Goal: Task Accomplishment & Management: Manage account settings

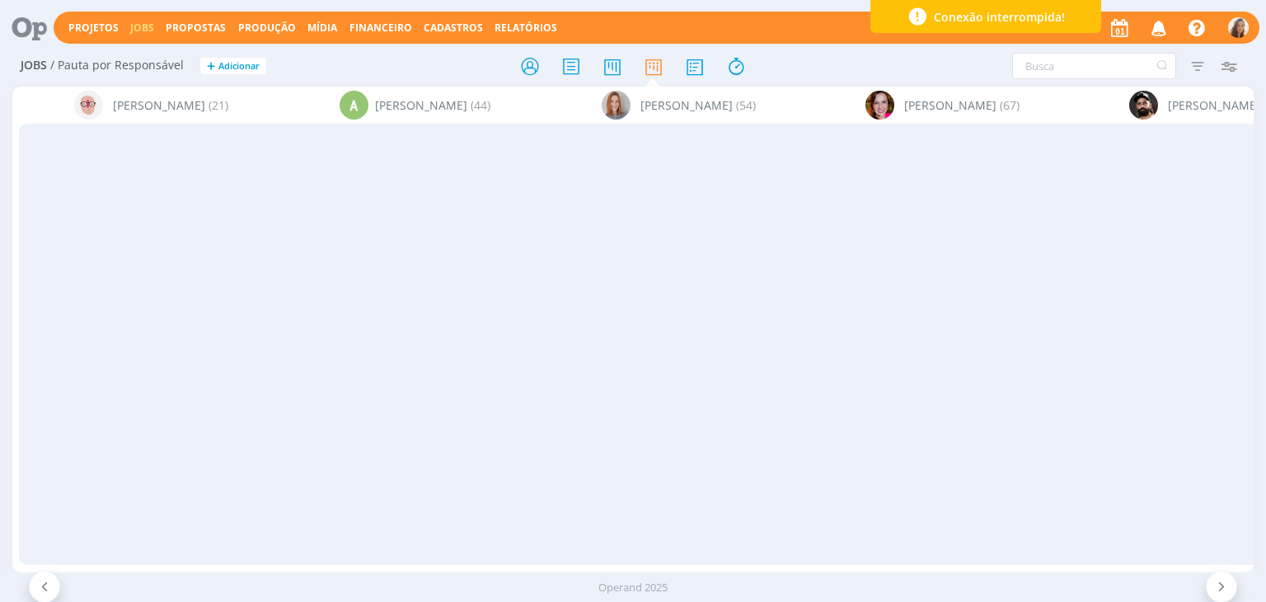
scroll to position [0, 4403]
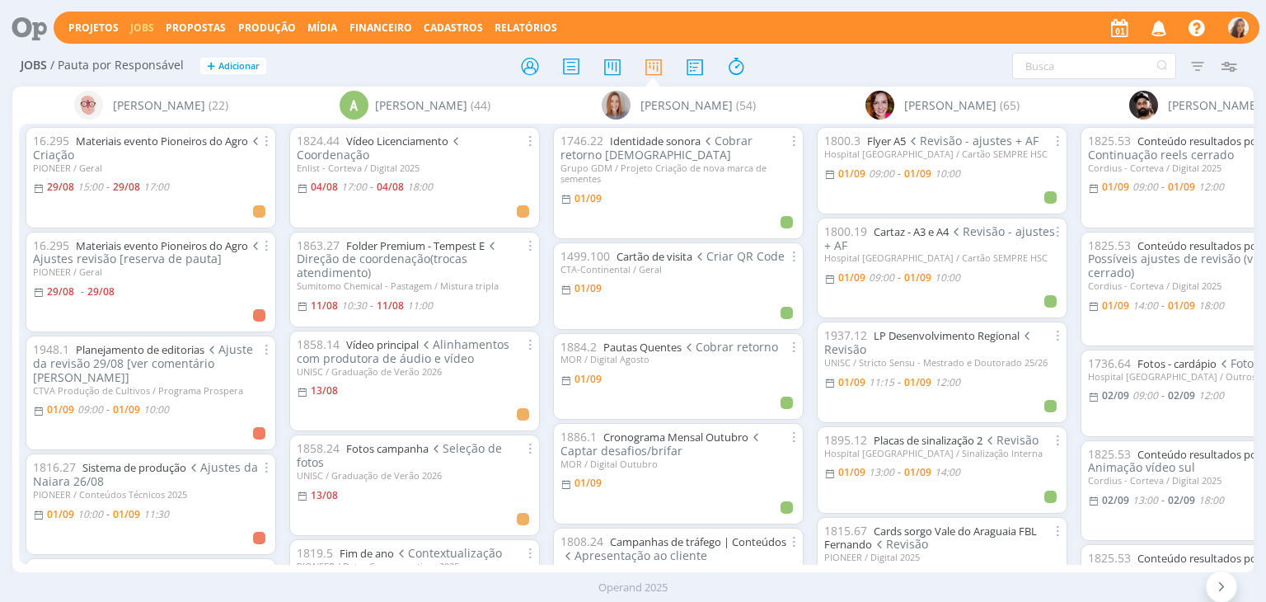
click at [7, 33] on icon at bounding box center [24, 28] width 34 height 32
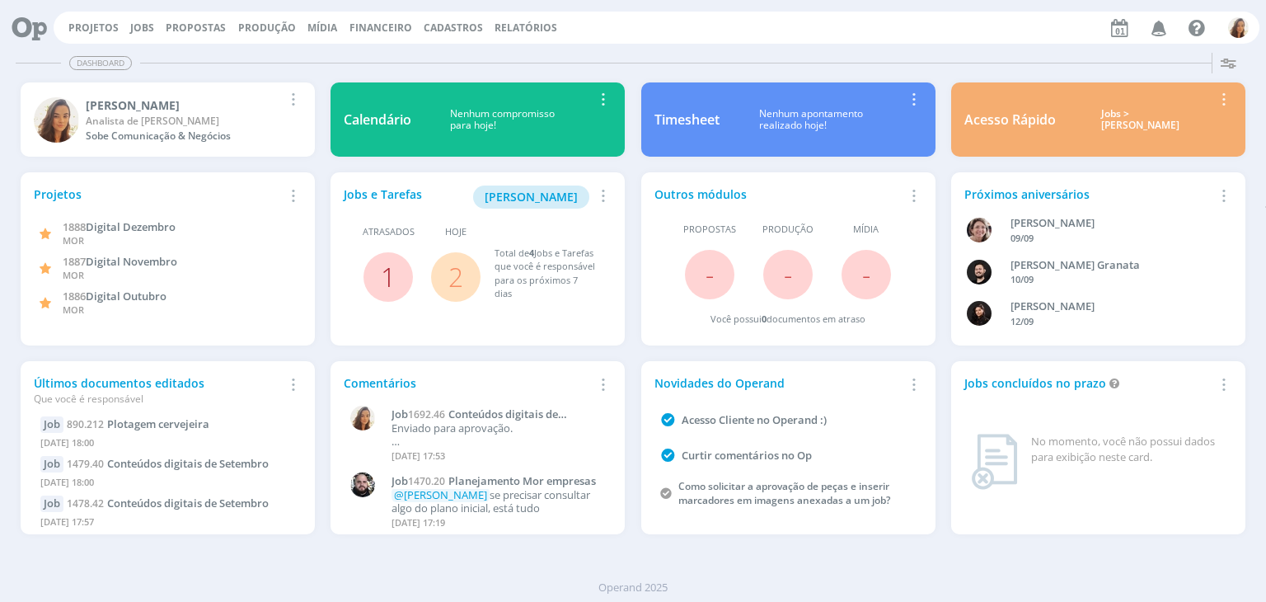
click at [389, 274] on link "1" at bounding box center [388, 276] width 15 height 35
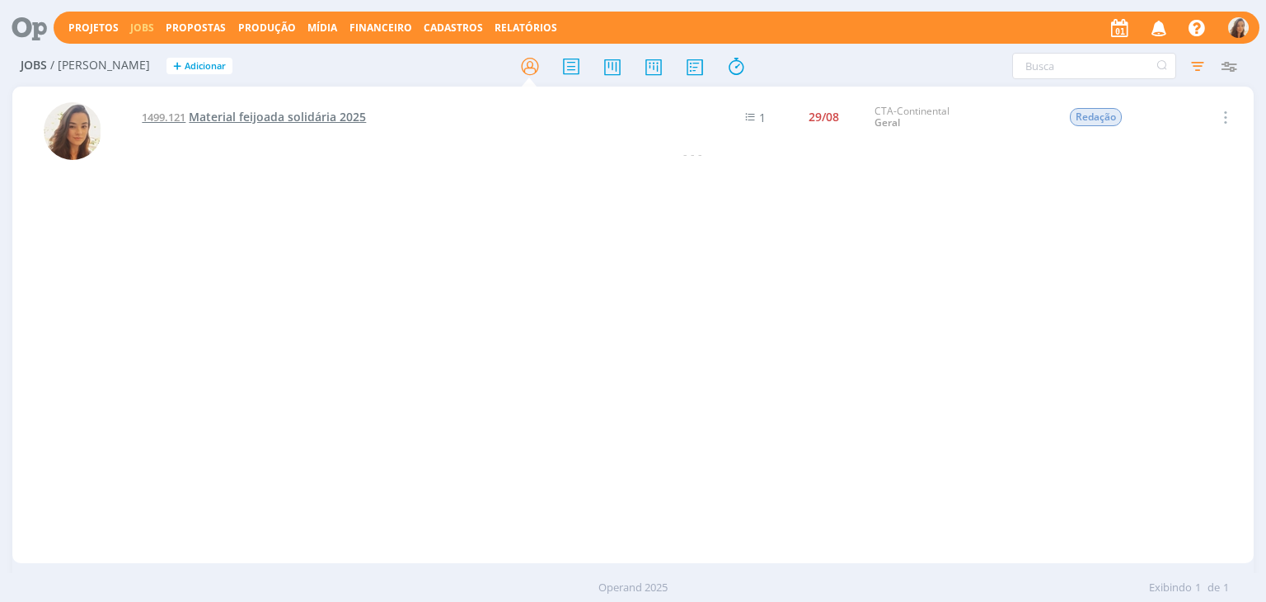
click at [319, 120] on span "Material feijoada solidária 2025" at bounding box center [277, 117] width 177 height 16
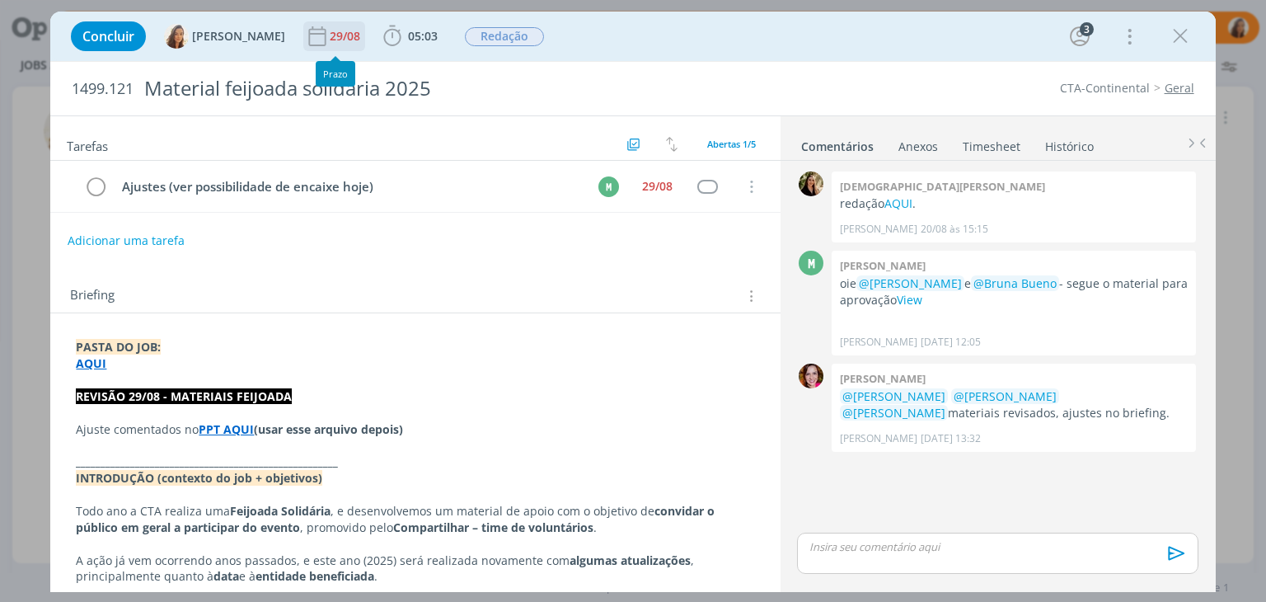
click at [344, 31] on div "29/08" at bounding box center [347, 36] width 34 height 12
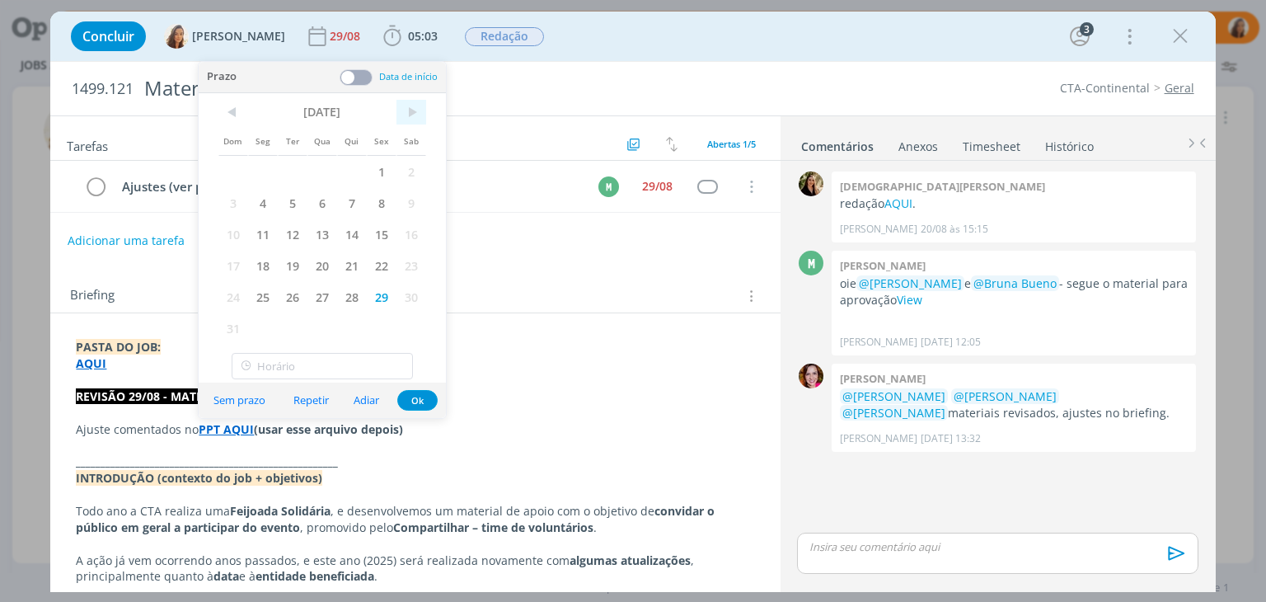
click at [407, 119] on span ">" at bounding box center [411, 112] width 30 height 25
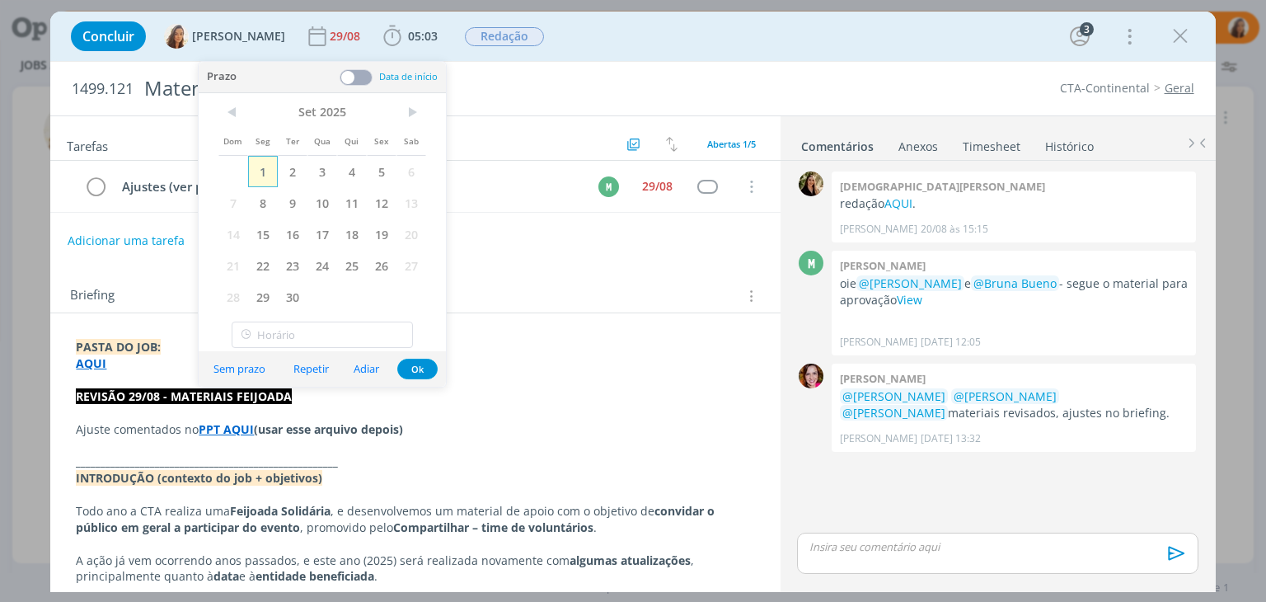
click at [267, 169] on span "1" at bounding box center [263, 171] width 30 height 31
click at [615, 260] on div "Tarefas Usar Job de template Criar template a partir deste job Visualizar Templ…" at bounding box center [414, 349] width 729 height 466
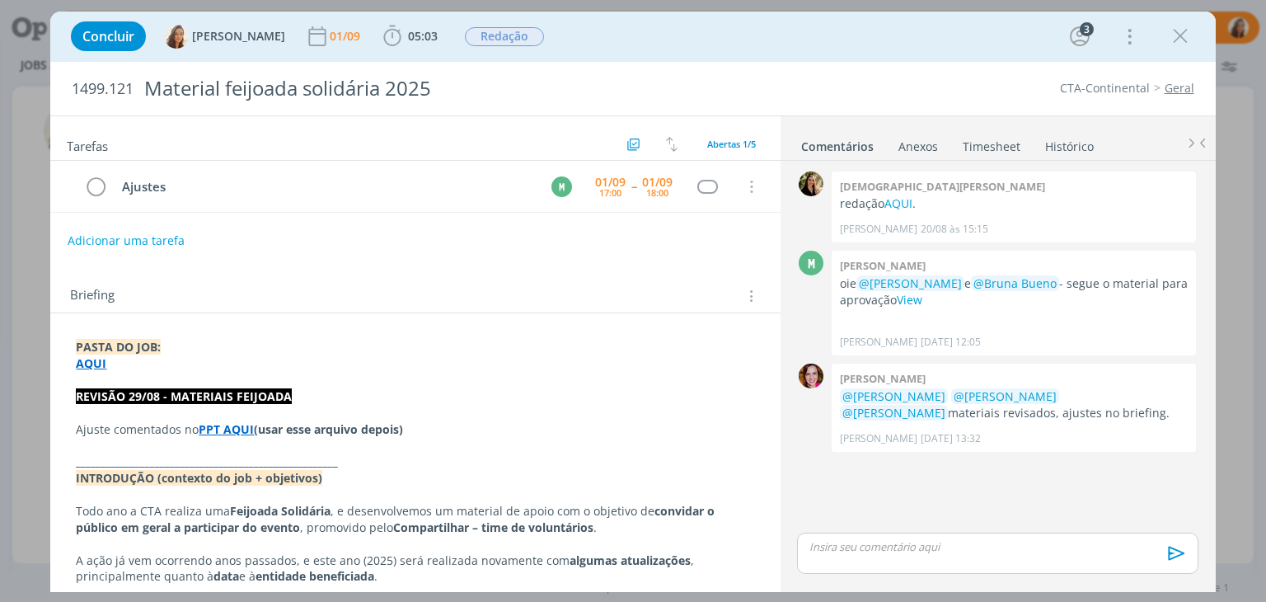
click at [237, 428] on strong "PPT AQUI" at bounding box center [226, 429] width 55 height 16
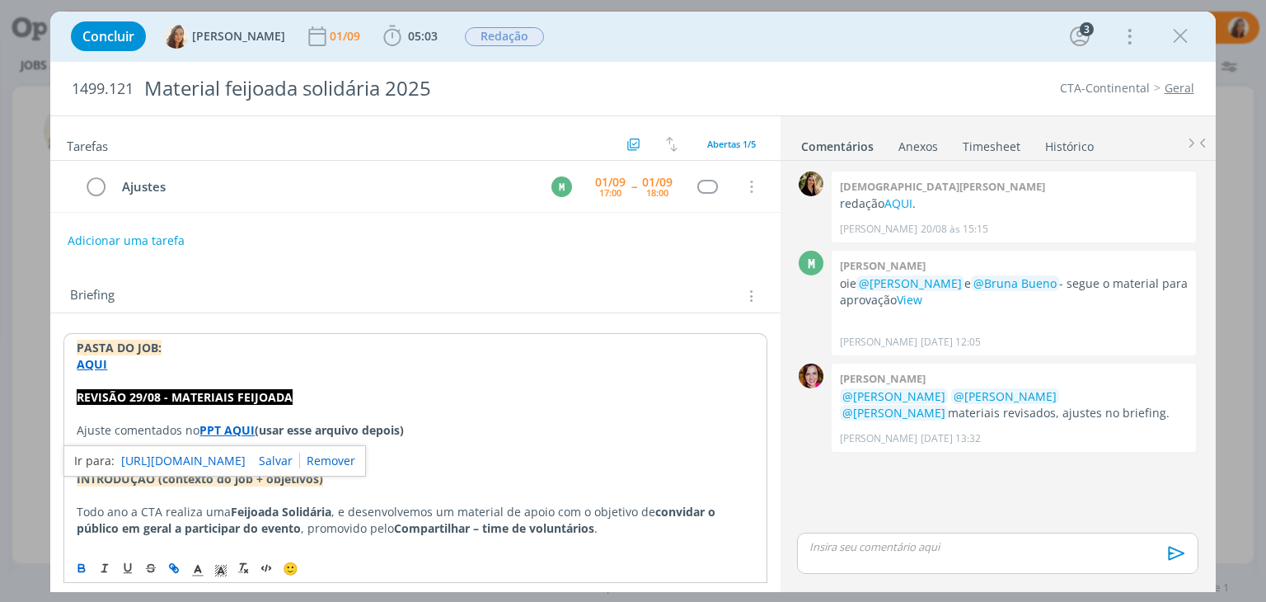
click at [243, 454] on link "https://sobeae.sharepoint.com/sites/SOBEAE/Documentos%20Compartilhados/Forms/Al…" at bounding box center [183, 460] width 124 height 21
click at [1165, 41] on div "dialog" at bounding box center [1180, 36] width 30 height 30
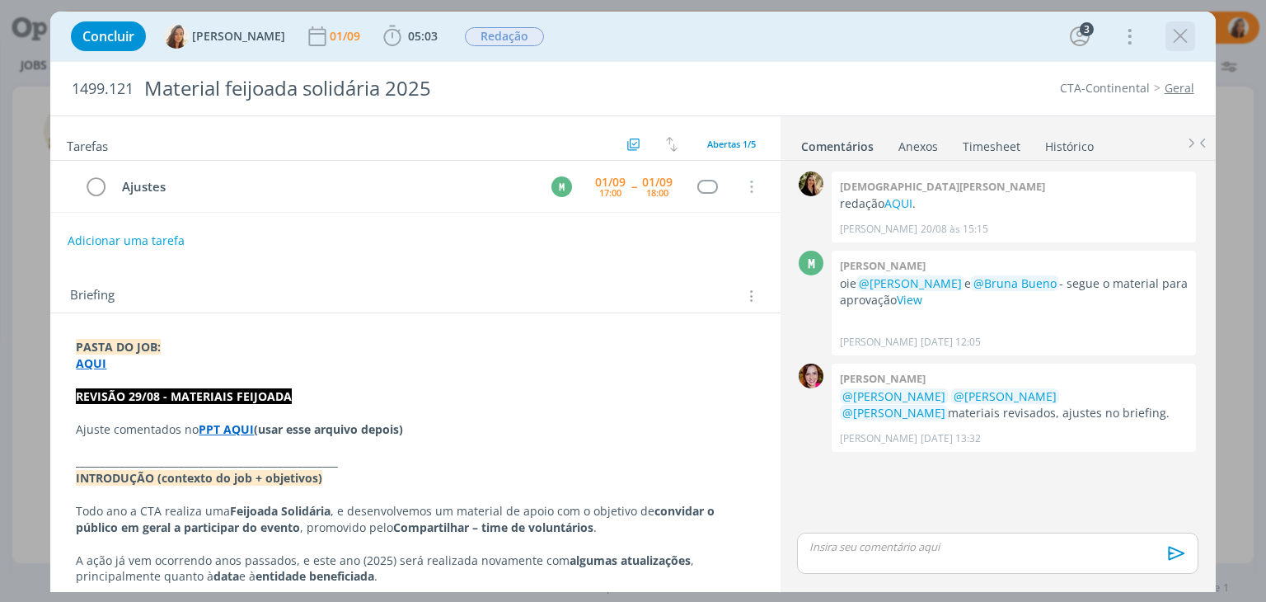
click at [1173, 39] on icon "dialog" at bounding box center [1180, 36] width 25 height 25
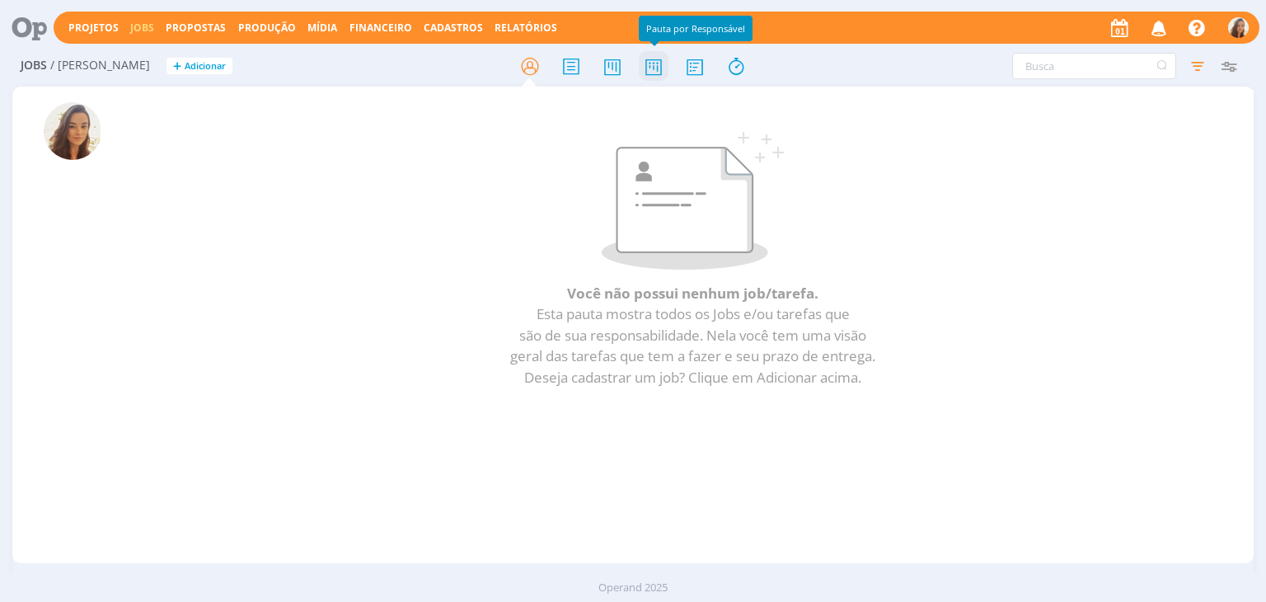
click at [658, 63] on icon at bounding box center [654, 66] width 30 height 32
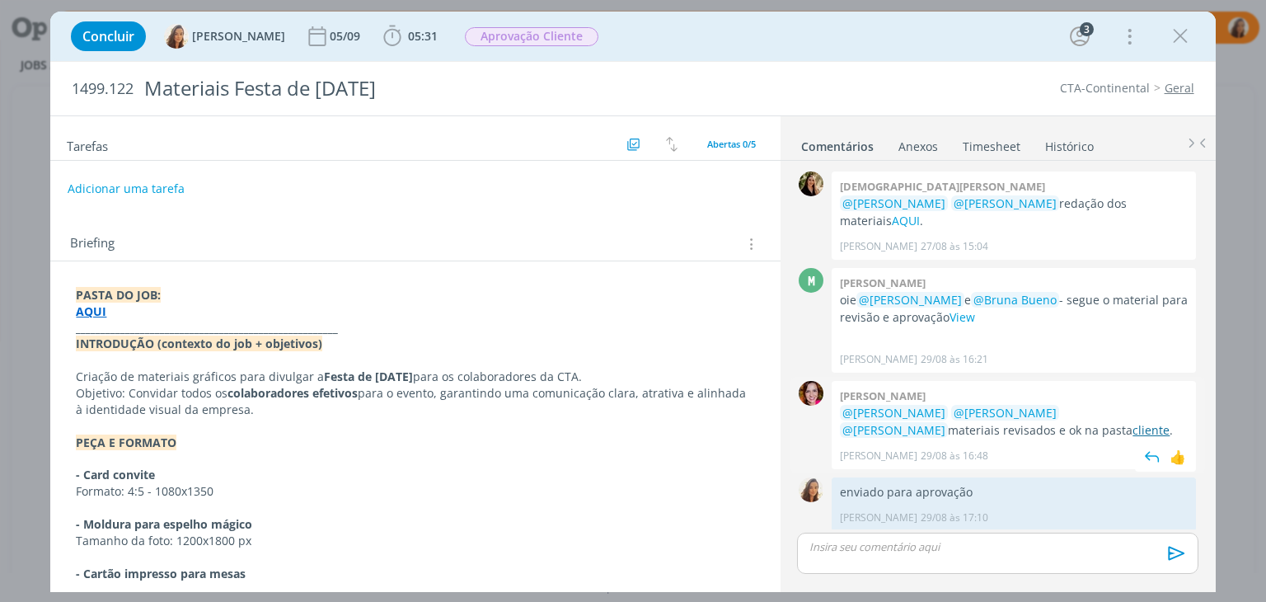
click at [1132, 422] on link "cliente" at bounding box center [1150, 430] width 37 height 16
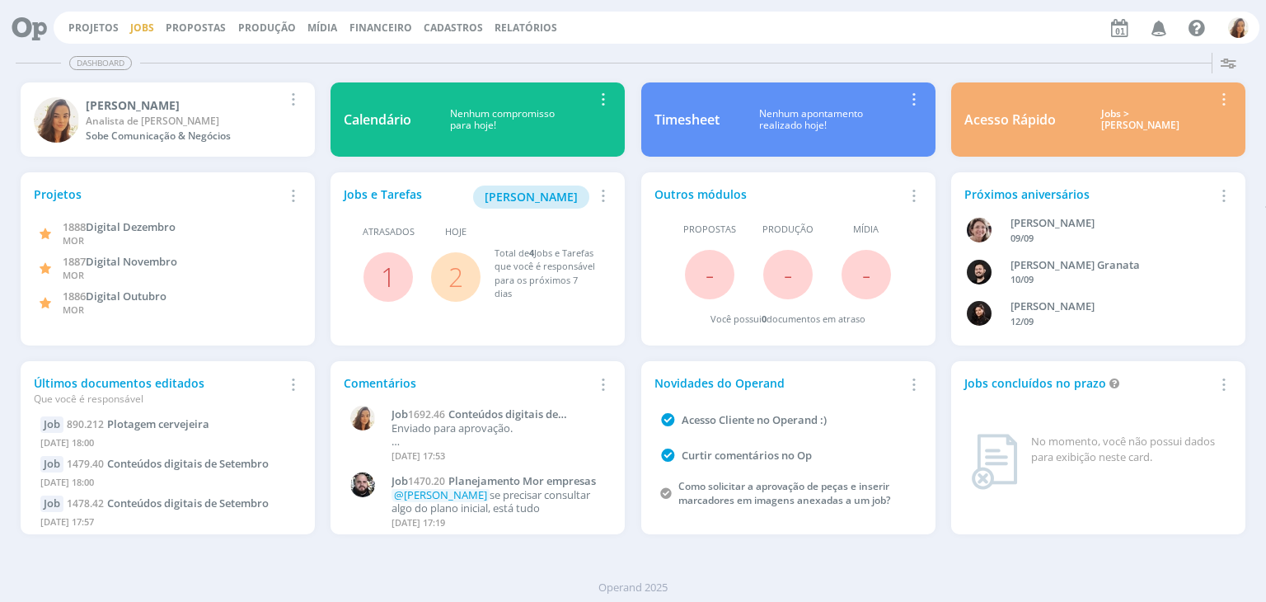
click at [145, 27] on link "Jobs" at bounding box center [142, 28] width 24 height 14
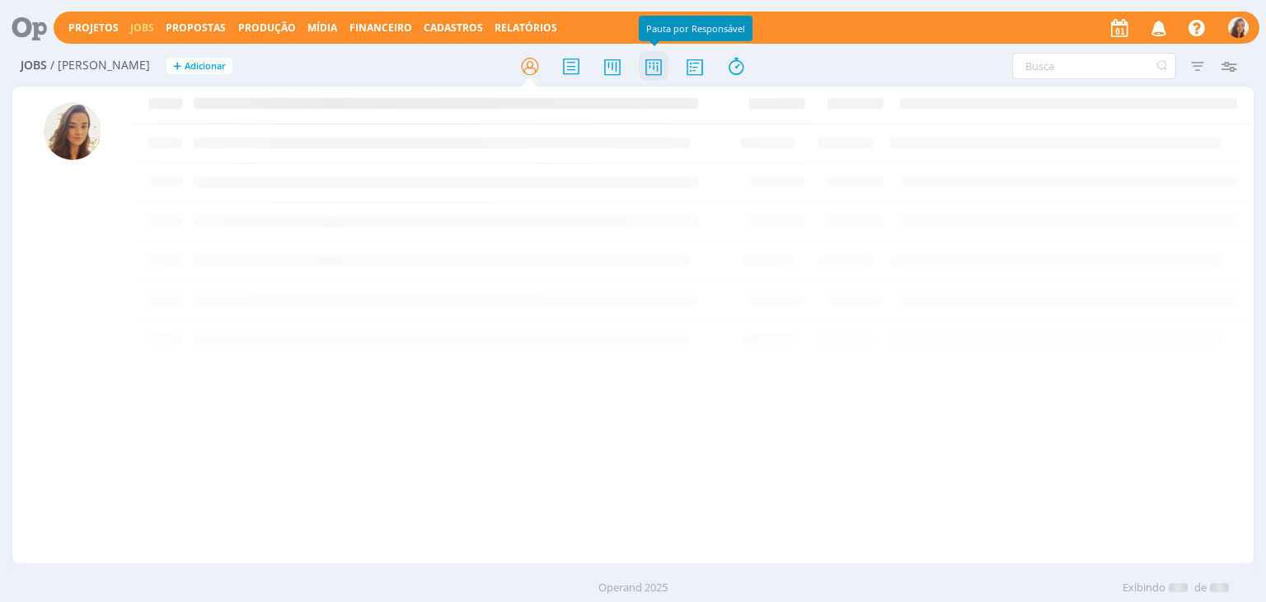
click at [654, 70] on icon at bounding box center [654, 66] width 30 height 32
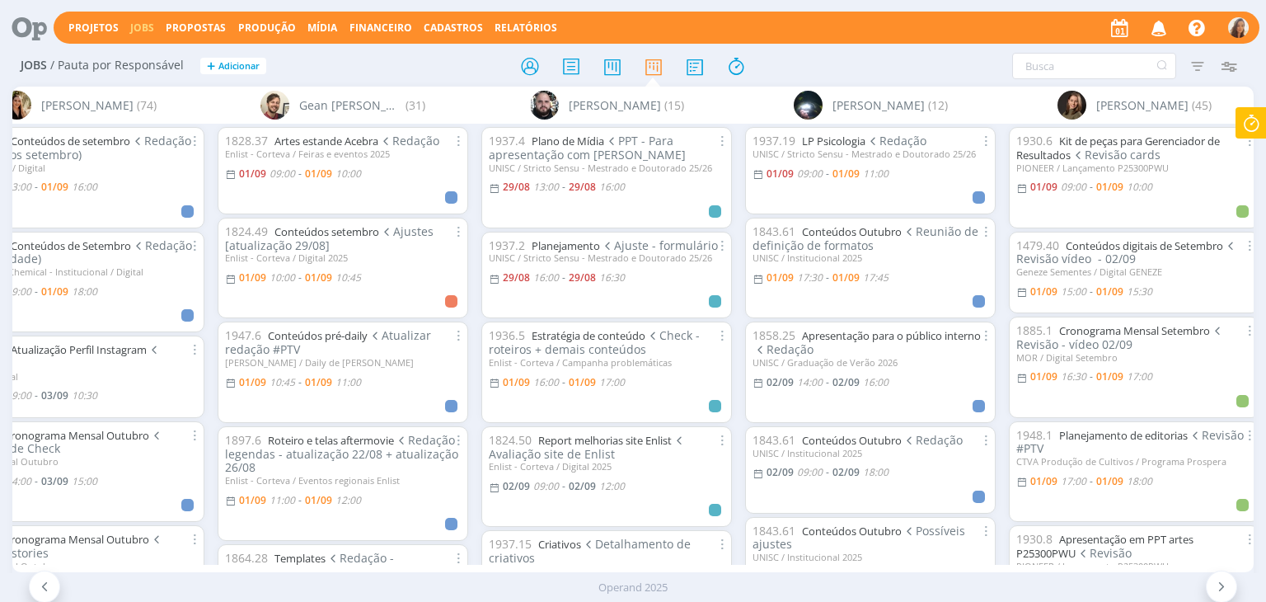
scroll to position [0, 2287]
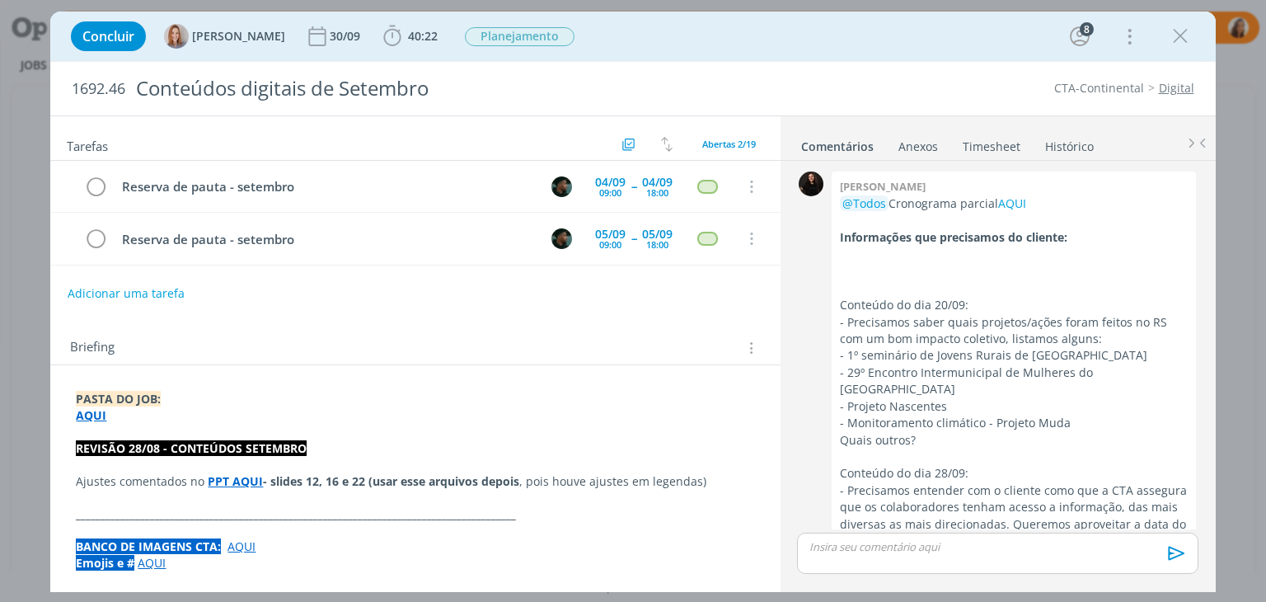
scroll to position [2286, 0]
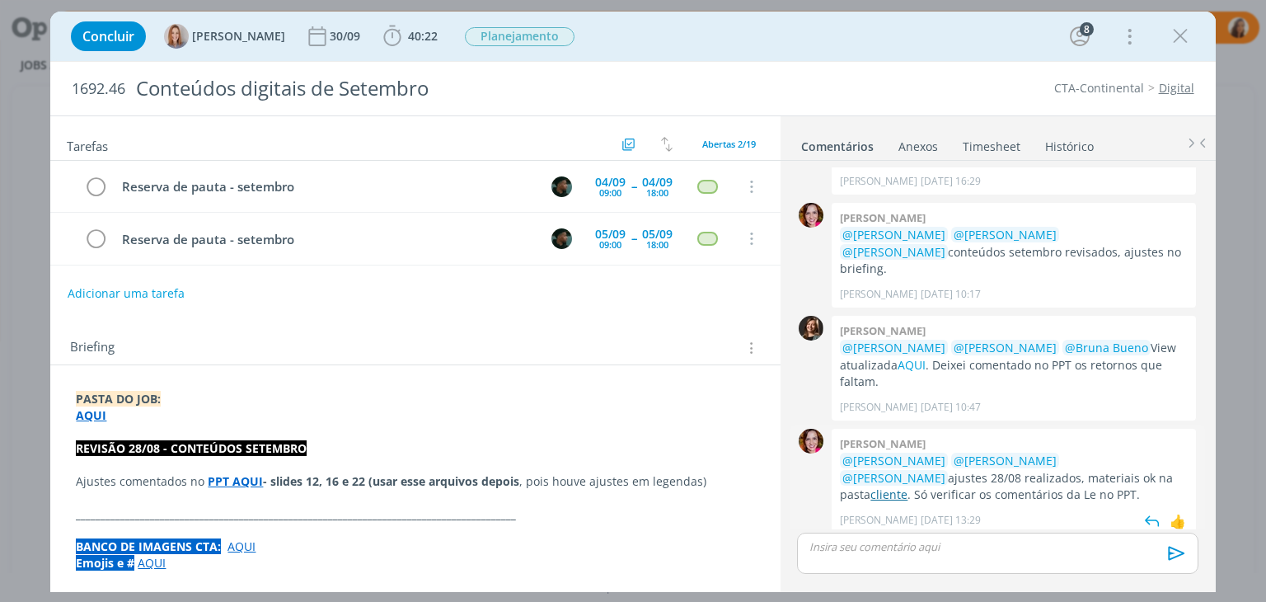
click at [907, 486] on link "cliente" at bounding box center [888, 494] width 37 height 16
click at [407, 34] on b "40:22" at bounding box center [423, 36] width 36 height 12
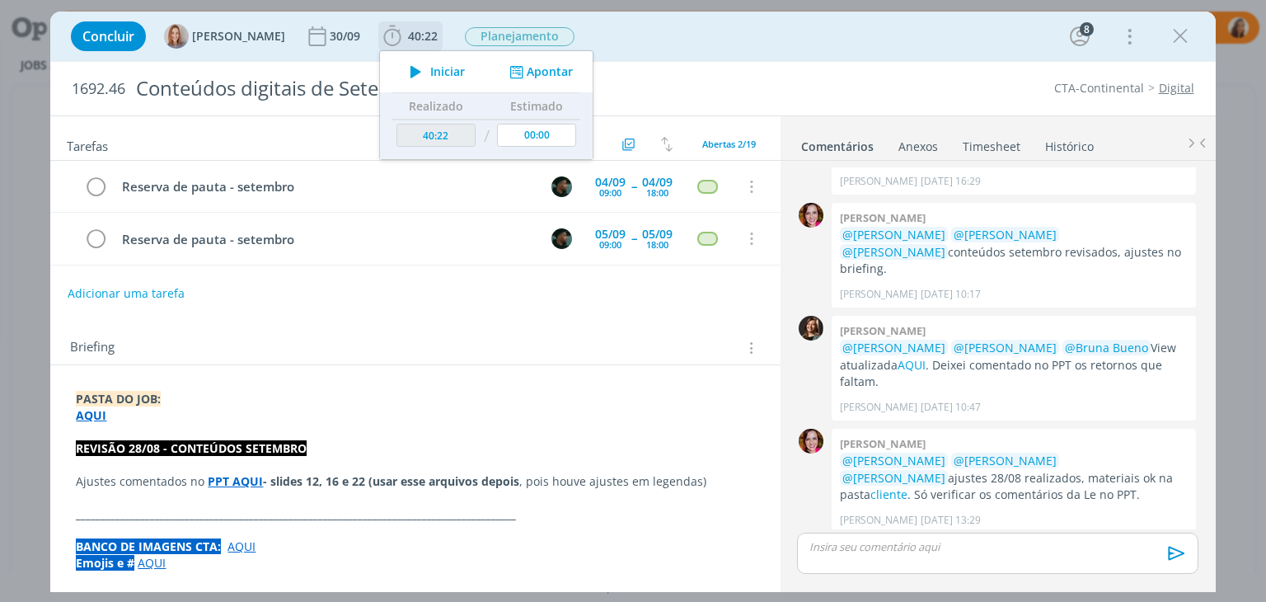
click at [425, 73] on icon "dialog" at bounding box center [415, 71] width 29 height 21
click at [188, 425] on p "dialog" at bounding box center [415, 432] width 678 height 16
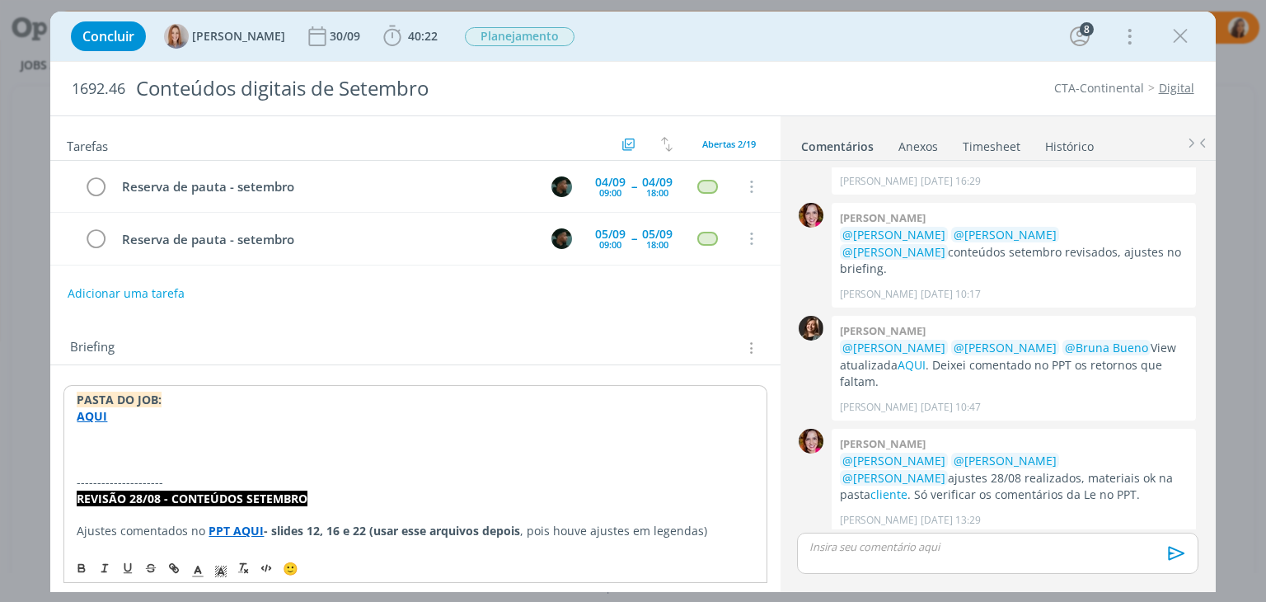
click at [133, 441] on p "dialog" at bounding box center [415, 449] width 676 height 16
click at [1256, 123] on icon at bounding box center [1251, 123] width 30 height 32
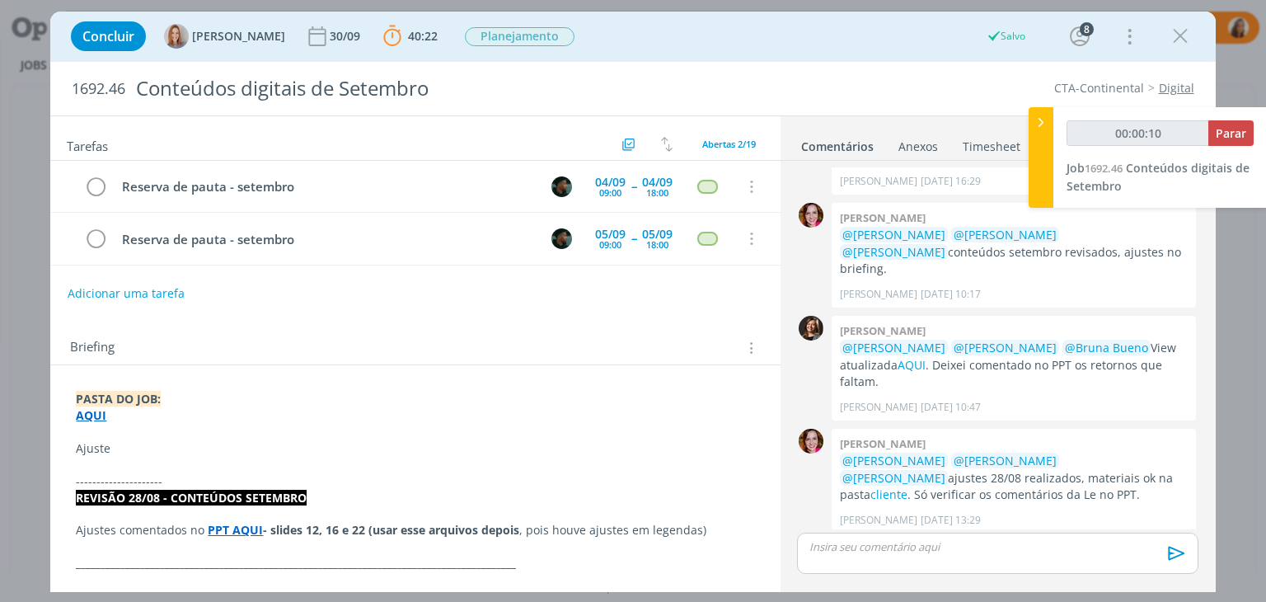
click at [157, 433] on p "dialog" at bounding box center [415, 432] width 678 height 16
click at [145, 441] on p "Ajuste" at bounding box center [415, 449] width 676 height 16
click at [145, 441] on p "Ajuste do cliente 01/09" at bounding box center [415, 449] width 676 height 16
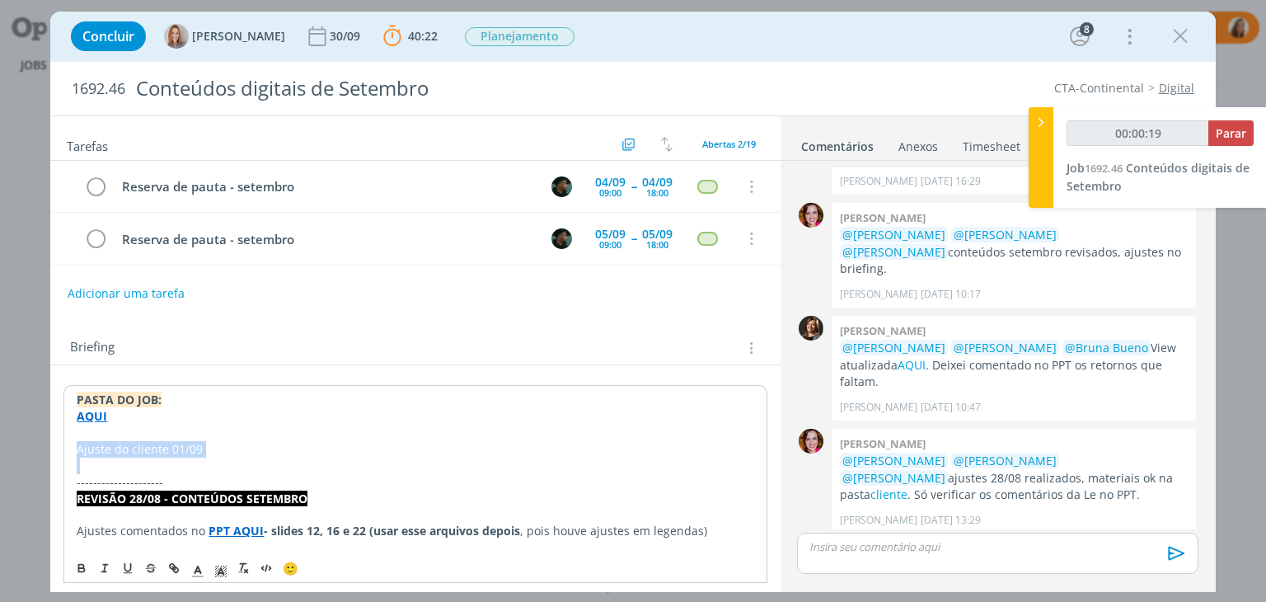
click at [145, 441] on p "Ajuste do cliente 01/09" at bounding box center [415, 449] width 676 height 16
click at [77, 565] on icon "dialog" at bounding box center [81, 567] width 13 height 13
click at [264, 456] on p "dialog" at bounding box center [415, 464] width 678 height 16
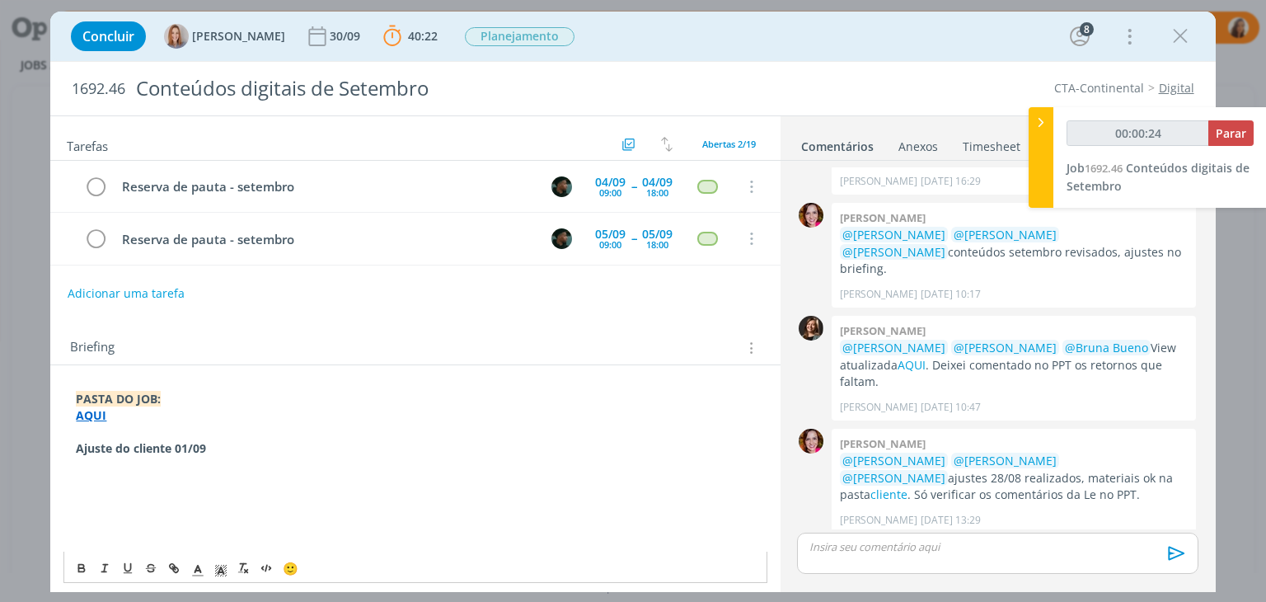
click at [88, 478] on p "dialog" at bounding box center [415, 481] width 678 height 16
click at [227, 484] on p "dialog" at bounding box center [415, 481] width 678 height 16
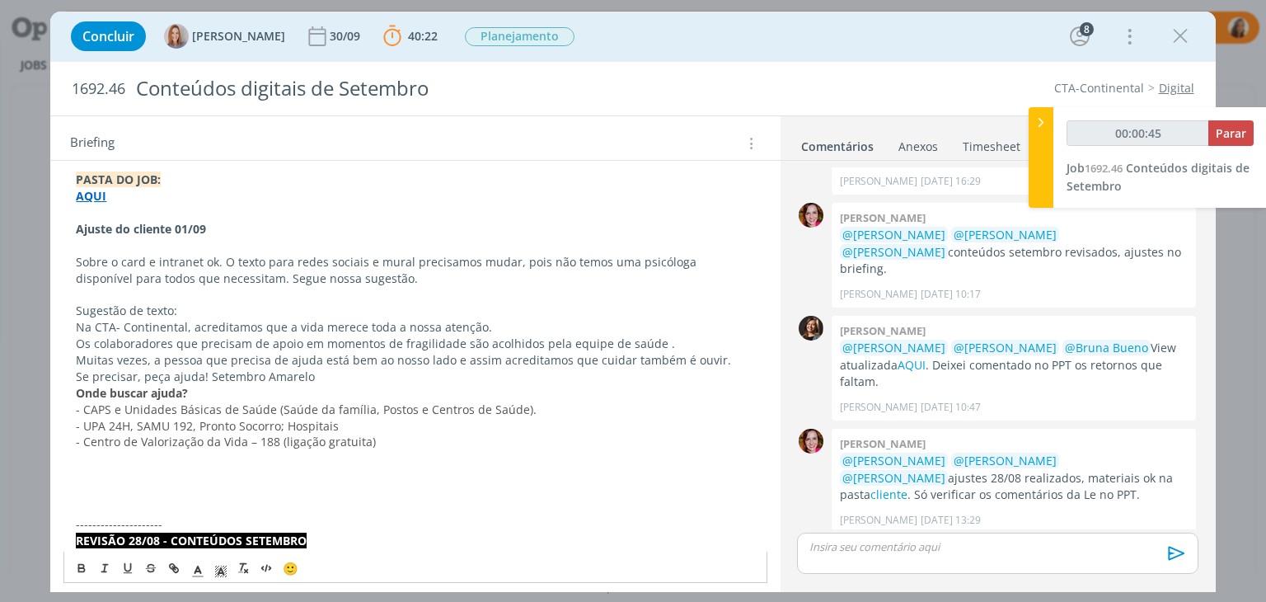
scroll to position [137, 0]
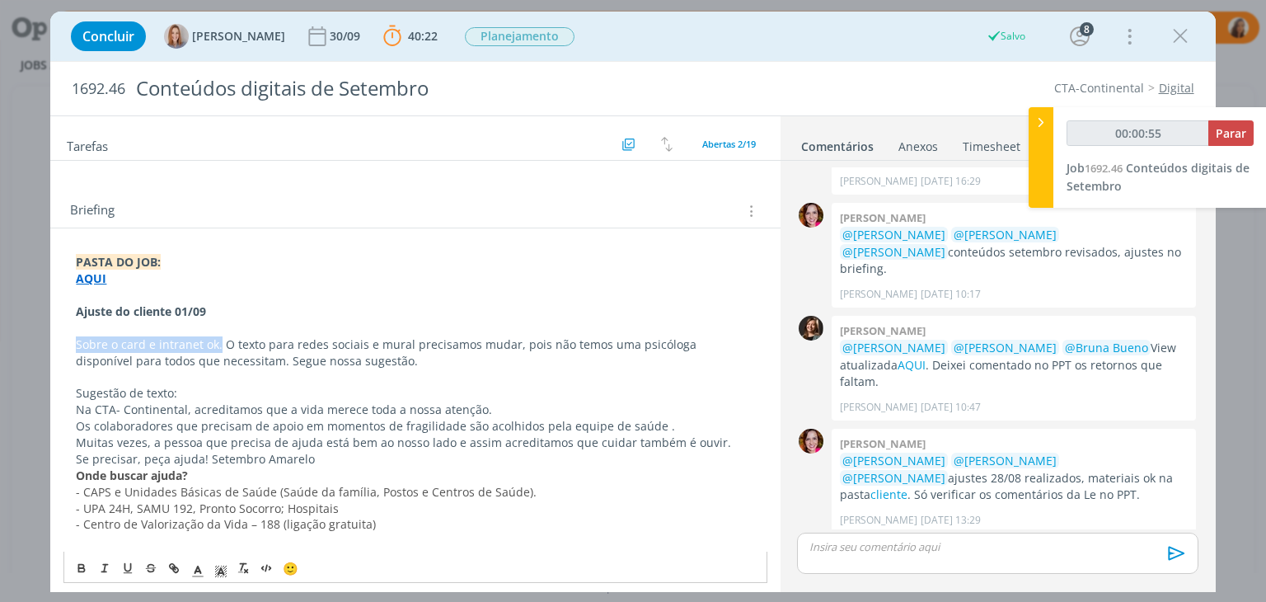
drag, startPoint x: 220, startPoint y: 340, endPoint x: 51, endPoint y: 344, distance: 168.9
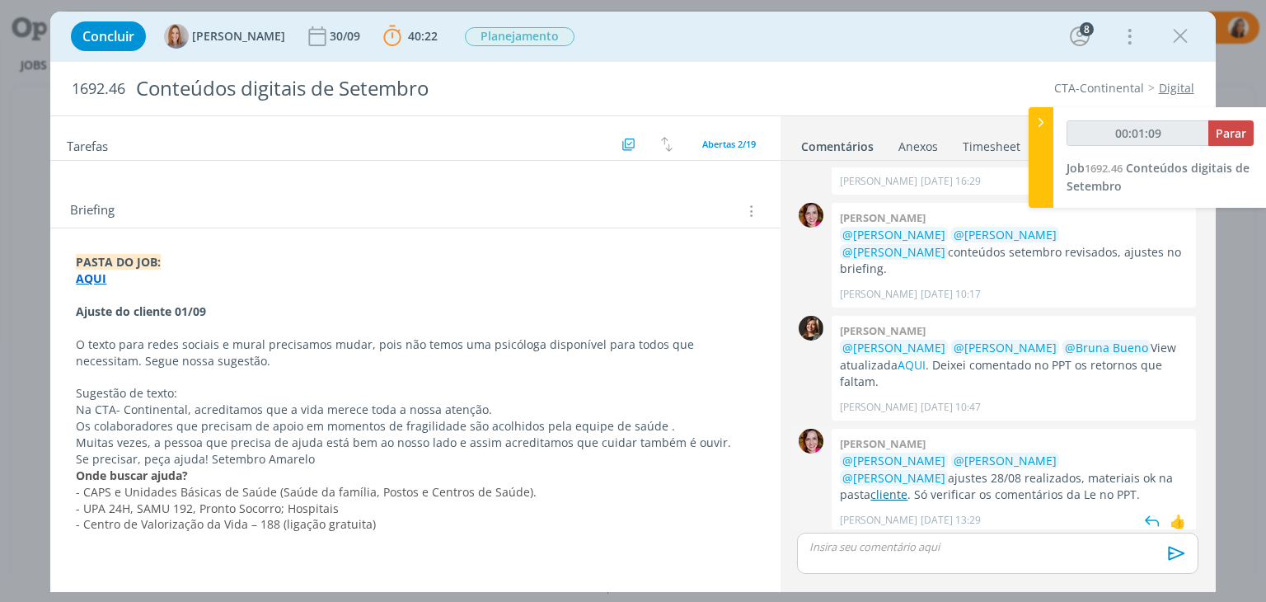
click at [907, 486] on link "cliente" at bounding box center [888, 494] width 37 height 16
click at [201, 363] on p "O texto para redes sociais e mural precisamos mudar, pois não temos uma psicólo…" at bounding box center [415, 352] width 678 height 33
click at [77, 337] on span "O texto para redes sociais e mural precisamos mudar, pois não temos uma psicólo…" at bounding box center [387, 353] width 621 height 32
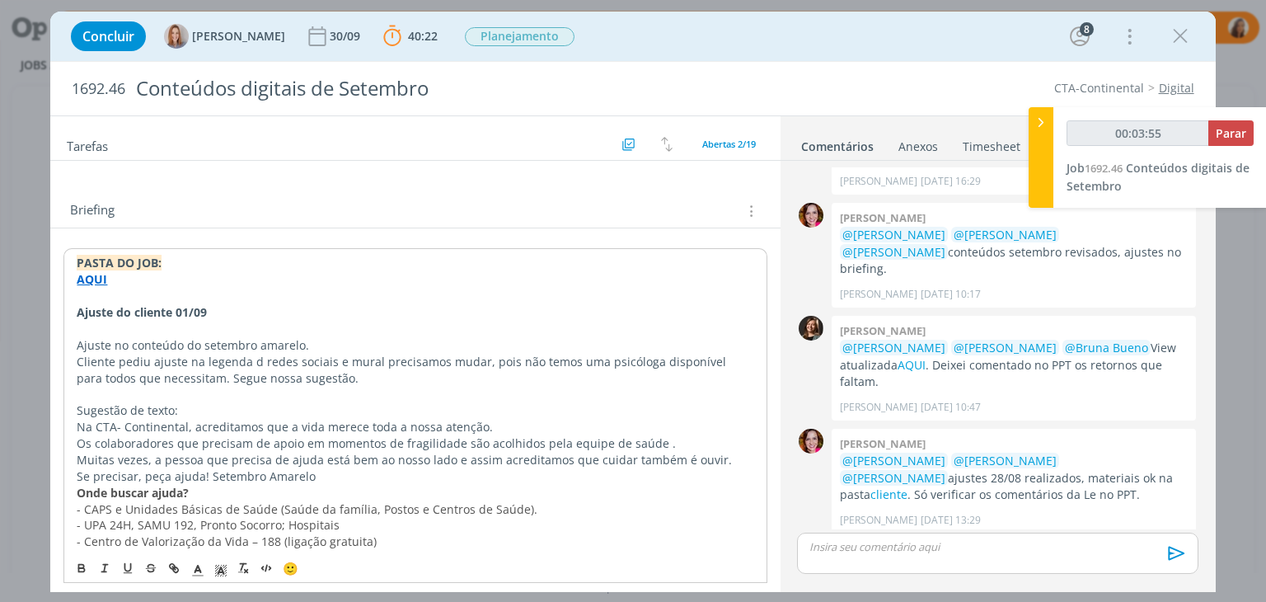
click at [253, 353] on span "﻿ Cliente pediu ajuste na legenda d redes sociais e mural precisamos mudar, poi…" at bounding box center [403, 369] width 653 height 32
click at [293, 358] on span "Cliente pediu ajuste na legenda da redes sociais e mural precisamos mudar, pois…" at bounding box center [406, 369] width 659 height 32
click at [327, 357] on span "Cliente pediu ajuste na legenda da rede sociais e mural precisamos mudar, pois …" at bounding box center [403, 369] width 653 height 32
click at [473, 358] on span "Cliente pediu ajuste na legenda da rede sociai e intranet e texto do mural prec…" at bounding box center [408, 369] width 663 height 32
drag, startPoint x: 265, startPoint y: 373, endPoint x: 227, endPoint y: 379, distance: 38.3
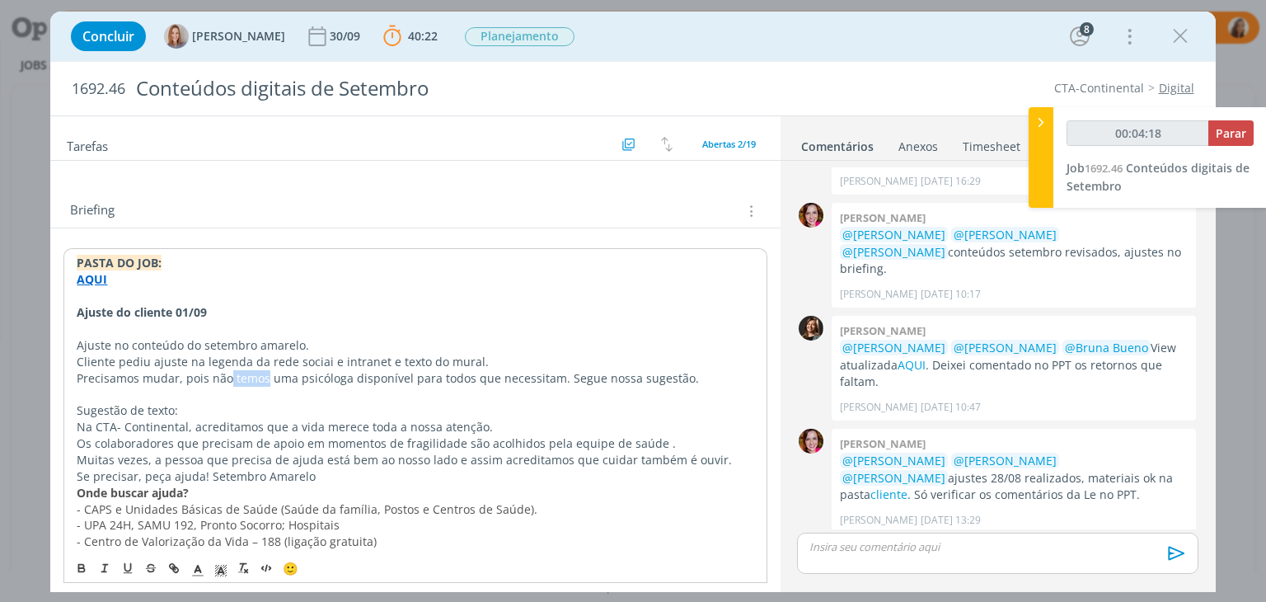
click at [227, 379] on span "Precisamos mudar, pois não temos uma psicóloga disponível para todos que necess…" at bounding box center [388, 378] width 622 height 16
drag, startPoint x: 638, startPoint y: 372, endPoint x: 603, endPoint y: 373, distance: 34.6
click at [603, 373] on span "Precisamos mudar, pois eles não tem uma psicóloga disponível para todos que nec…" at bounding box center [394, 378] width 635 height 16
click at [665, 372] on p "Precisamos mudar, pois eles não tem uma psicóloga disponível para todos que nec…" at bounding box center [415, 378] width 676 height 16
drag, startPoint x: 184, startPoint y: 405, endPoint x: 33, endPoint y: 410, distance: 150.8
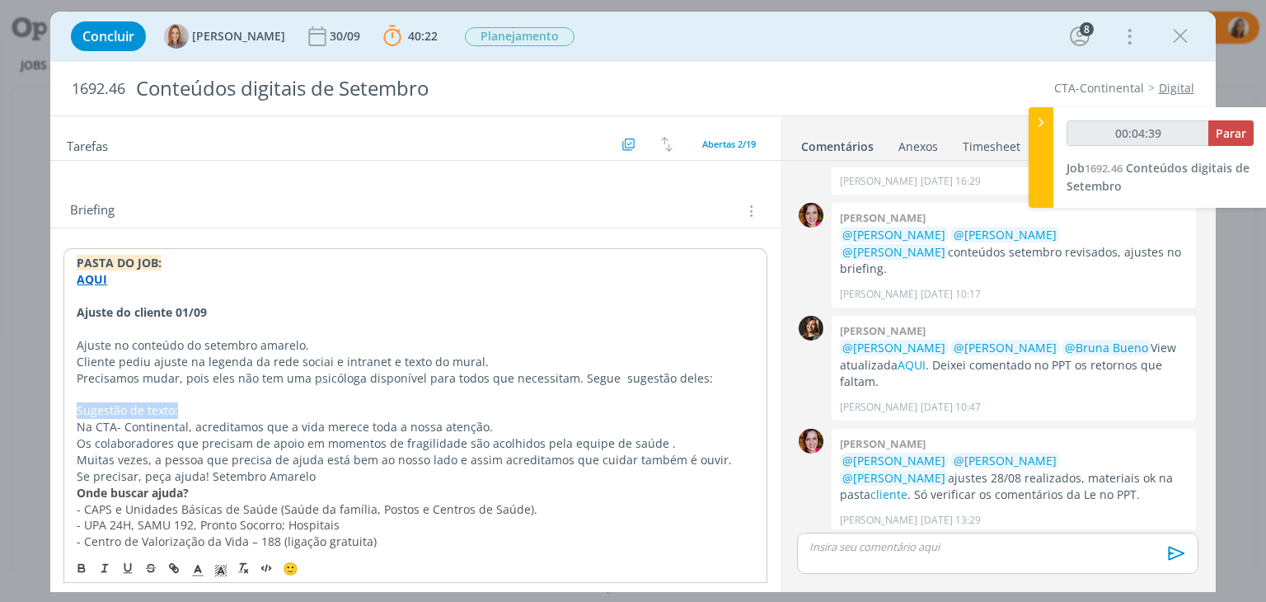
click at [33, 410] on div "Concluir Amanda Oliveira 30/09 40:22 Parar Apontar Data * 01/09/2025 Horas * 00…" at bounding box center [633, 301] width 1266 height 602
click at [250, 404] on p "﻿" at bounding box center [415, 409] width 678 height 16
click at [227, 401] on p "﻿" at bounding box center [415, 409] width 678 height 16
click at [76, 486] on strong "Onde buscar ajuda?" at bounding box center [132, 492] width 112 height 16
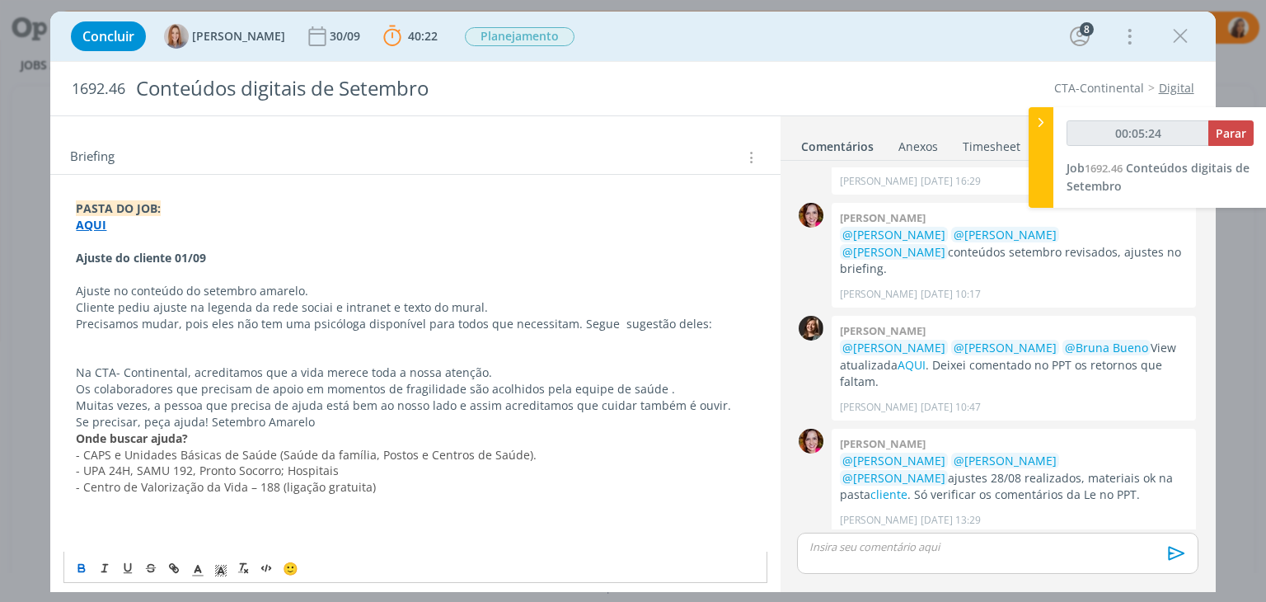
scroll to position [219, 0]
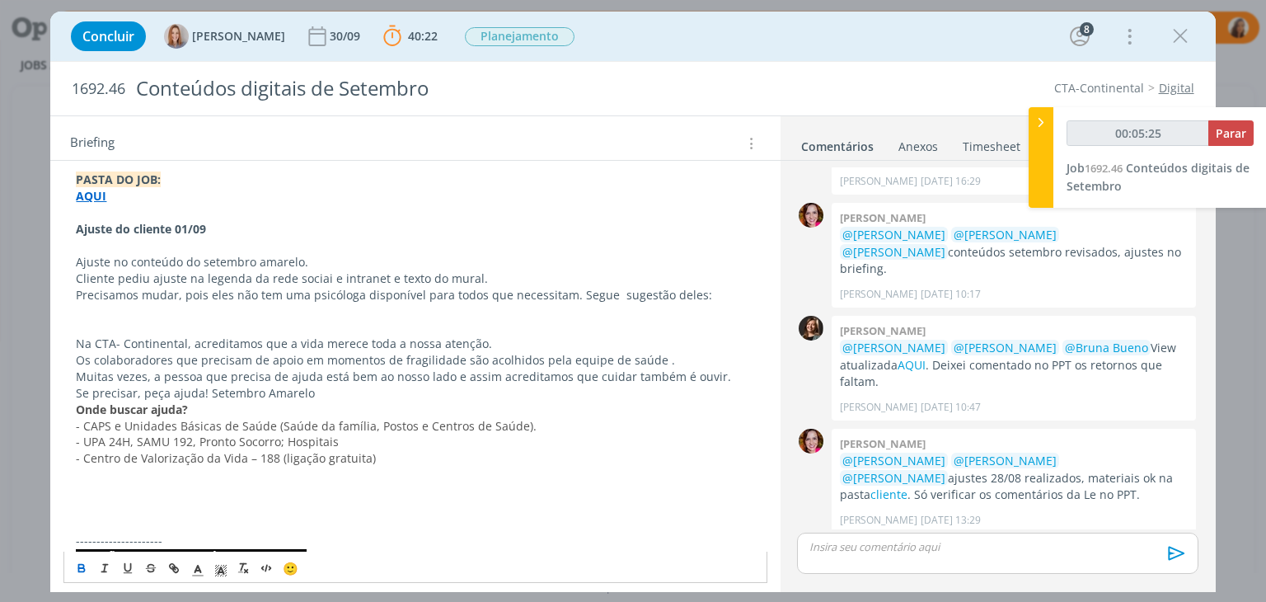
click at [122, 494] on p "dialog" at bounding box center [415, 491] width 678 height 16
click at [162, 499] on p "dialog" at bounding box center [415, 507] width 678 height 16
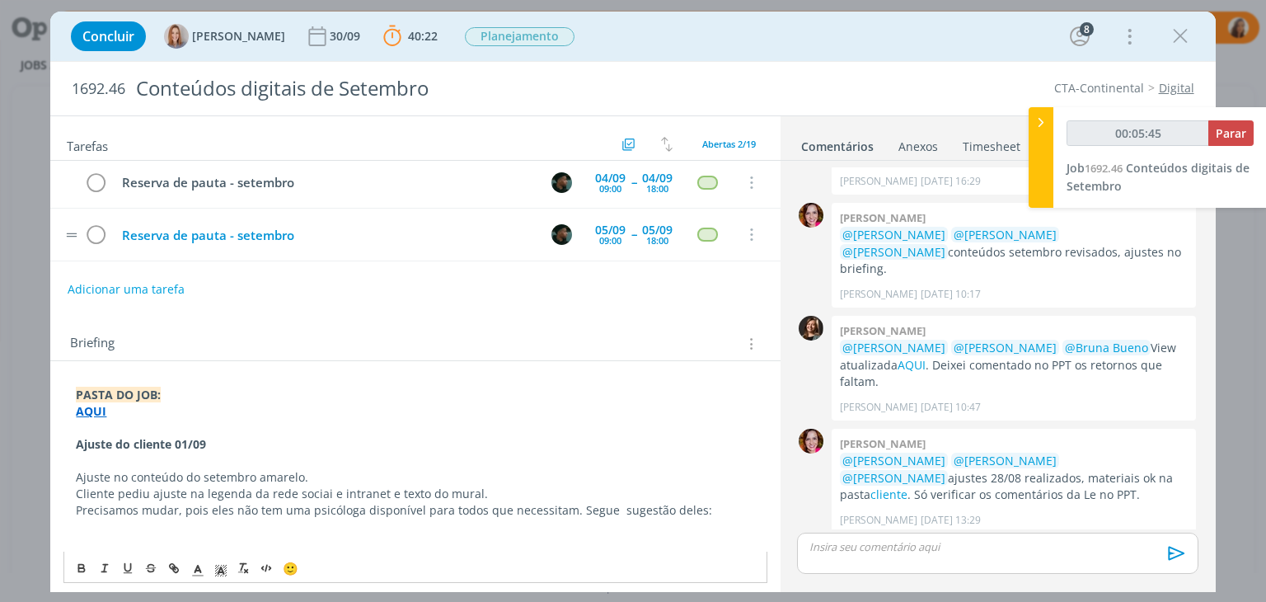
scroll to position [0, 0]
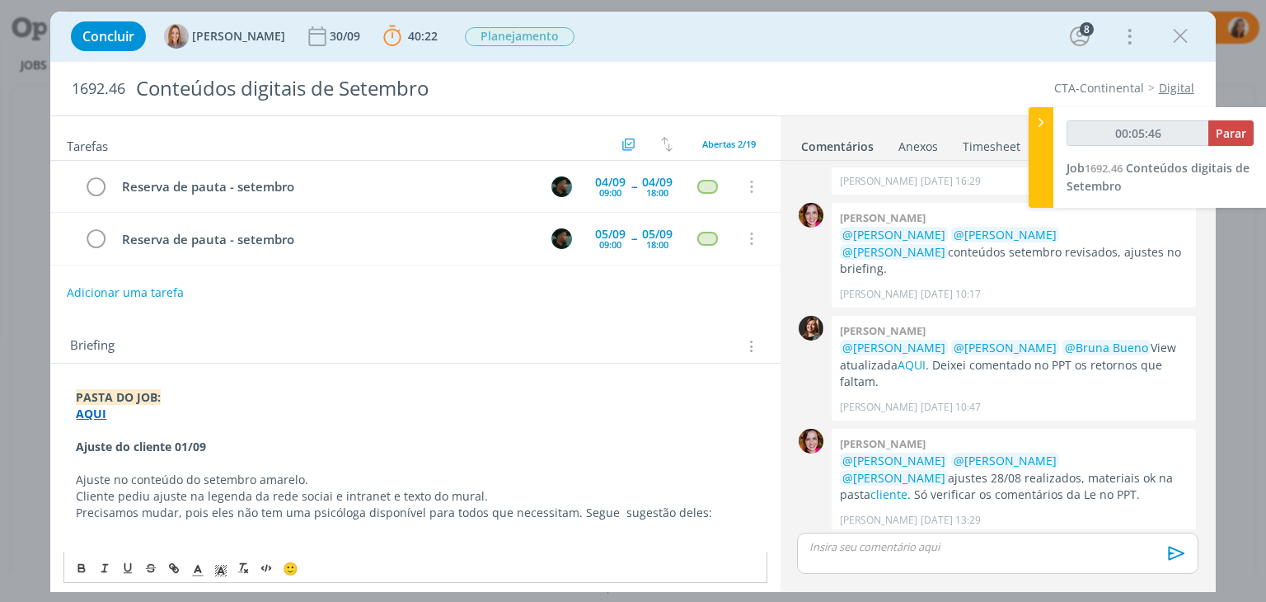
click at [176, 291] on button "Adicionar uma tarefa" at bounding box center [125, 293] width 117 height 28
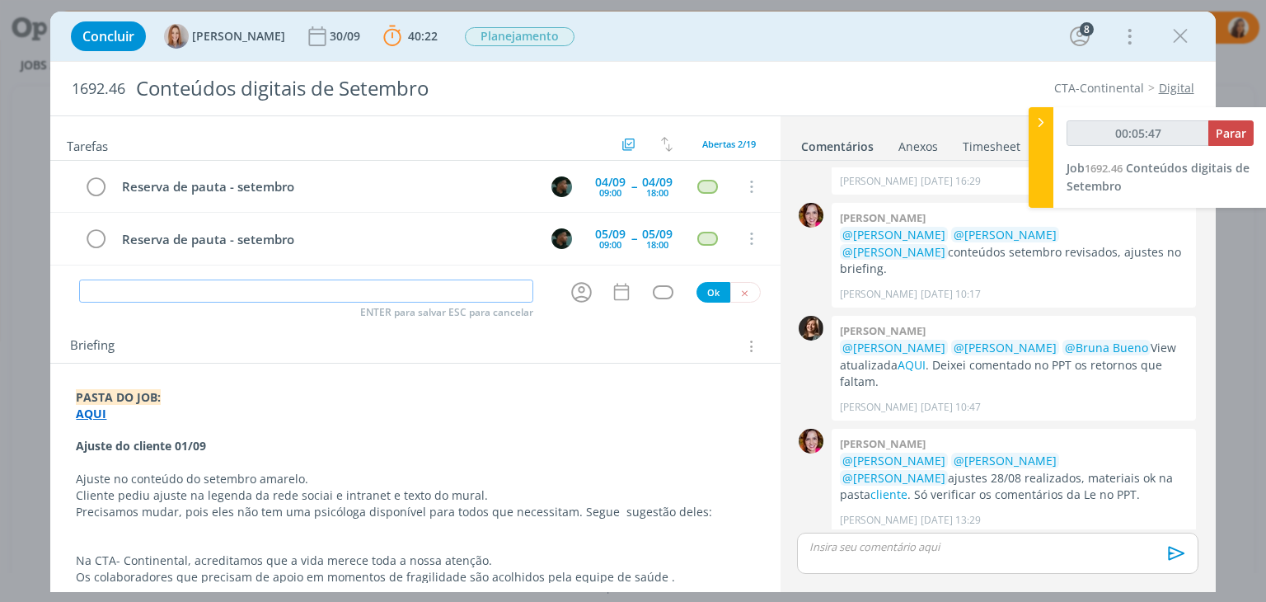
type input "00:05:48"
type input "Oi"
type input "00:05:49"
type input "Oi,"
type input "00:05:51"
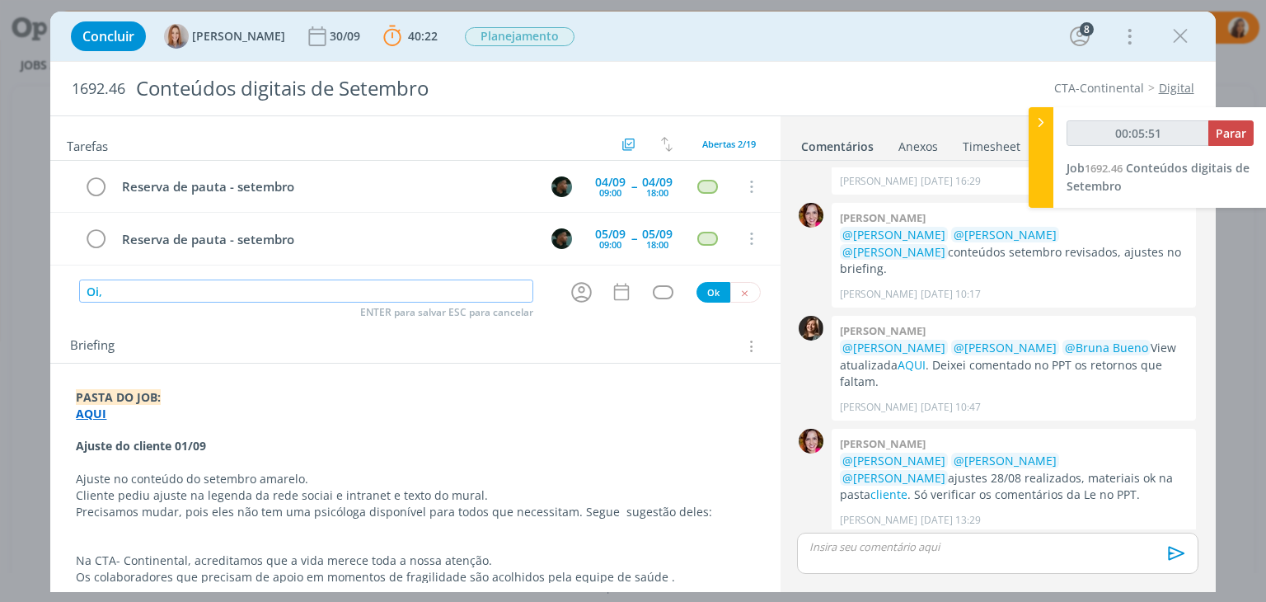
type input "Oi,"
type input "00:05:53"
type input "O"
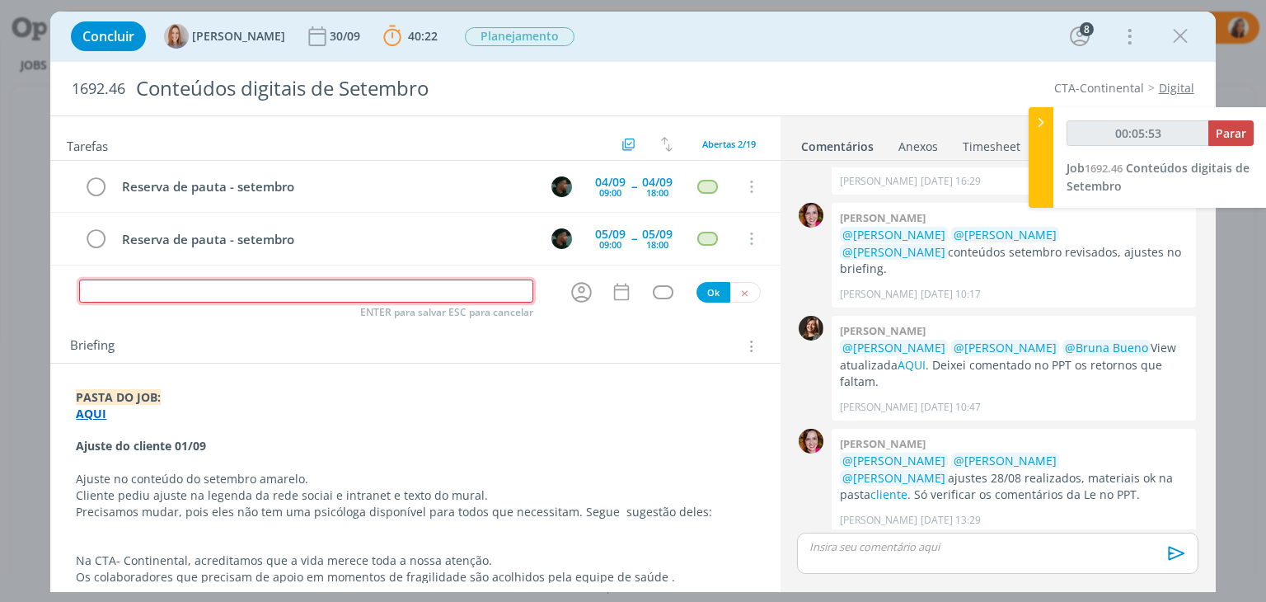
type input "00:05:54"
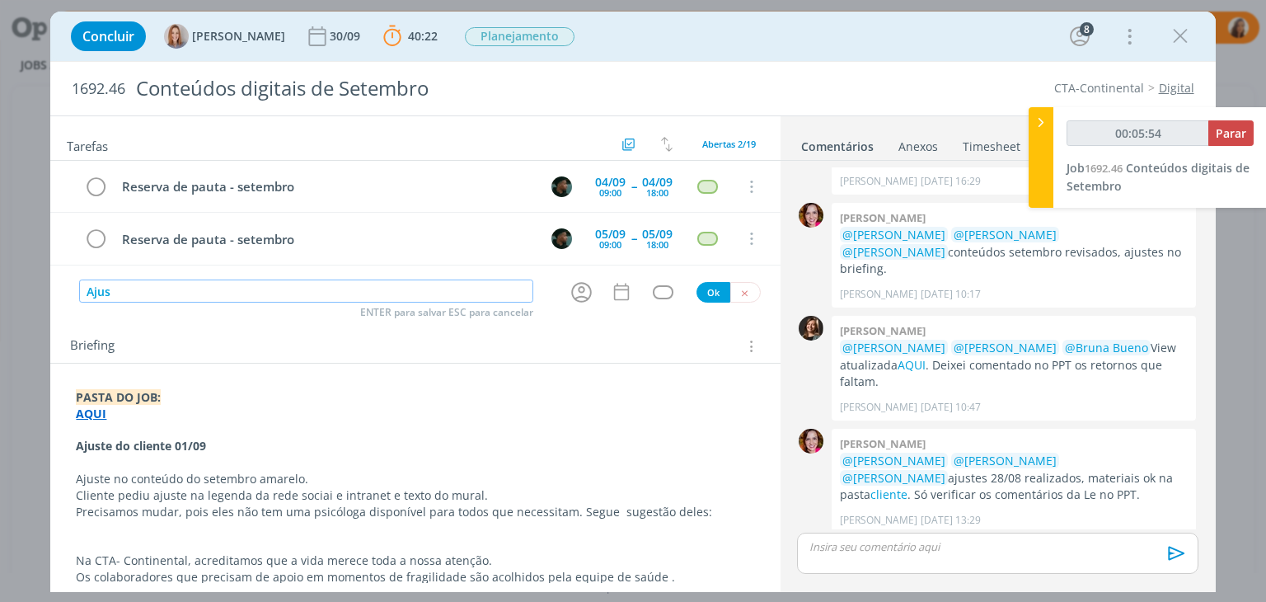
type input "Ajust"
type input "00:05:55"
type input "Ajuste"
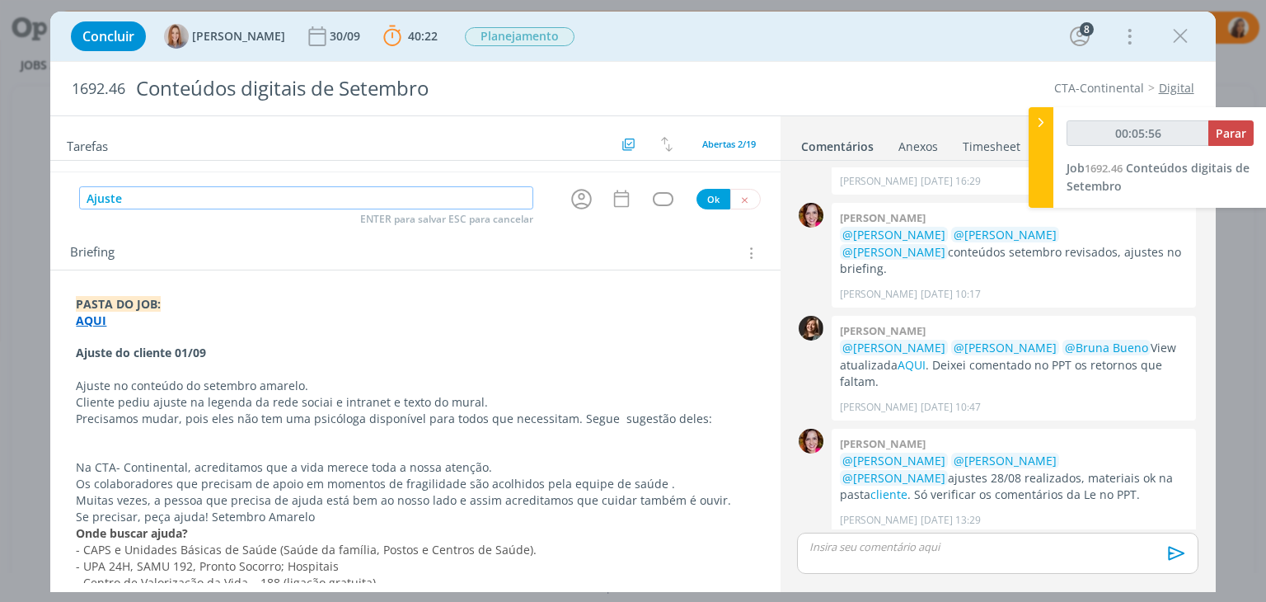
scroll to position [247, 0]
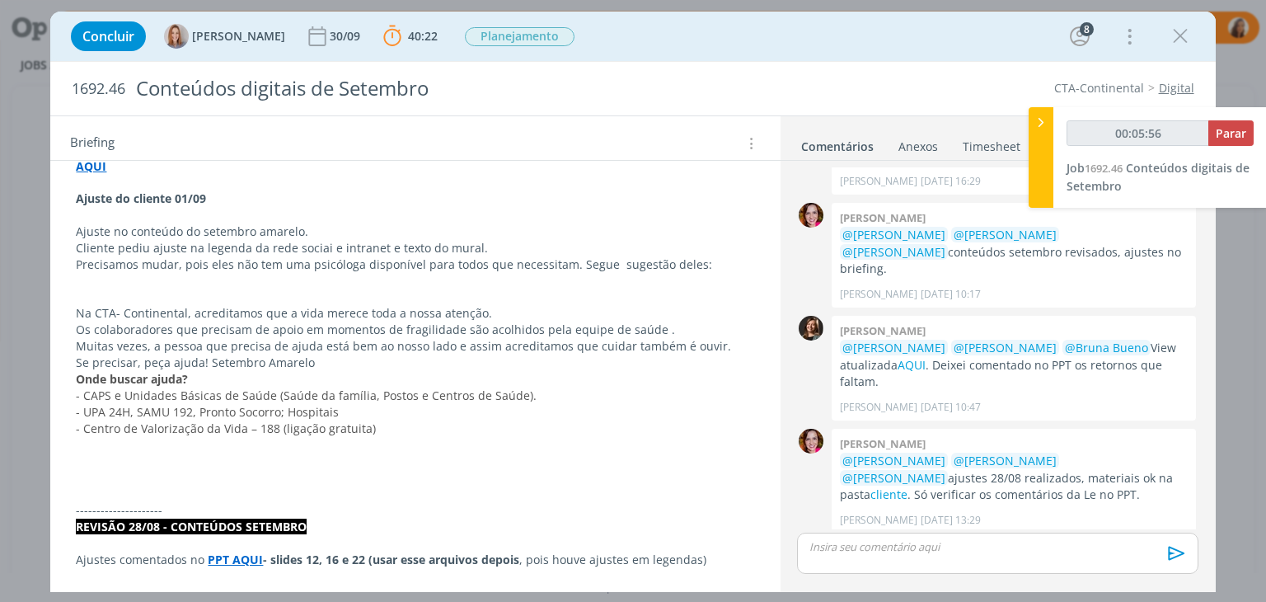
type input "00:05:57"
type input "Ajuste"
click at [122, 458] on p "dialog" at bounding box center [415, 460] width 678 height 16
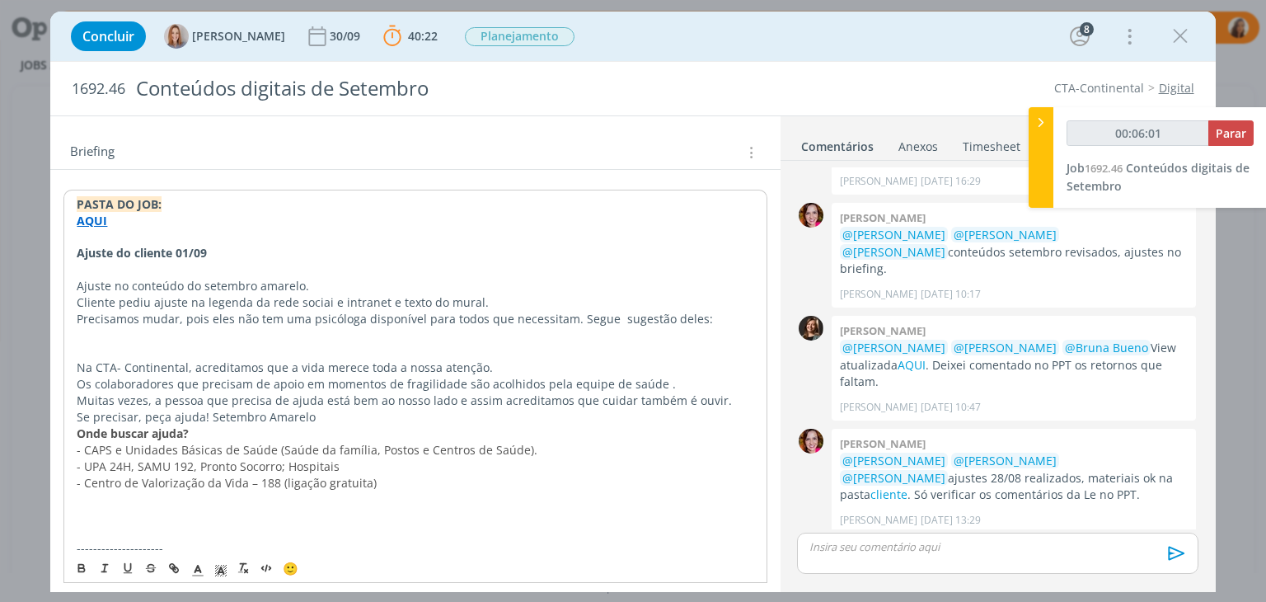
scroll to position [165, 0]
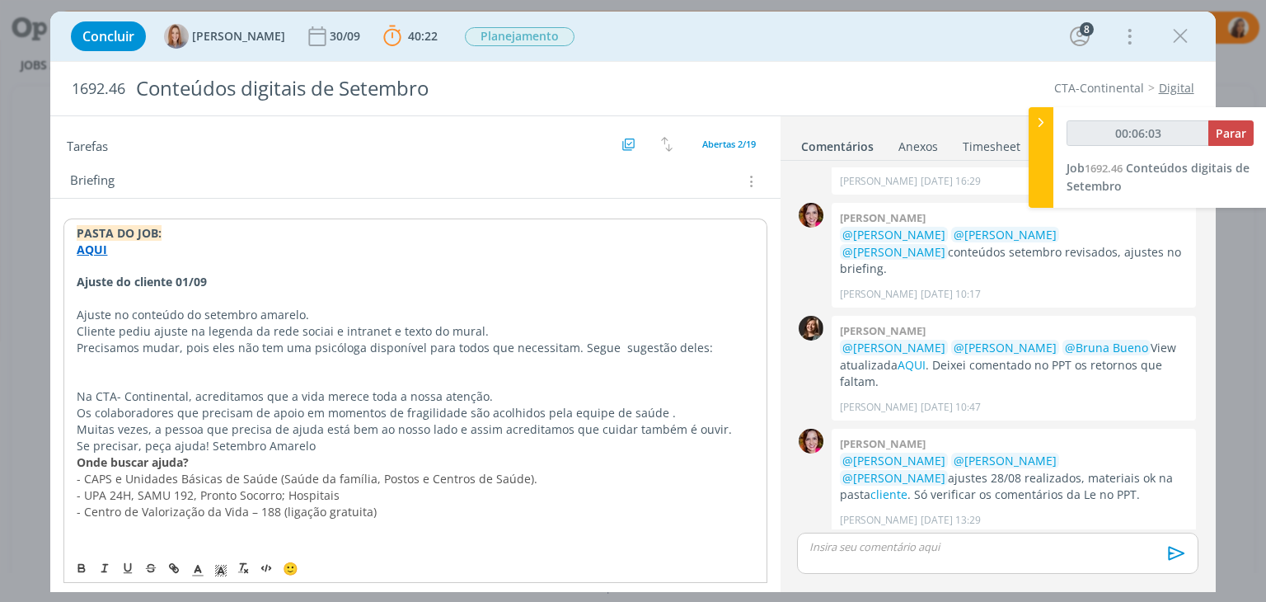
click at [311, 311] on p "Ajuste no conteúdo do setembro amarelo." at bounding box center [415, 315] width 676 height 16
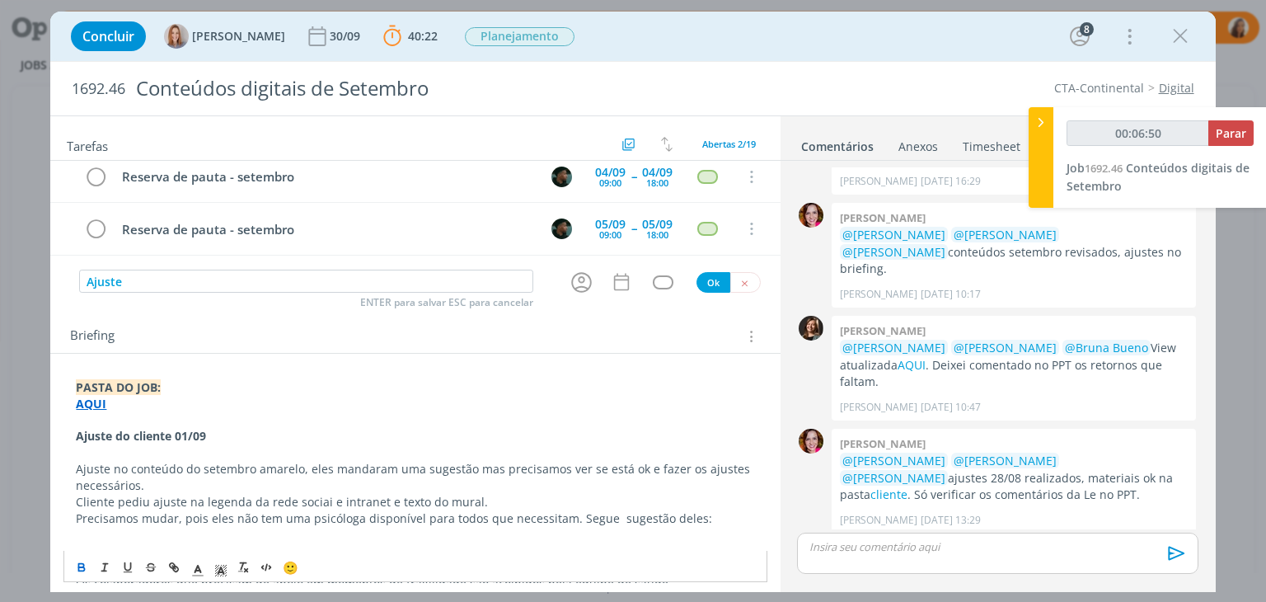
scroll to position [0, 0]
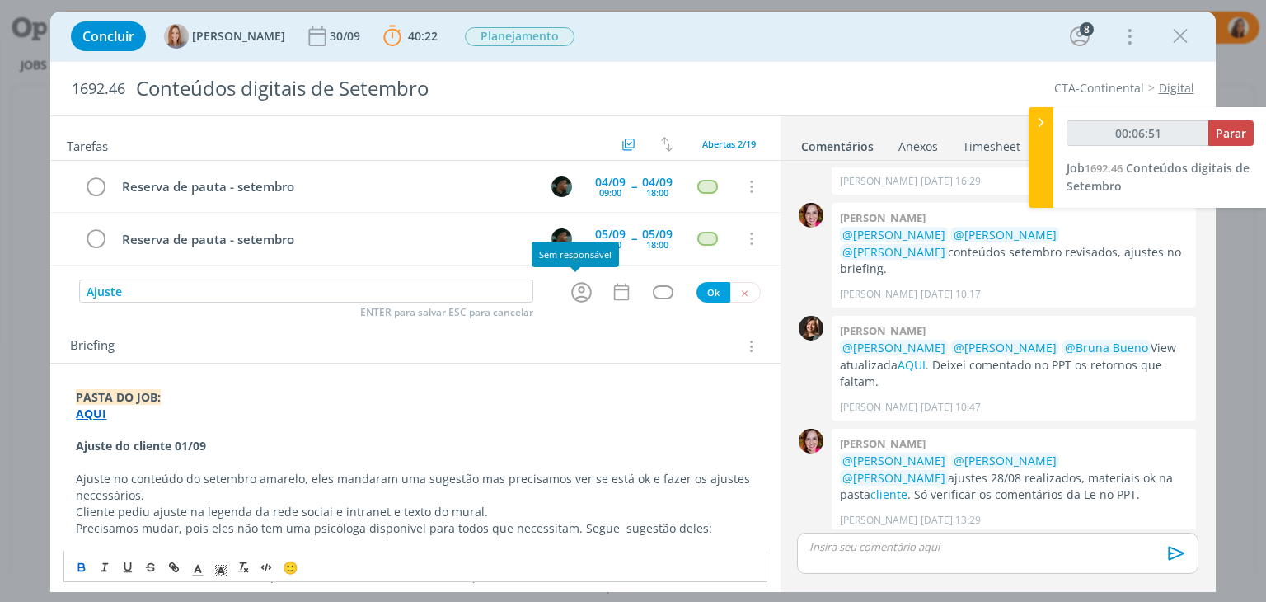
click at [573, 288] on icon "dialog" at bounding box center [582, 292] width 26 height 26
type input "00:06:52"
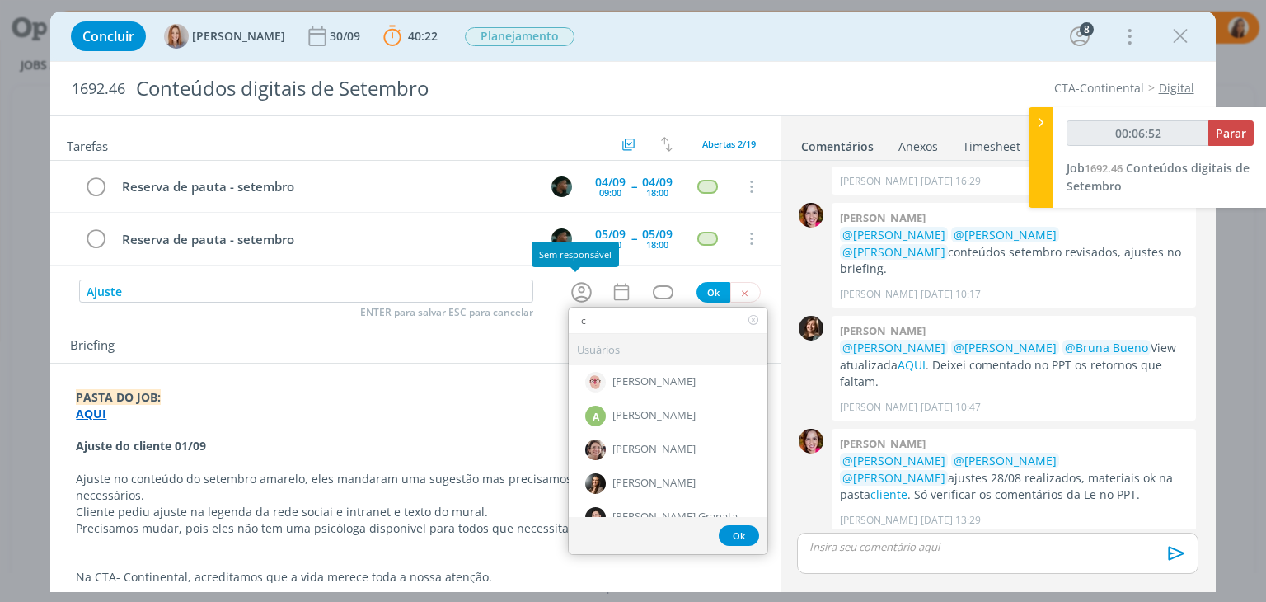
type input "cr"
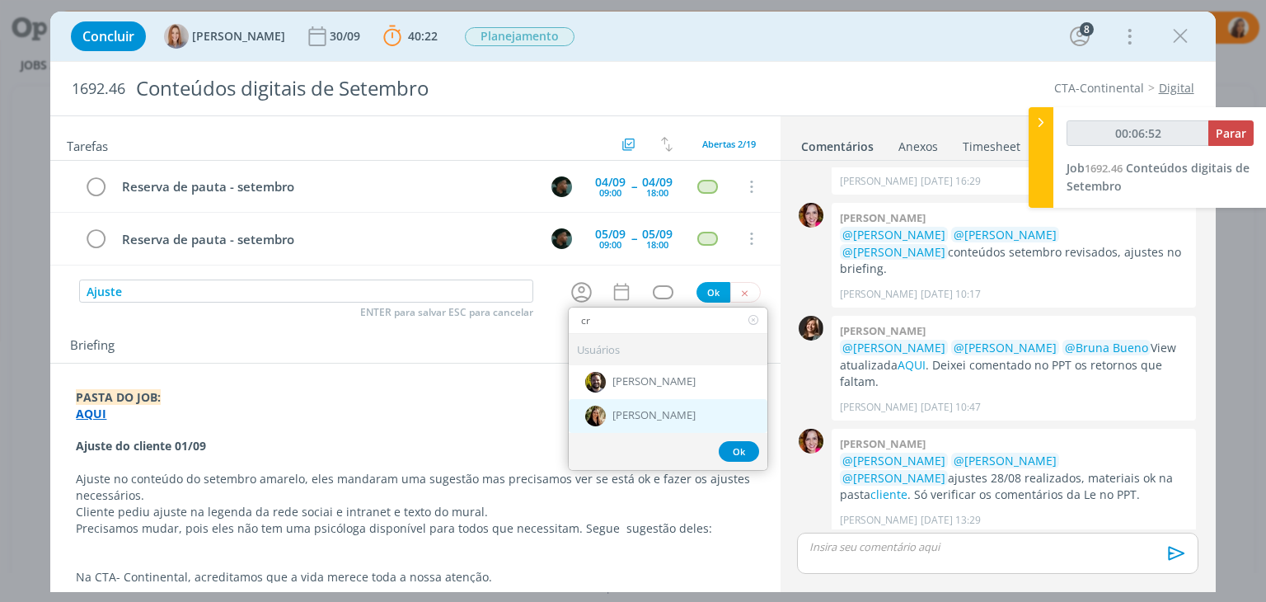
type input "00:06:53"
type input "cr"
click at [613, 400] on div "[PERSON_NAME]" at bounding box center [668, 415] width 199 height 34
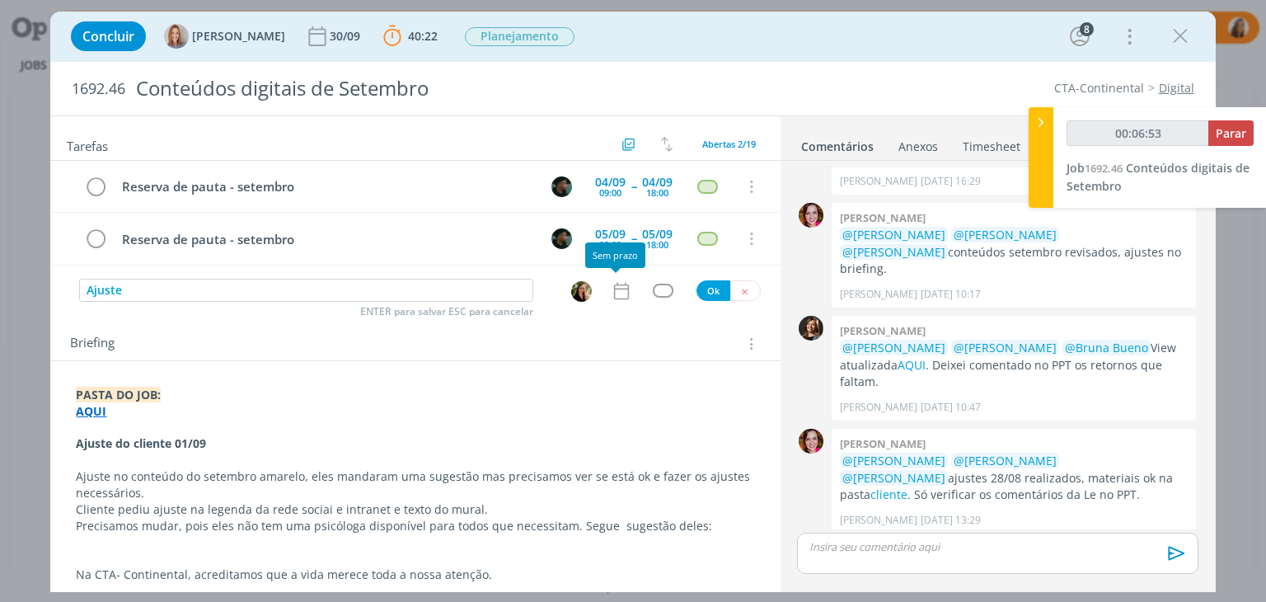
click at [617, 288] on icon "dialog" at bounding box center [621, 290] width 21 height 21
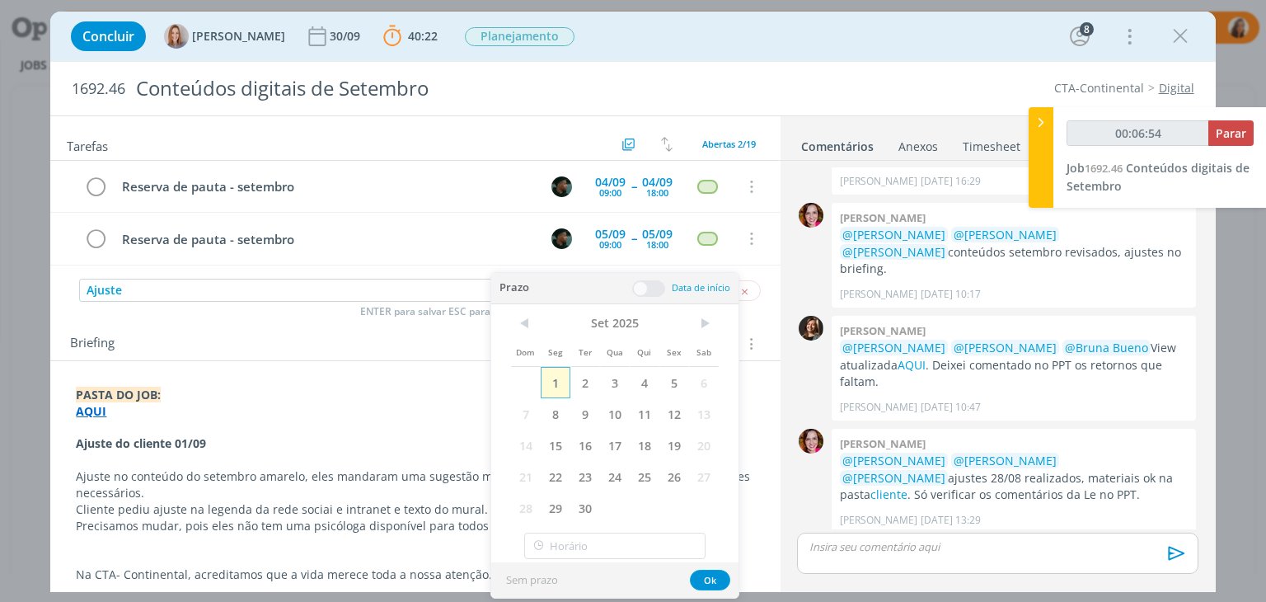
click at [561, 380] on span "1" at bounding box center [556, 382] width 30 height 31
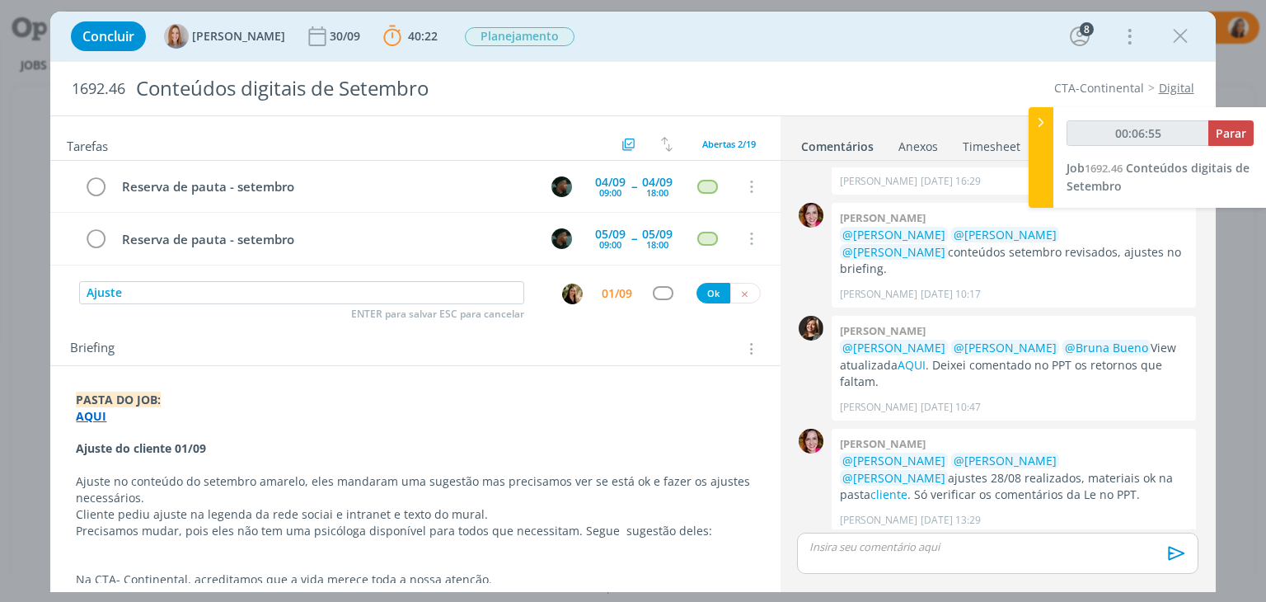
type input "00:06:56"
click at [696, 294] on button "Ok" at bounding box center [713, 293] width 34 height 21
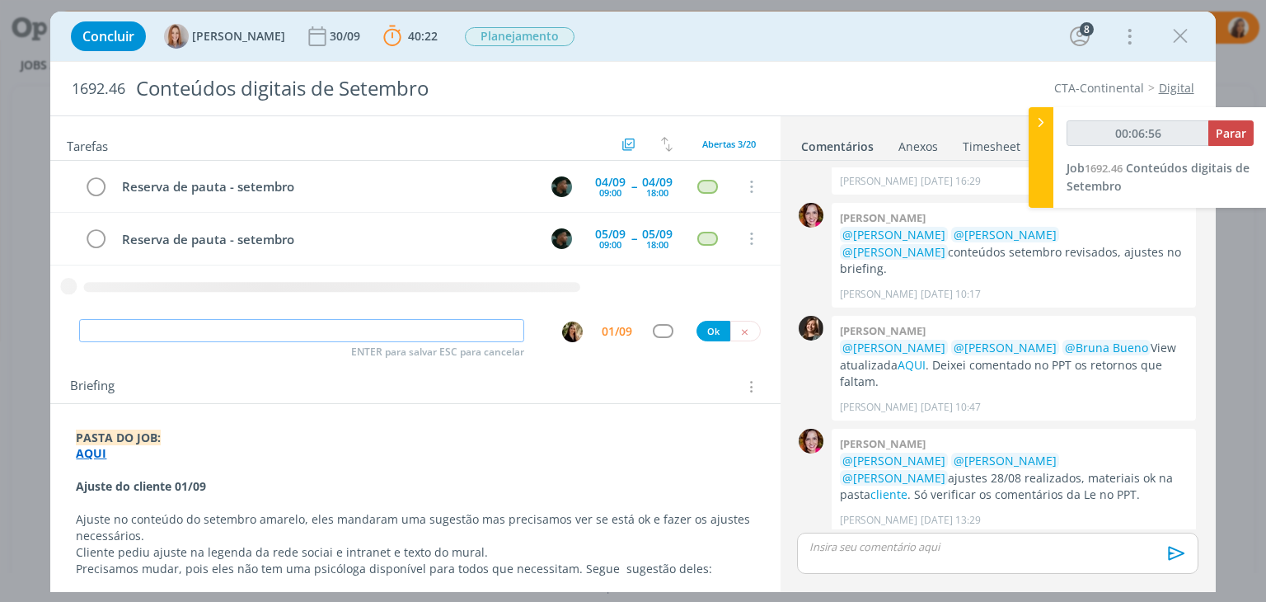
type input "00:06:57"
type input "Ajuste"
type input "00:06:58"
type input "Ajuste"
click at [577, 316] on div "Reserva de pauta - setembro 04/09 09:00 -- 04/09 18:00 Cancelar Reserva de paut…" at bounding box center [414, 239] width 729 height 156
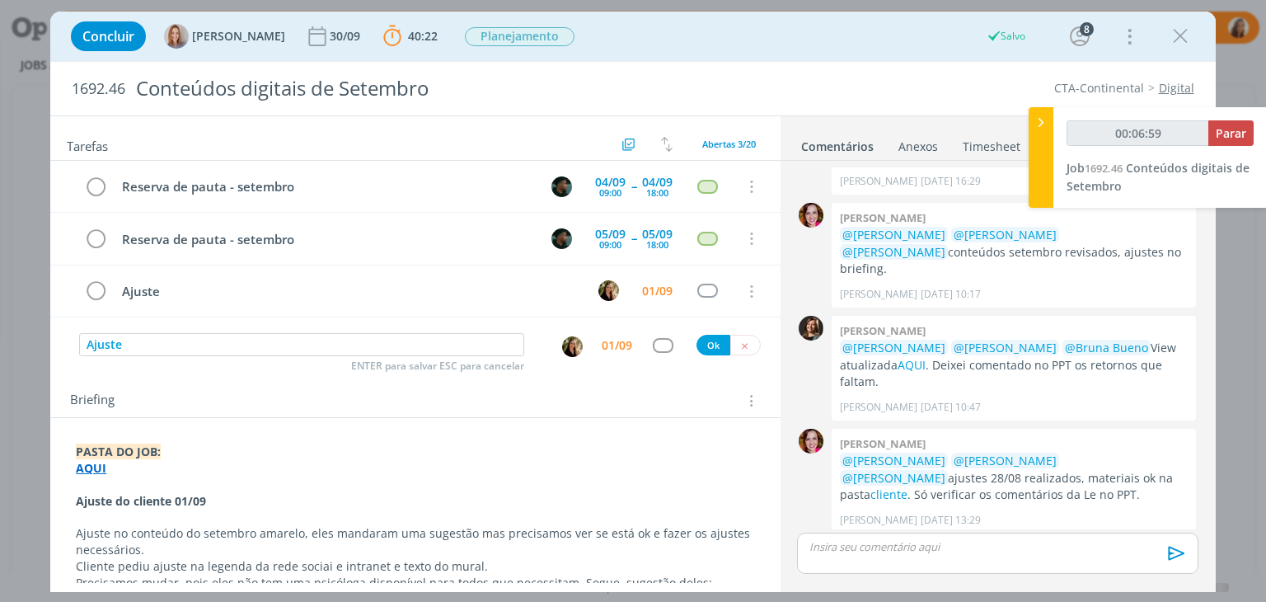
click at [562, 339] on img "dialog" at bounding box center [572, 346] width 21 height 21
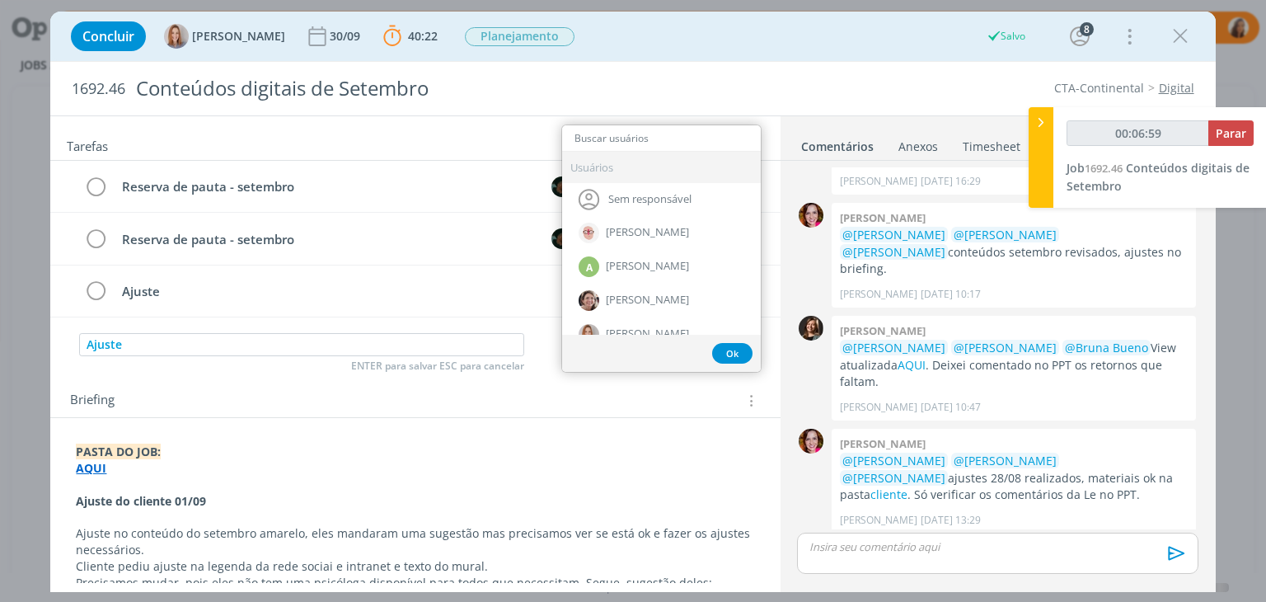
type input "00:07:00"
type input "mar"
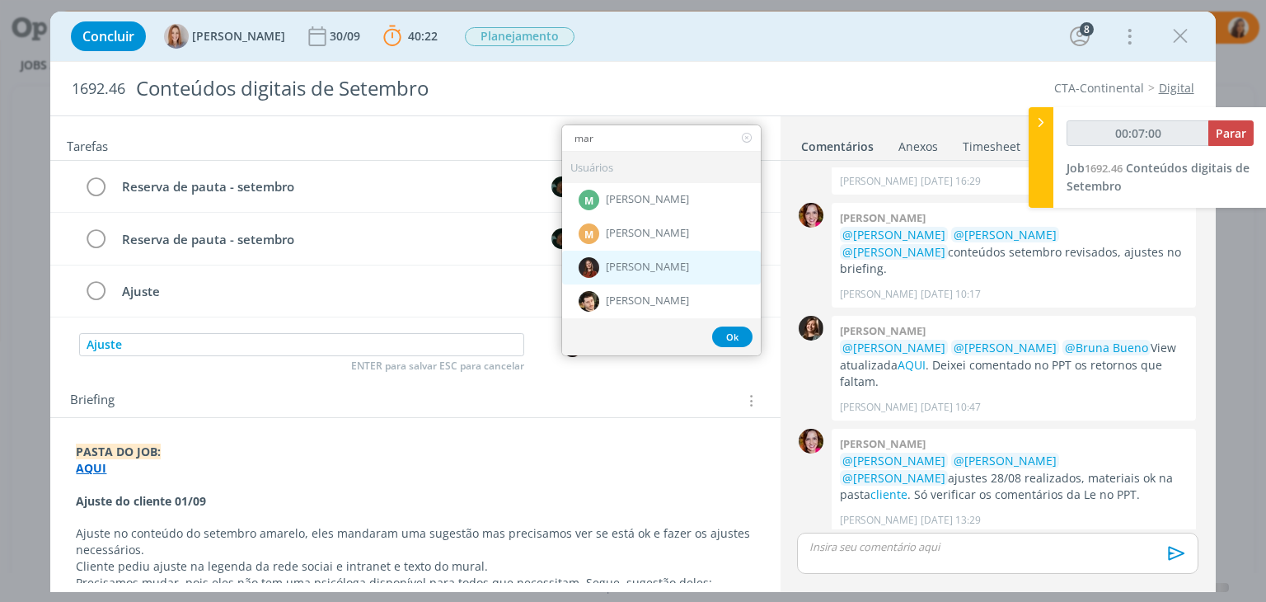
type input "00:07:01"
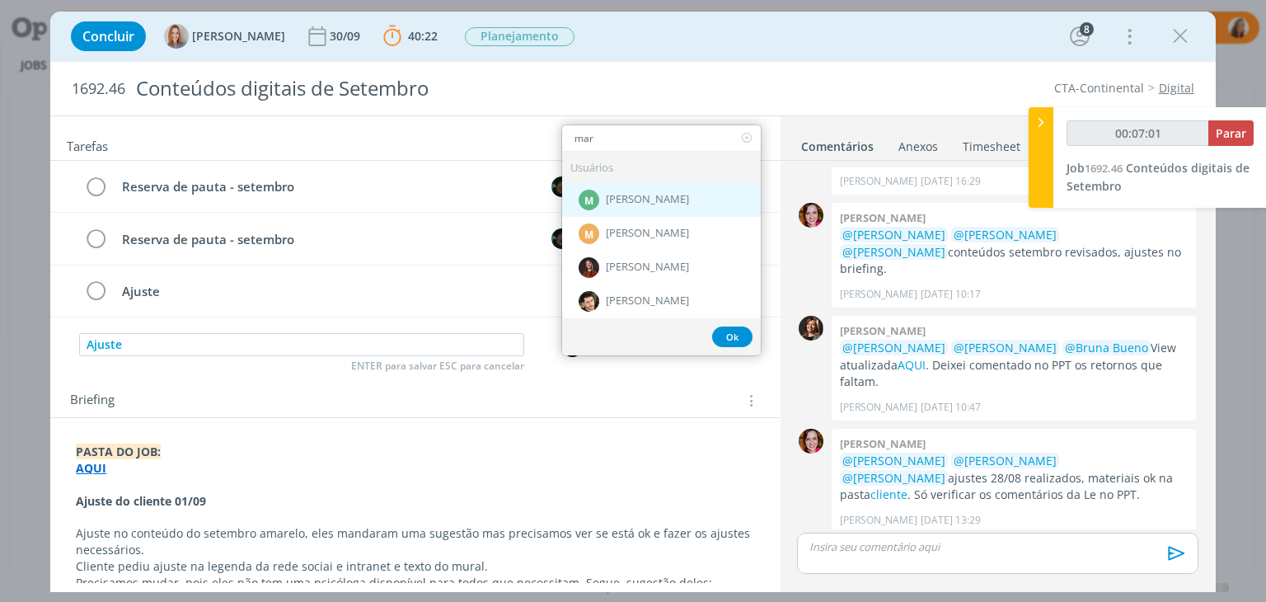
type input "mar"
click at [633, 200] on span "[PERSON_NAME]" at bounding box center [647, 199] width 83 height 13
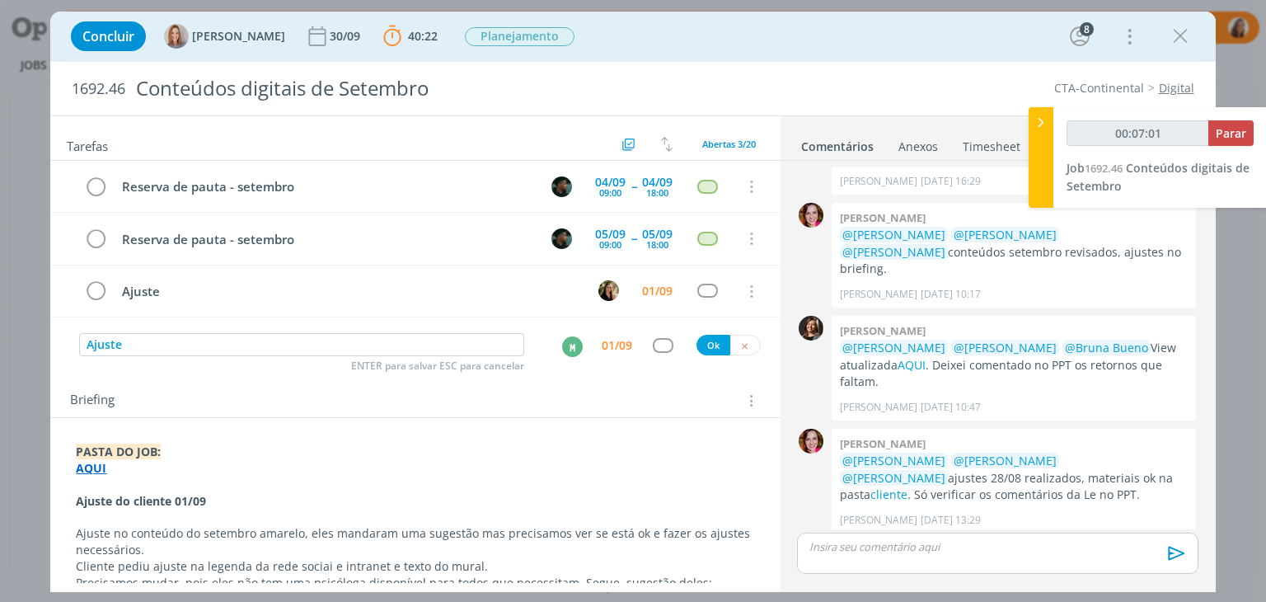
type input "00:07:02"
click at [707, 342] on button "Ok" at bounding box center [713, 345] width 34 height 21
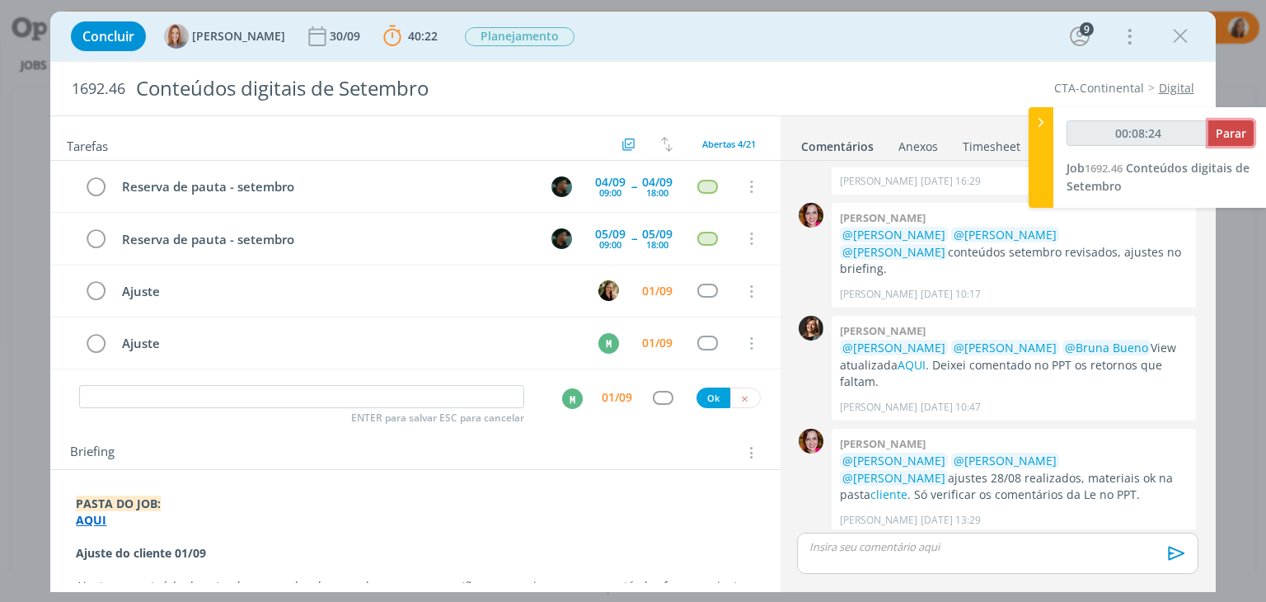
click at [1234, 130] on span "Parar" at bounding box center [1230, 133] width 30 height 16
type input "00:09:00"
click at [1209, 136] on input "00:09:00" at bounding box center [1137, 133] width 143 height 26
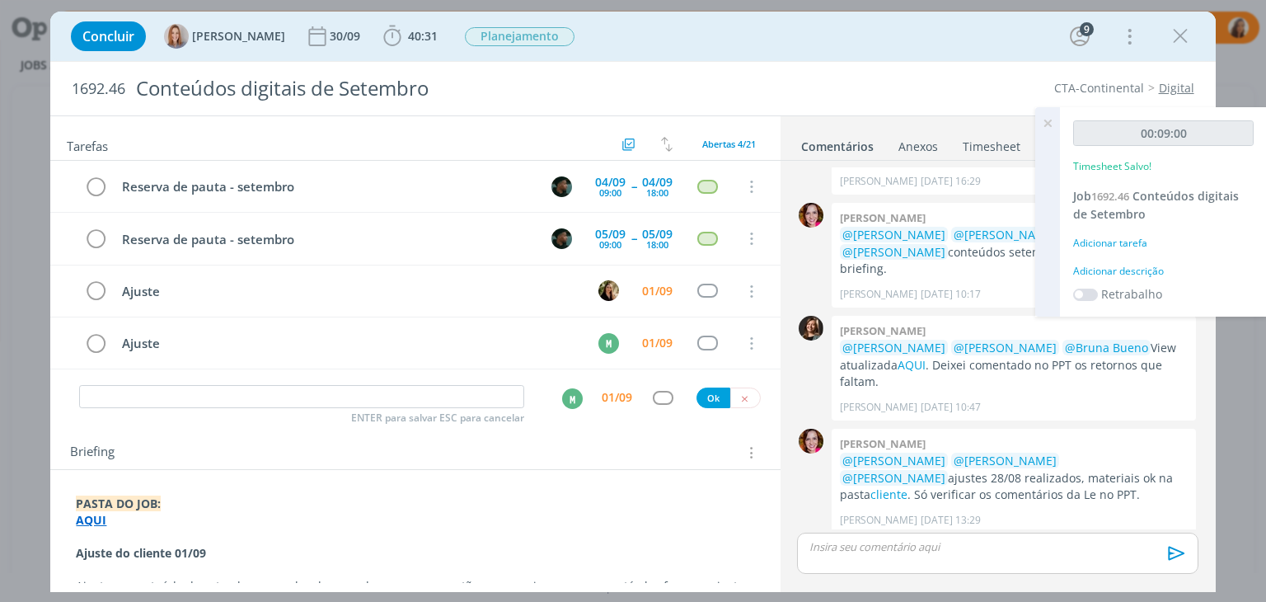
click at [1131, 269] on div "Adicionar descrição" at bounding box center [1163, 271] width 180 height 15
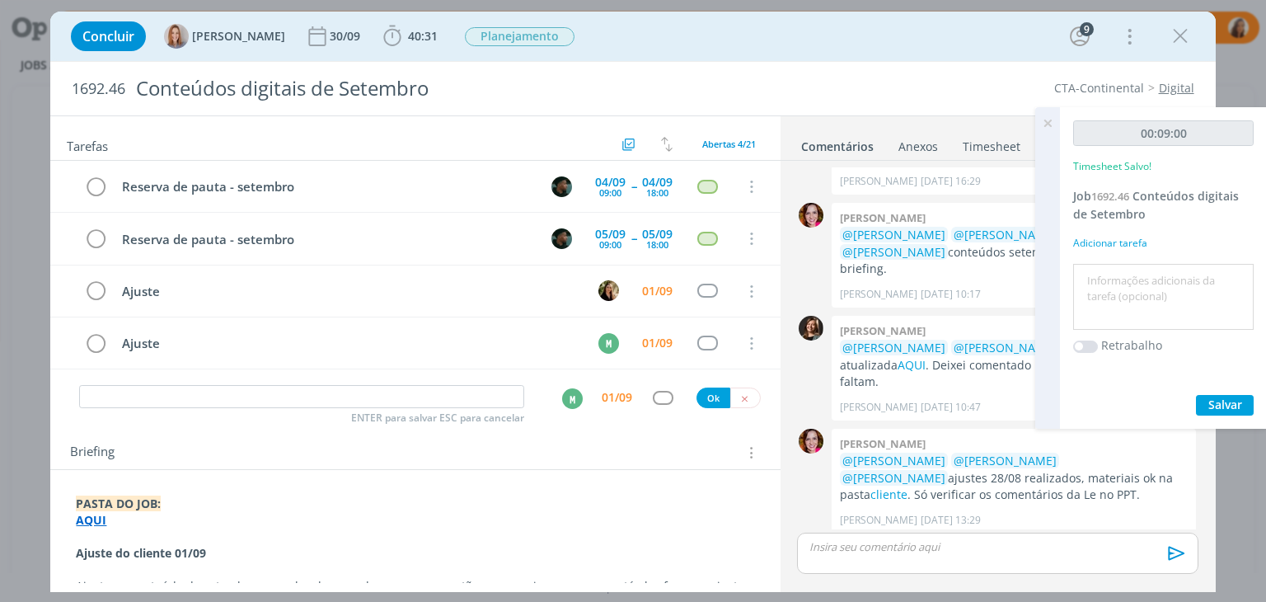
click at [1131, 280] on textarea at bounding box center [1163, 297] width 172 height 59
type textarea "pautar ajuste"
click at [1236, 404] on span "Salvar" at bounding box center [1225, 404] width 34 height 16
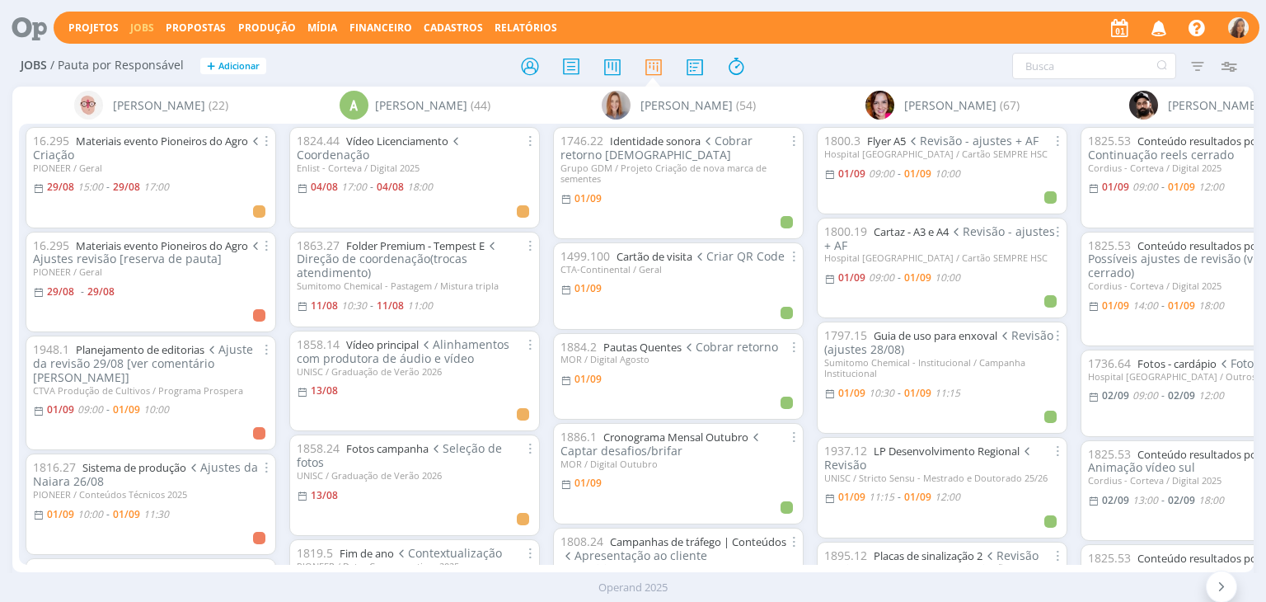
click at [27, 29] on icon at bounding box center [24, 28] width 34 height 32
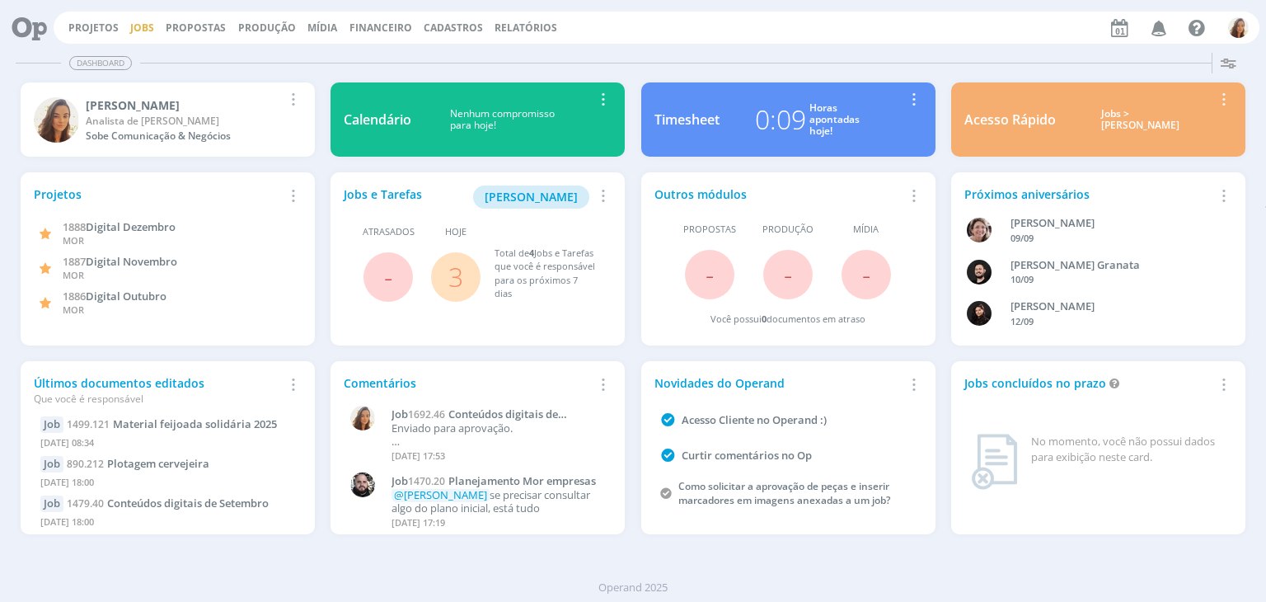
click at [144, 24] on link "Jobs" at bounding box center [142, 28] width 24 height 14
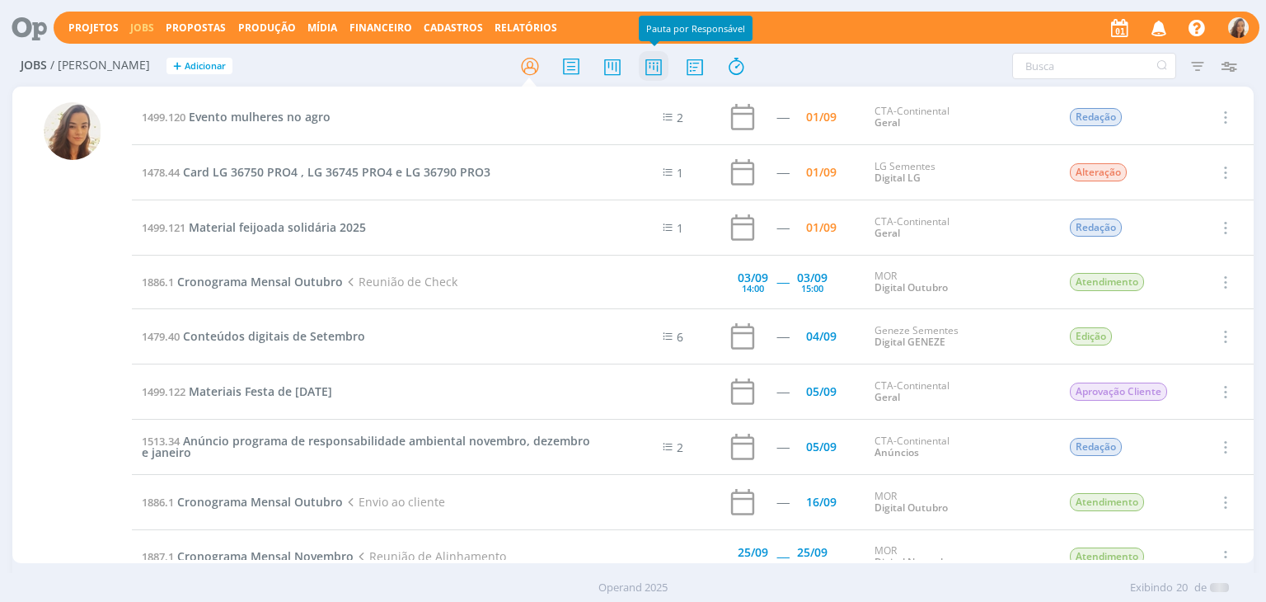
click at [639, 62] on icon at bounding box center [654, 66] width 30 height 32
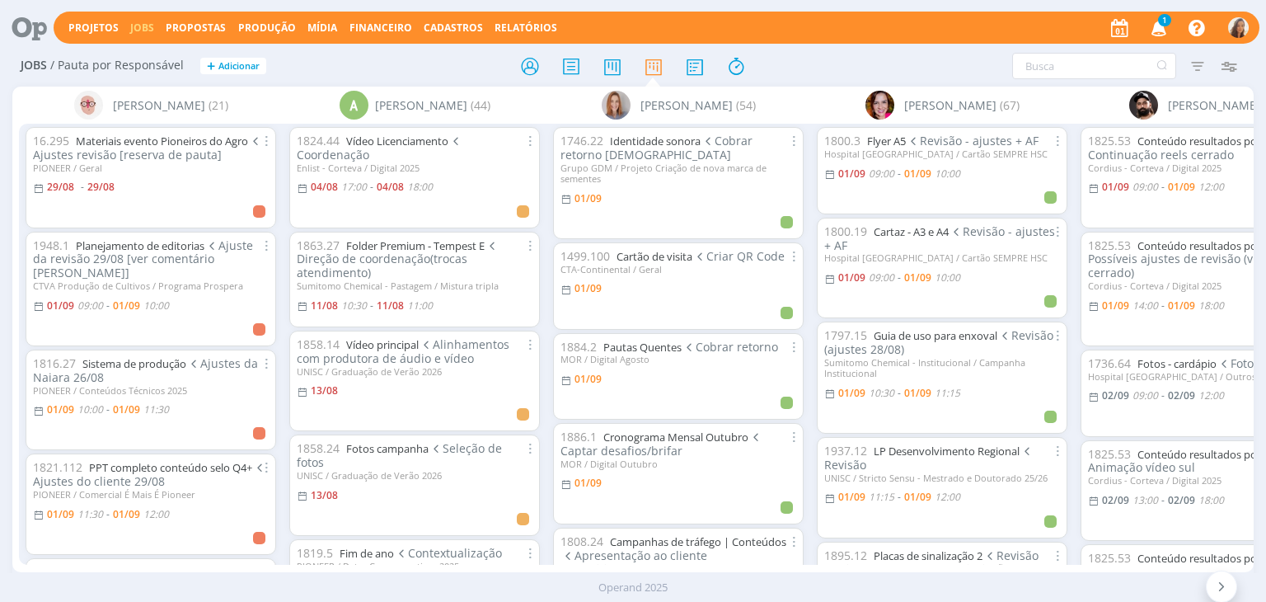
click at [1167, 14] on span "1" at bounding box center [1164, 20] width 13 height 12
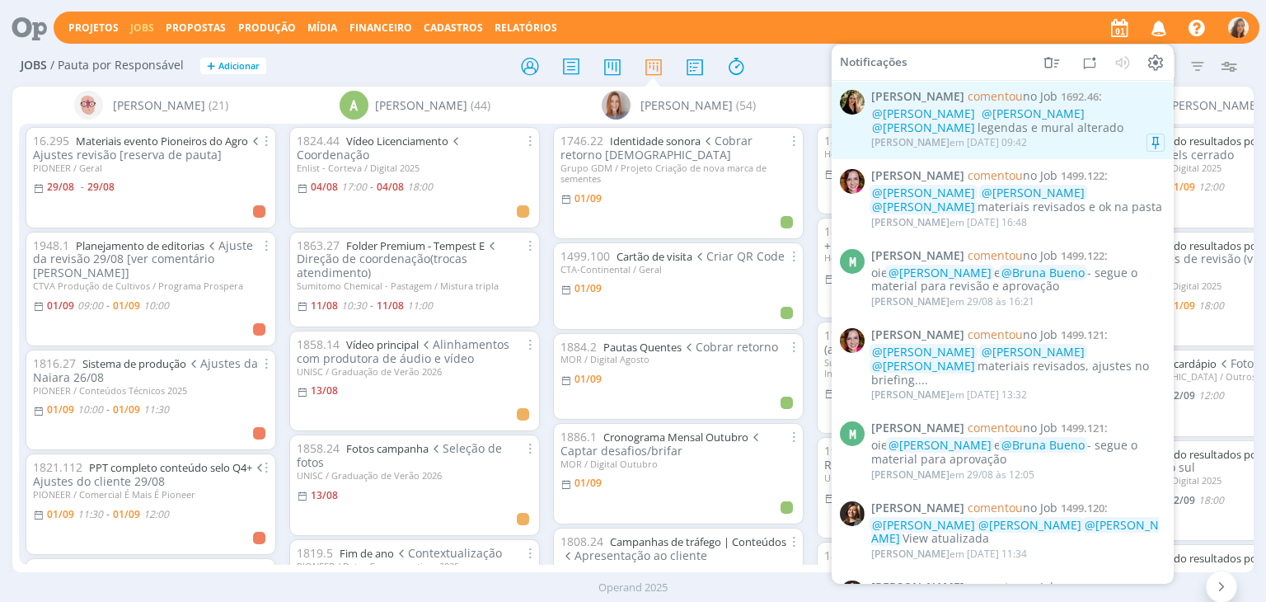
click at [975, 119] on span "@Marcel Ali" at bounding box center [923, 127] width 103 height 16
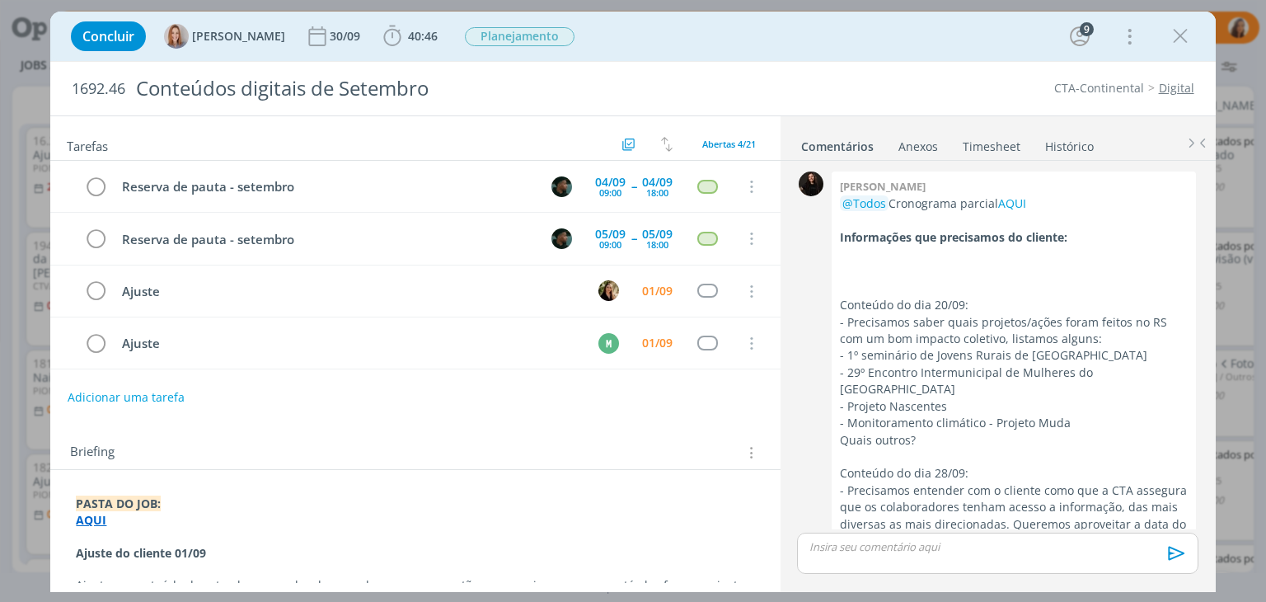
scroll to position [2399, 0]
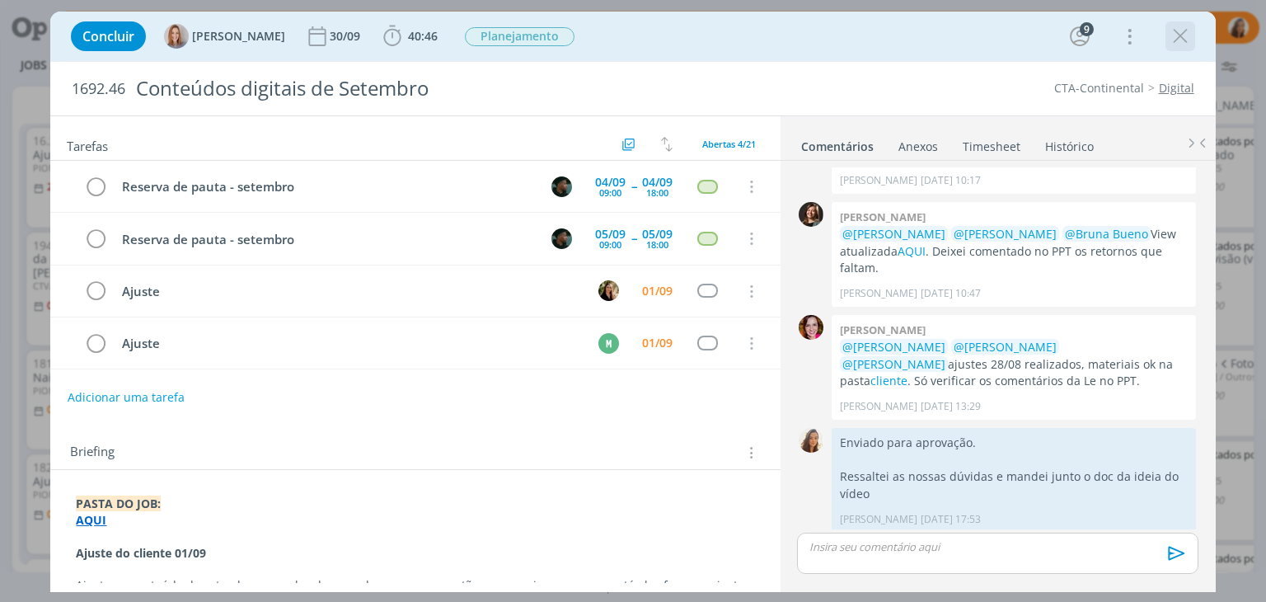
click at [1176, 34] on icon "dialog" at bounding box center [1180, 36] width 25 height 25
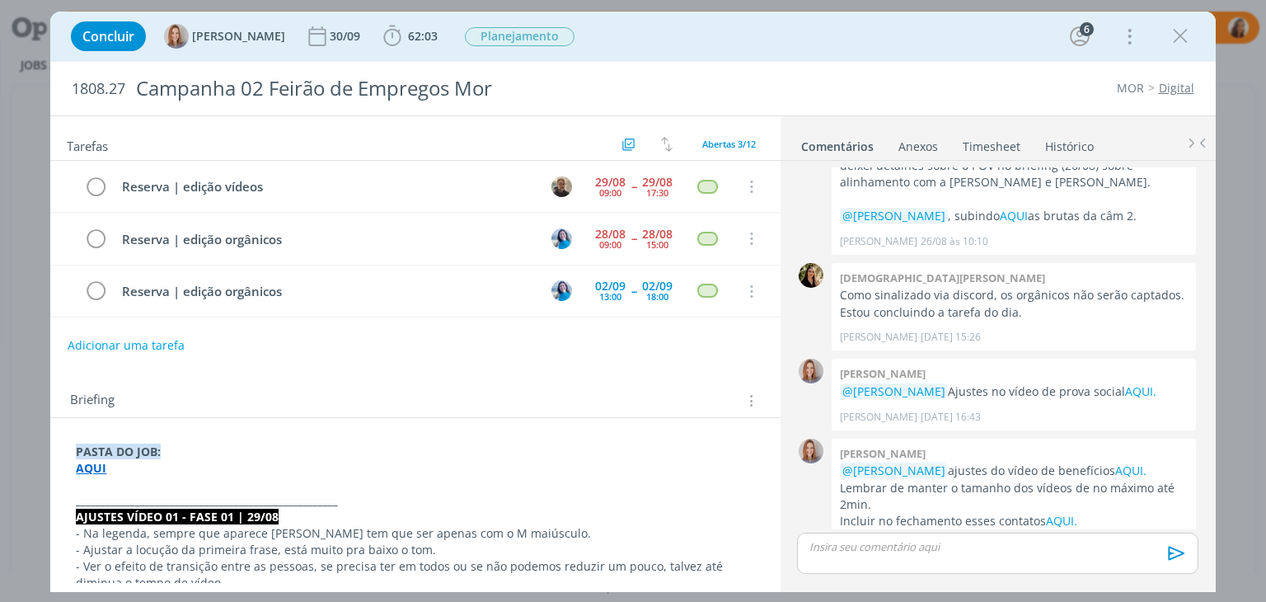
scroll to position [817, 0]
click at [90, 462] on strong "AQUI" at bounding box center [91, 468] width 30 height 16
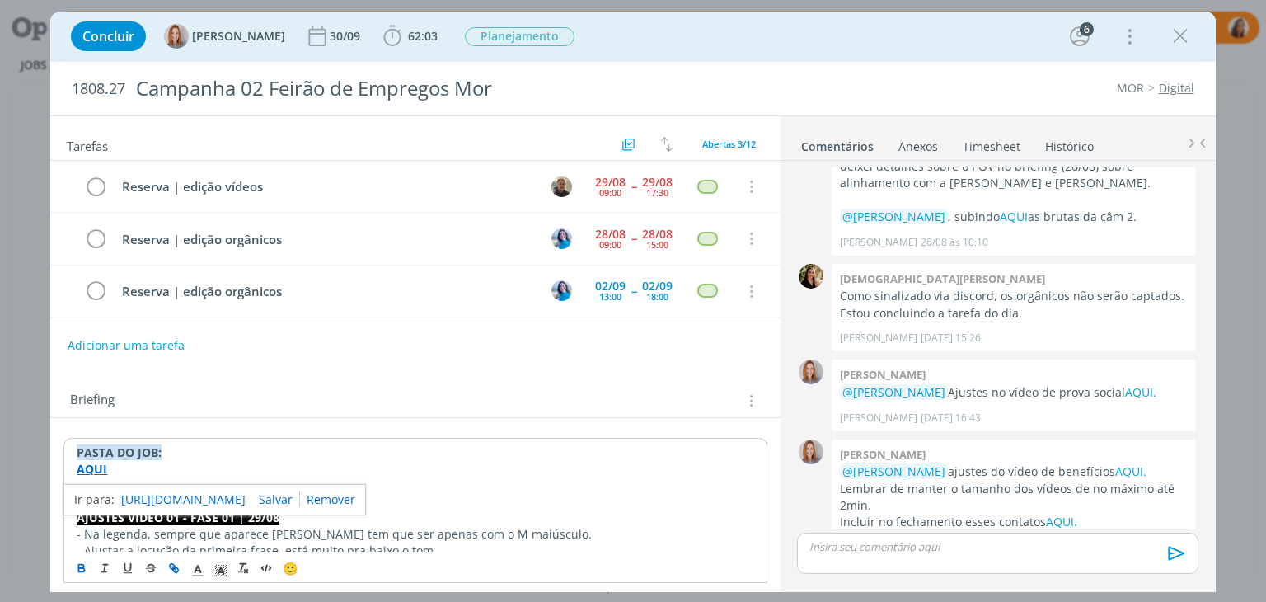
click at [143, 489] on link "[URL][DOMAIN_NAME]" at bounding box center [183, 499] width 124 height 21
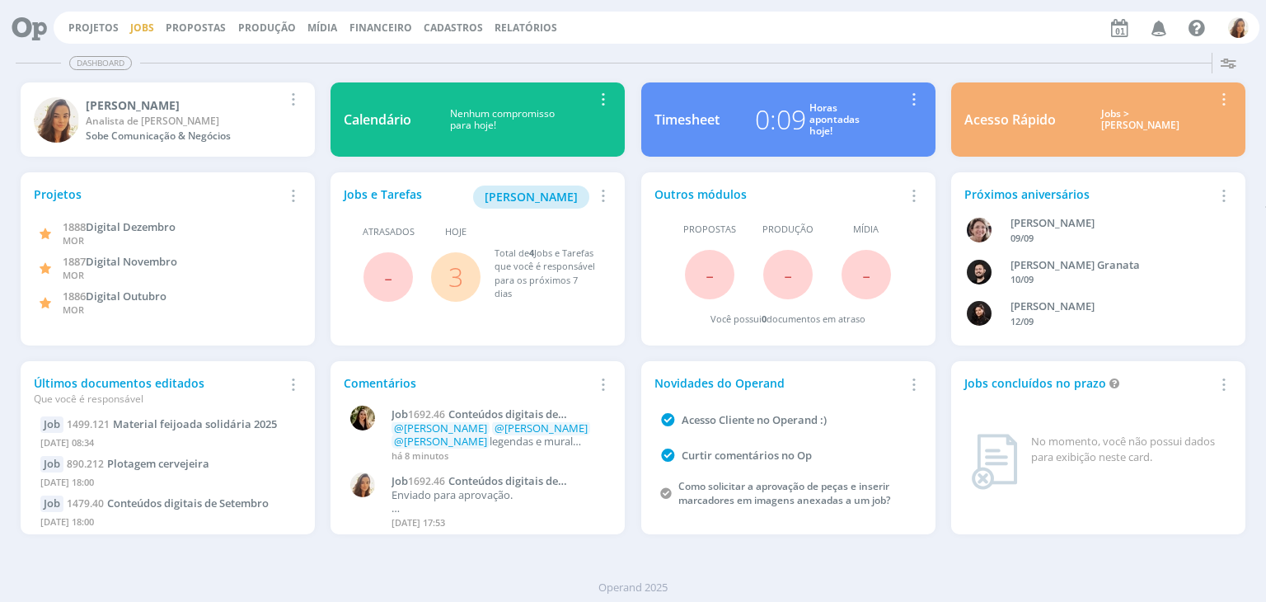
click at [141, 26] on link "Jobs" at bounding box center [142, 28] width 24 height 14
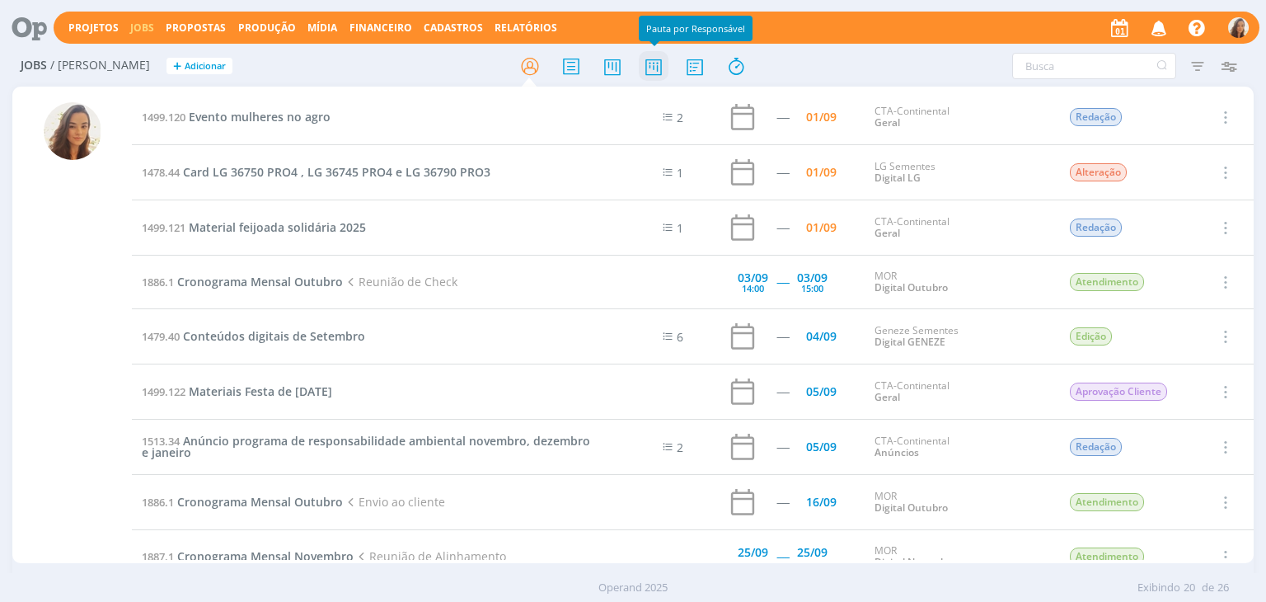
click at [658, 69] on icon at bounding box center [654, 66] width 30 height 32
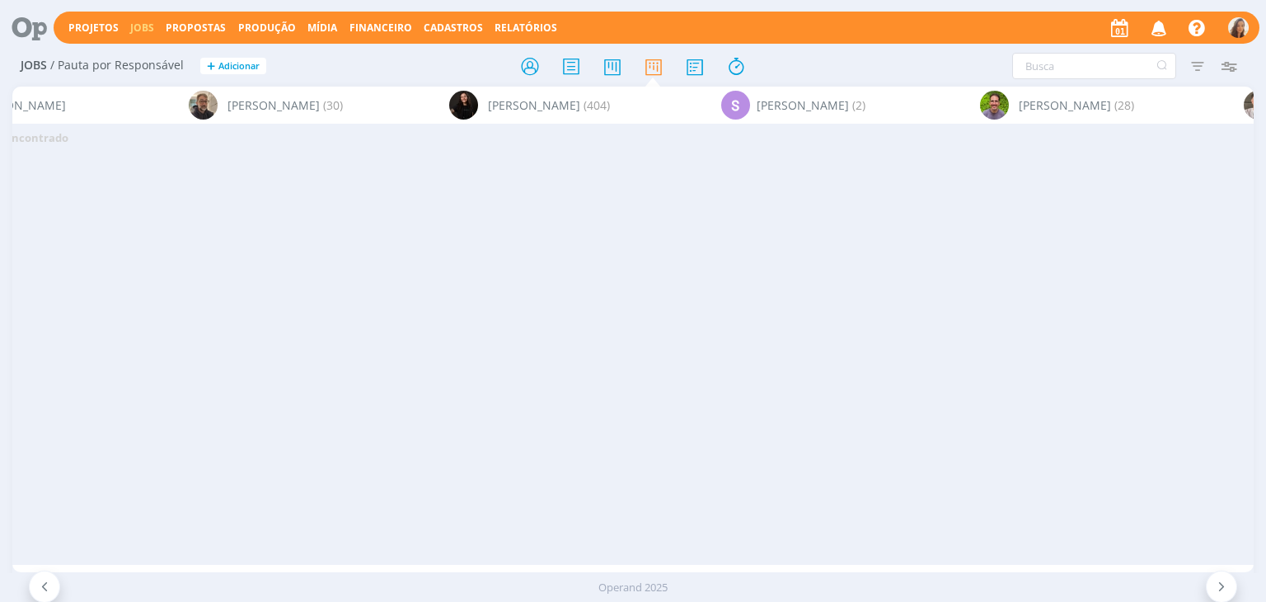
scroll to position [0, 4992]
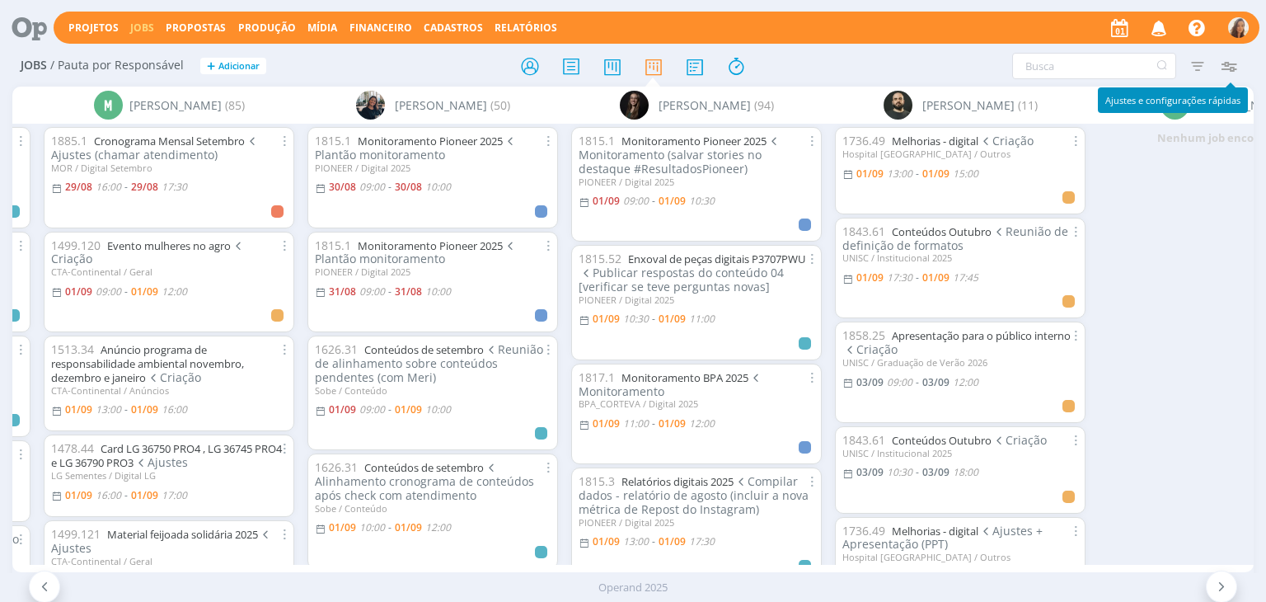
click at [1229, 71] on icon "button" at bounding box center [1229, 66] width 30 height 30
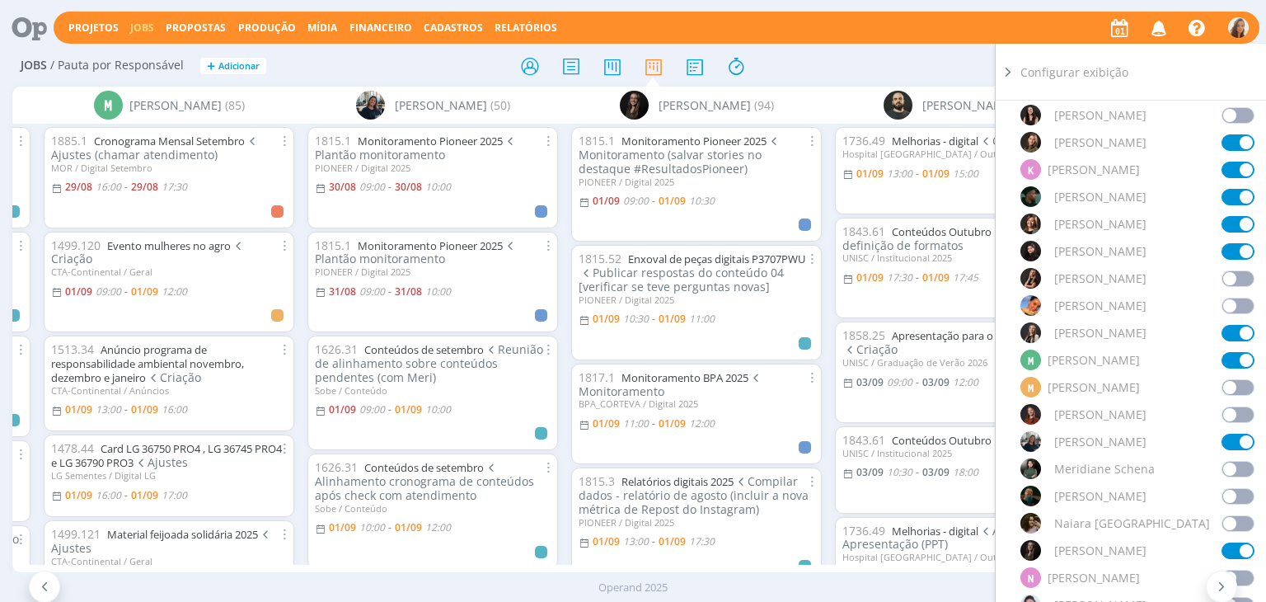
scroll to position [989, 0]
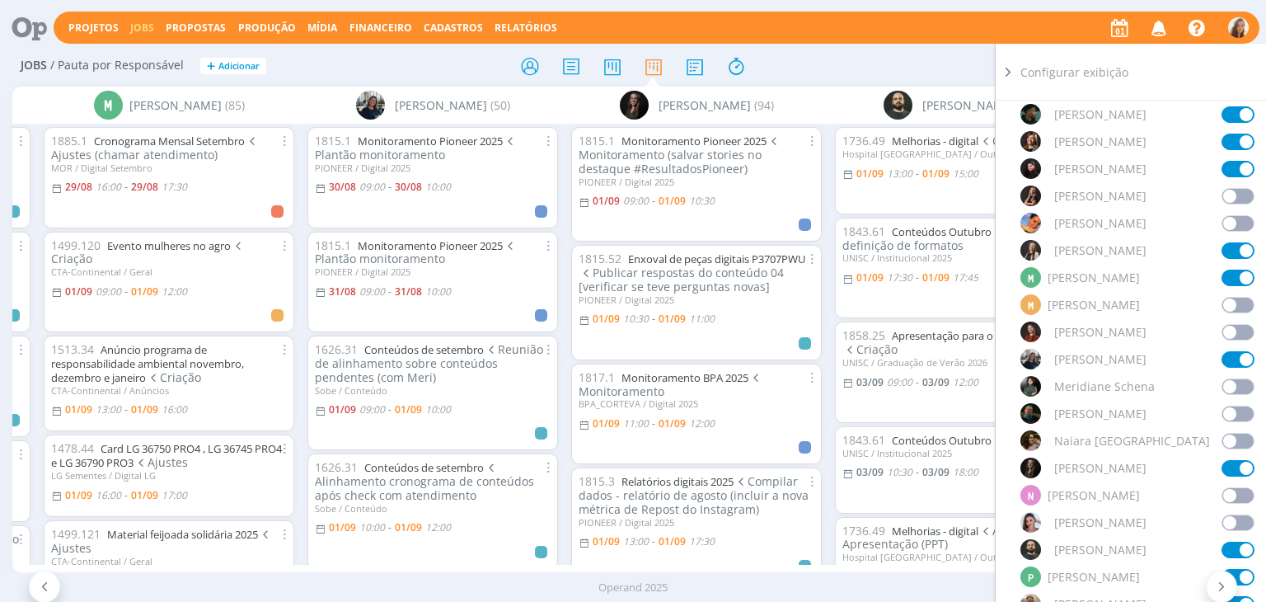
click at [1229, 492] on span at bounding box center [1237, 495] width 33 height 16
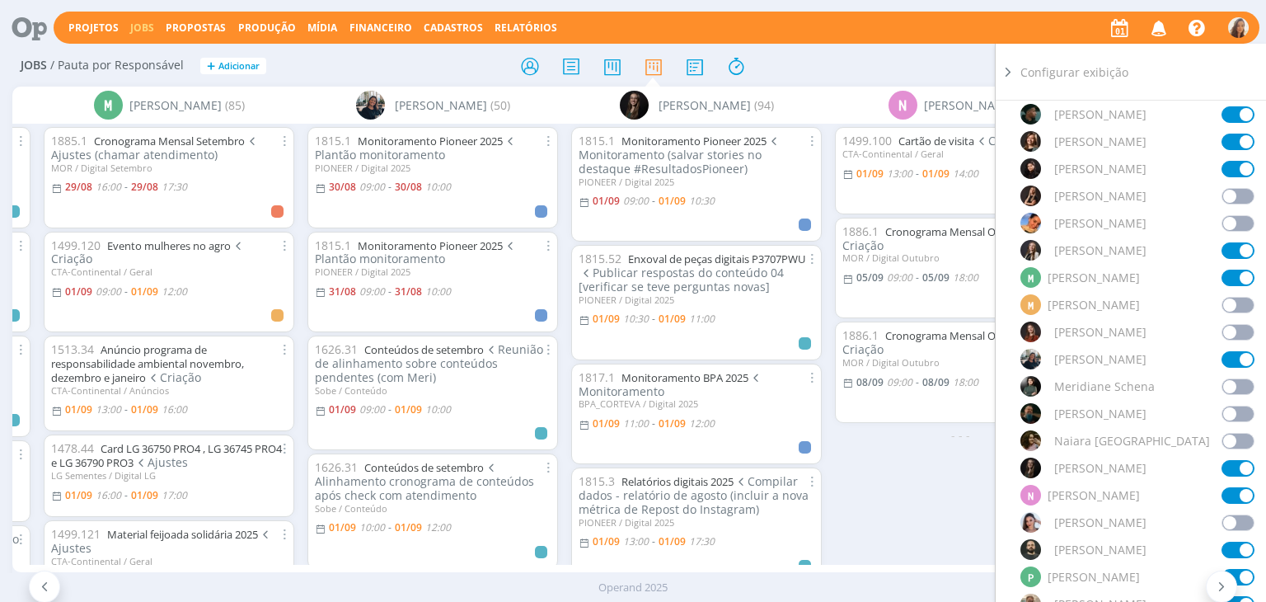
click at [838, 63] on div at bounding box center [633, 66] width 414 height 30
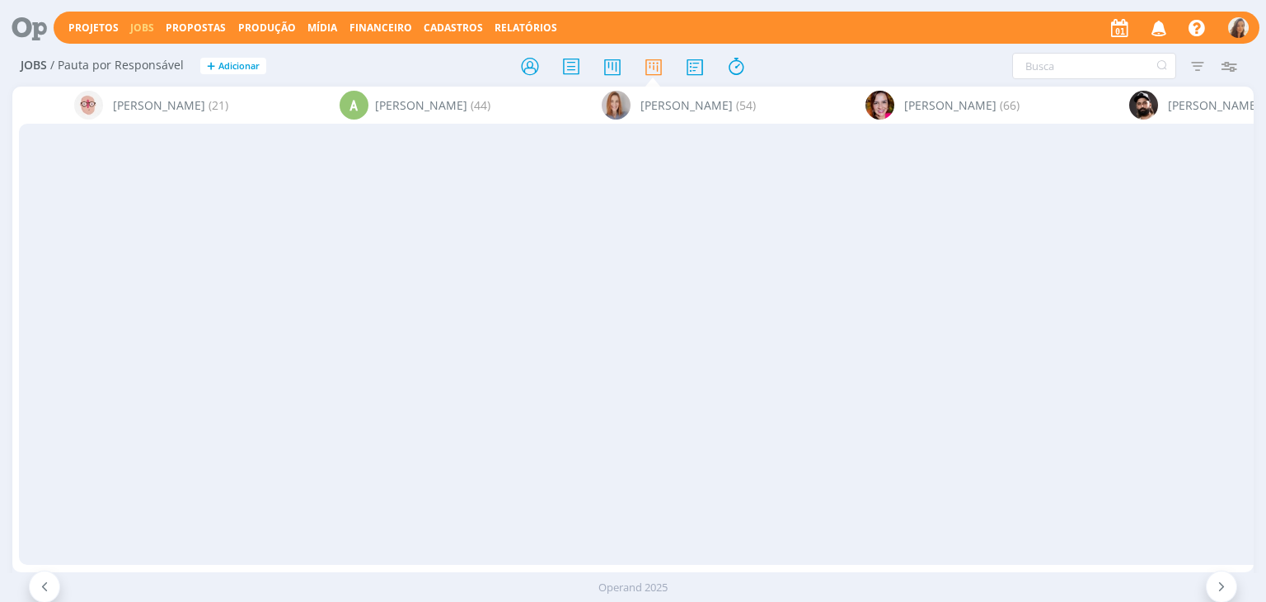
scroll to position [0, 4992]
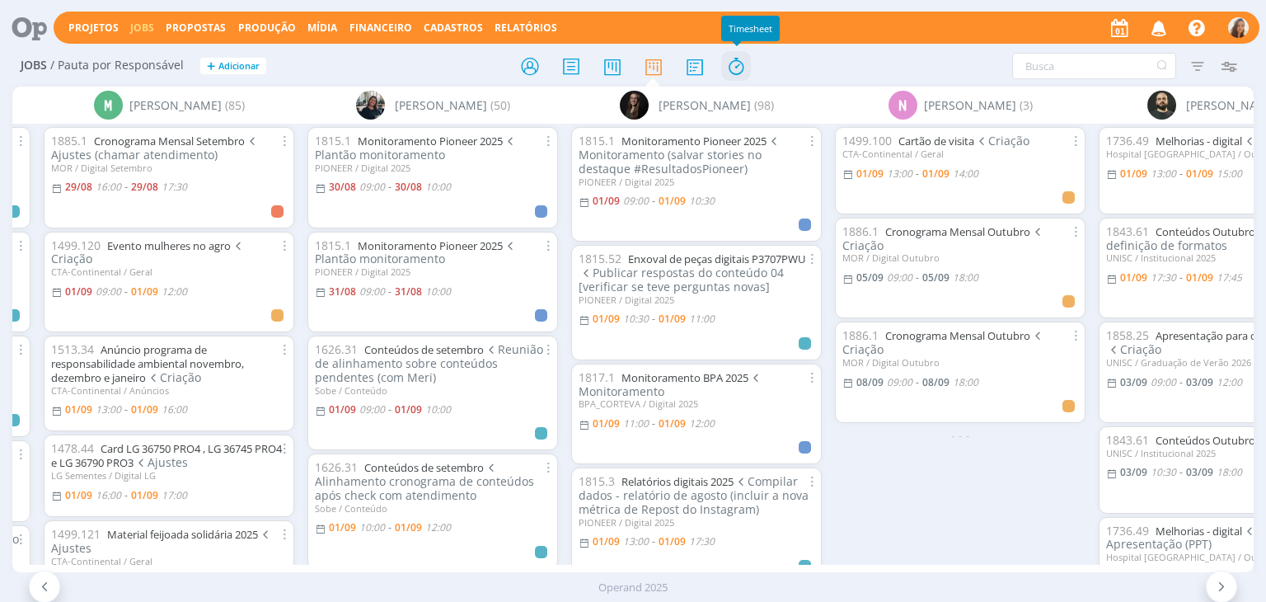
click at [739, 65] on icon at bounding box center [736, 66] width 30 height 32
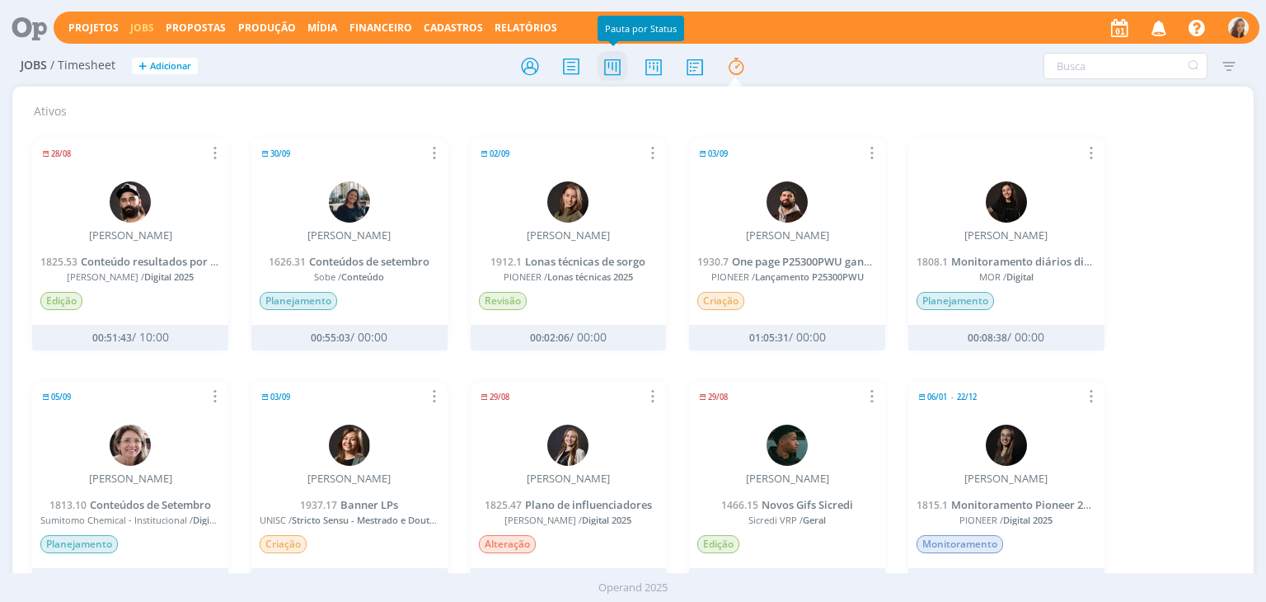
click at [624, 74] on icon at bounding box center [612, 66] width 30 height 32
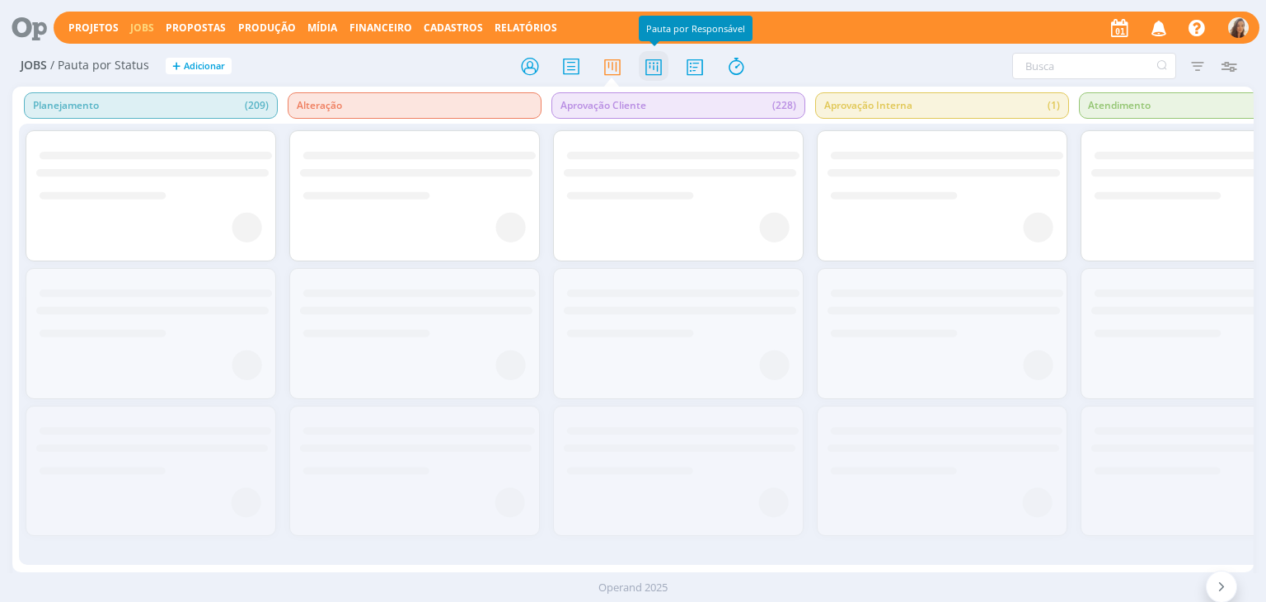
click at [650, 63] on icon at bounding box center [654, 66] width 30 height 32
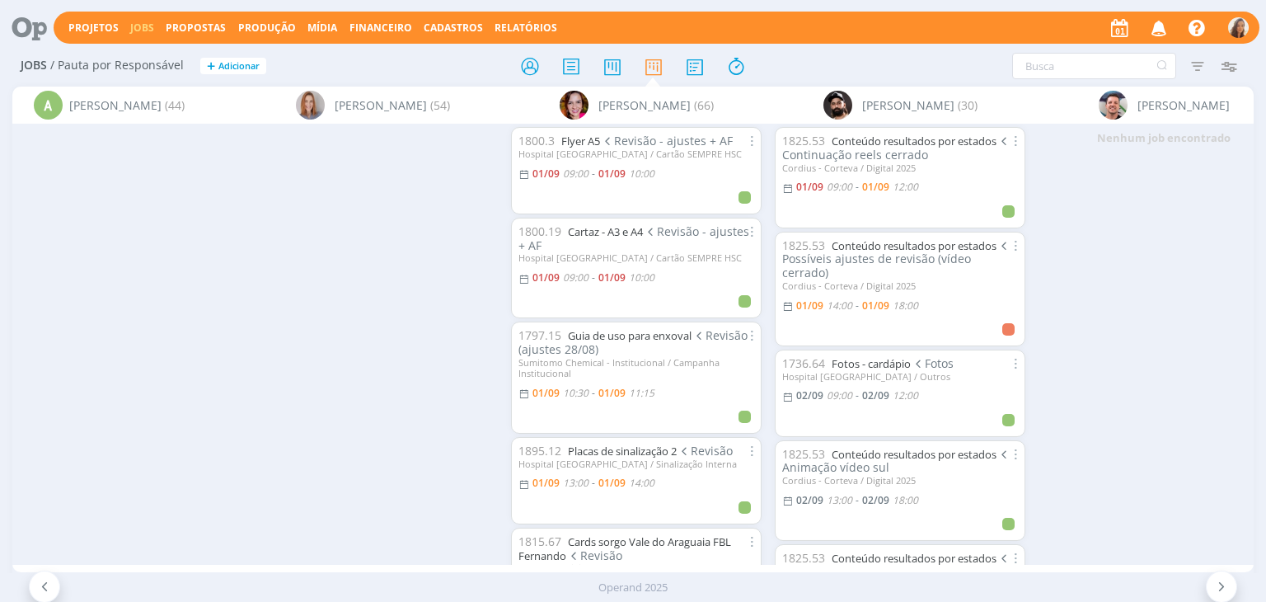
scroll to position [0, 1421]
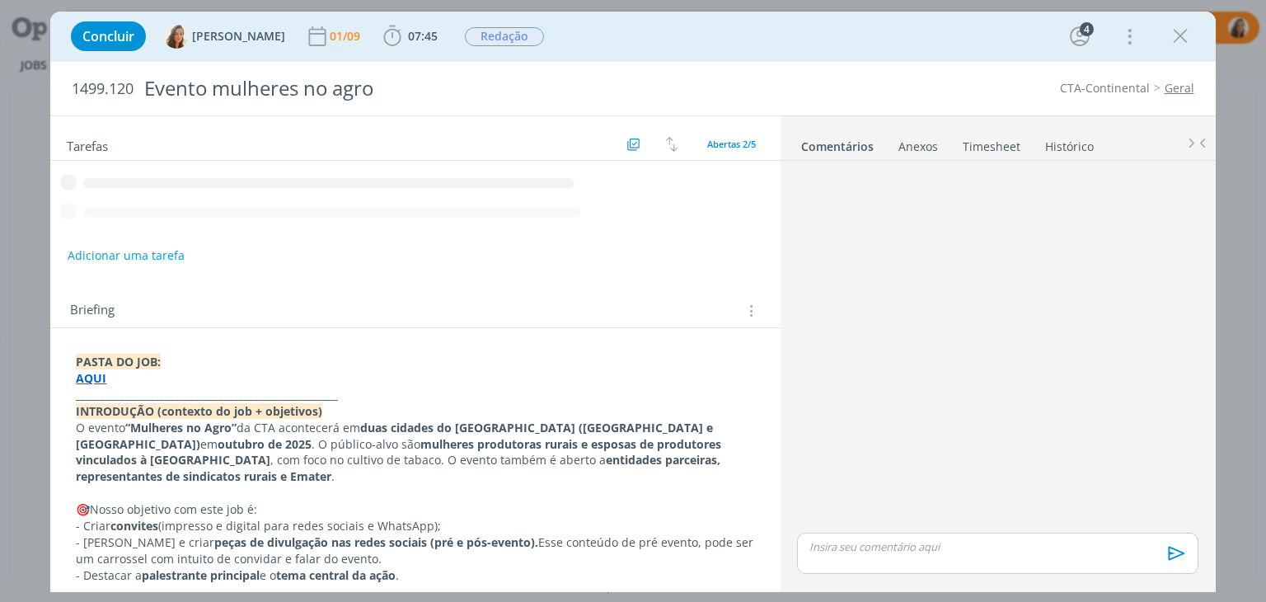
scroll to position [26, 0]
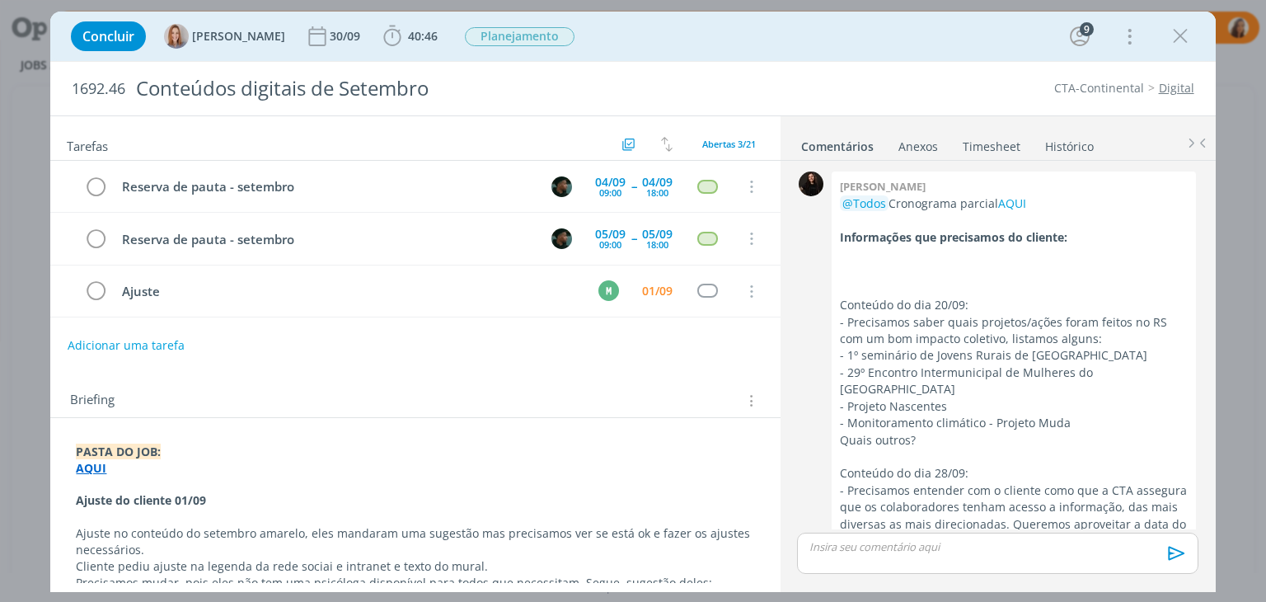
scroll to position [2399, 0]
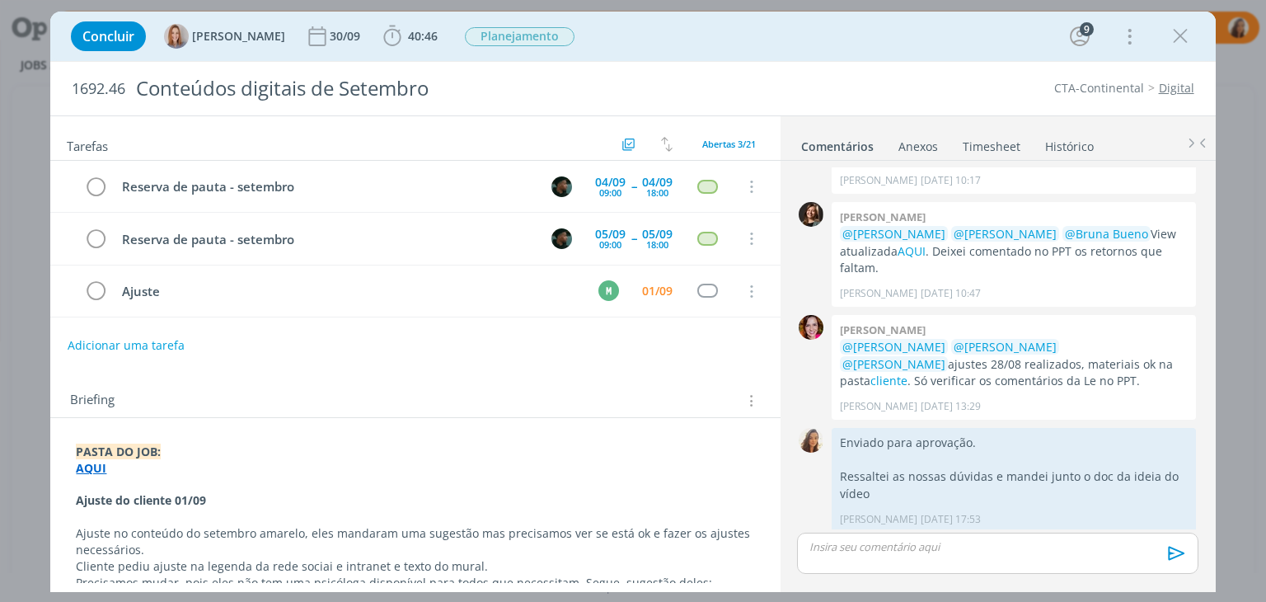
drag, startPoint x: 1182, startPoint y: 26, endPoint x: 794, endPoint y: 32, distance: 388.2
click at [1182, 26] on icon "dialog" at bounding box center [1180, 36] width 25 height 25
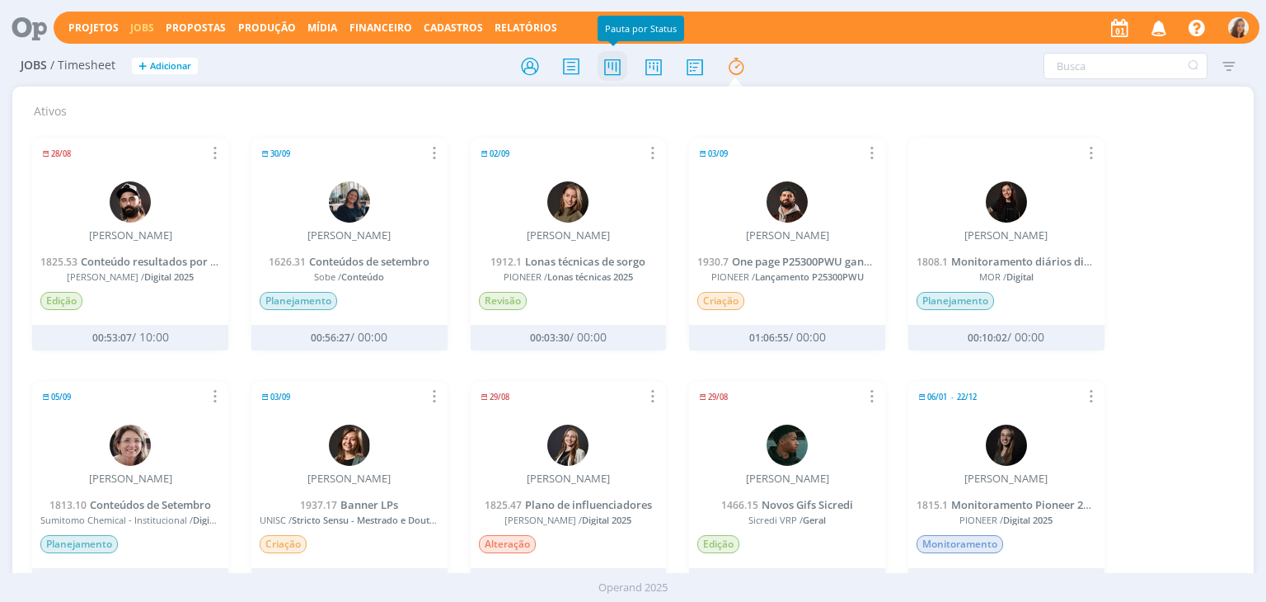
click at [603, 73] on icon at bounding box center [612, 66] width 30 height 32
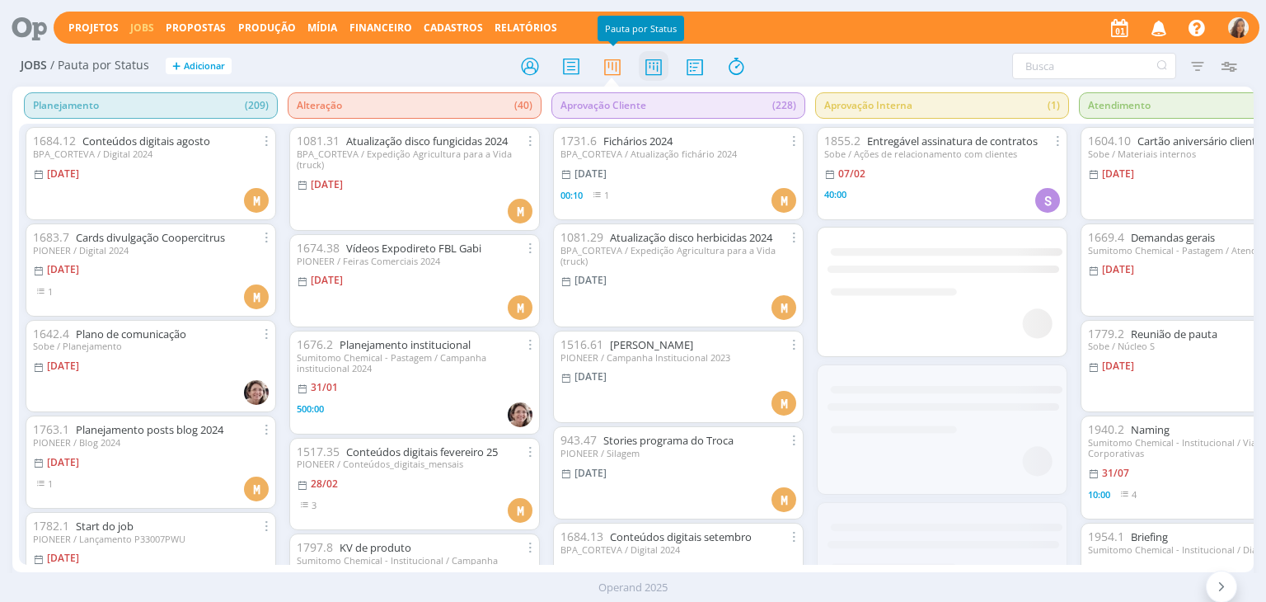
click at [644, 70] on icon at bounding box center [654, 66] width 30 height 32
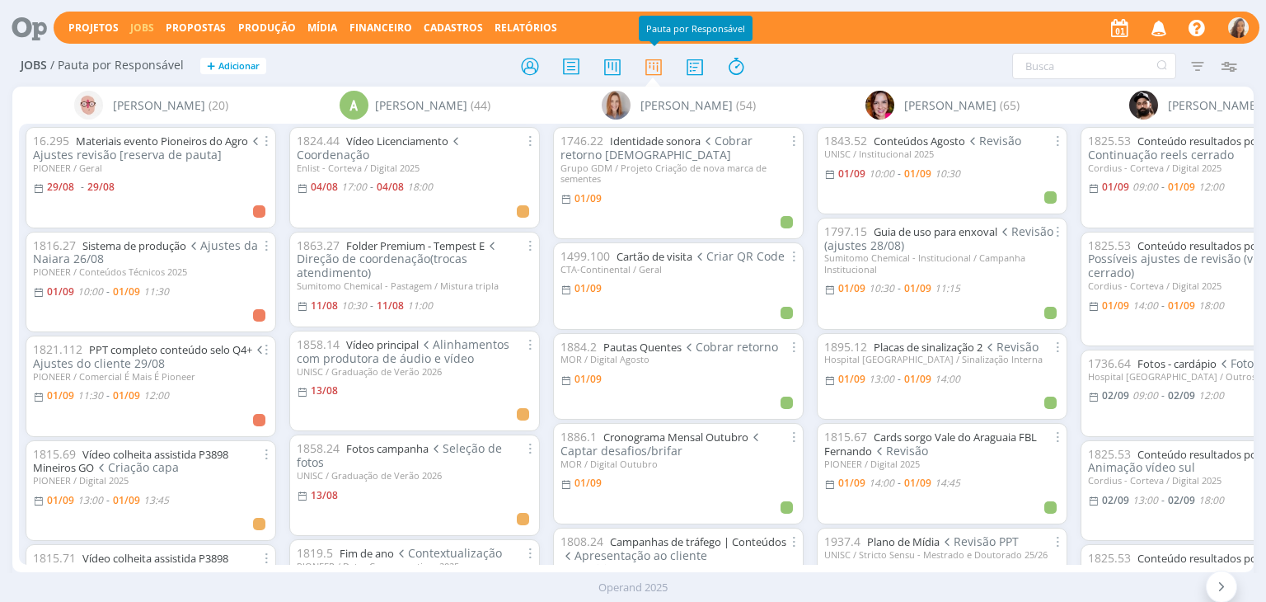
click at [13, 25] on icon at bounding box center [24, 28] width 34 height 32
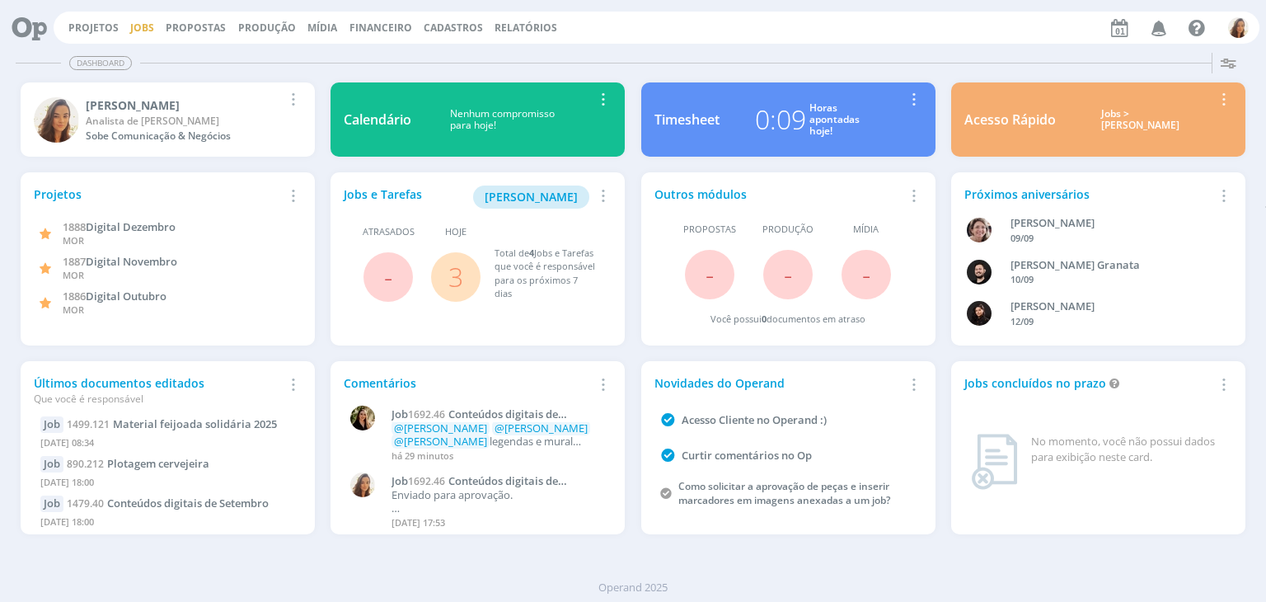
click at [146, 26] on link "Jobs" at bounding box center [142, 28] width 24 height 14
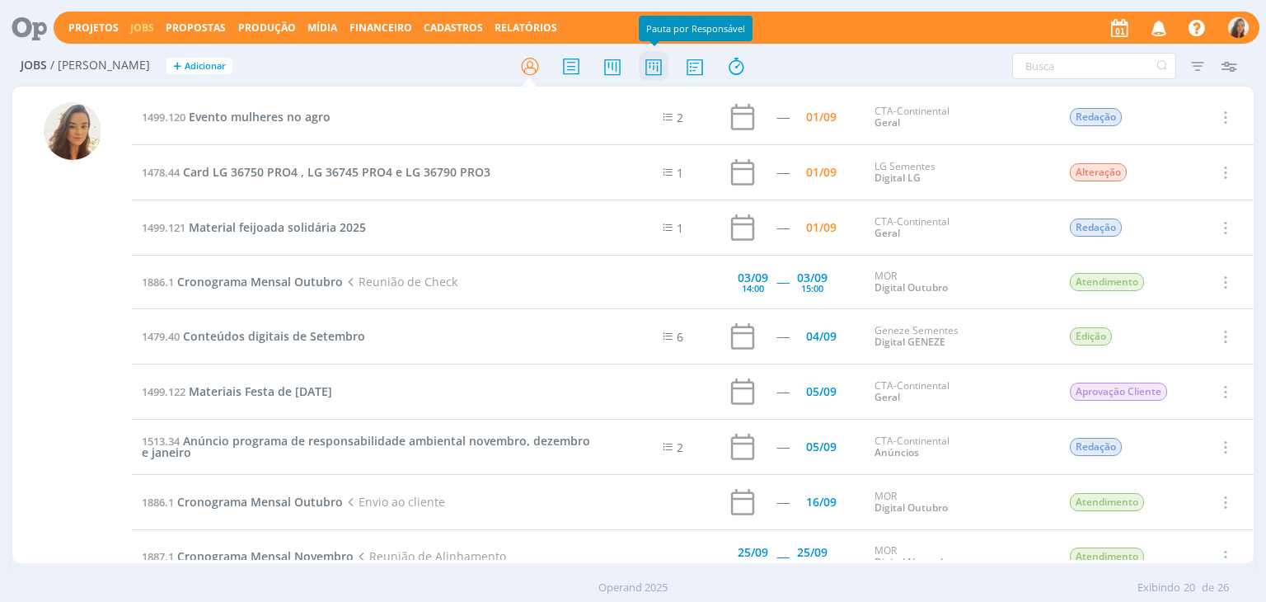
click at [644, 68] on icon at bounding box center [654, 66] width 30 height 32
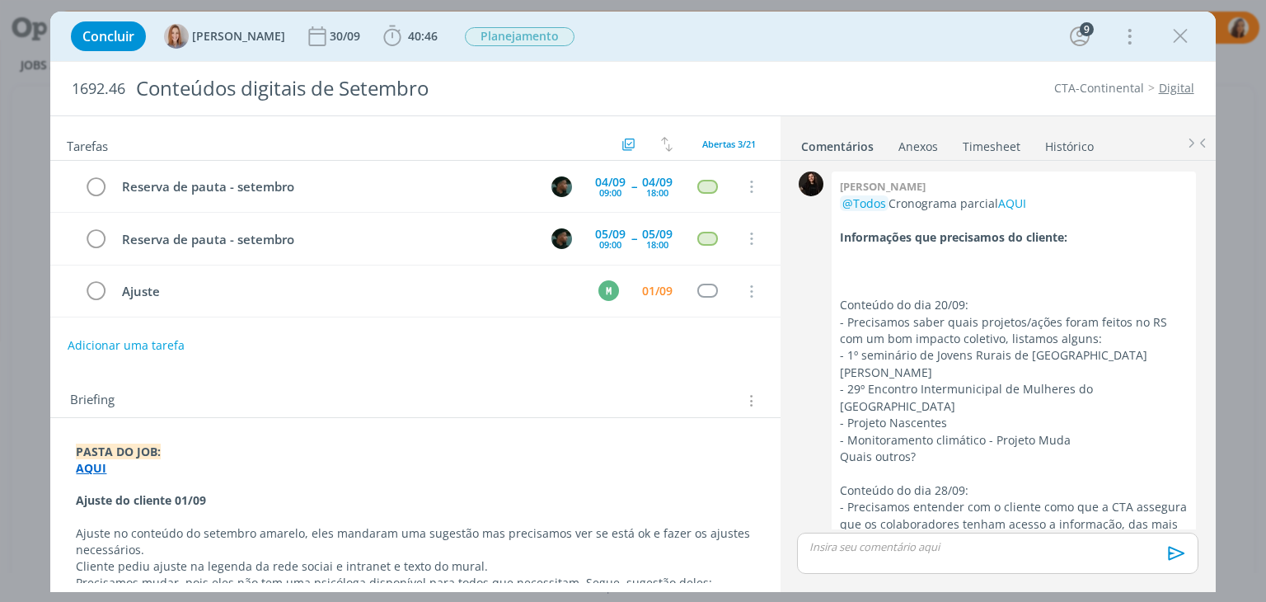
scroll to position [2399, 0]
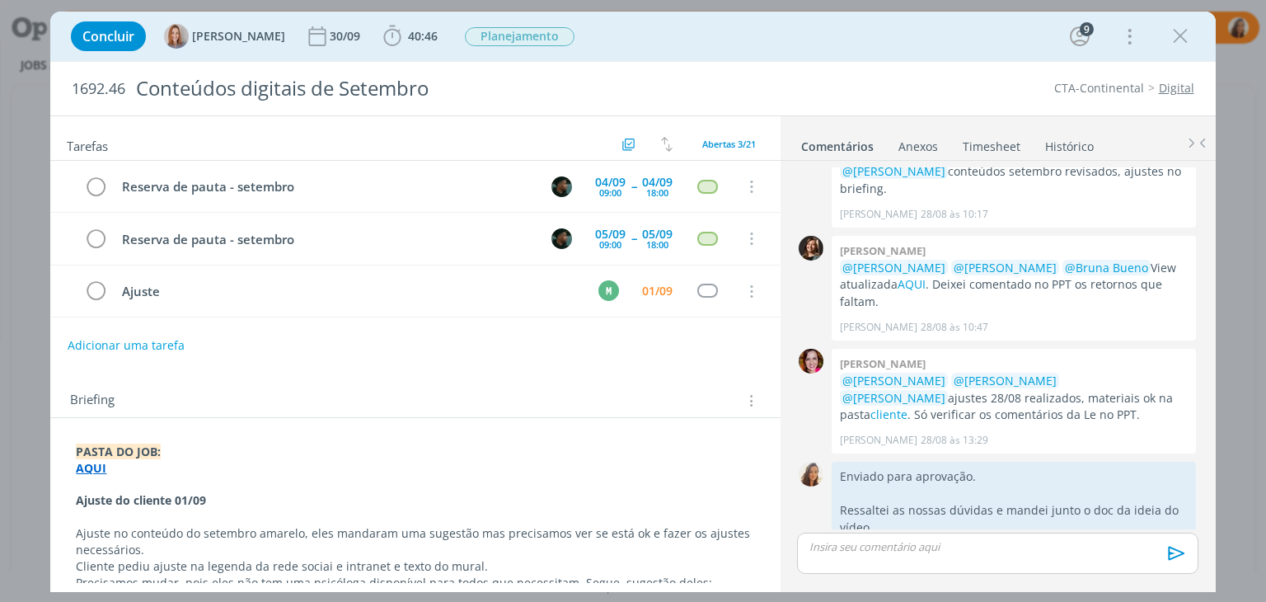
click at [986, 137] on link "Timesheet" at bounding box center [991, 143] width 59 height 24
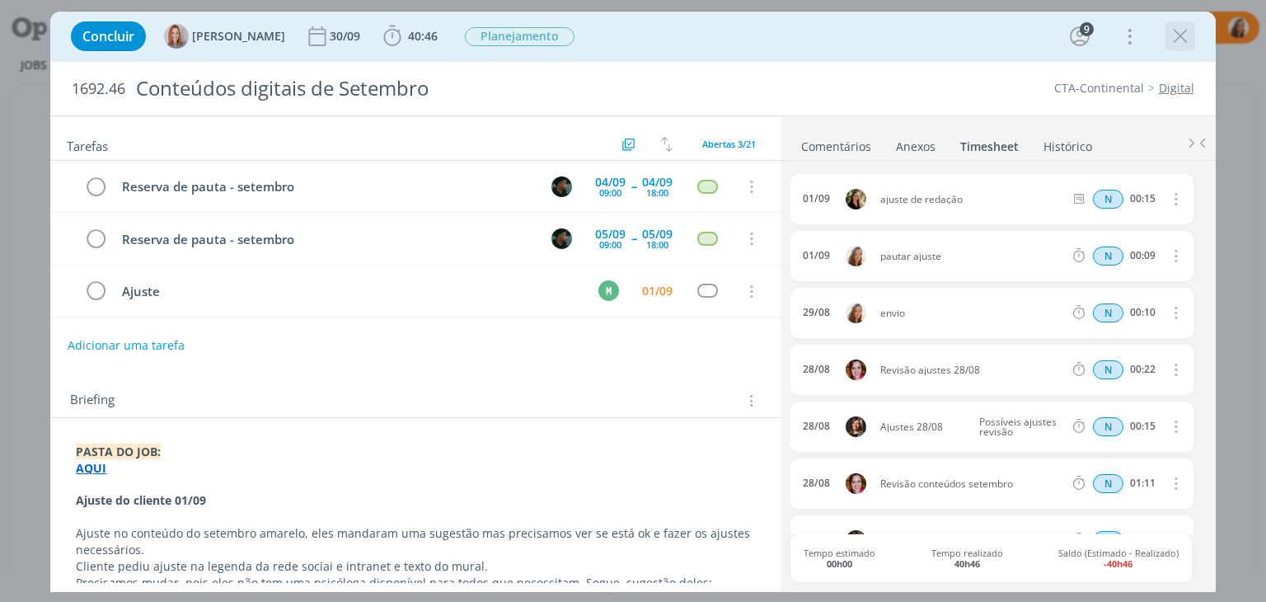
click at [1184, 38] on icon "dialog" at bounding box center [1180, 36] width 25 height 25
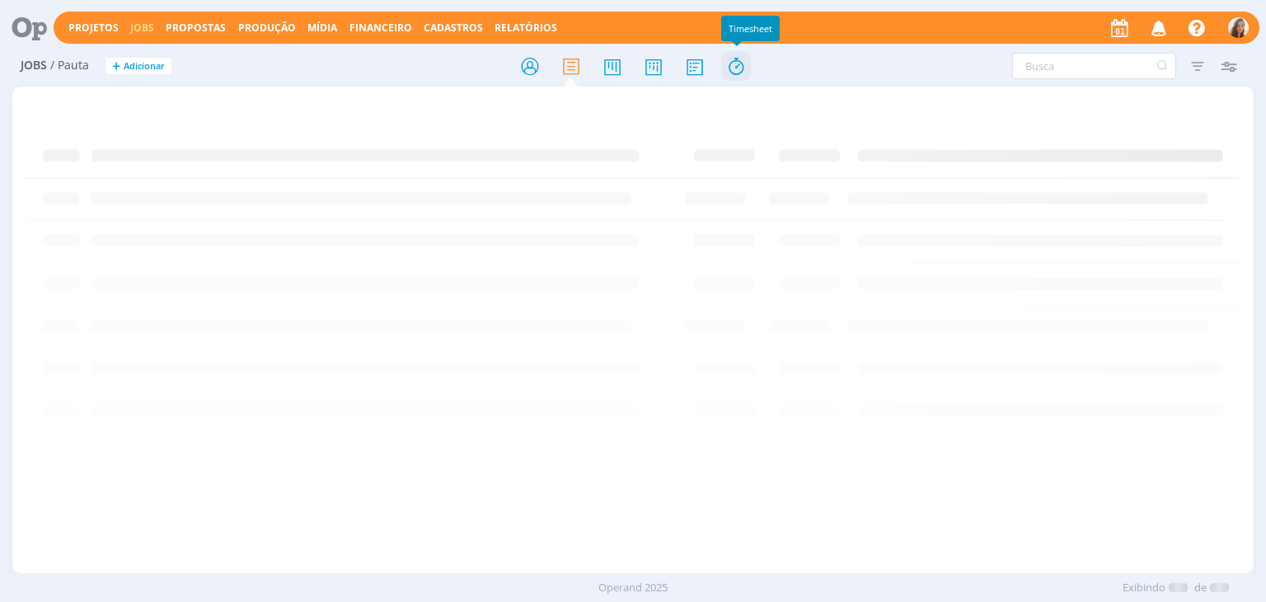
click at [746, 67] on icon at bounding box center [736, 66] width 30 height 32
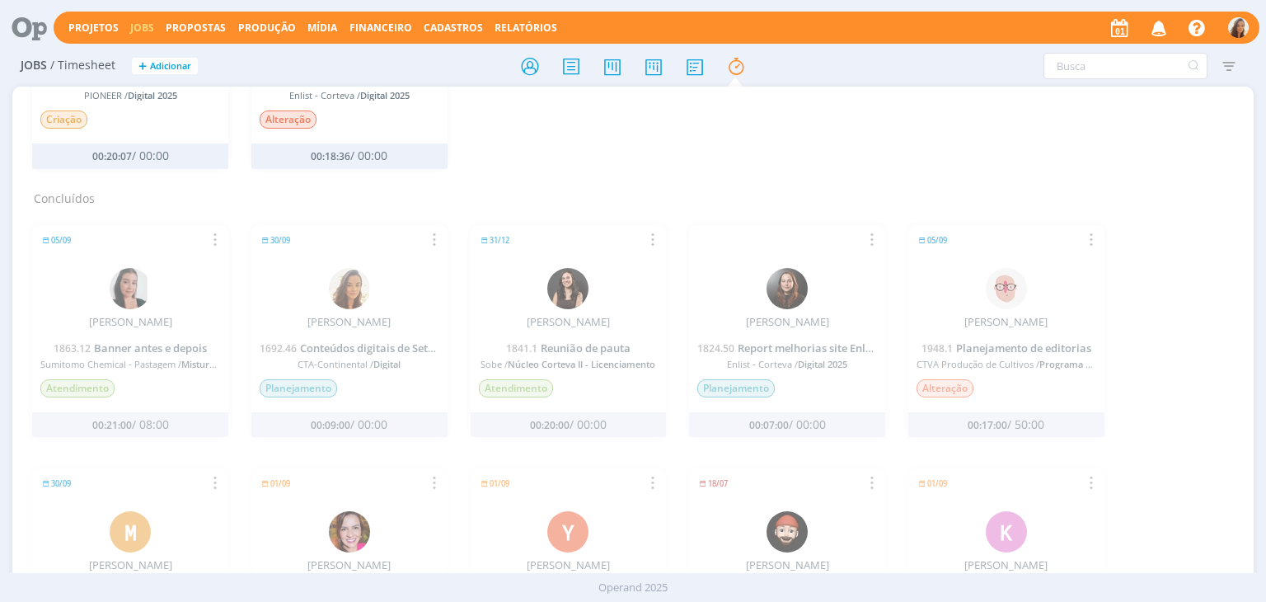
scroll to position [1236, 0]
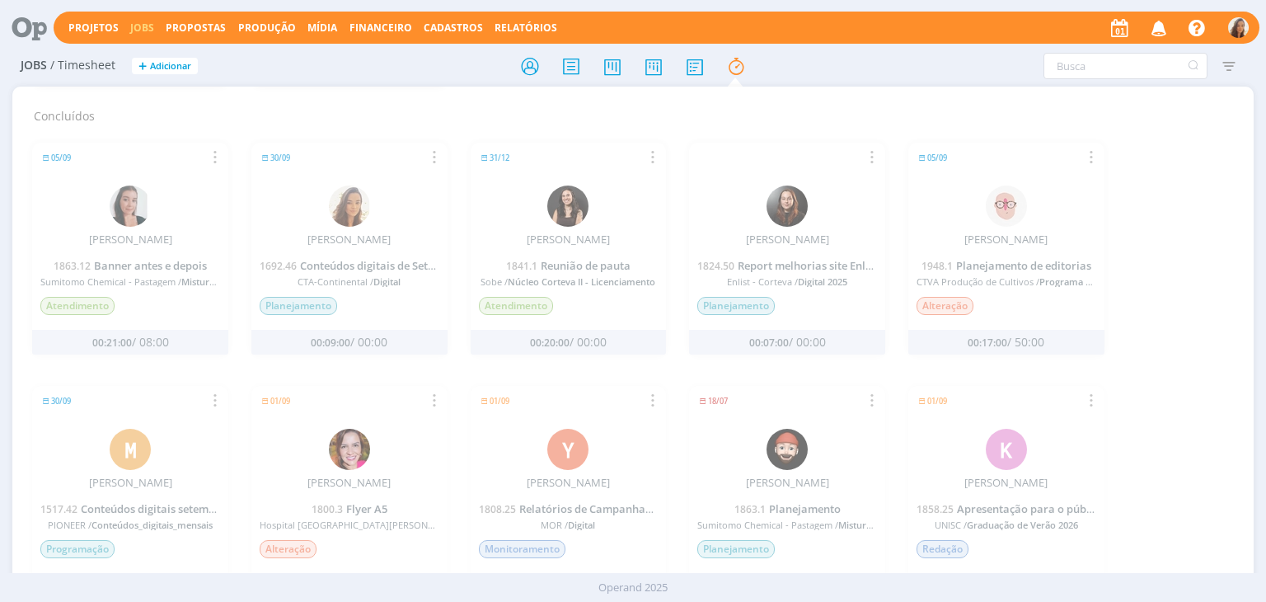
click at [349, 192] on img at bounding box center [349, 205] width 41 height 41
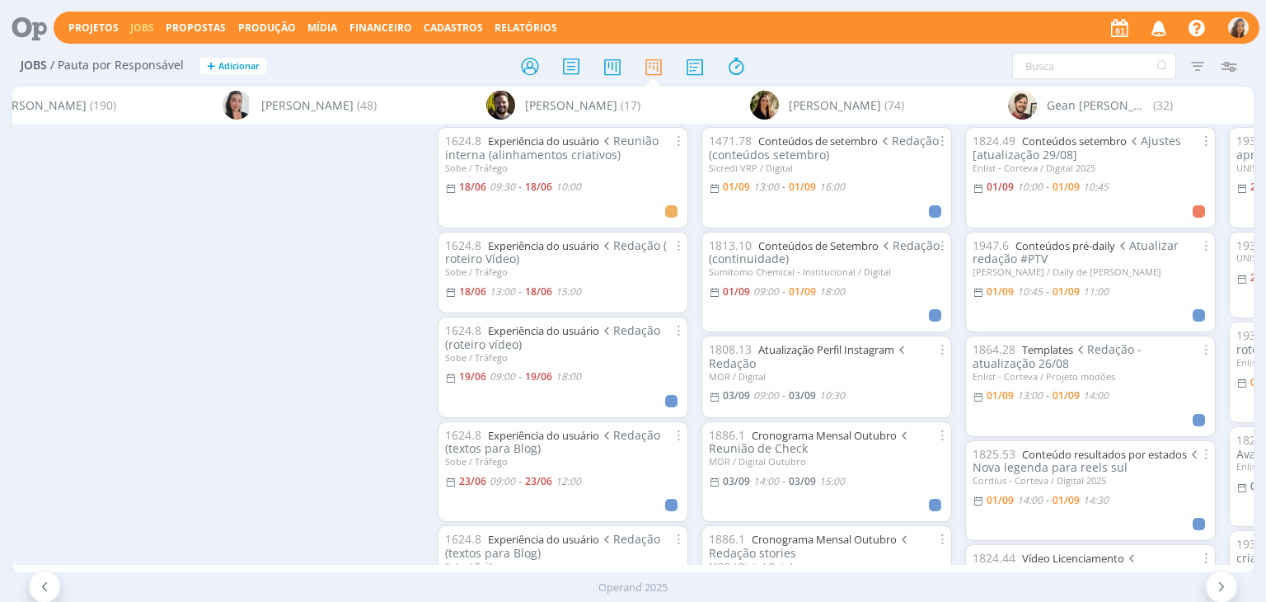
scroll to position [0, 2294]
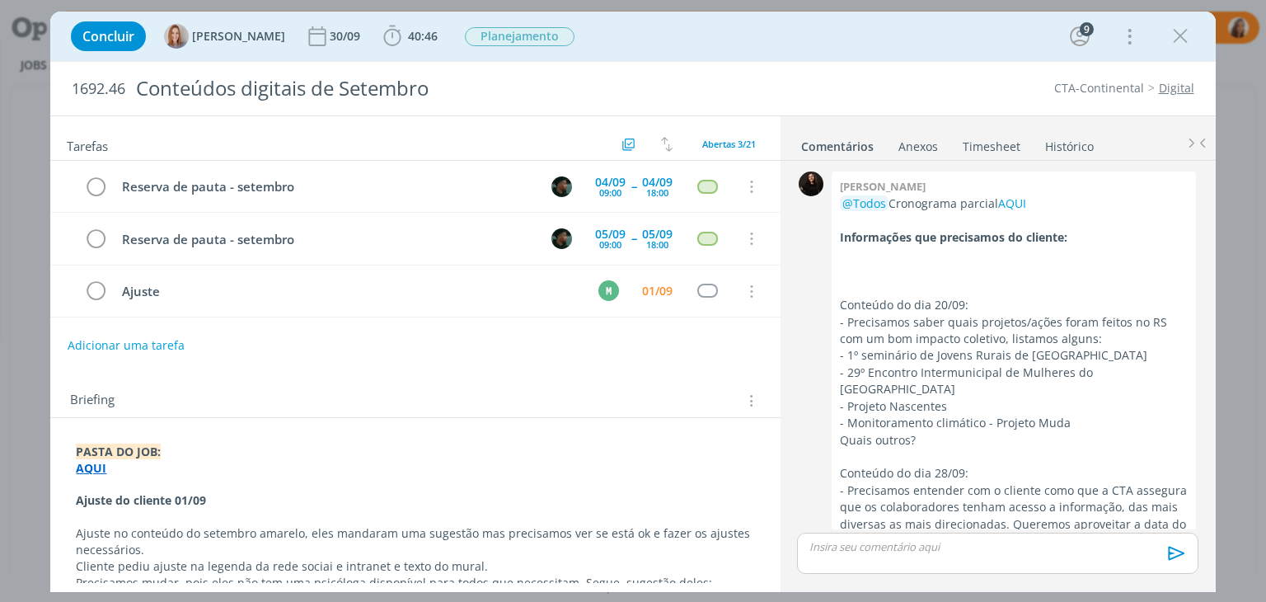
scroll to position [2399, 0]
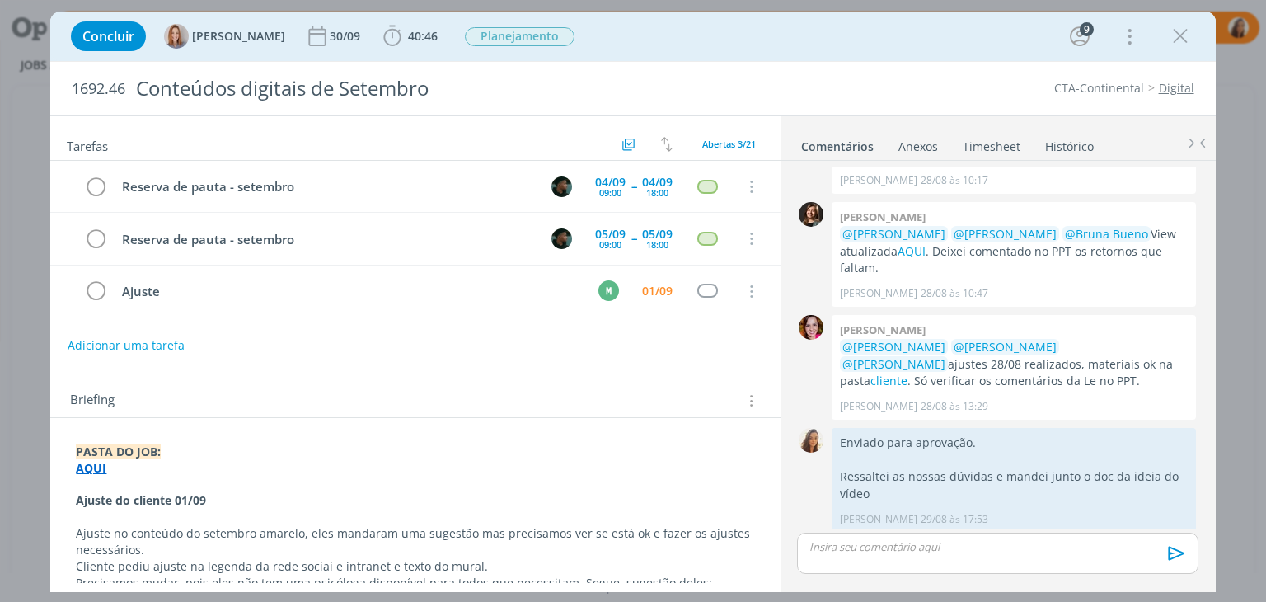
click at [91, 462] on strong "AQUI" at bounding box center [91, 468] width 30 height 16
click at [135, 493] on link "https://sobeae.sharepoint.com/:f:/s/SOBEAE/Ei8LqqvzzbpFkt3St2bX-CgBwQ_mkJfEGjJl…" at bounding box center [183, 499] width 124 height 21
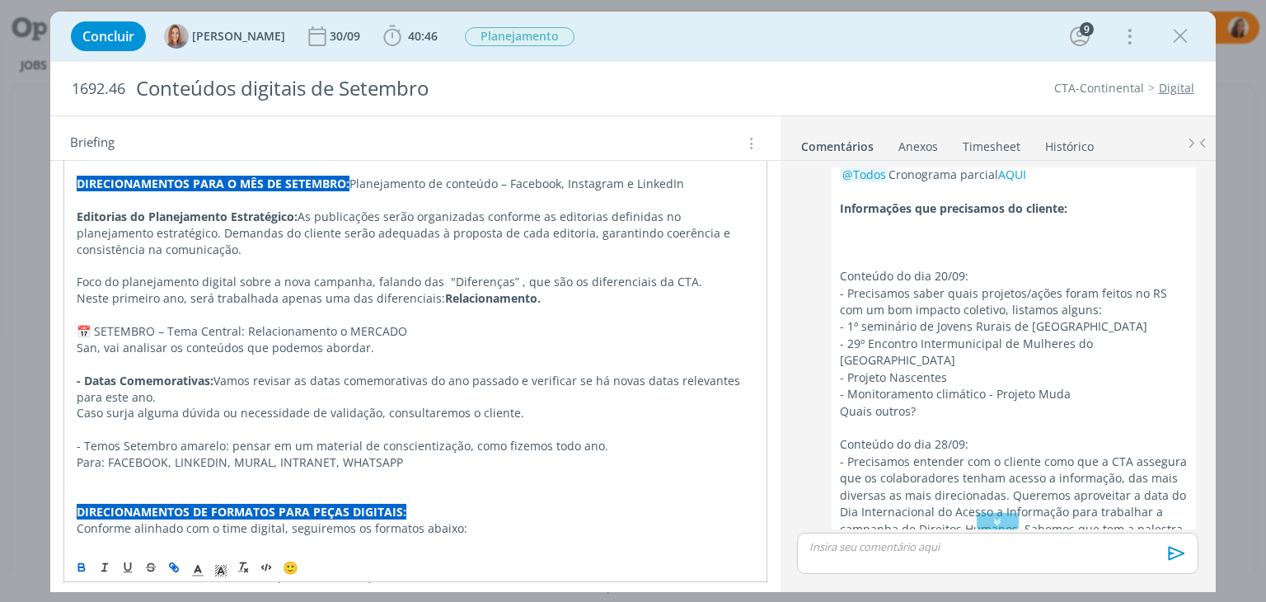
scroll to position [0, 0]
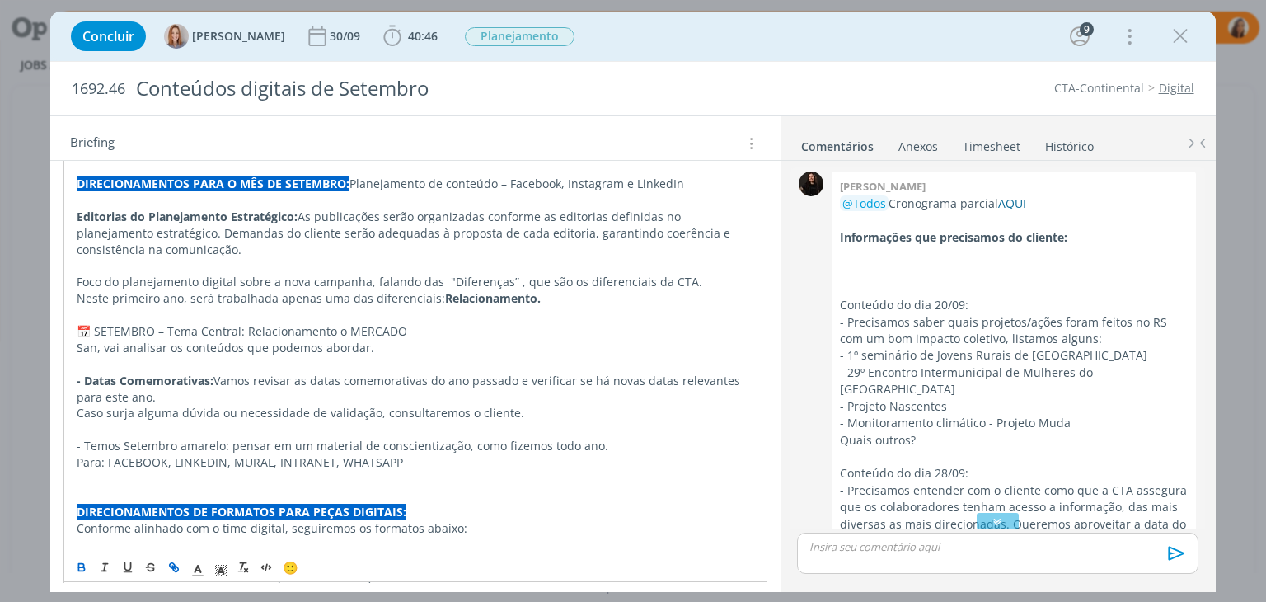
click at [1018, 205] on link "AQUI" at bounding box center [1012, 203] width 28 height 16
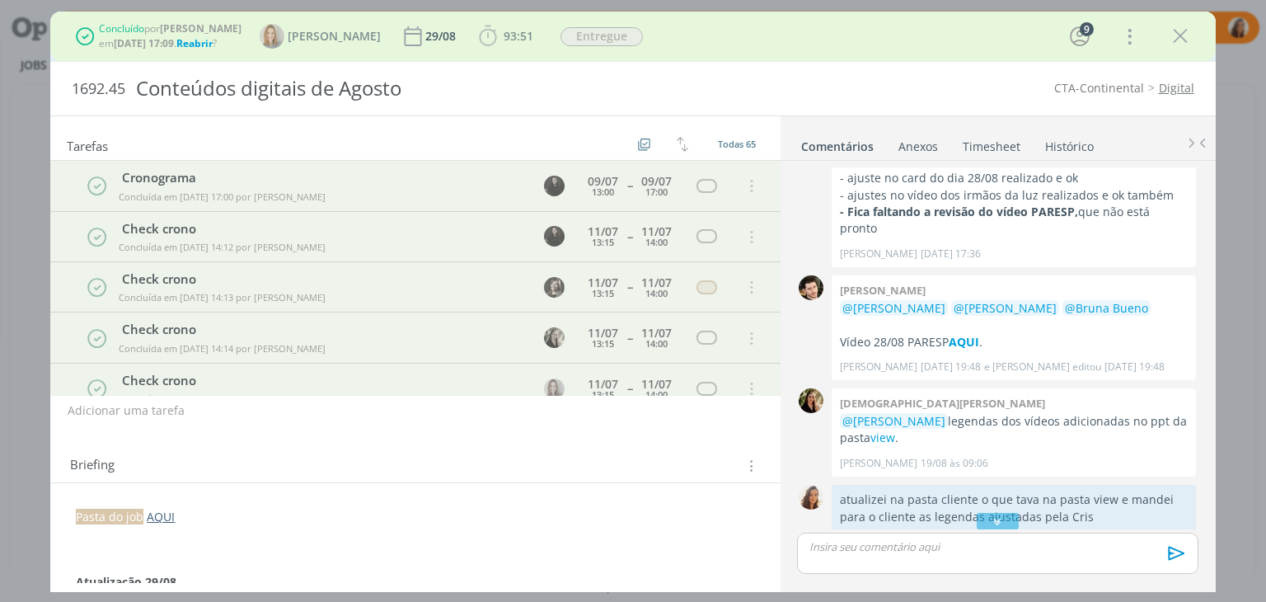
scroll to position [4908, 0]
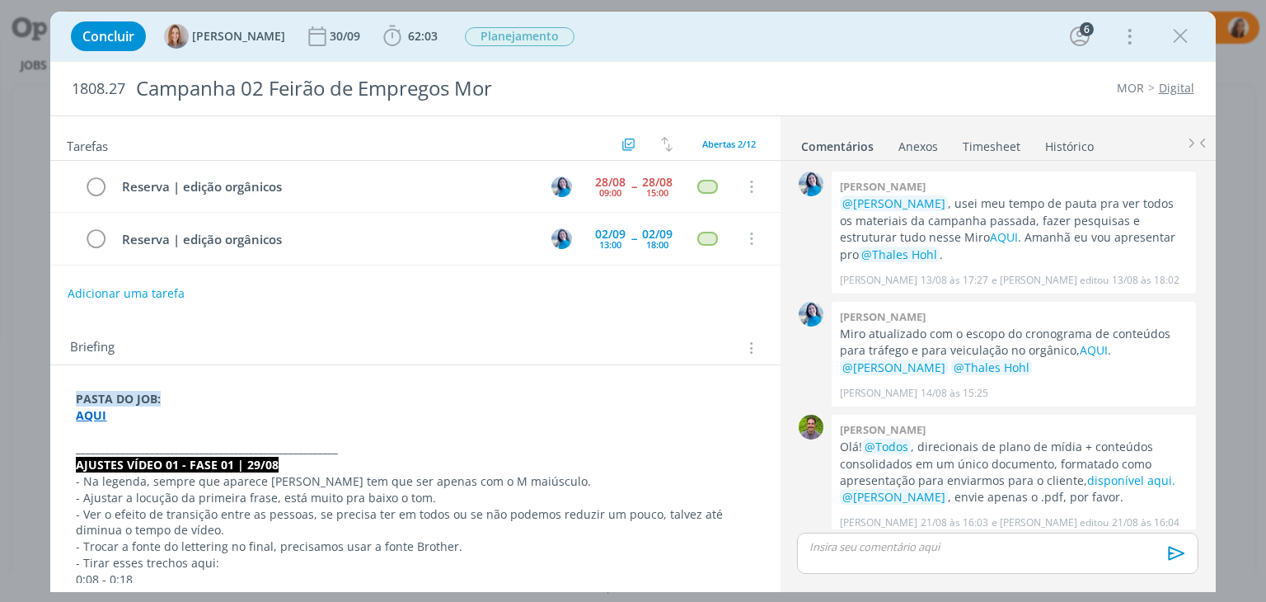
scroll to position [817, 0]
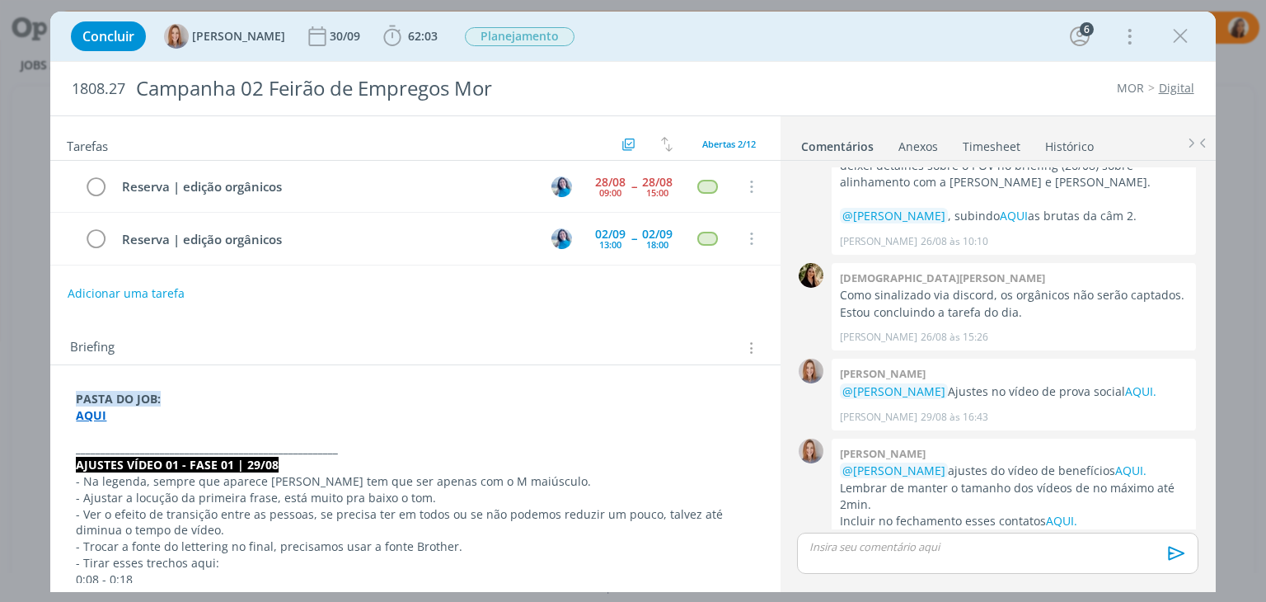
click at [99, 409] on strong "AQUI" at bounding box center [91, 415] width 30 height 16
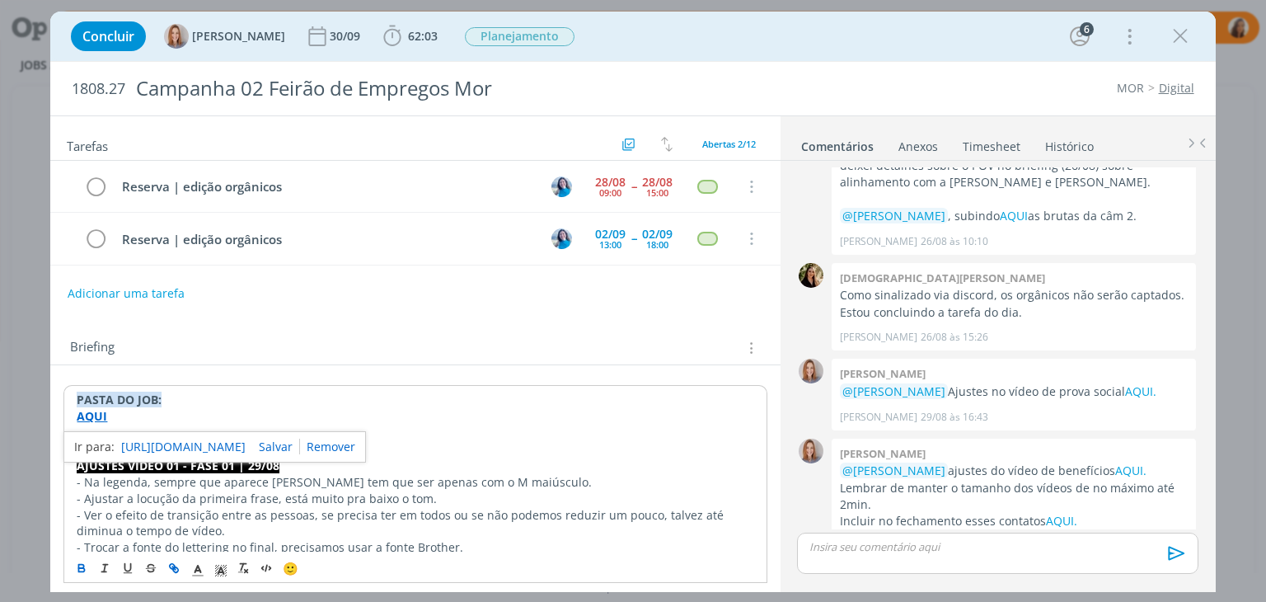
click at [139, 440] on link "[URL][DOMAIN_NAME]" at bounding box center [183, 446] width 124 height 21
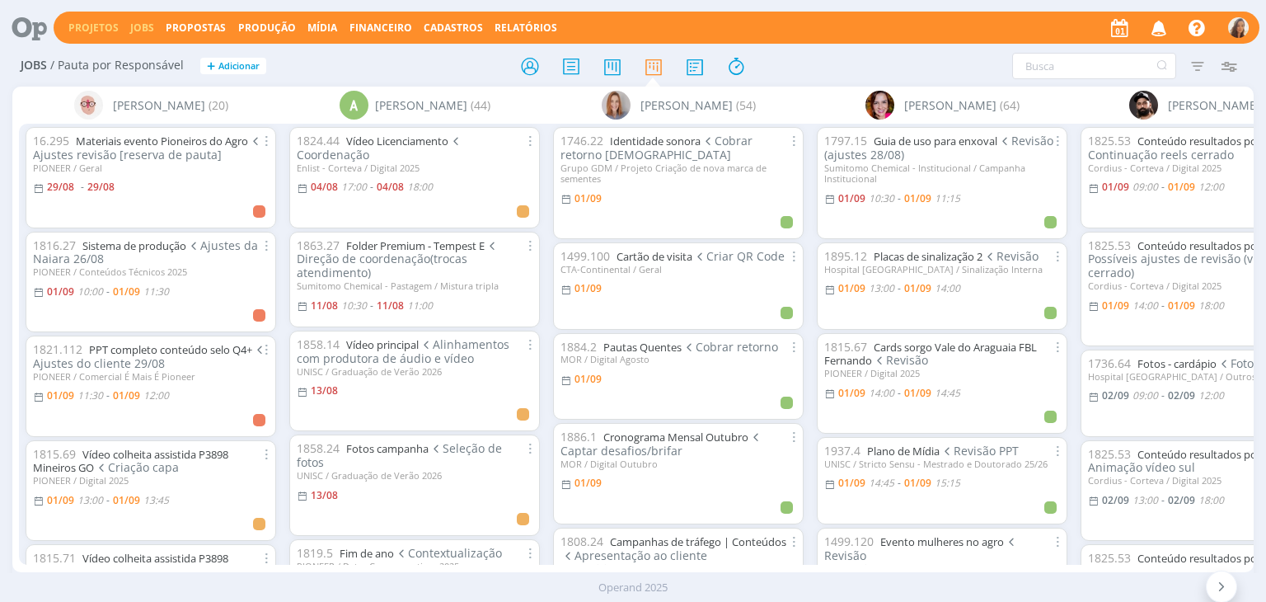
click at [91, 32] on link "Projetos" at bounding box center [93, 28] width 50 height 14
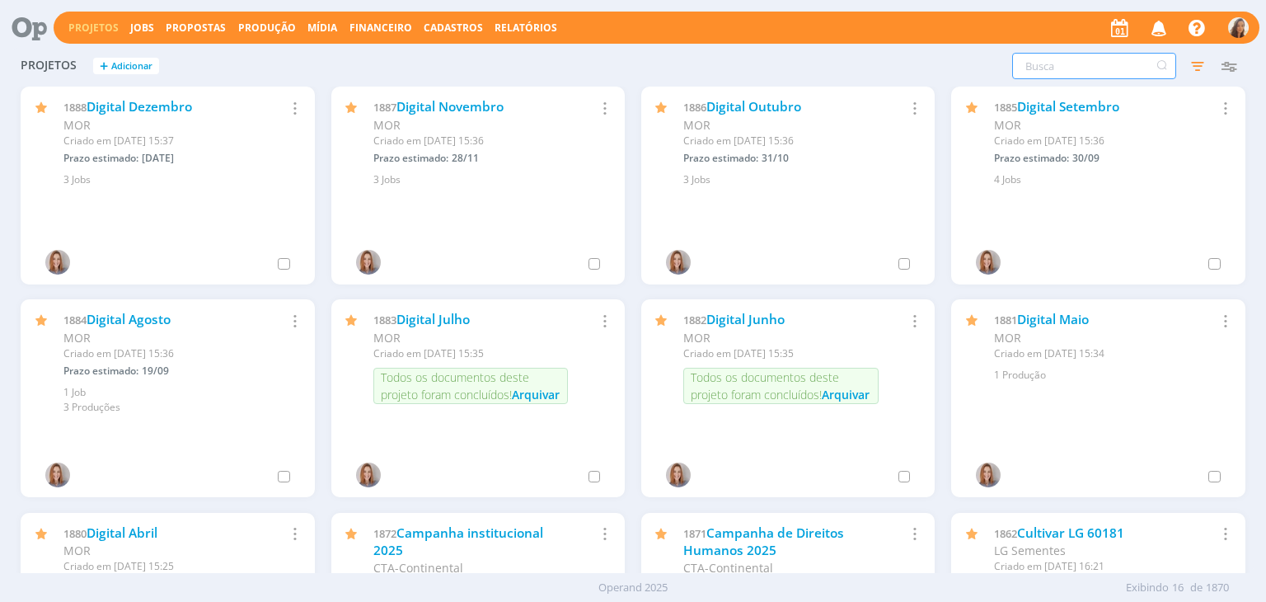
click at [1101, 63] on input "text" at bounding box center [1094, 66] width 164 height 26
type input "cta"
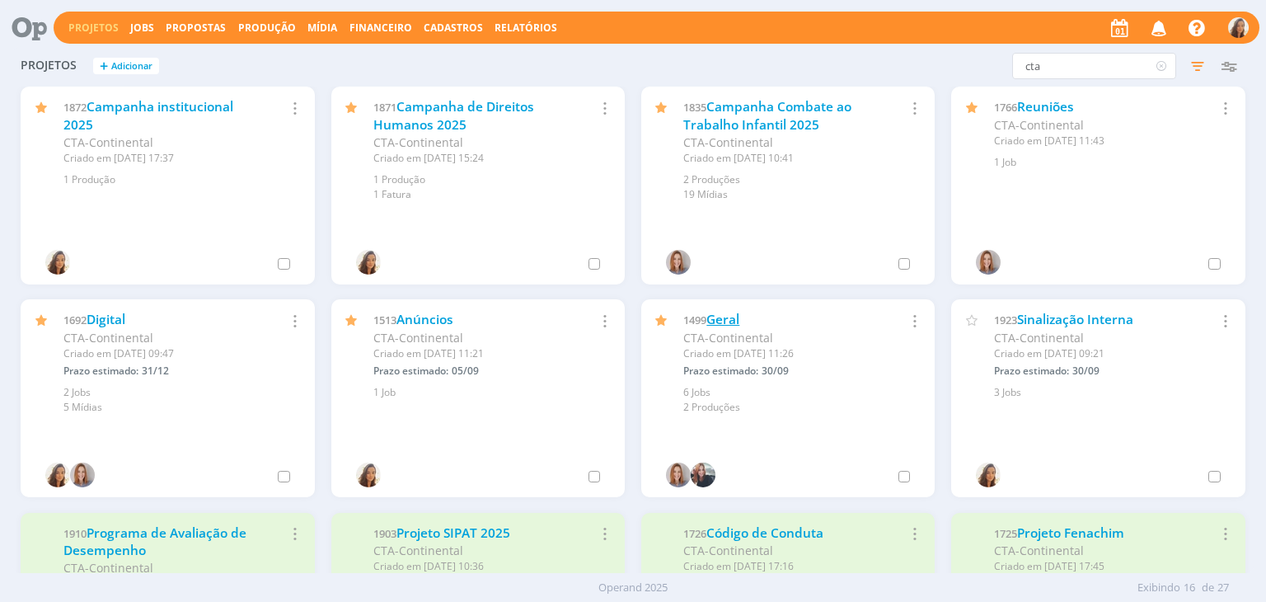
click at [709, 317] on link "Geral" at bounding box center [722, 319] width 33 height 17
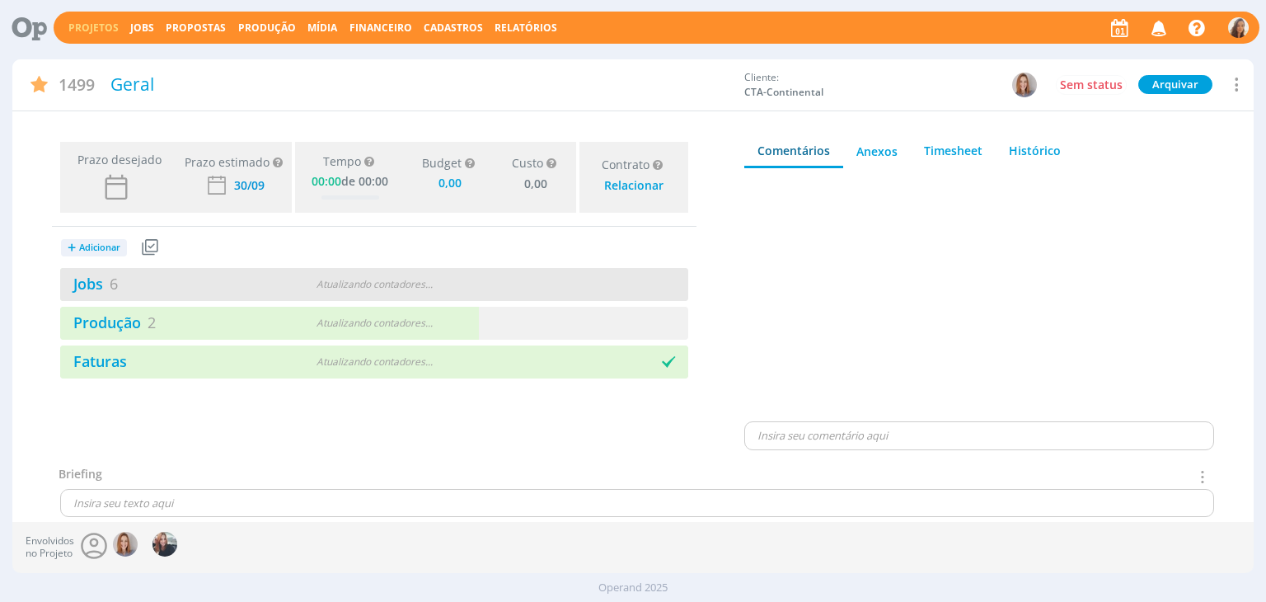
type input "0,00"
click at [120, 284] on div "Jobs 6" at bounding box center [166, 284] width 213 height 22
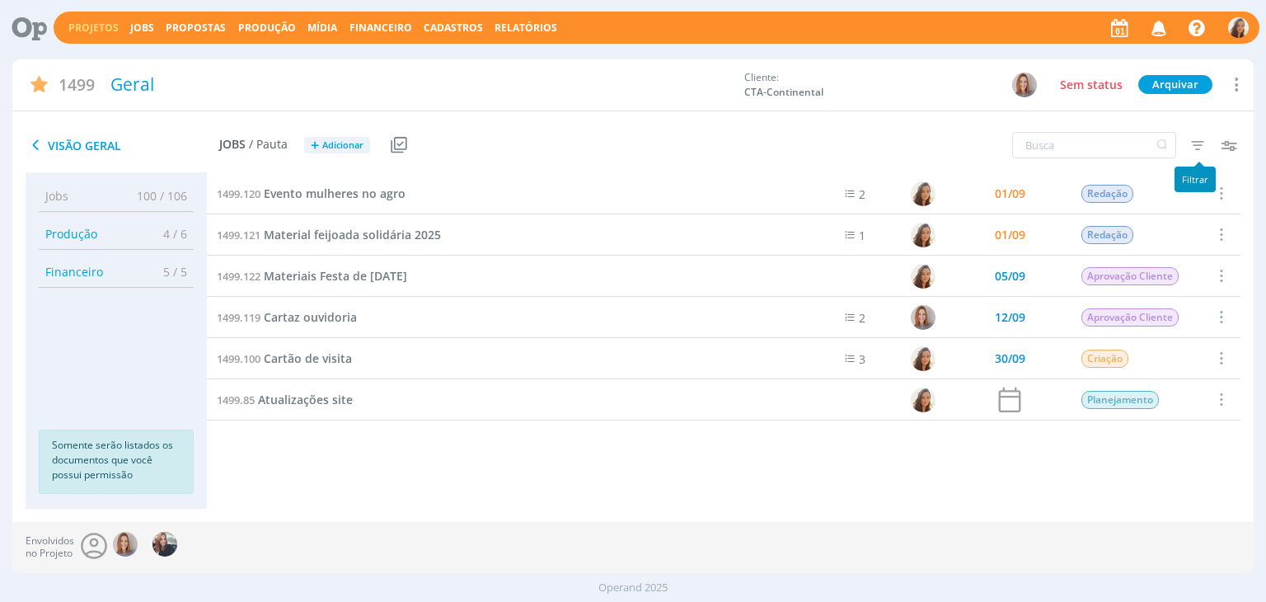
click at [1203, 148] on icon "button" at bounding box center [1197, 145] width 30 height 30
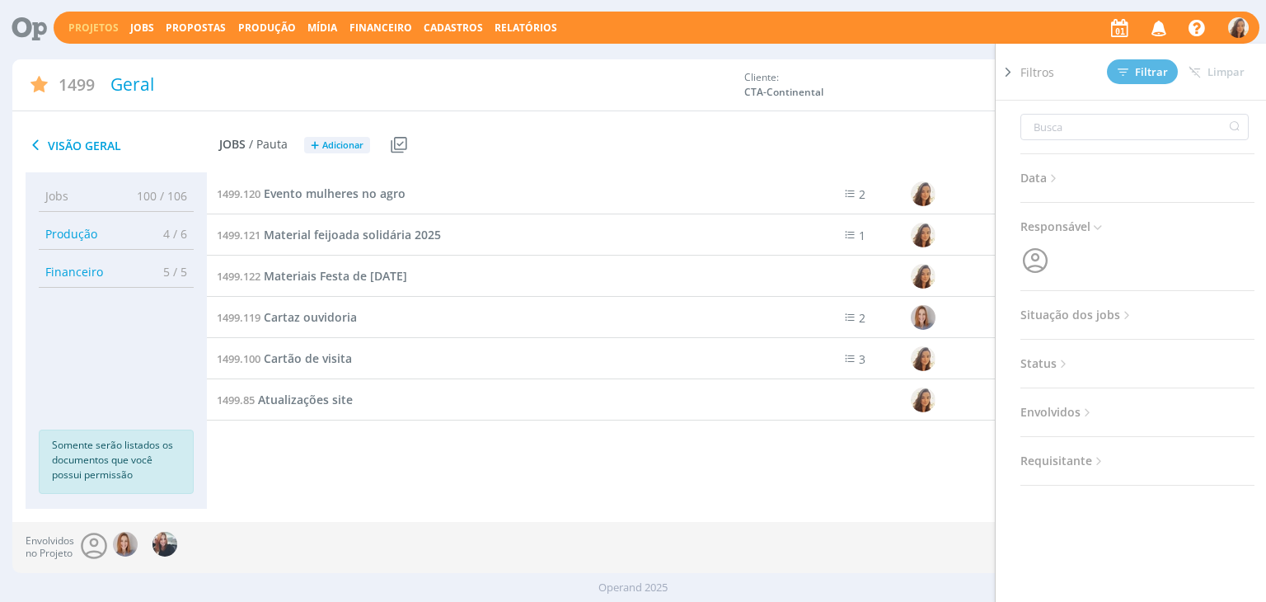
click at [1079, 306] on span "Situação dos jobs" at bounding box center [1077, 314] width 114 height 21
click at [1130, 358] on span at bounding box center [1127, 359] width 33 height 16
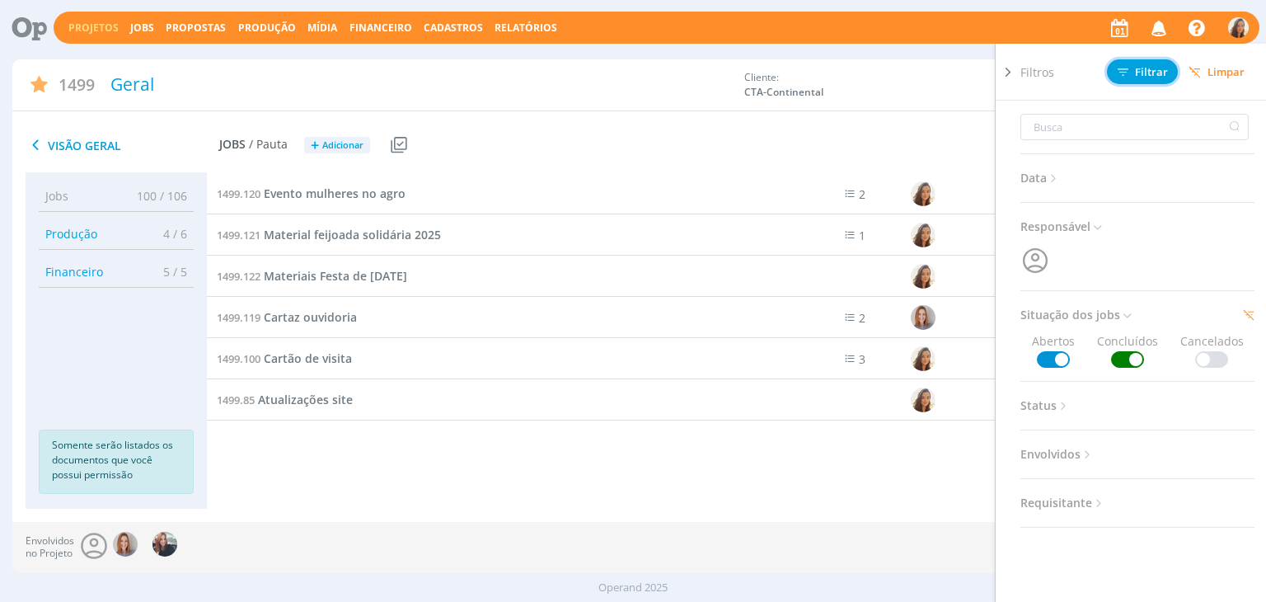
click at [1152, 73] on span "Filtrar" at bounding box center [1142, 72] width 50 height 11
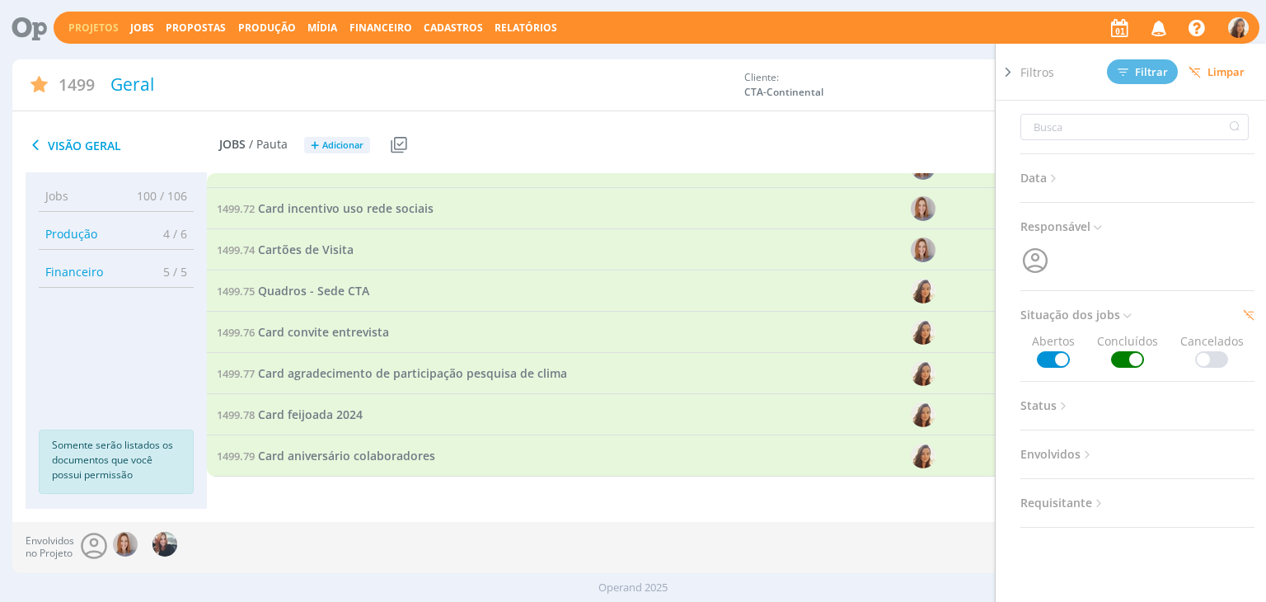
scroll to position [3322, 0]
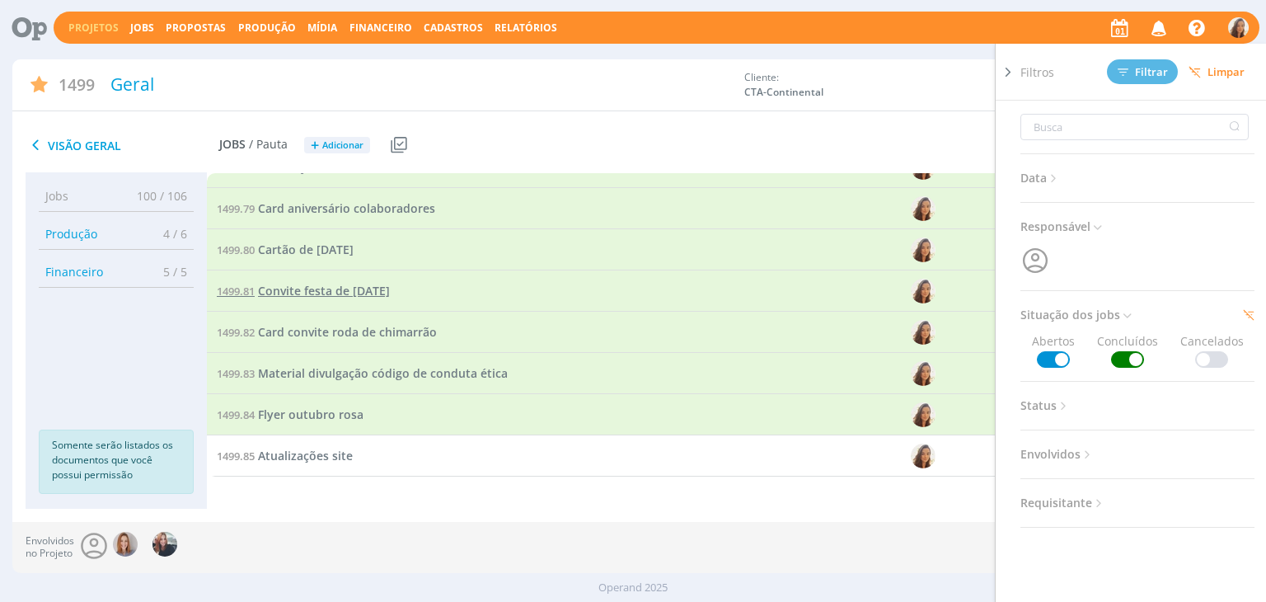
click at [353, 288] on span "Convite festa de Natal 2024" at bounding box center [324, 291] width 132 height 16
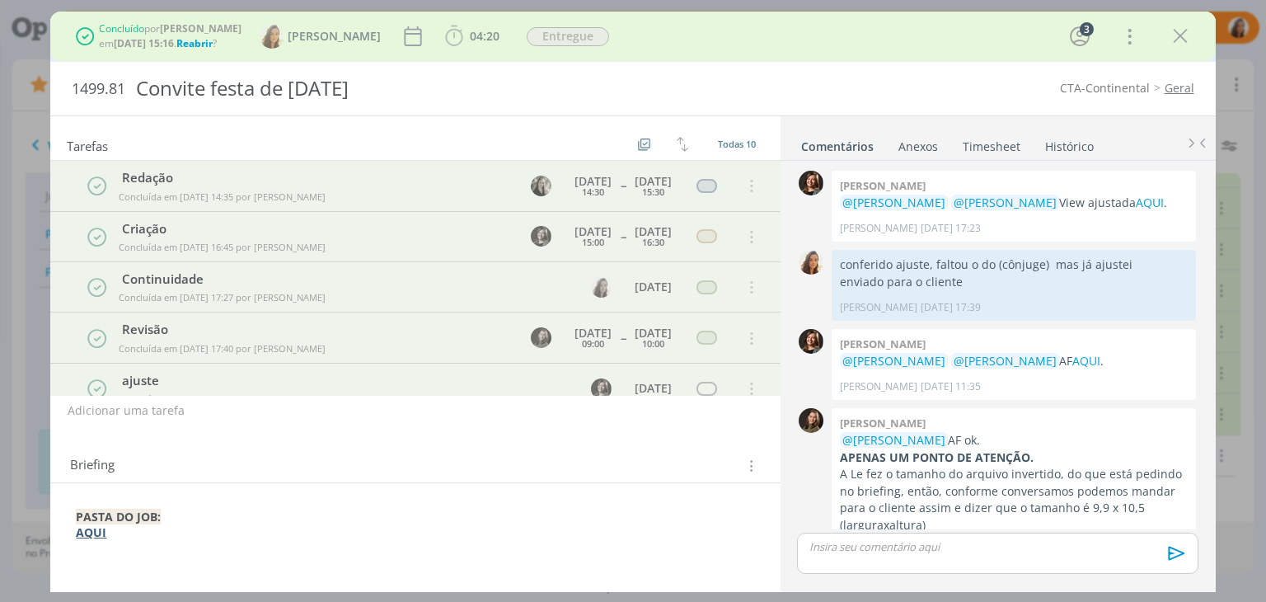
scroll to position [416, 0]
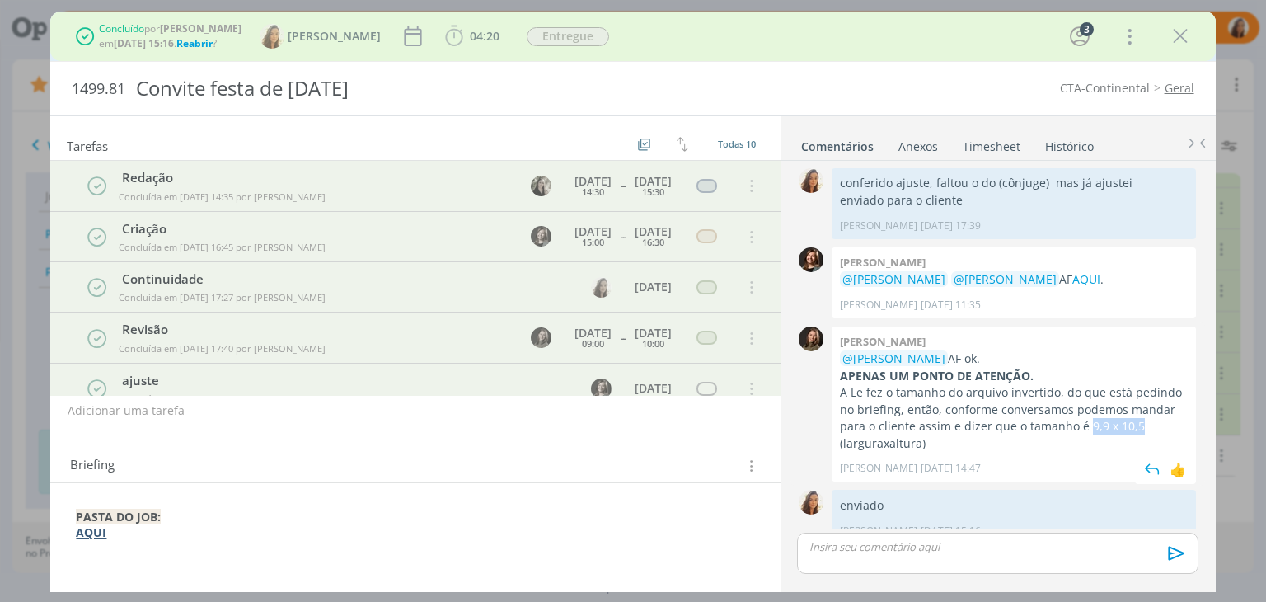
drag, startPoint x: 1136, startPoint y: 410, endPoint x: 1084, endPoint y: 410, distance: 52.7
click at [1084, 410] on p "A Le fez o tamanho do arquivo invertido, do que está pedindo no briefing, então…" at bounding box center [1014, 418] width 348 height 68
copy p "9,9 x 10,5"
click at [1187, 38] on icon "dialog" at bounding box center [1180, 36] width 25 height 25
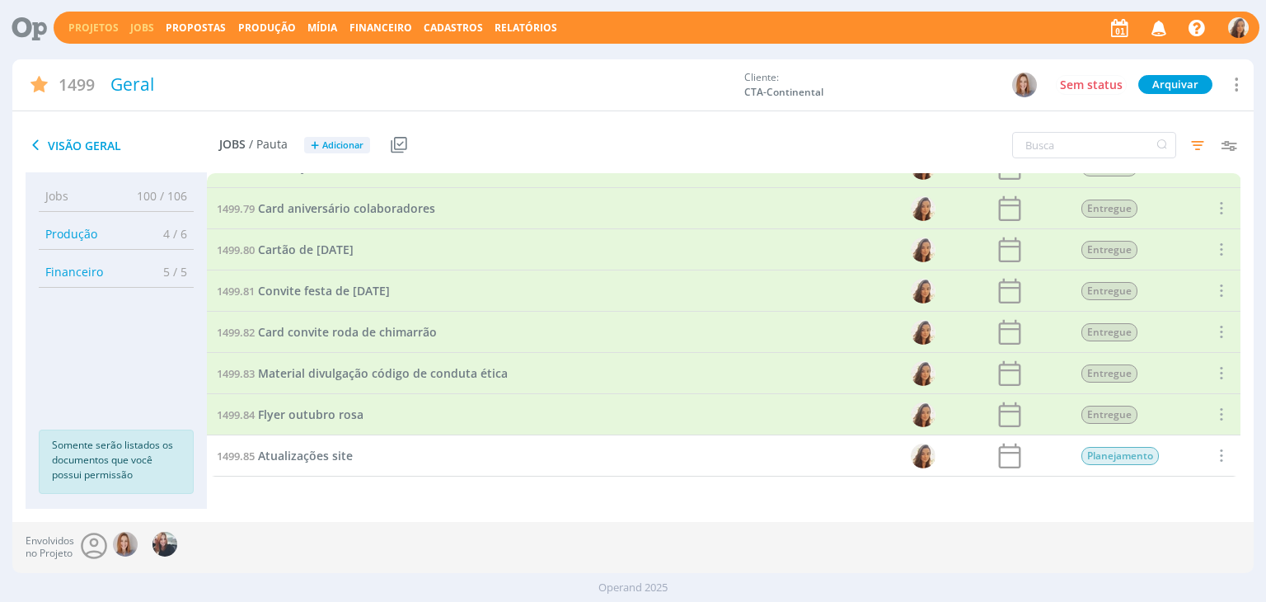
click at [142, 27] on link "Jobs" at bounding box center [142, 28] width 24 height 14
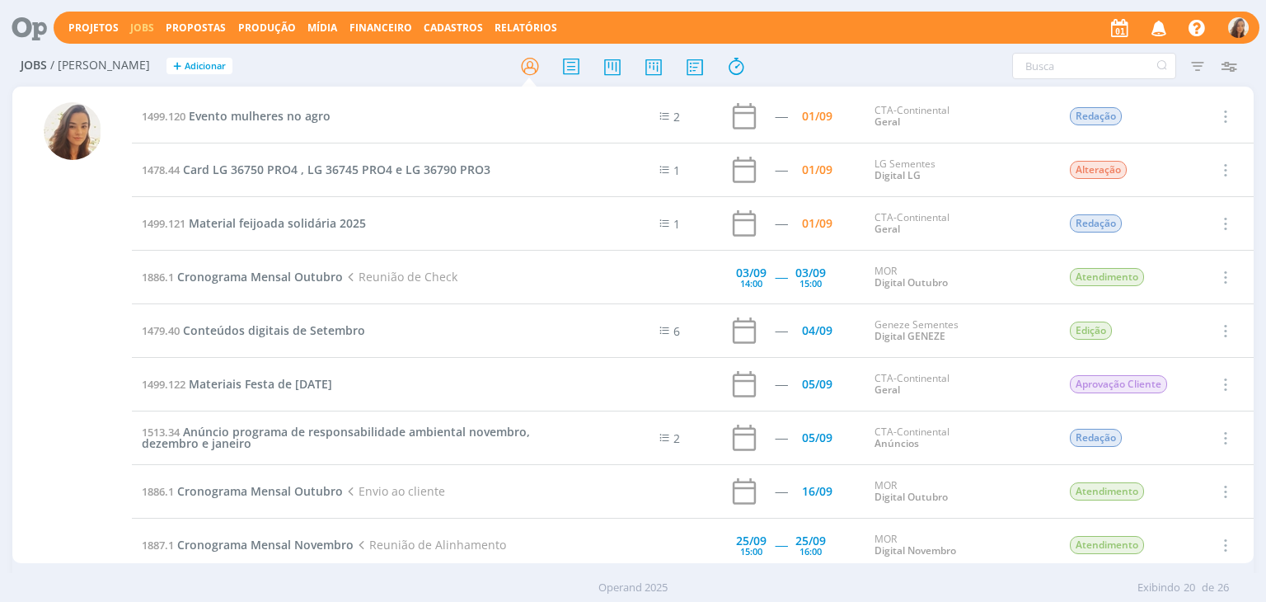
click at [656, 82] on div "Jobs / Minha Pauta + Adicionar Filtros Filtrar Limpar Tipo Jobs e Tarefas Data …" at bounding box center [632, 66] width 1240 height 41
click at [657, 73] on icon at bounding box center [654, 66] width 30 height 32
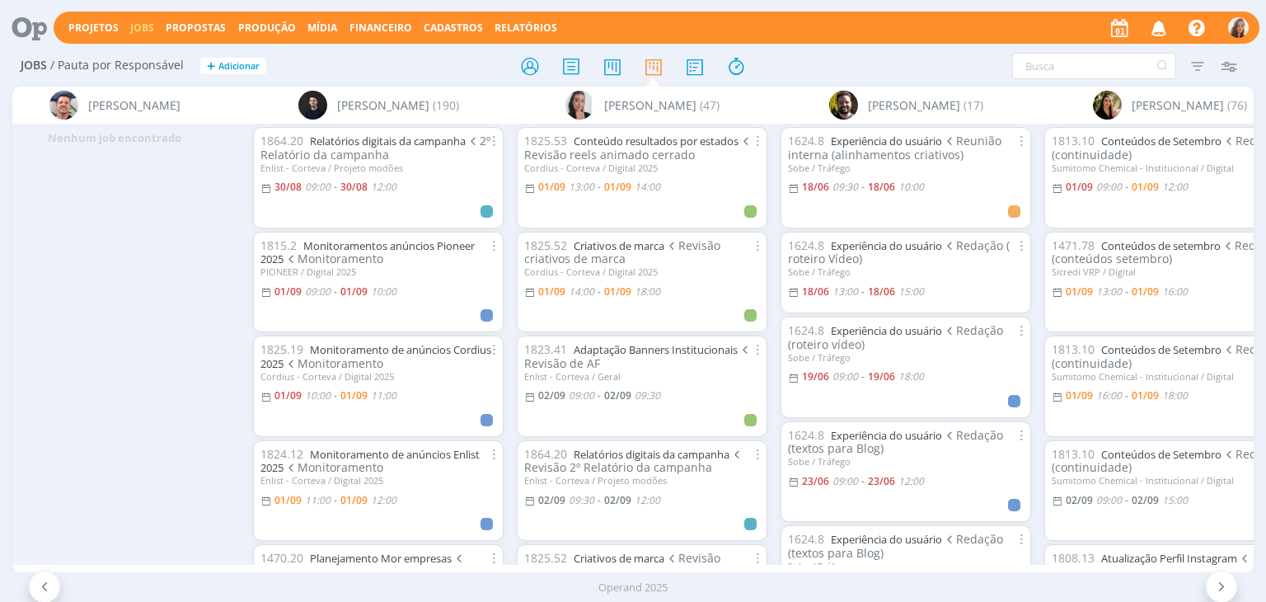
scroll to position [0, 1430]
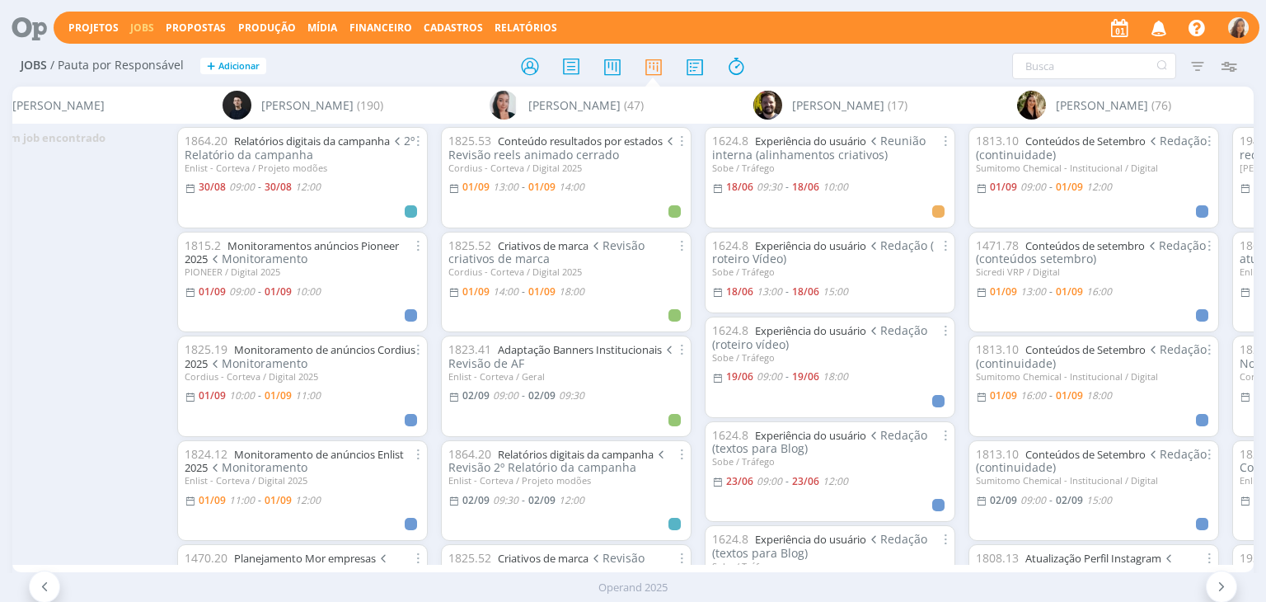
click at [1165, 26] on icon "button" at bounding box center [1159, 27] width 29 height 28
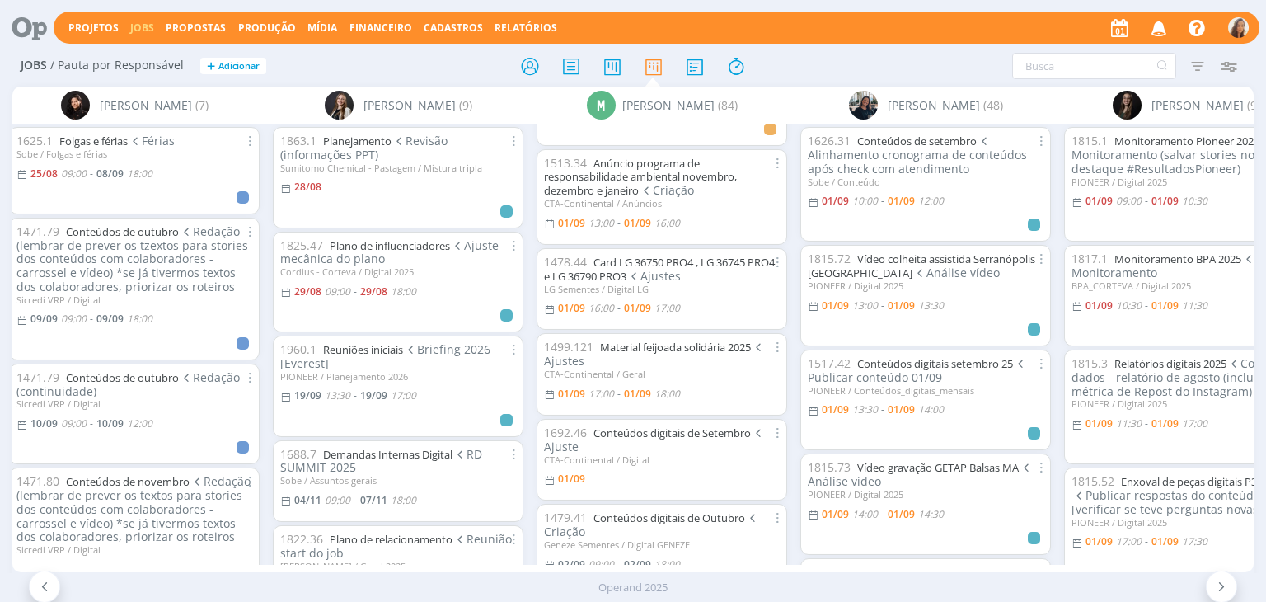
scroll to position [247, 0]
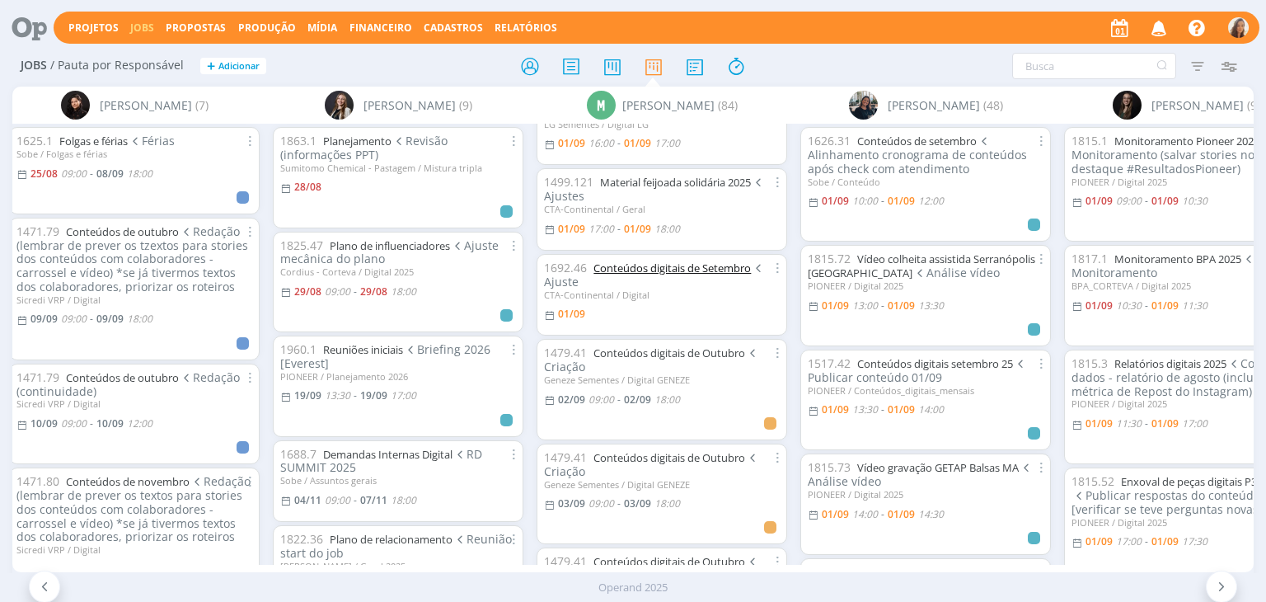
click at [696, 271] on link "Conteúdos digitais de Setembro" at bounding box center [671, 267] width 157 height 15
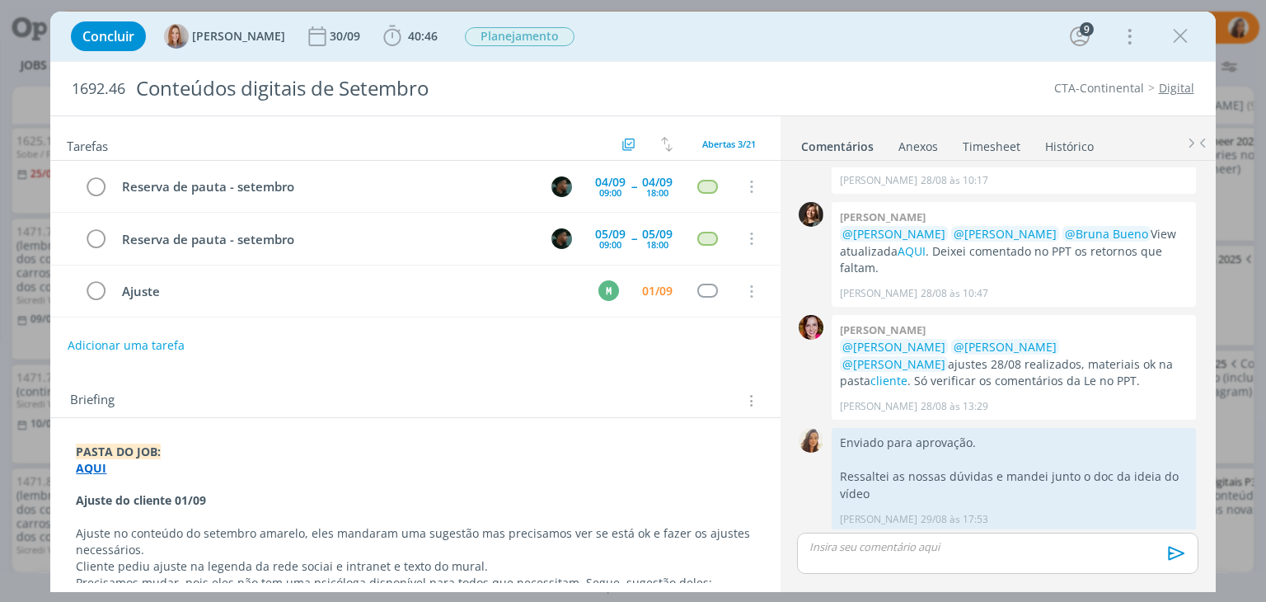
scroll to position [2495, 0]
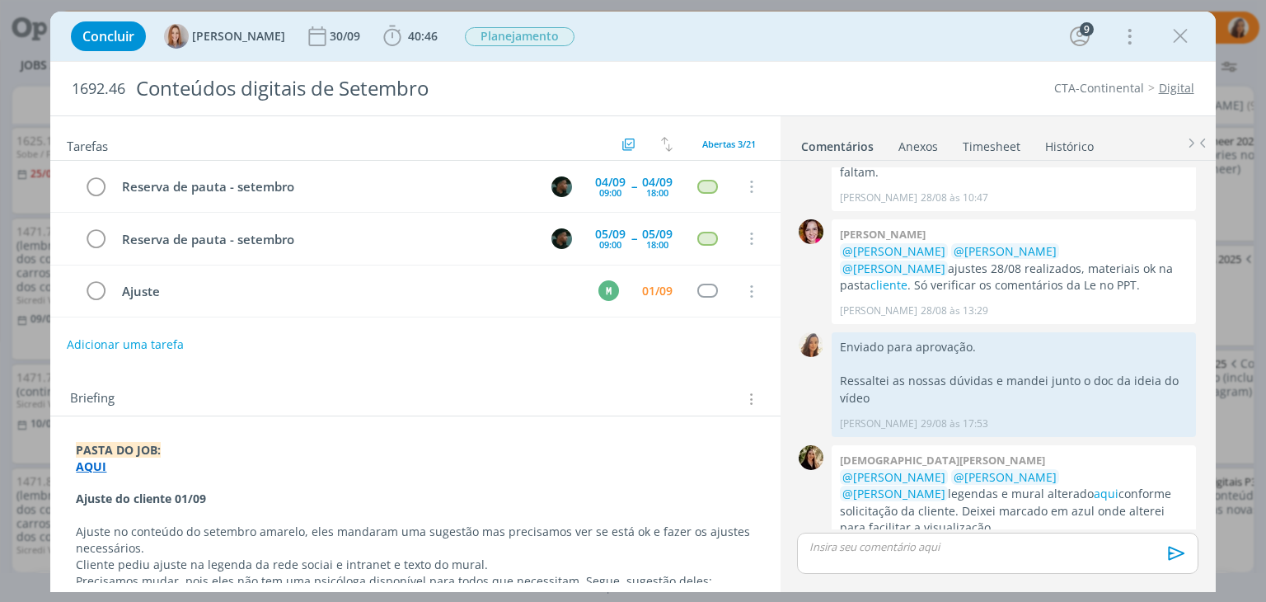
click at [135, 342] on button "Adicionar uma tarefa" at bounding box center [125, 344] width 117 height 28
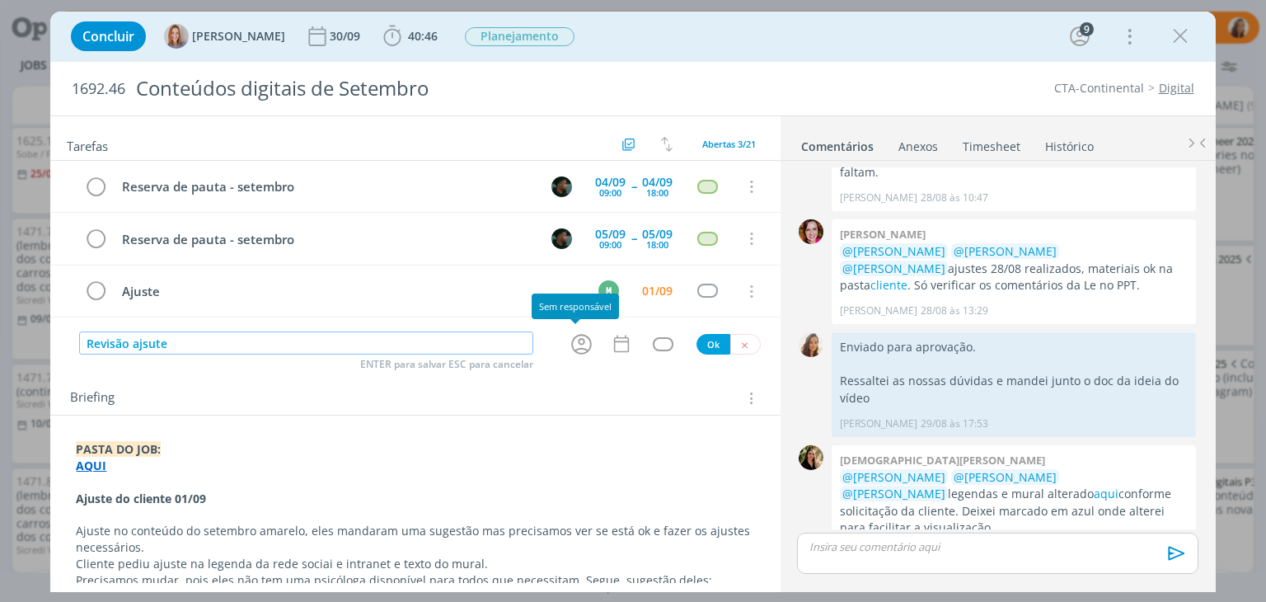
click at [573, 337] on icon "dialog" at bounding box center [582, 344] width 26 height 26
type input "Revisão ajsute"
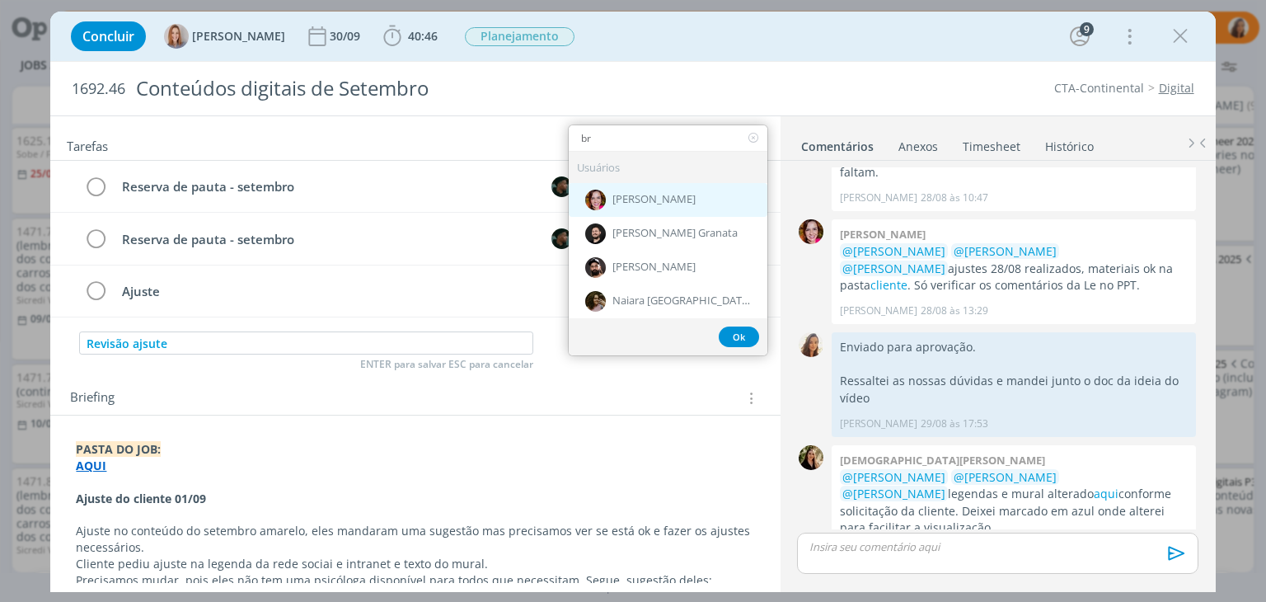
type input "br"
click at [681, 210] on div "[PERSON_NAME]" at bounding box center [668, 200] width 199 height 34
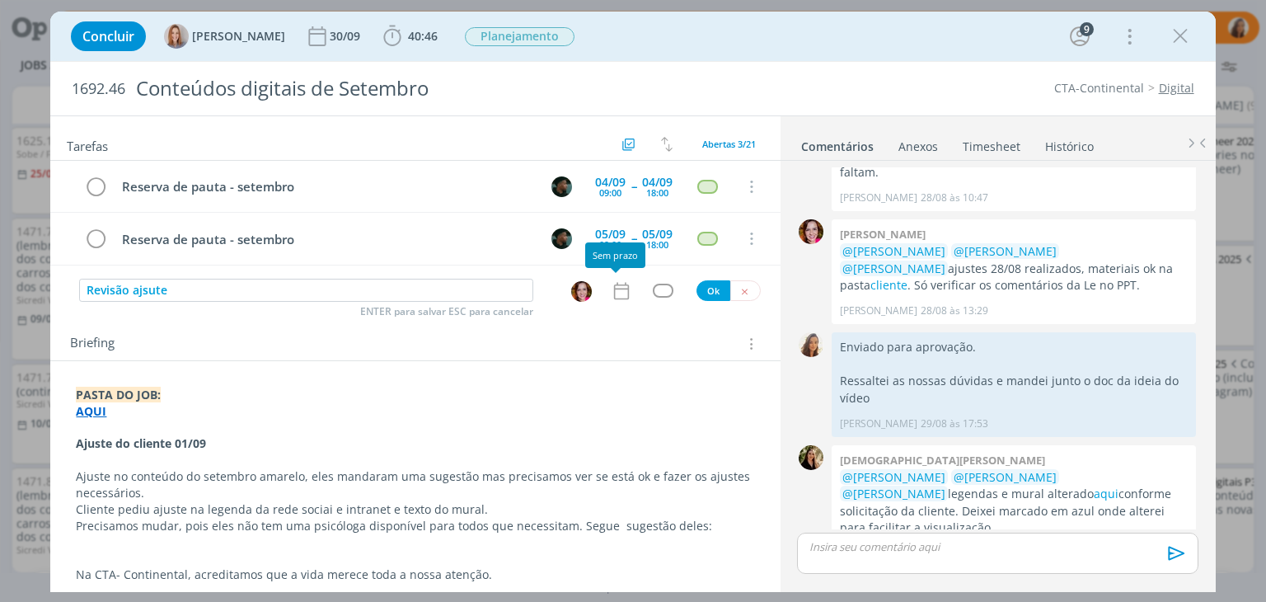
click at [623, 288] on icon "dialog" at bounding box center [621, 290] width 21 height 21
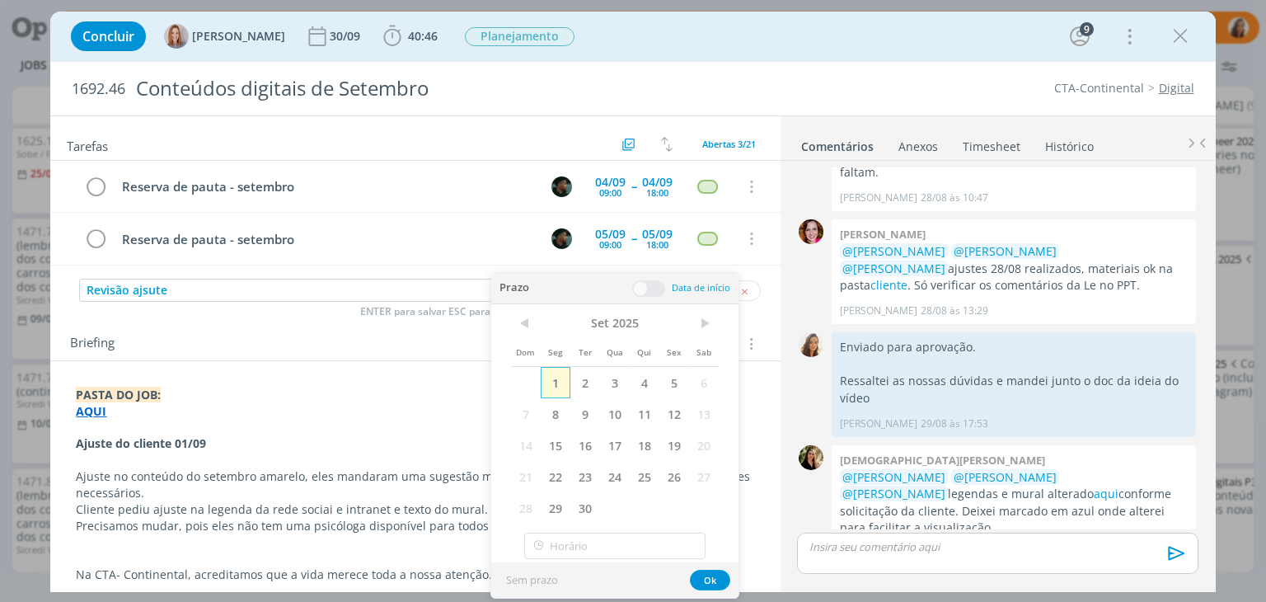
click at [553, 380] on span "1" at bounding box center [556, 382] width 30 height 31
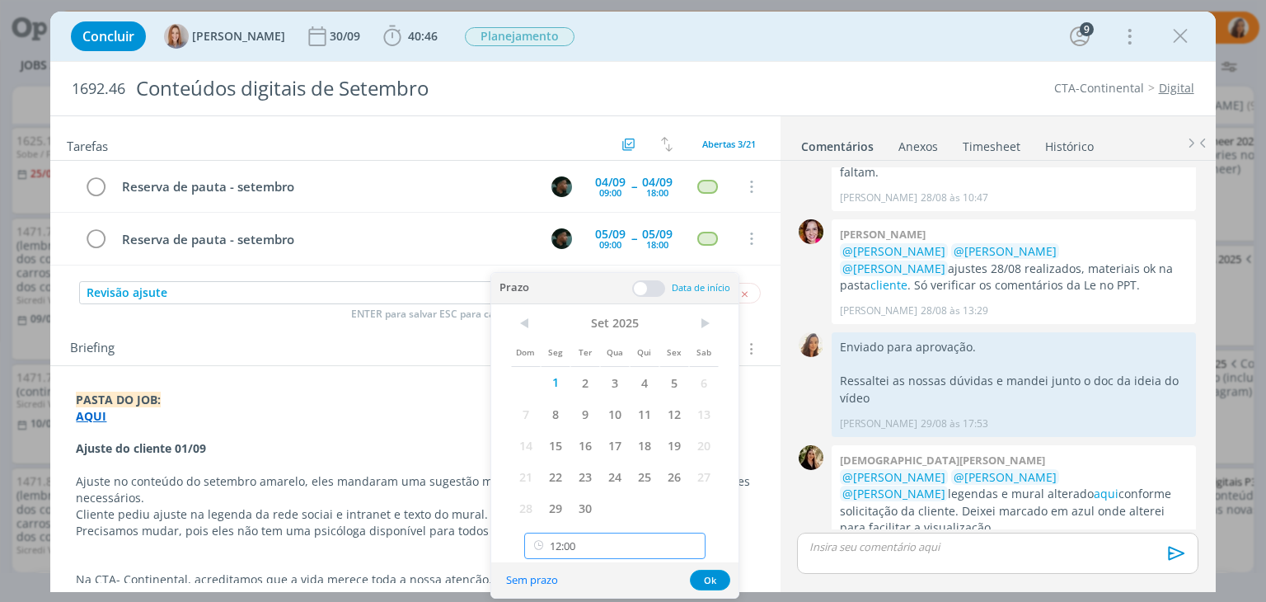
click at [639, 546] on input "12:00" at bounding box center [614, 545] width 181 height 26
click at [639, 416] on div "11:15" at bounding box center [617, 413] width 185 height 30
type input "11:15"
click at [712, 580] on button "Ok" at bounding box center [710, 579] width 40 height 21
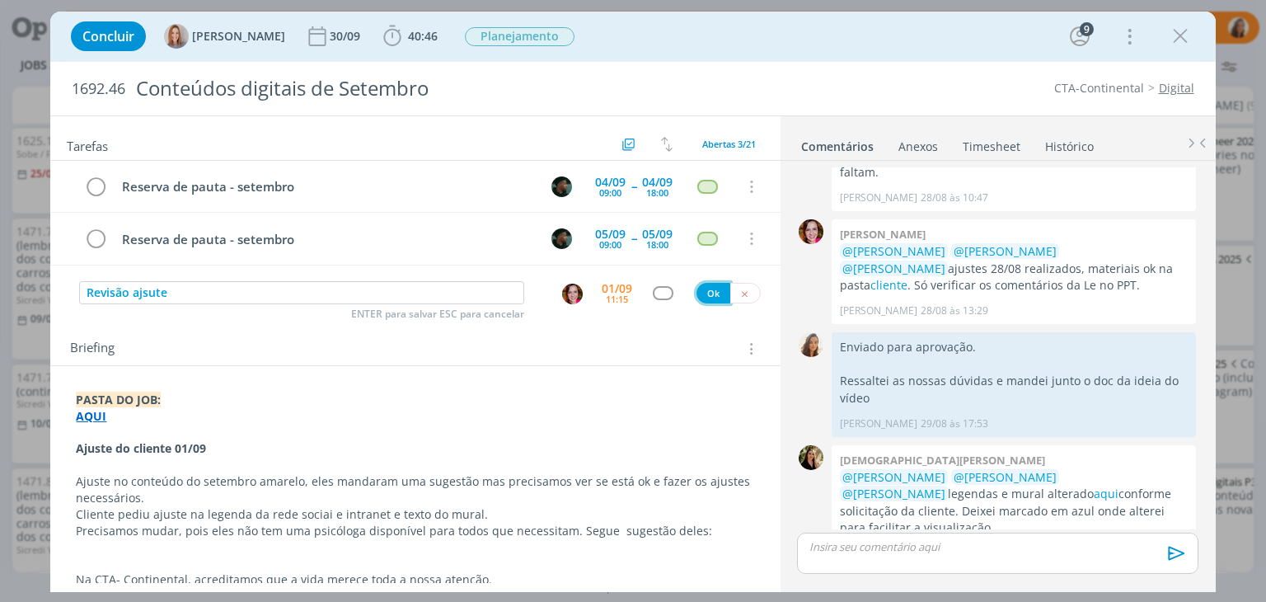
click at [719, 294] on button "Ok" at bounding box center [713, 293] width 34 height 21
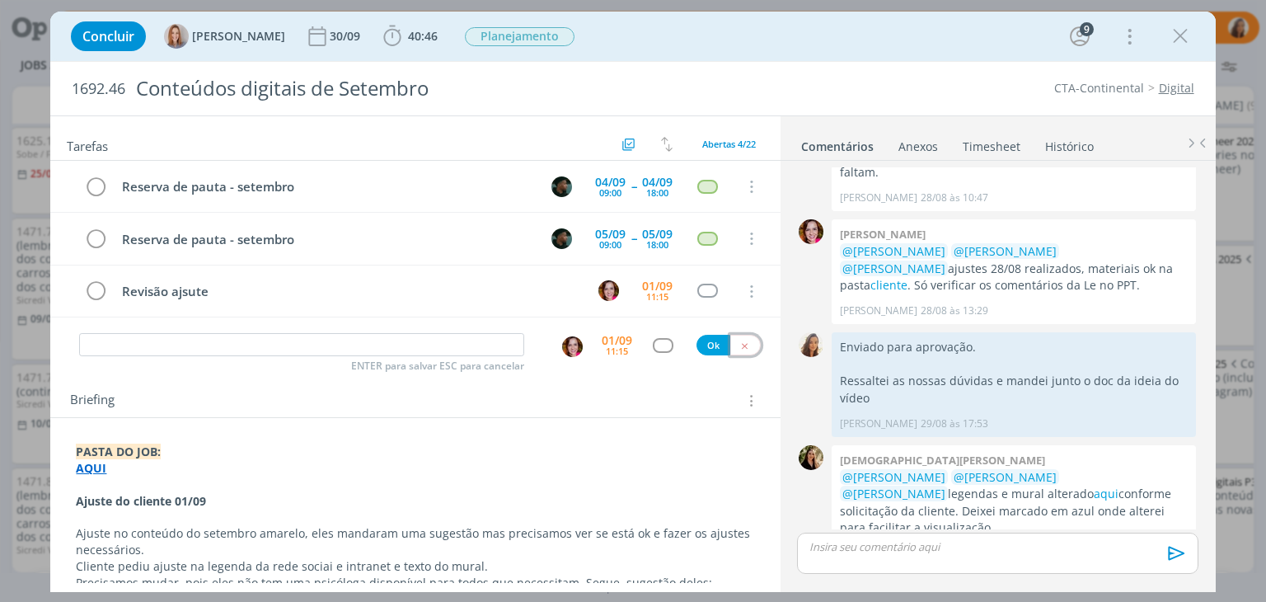
click at [731, 339] on button "dialog" at bounding box center [745, 345] width 30 height 21
click at [1117, 598] on link "View" at bounding box center [1130, 606] width 26 height 16
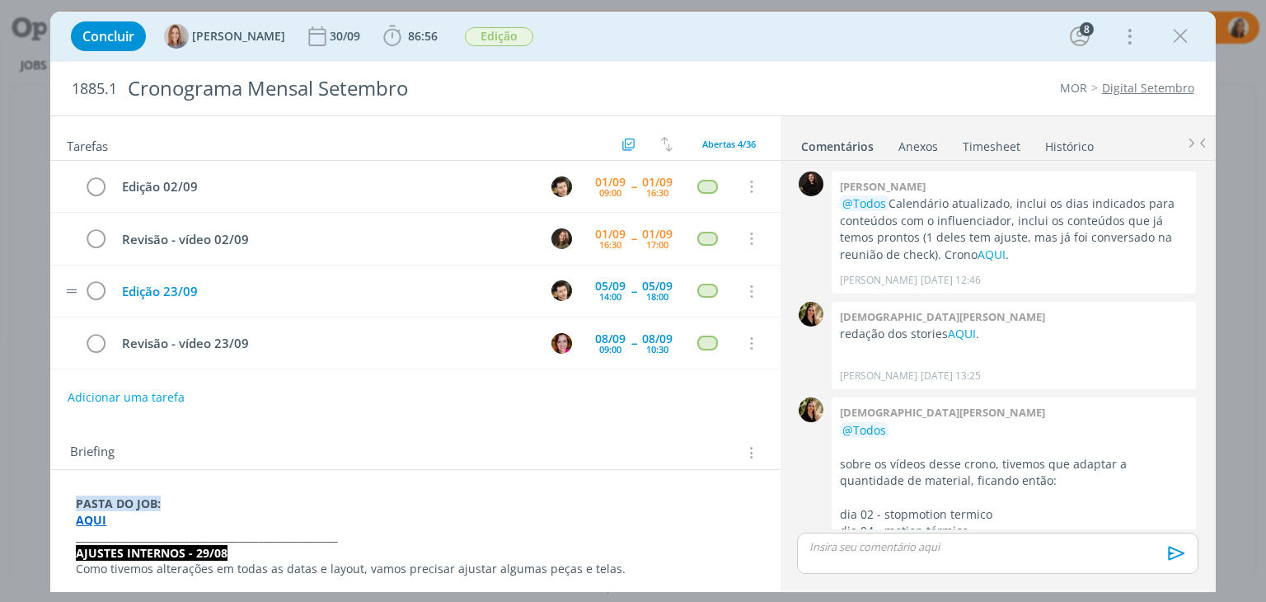
scroll to position [2872, 0]
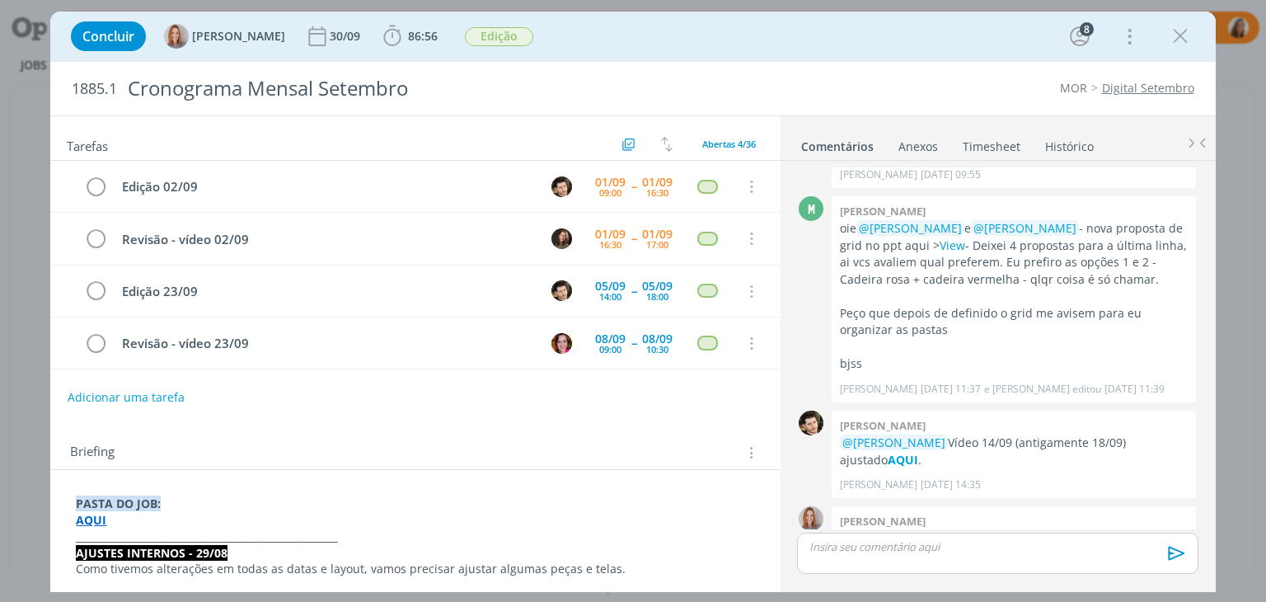
click at [89, 522] on strong "AQUI" at bounding box center [91, 520] width 30 height 16
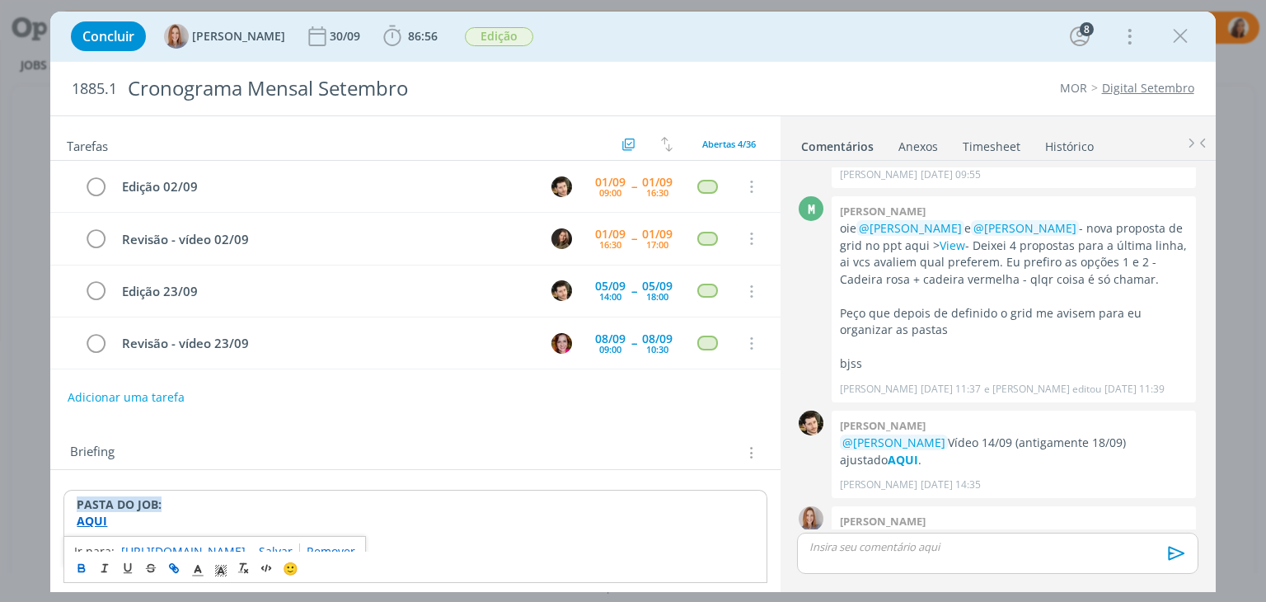
click at [166, 541] on link "https://sobeae.sharepoint.com/:f:/s/SOBEAE/EiQ_QyoUlgxDu6McQHUH8AQB7mfKBraOWSTc…" at bounding box center [183, 551] width 124 height 21
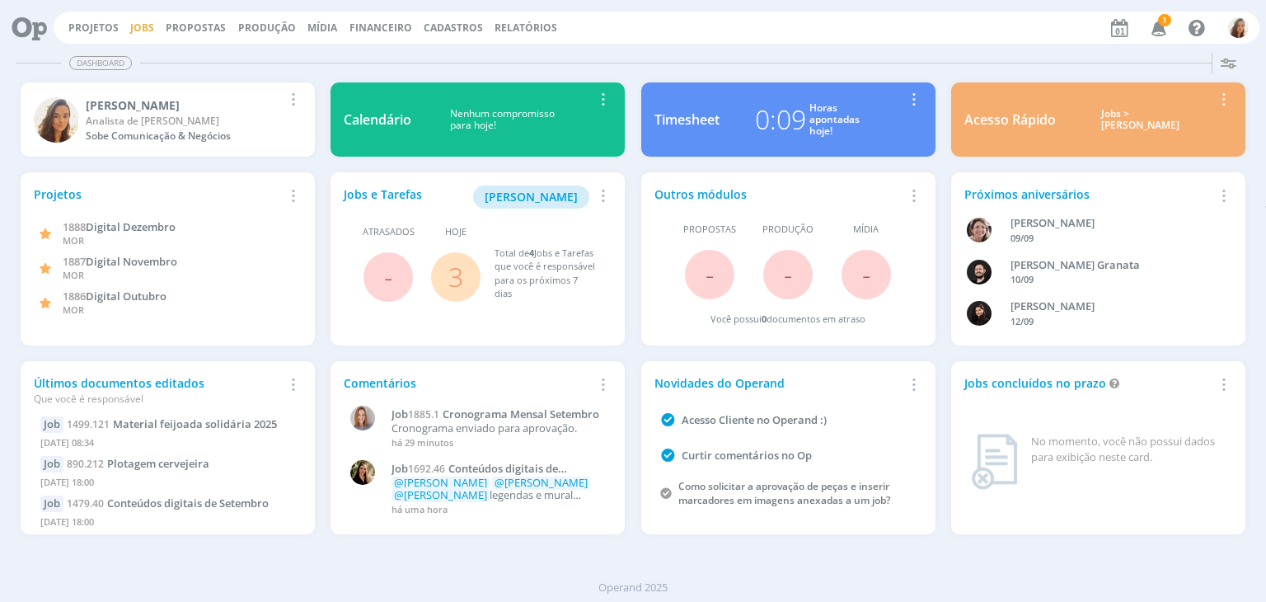
click at [151, 26] on link "Jobs" at bounding box center [142, 28] width 24 height 14
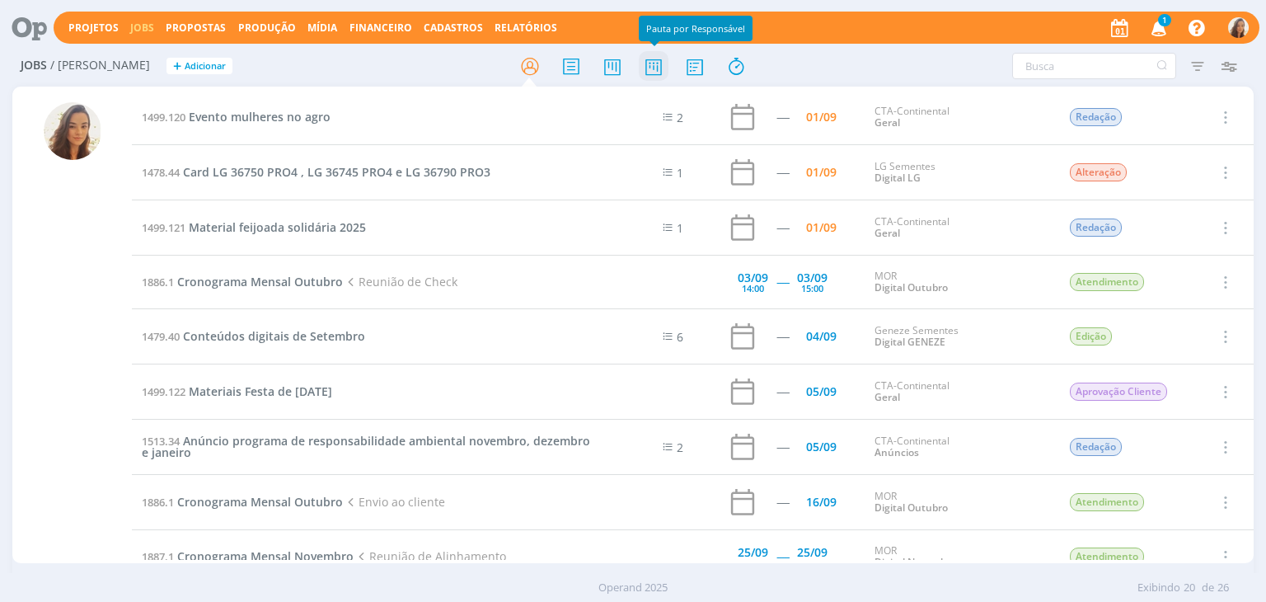
click at [645, 69] on icon at bounding box center [654, 66] width 30 height 32
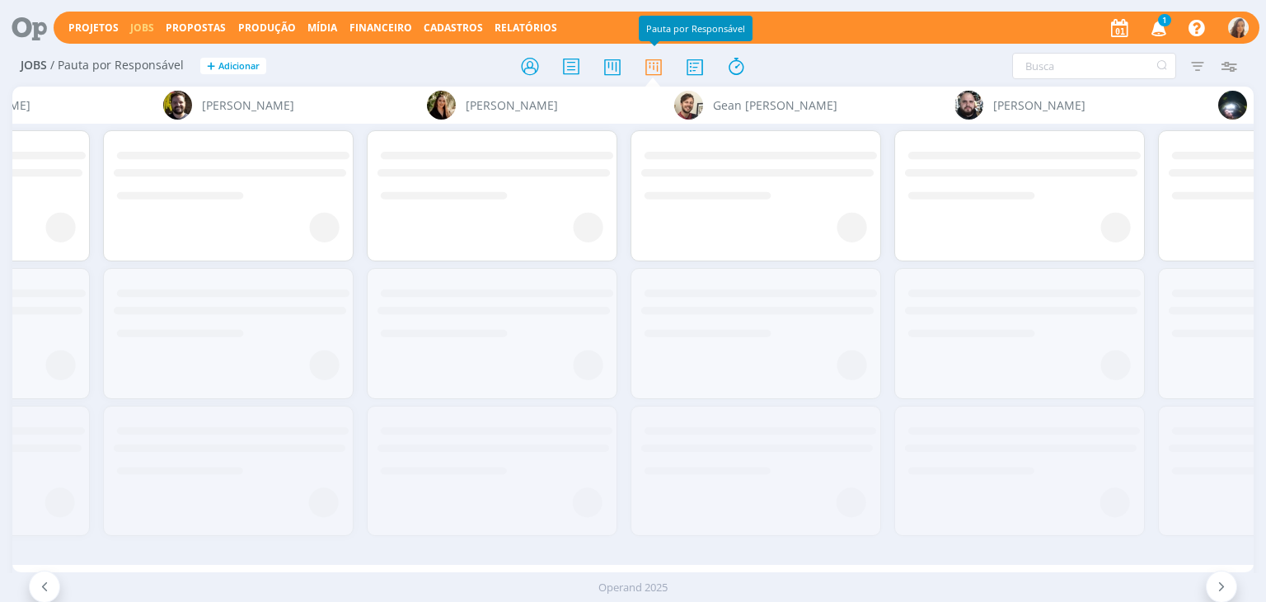
scroll to position [0, 2060]
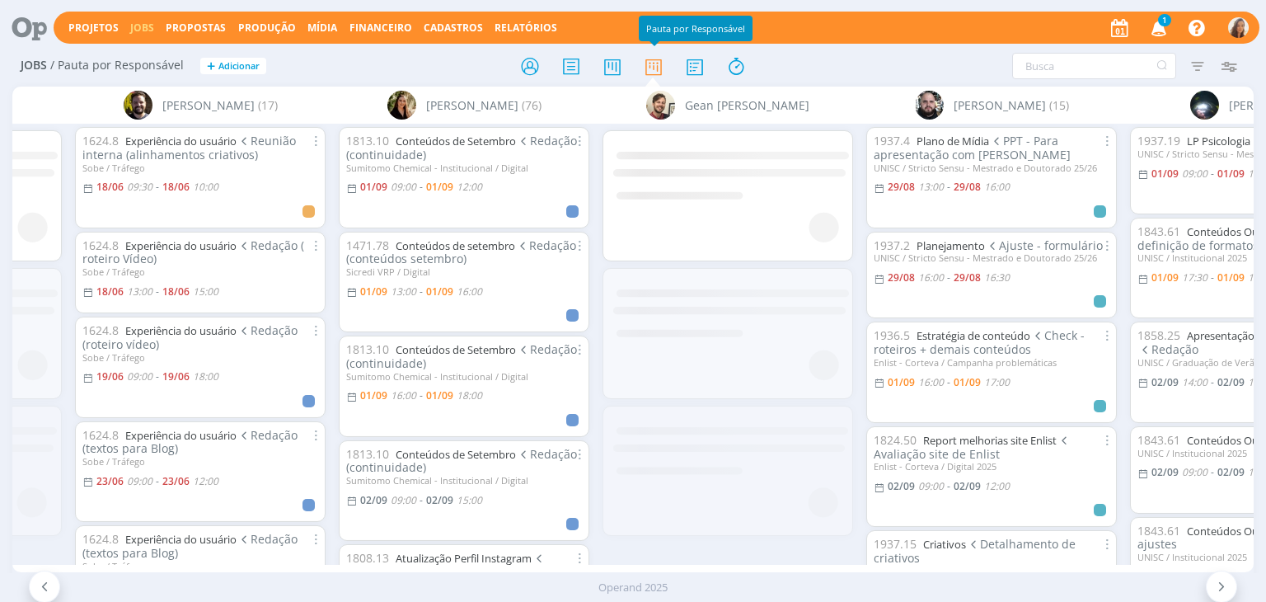
click at [1148, 19] on icon "button" at bounding box center [1159, 27] width 29 height 28
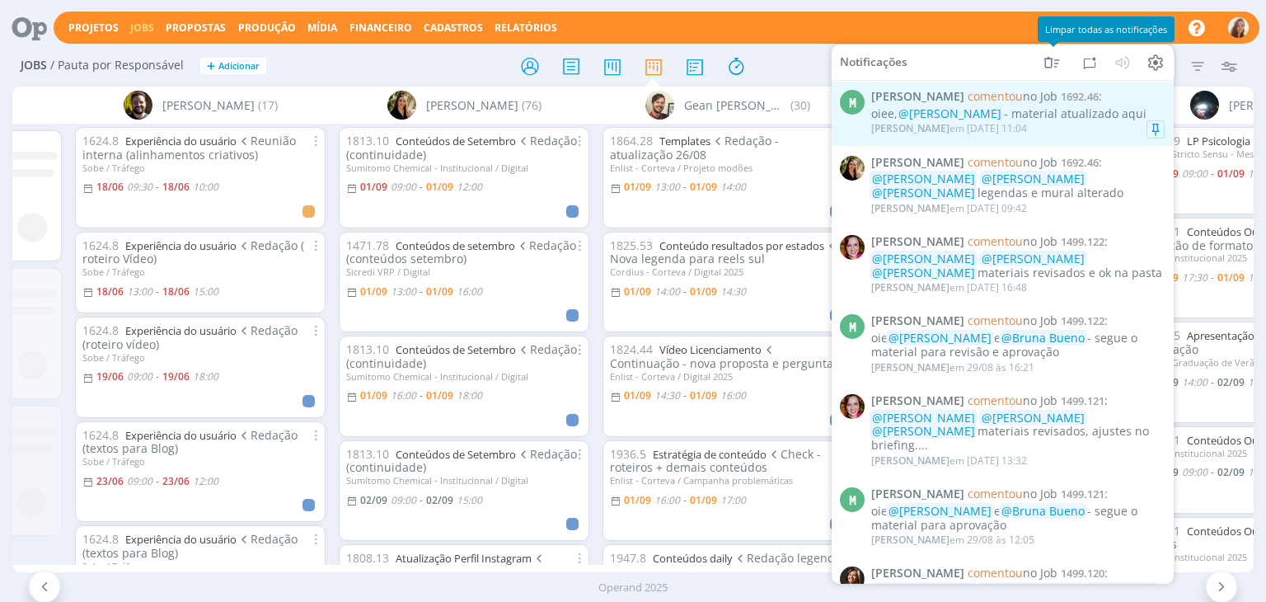
click at [1051, 123] on div "[PERSON_NAME] em [DATE] 11:04" at bounding box center [1017, 128] width 293 height 16
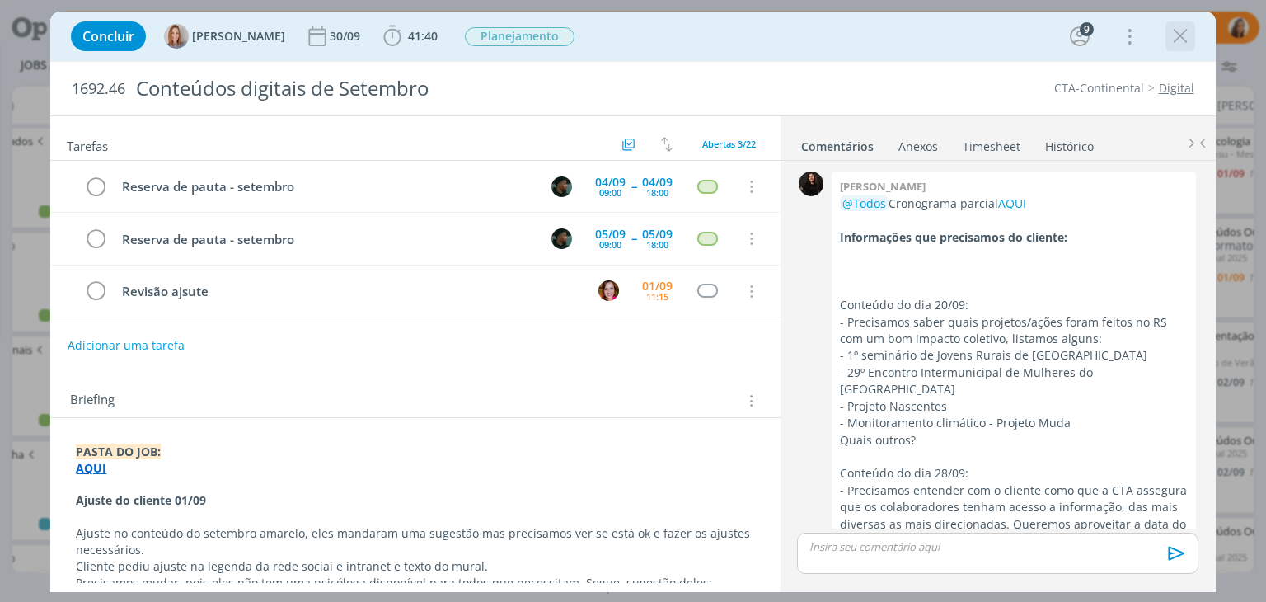
scroll to position [2495, 0]
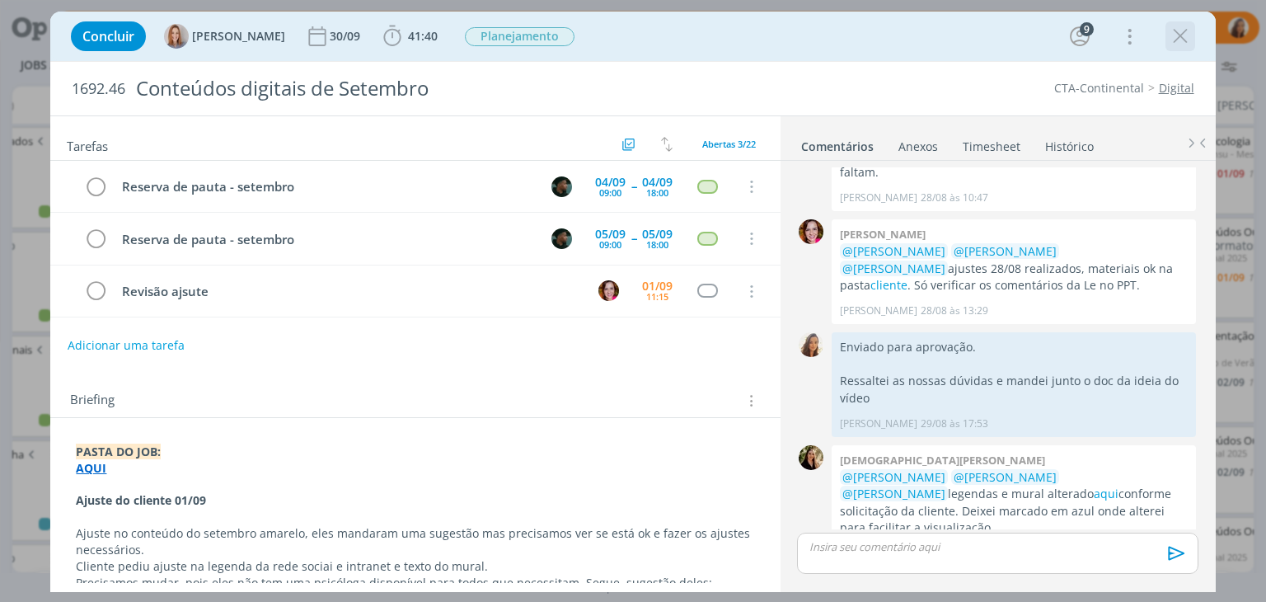
click at [1175, 40] on icon "dialog" at bounding box center [1180, 36] width 25 height 25
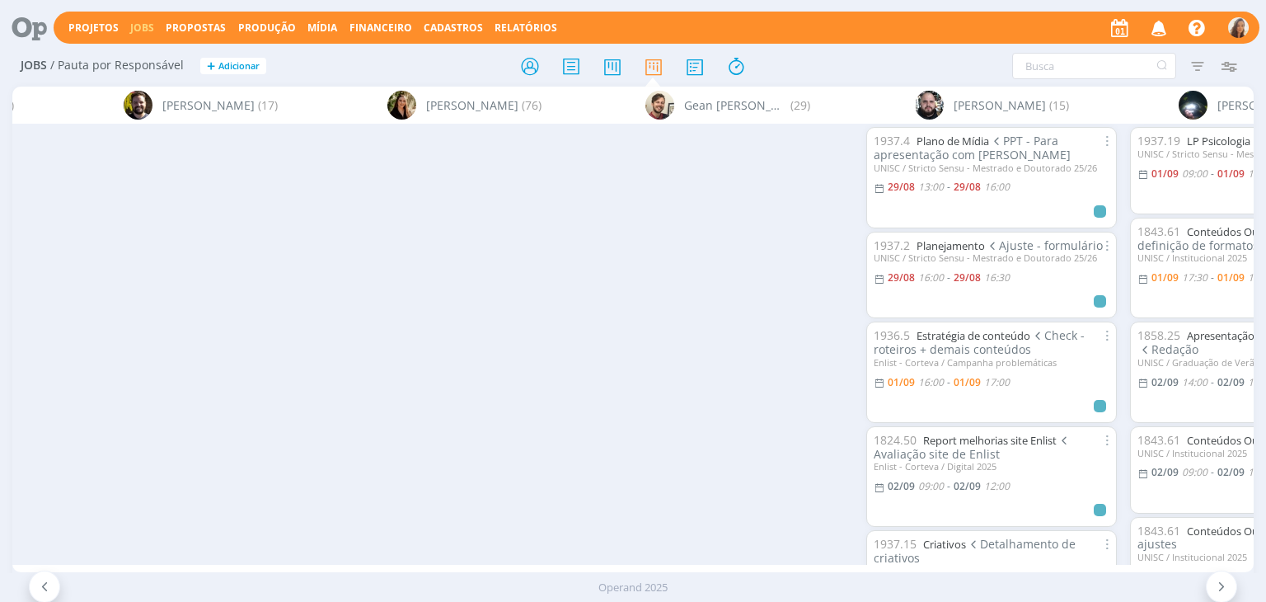
scroll to position [0, 3296]
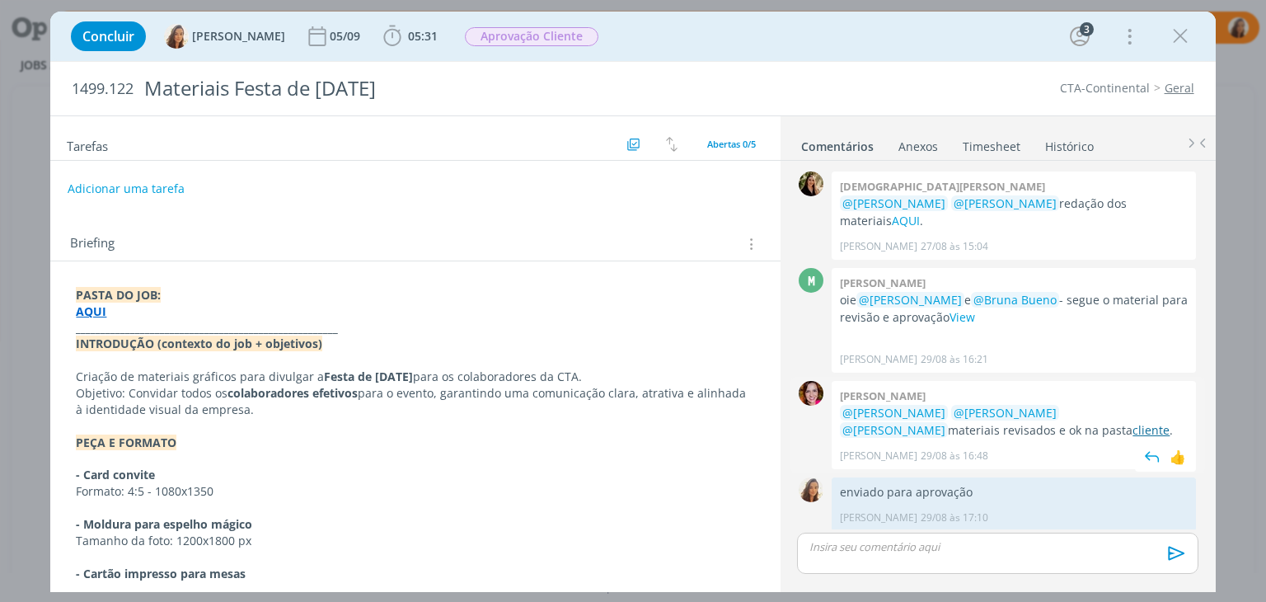
click at [1132, 422] on link "cliente" at bounding box center [1150, 430] width 37 height 16
click at [412, 30] on span "05:31" at bounding box center [423, 36] width 30 height 16
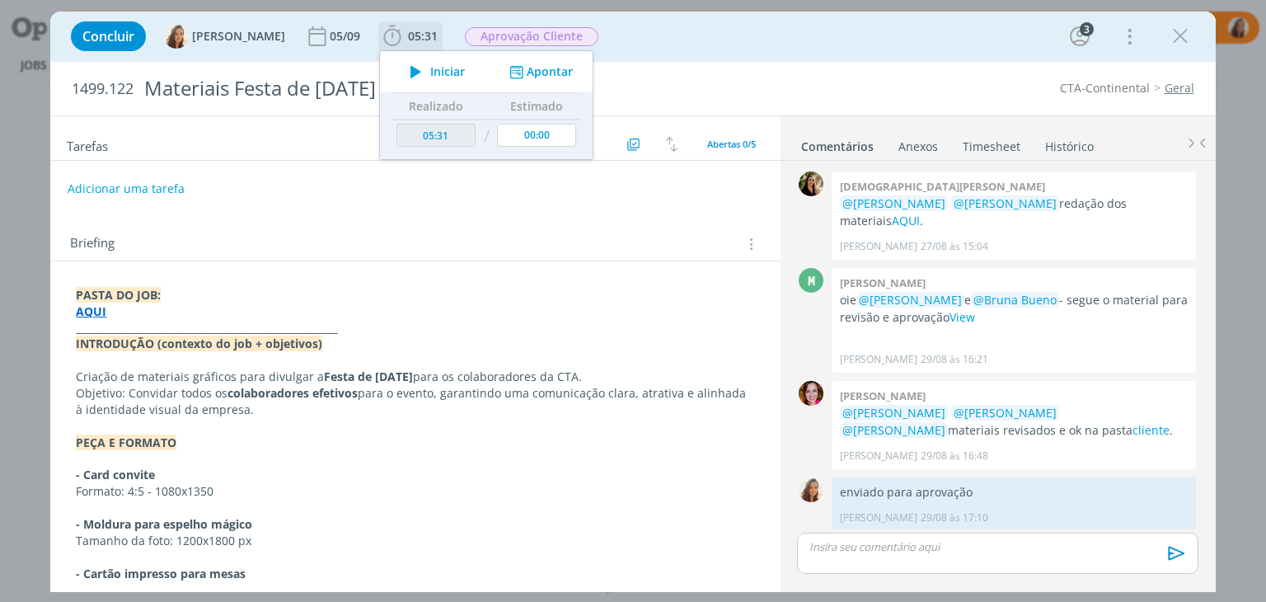
click at [430, 71] on span "Iniciar" at bounding box center [447, 72] width 35 height 12
click at [254, 311] on p "AQUI" at bounding box center [415, 311] width 678 height 16
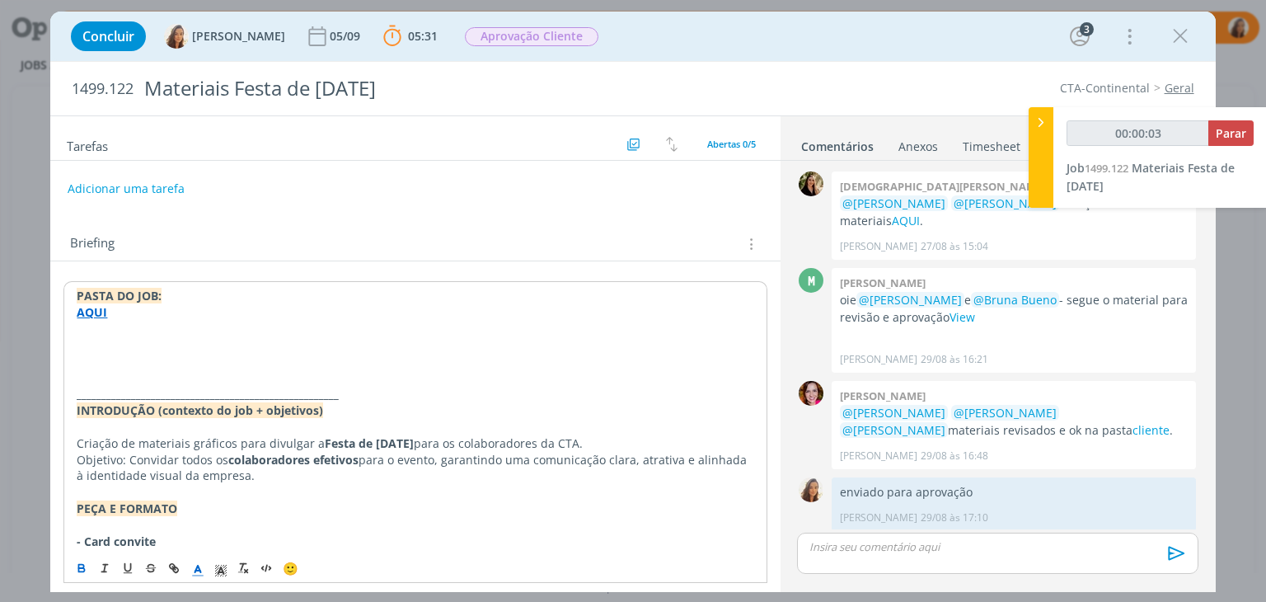
type input "00:00:04"
click at [188, 366] on p "dialog" at bounding box center [415, 361] width 676 height 16
click at [186, 369] on p "Ajuste do cliente 01/09" at bounding box center [415, 377] width 676 height 16
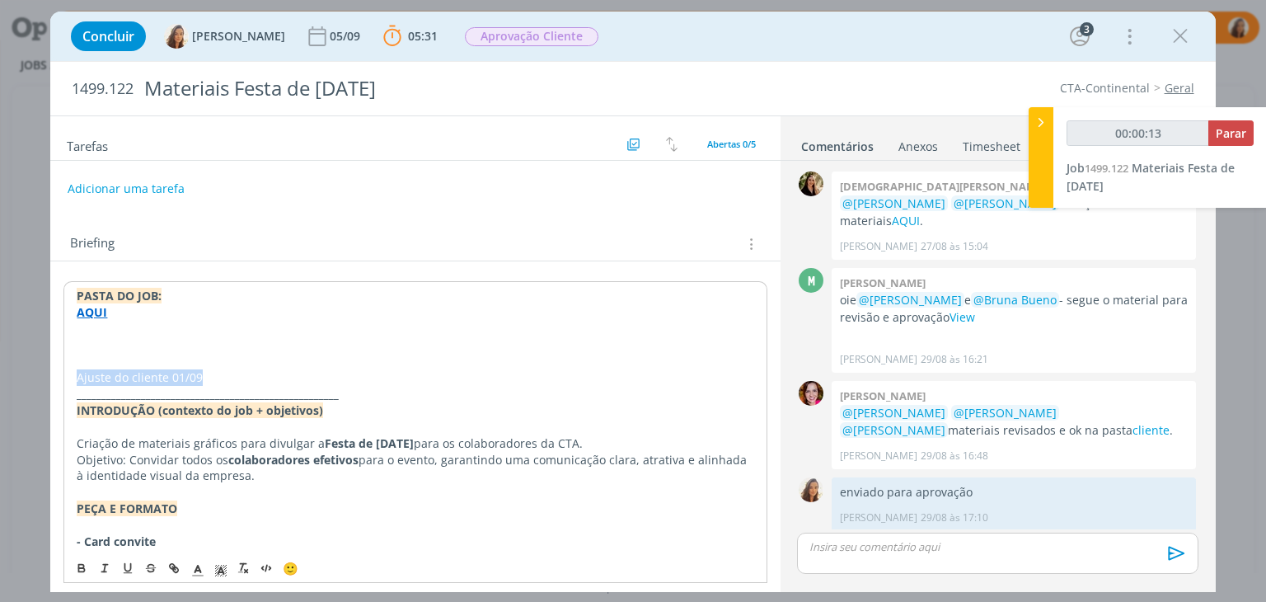
click at [186, 369] on p "Ajuste do cliente 01/09" at bounding box center [415, 377] width 676 height 16
click at [73, 568] on button "dialog" at bounding box center [82, 568] width 23 height 20
click at [210, 377] on p "Ajuste do cliente 01/09" at bounding box center [415, 377] width 676 height 16
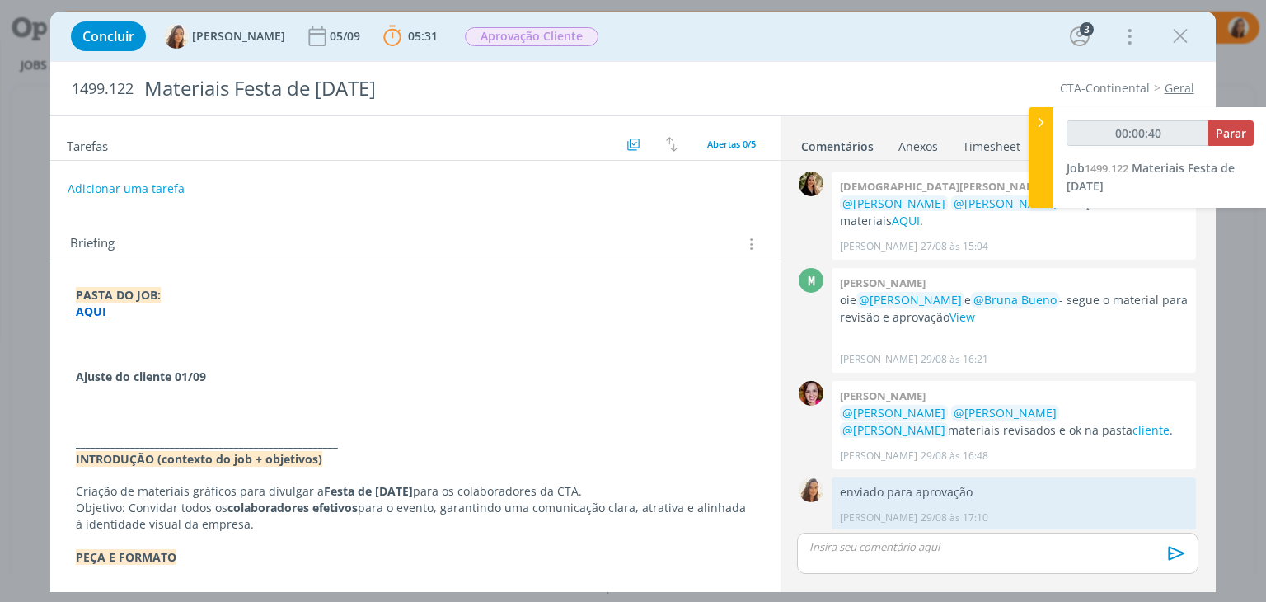
click at [103, 408] on p "dialog" at bounding box center [415, 409] width 678 height 16
click at [92, 308] on strong "AQUI" at bounding box center [91, 311] width 30 height 16
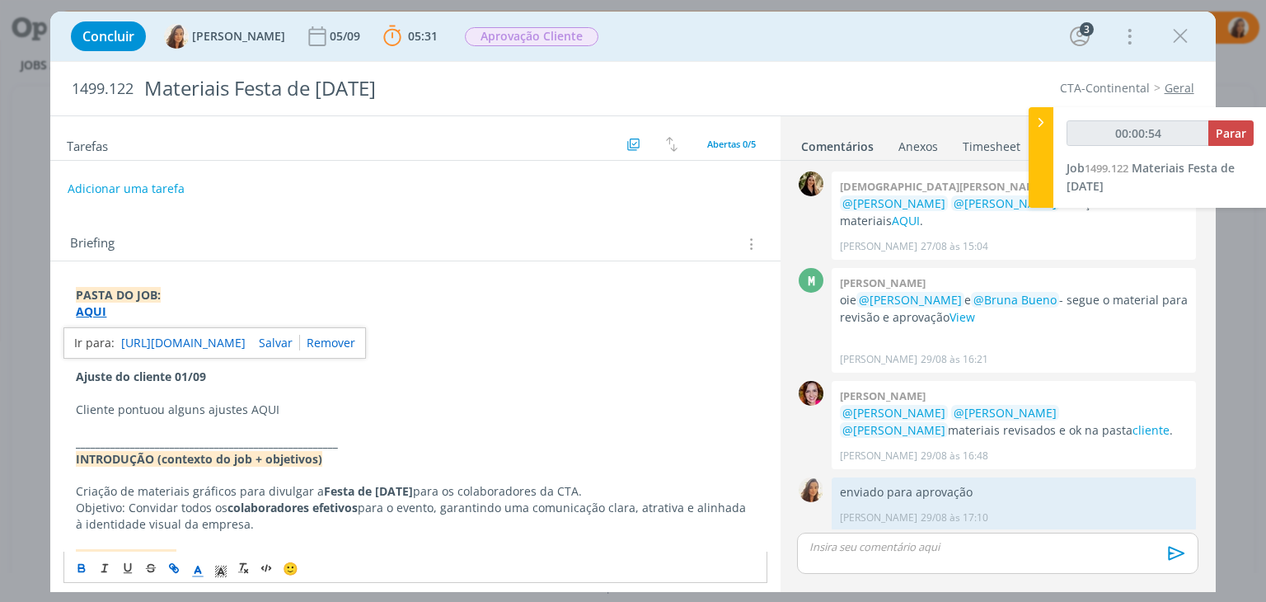
click at [142, 335] on link "https://sobeae.sharepoint.com/:f:/s/SOBEAE/Ei_JKA_RtO5Ppp5yfN1PL30BUaJbnBD2igNU…" at bounding box center [183, 342] width 124 height 21
click at [263, 405] on p "Cliente pontuou alguns ajustes AQUI" at bounding box center [415, 409] width 678 height 16
type input "00:02:38"
click at [180, 566] on icon "dialog" at bounding box center [173, 567] width 13 height 13
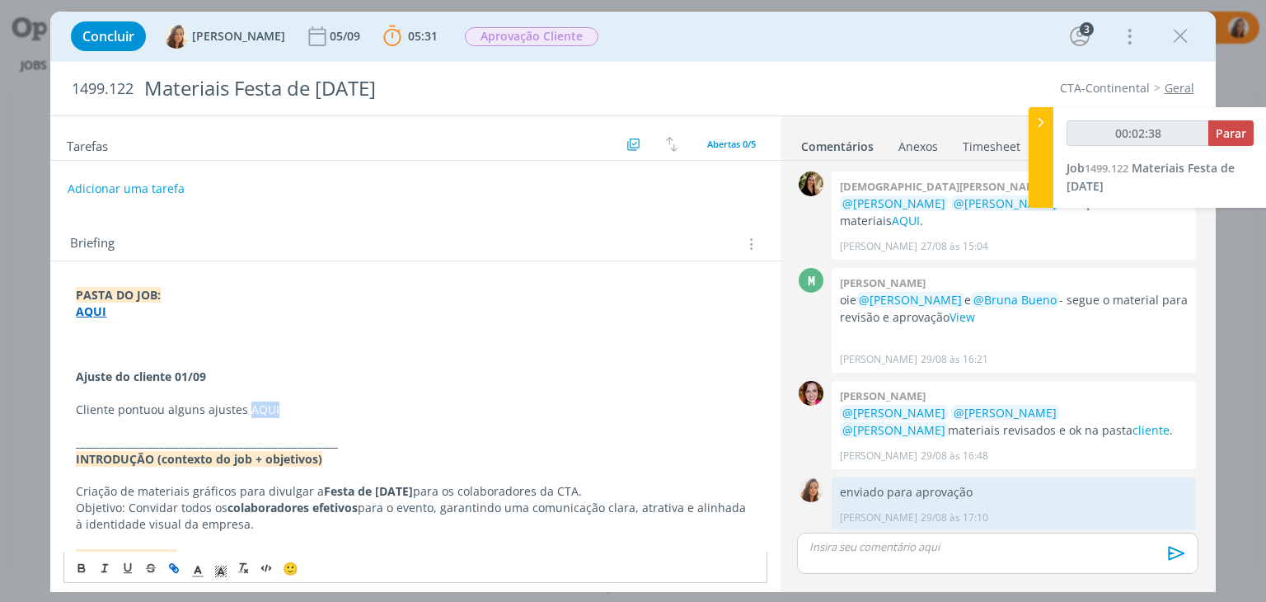
type input "AQUI"
type input "00:02:39"
paste input "https://sobeae.sharepoint.com/:f:/s/SOBEAE/Egr4bKcuFkpPhnyMyxs4GVsBTwE5SVtDidxu…"
type input "https://sobeae.sharepoint.com/:f:/s/SOBEAE/Egr4bKcuFkpPhnyMyxs4GVsBTwE5SVtDidxu…"
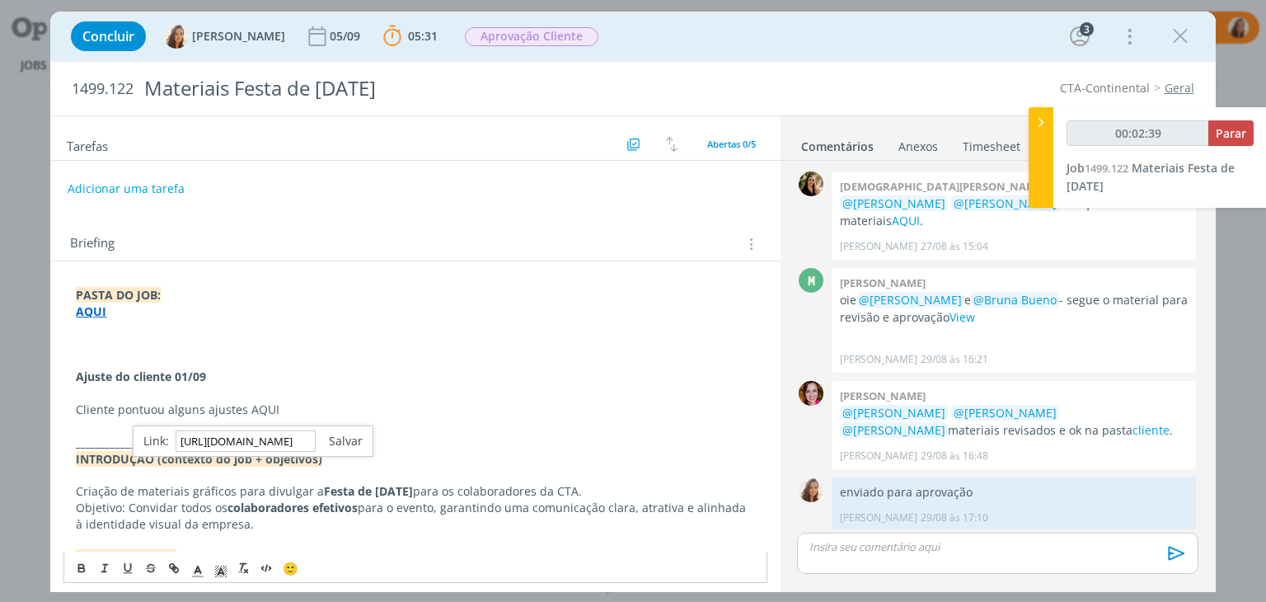
type input "00:02:40"
type input "https://sobeae.sharepoint.com/:f:/s/SOBEAE/Egr4bKcuFkpPhnyMyxs4GVsBTwE5SVtDidxu…"
click at [330, 439] on link "dialog" at bounding box center [339, 441] width 47 height 16
click at [201, 413] on p "Cliente pontuou alguns ajustes AQUI" at bounding box center [415, 409] width 678 height 16
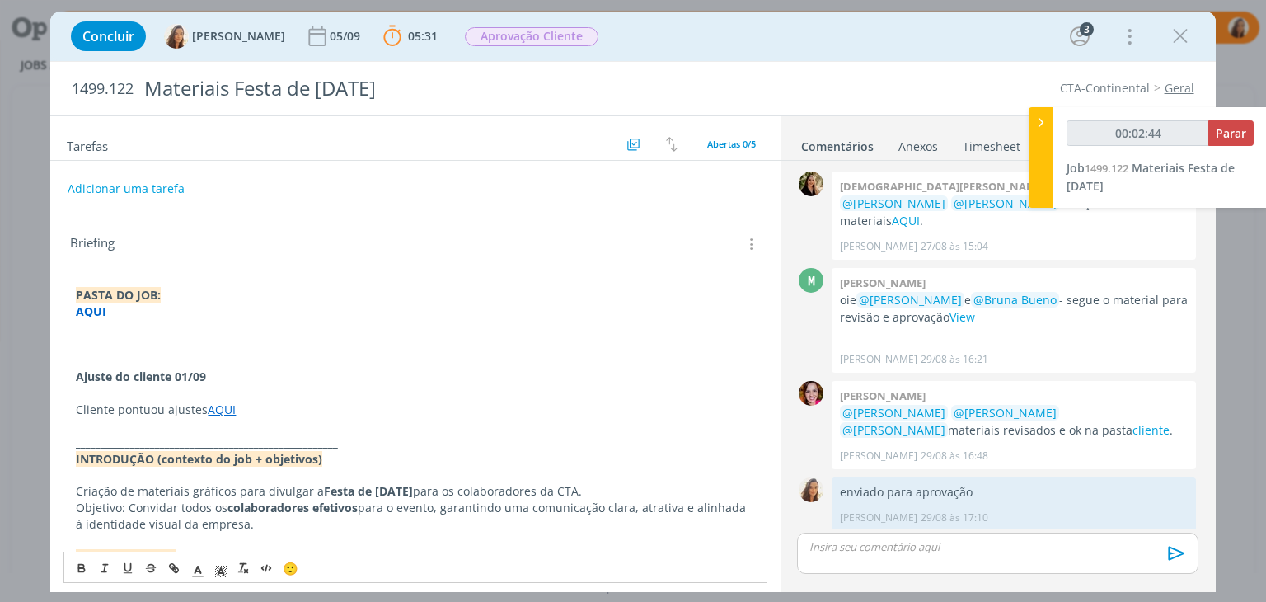
click at [204, 409] on p "Cliente pontuou ajustes AQUI" at bounding box center [415, 409] width 678 height 16
click at [245, 405] on p "Cliente pontuou ajuste AQUI" at bounding box center [415, 409] width 678 height 16
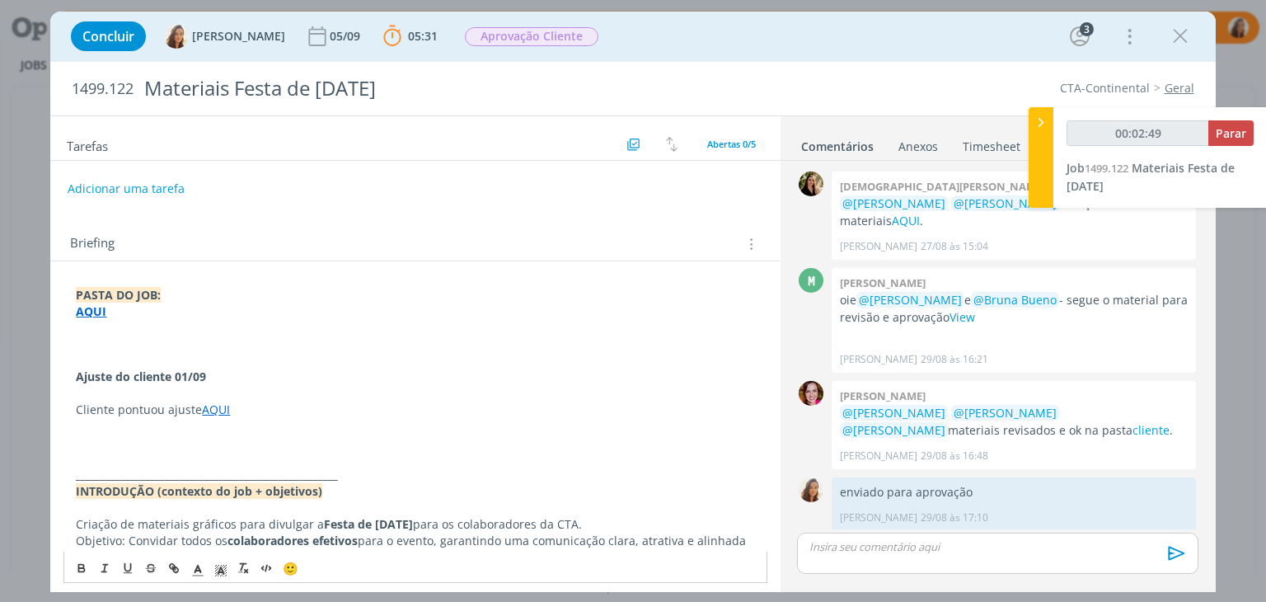
click at [231, 395] on p "dialog" at bounding box center [415, 393] width 678 height 16
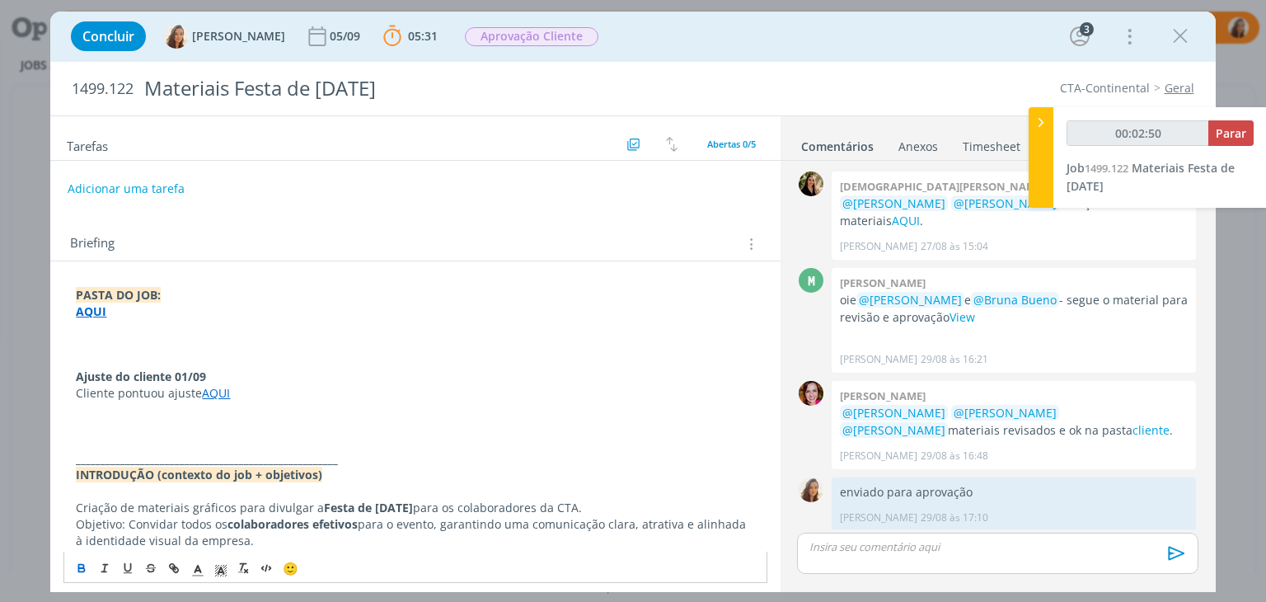
click at [185, 432] on p "dialog" at bounding box center [415, 426] width 678 height 16
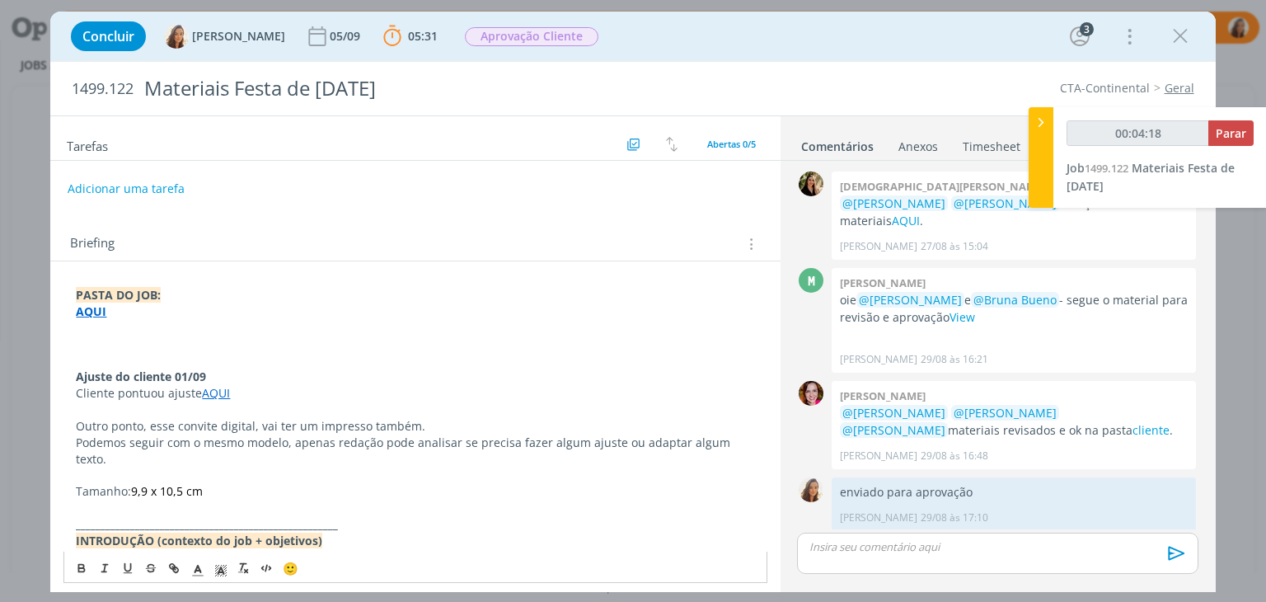
click at [152, 483] on span "9,9 x 10,5 cm" at bounding box center [167, 491] width 72 height 16
drag, startPoint x: 125, startPoint y: 474, endPoint x: 0, endPoint y: 472, distance: 125.3
click at [0, 472] on div "Concluir Vanessa Feron 05/09 05:31 Parar Apontar Data * 01/09/2025 Horas * 00:0…" at bounding box center [633, 301] width 1266 height 602
click at [123, 466] on p "dialog" at bounding box center [415, 474] width 678 height 16
type input "00:05:04"
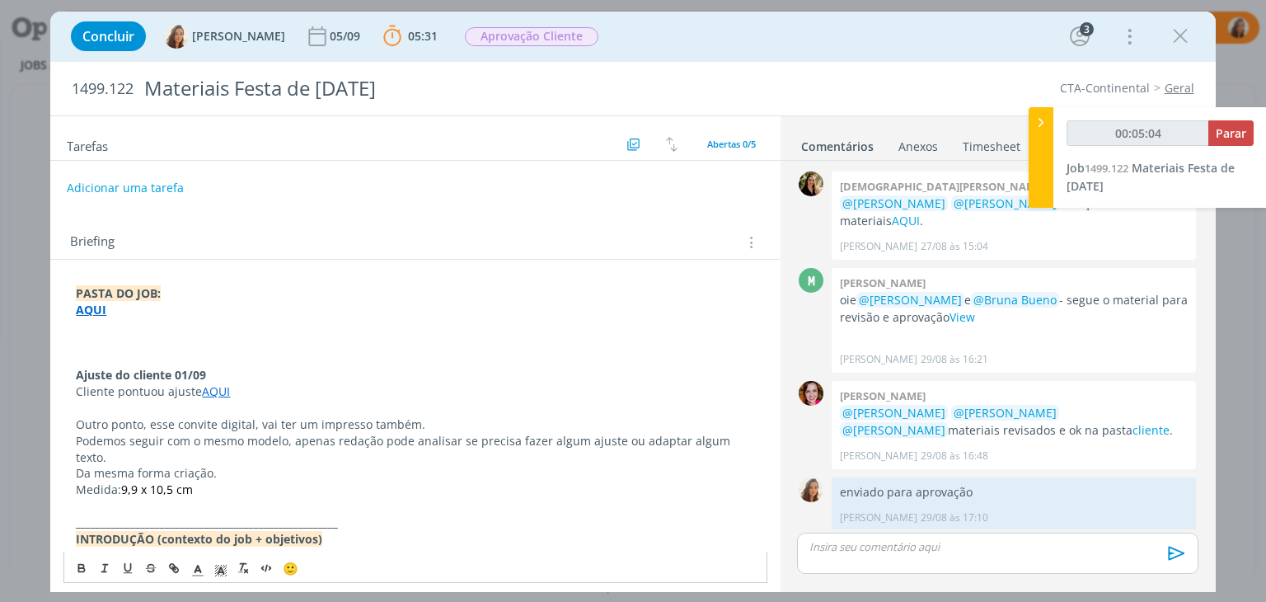
click at [86, 186] on button "Adicionar uma tarefa" at bounding box center [125, 188] width 117 height 28
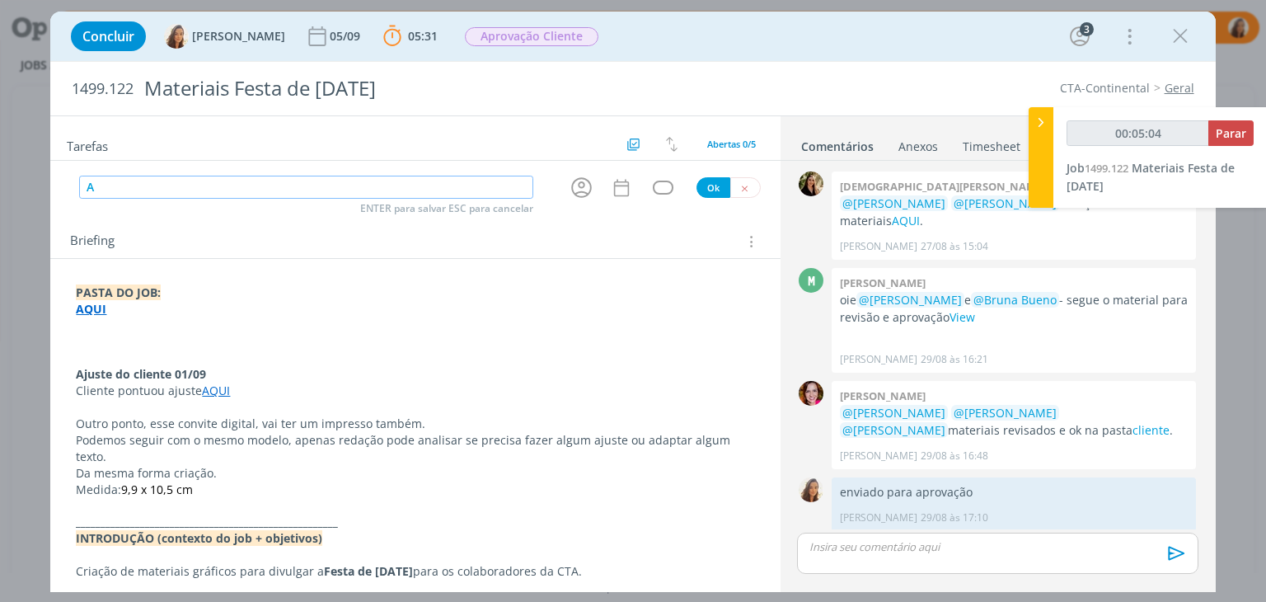
type input "Aj"
type input "00:05:05"
type input "Ajuste"
type input "00:05:06"
click at [569, 176] on icon "dialog" at bounding box center [582, 188] width 26 height 26
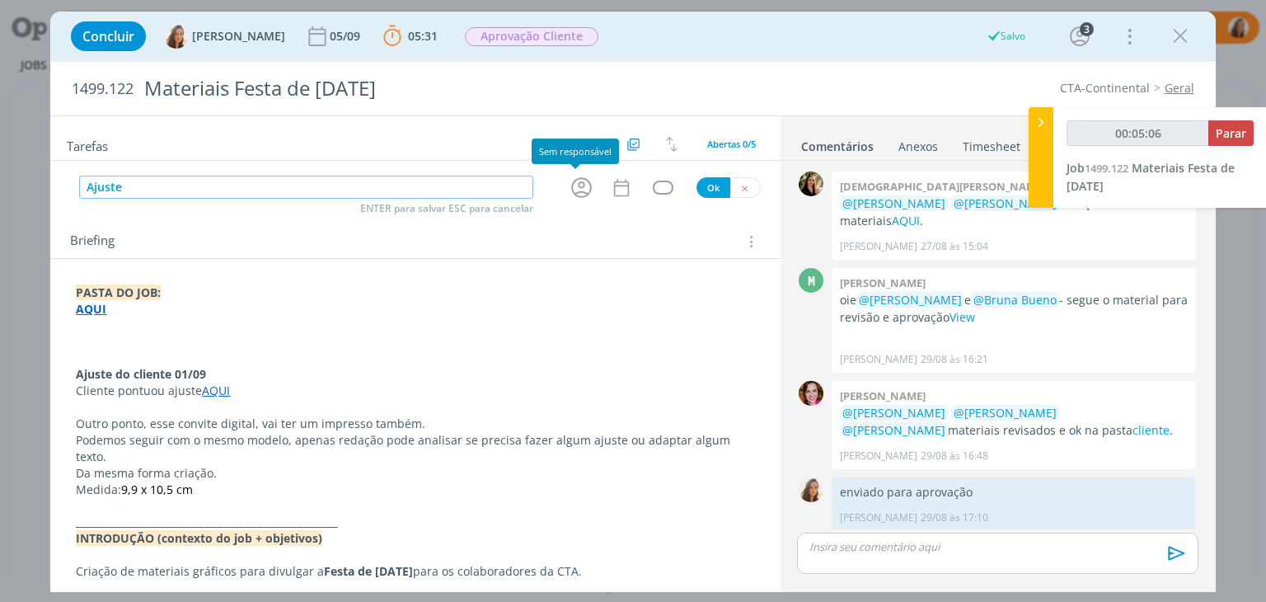
type input "Ajuste"
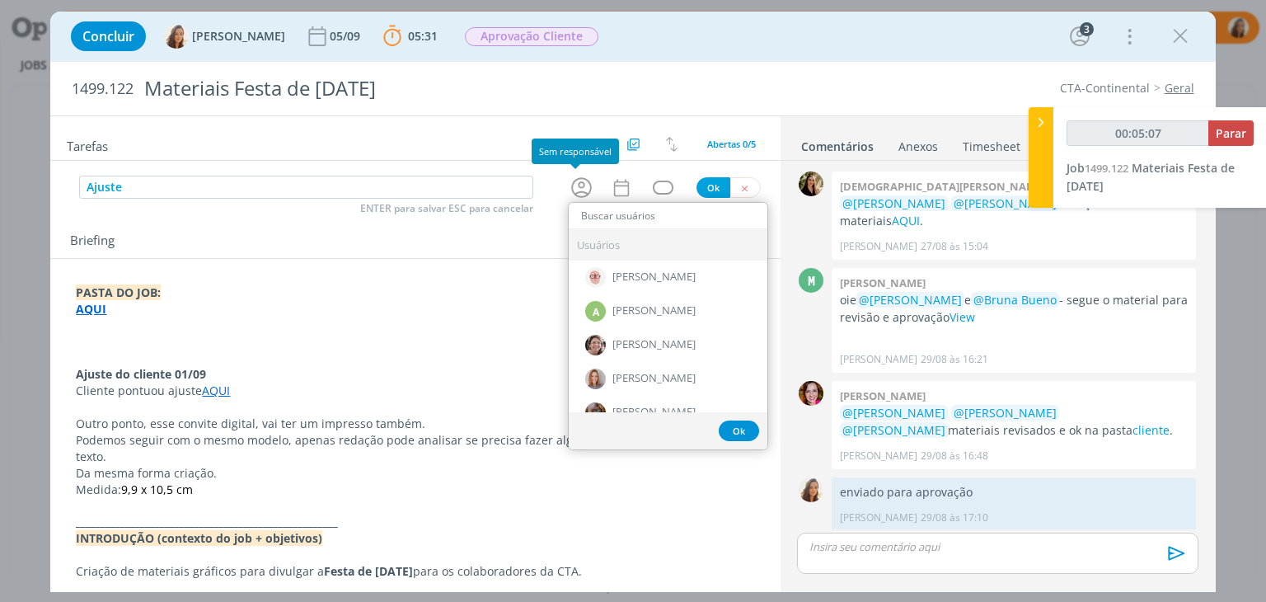
type input "00:05:08"
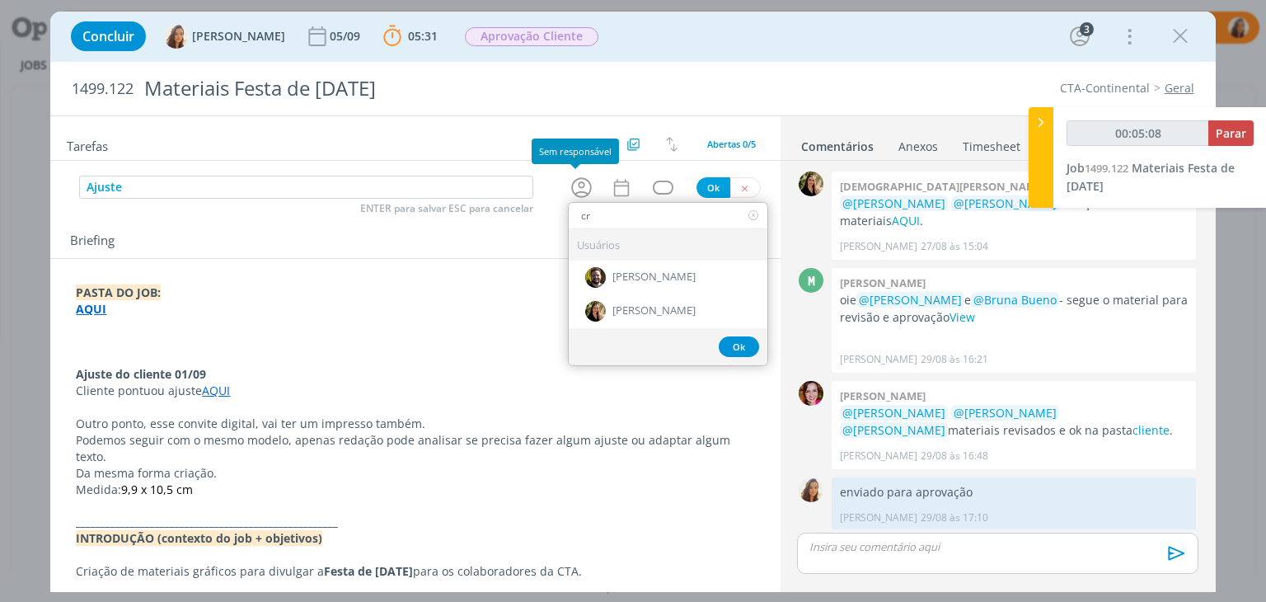
type input "cri"
type input "00:05:09"
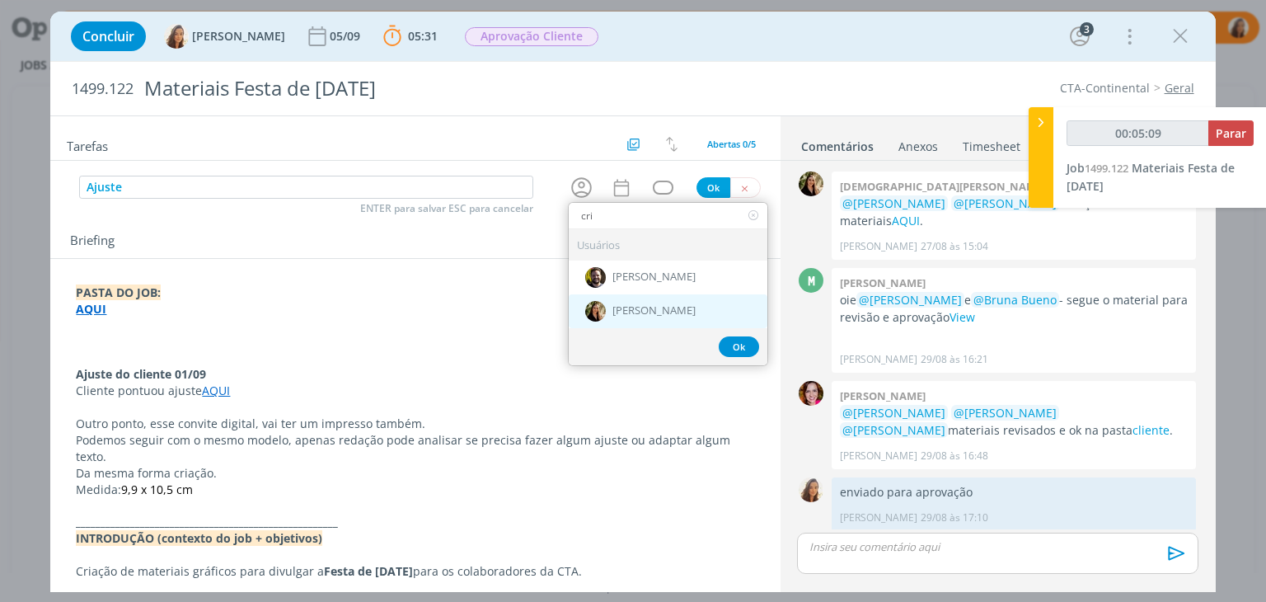
type input "cri"
click at [636, 310] on span "[PERSON_NAME]" at bounding box center [653, 311] width 83 height 13
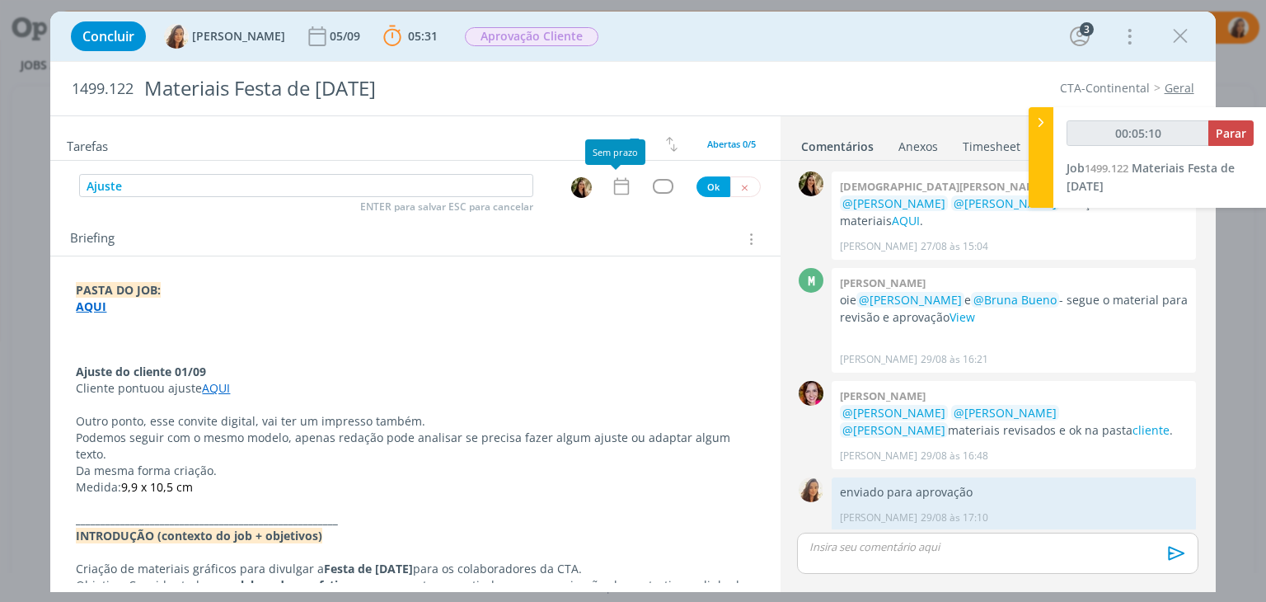
click at [611, 191] on icon "dialog" at bounding box center [621, 186] width 21 height 21
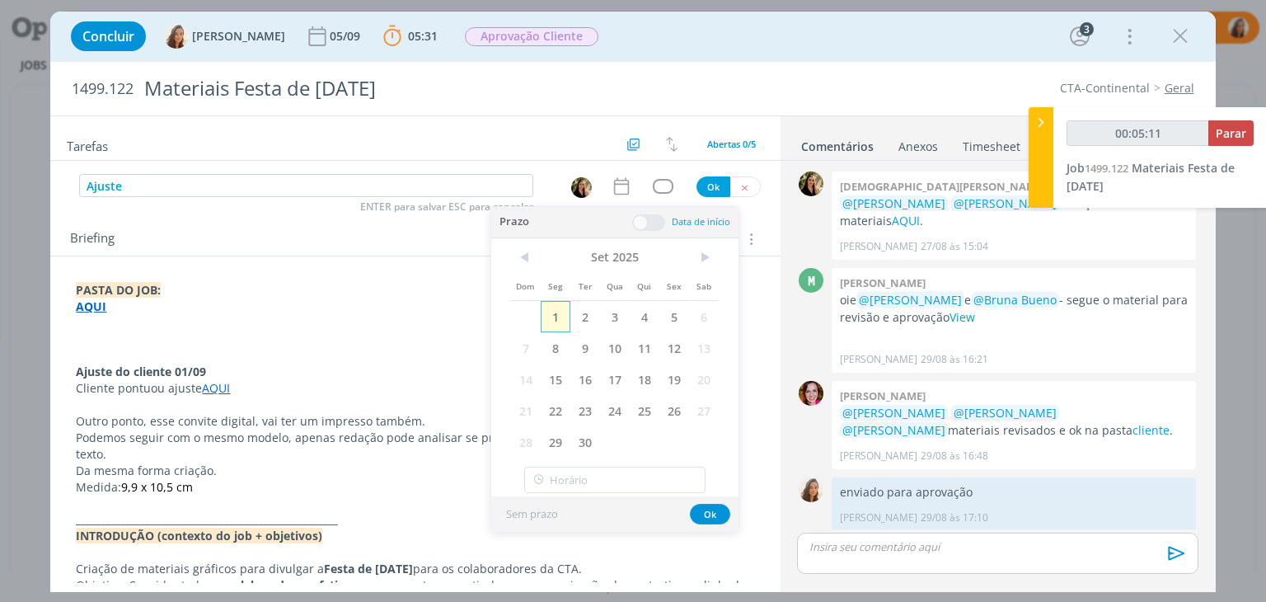
click at [561, 319] on span "1" at bounding box center [556, 316] width 30 height 31
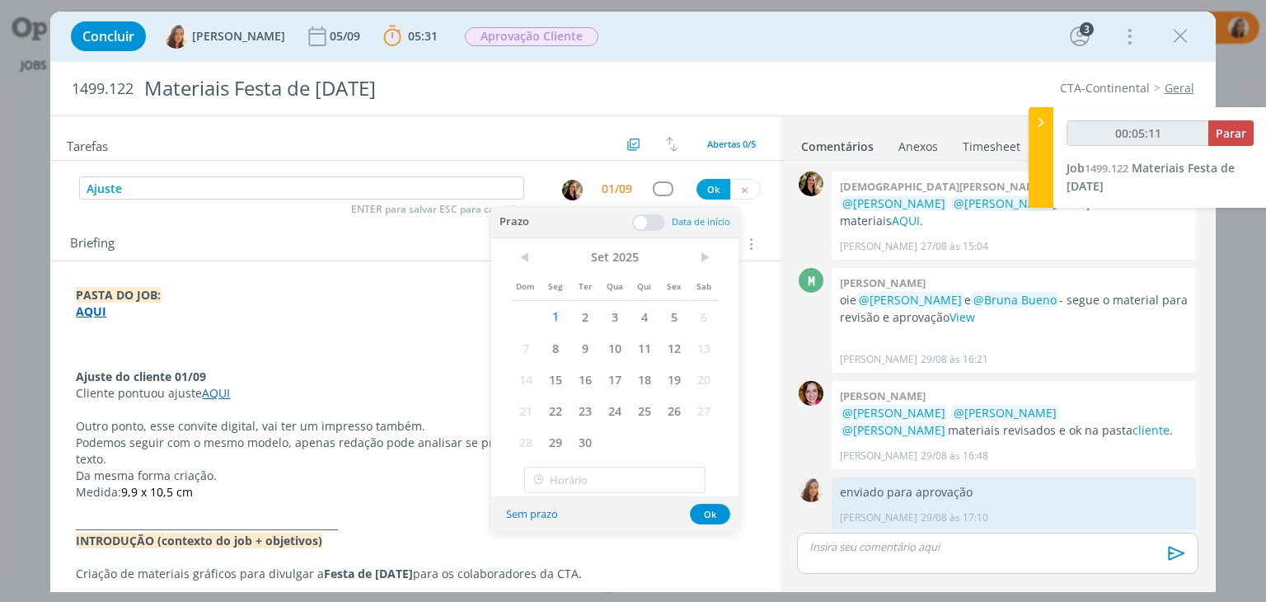
type input "00:05:12"
click at [405, 193] on input "Ajuste" at bounding box center [301, 187] width 445 height 23
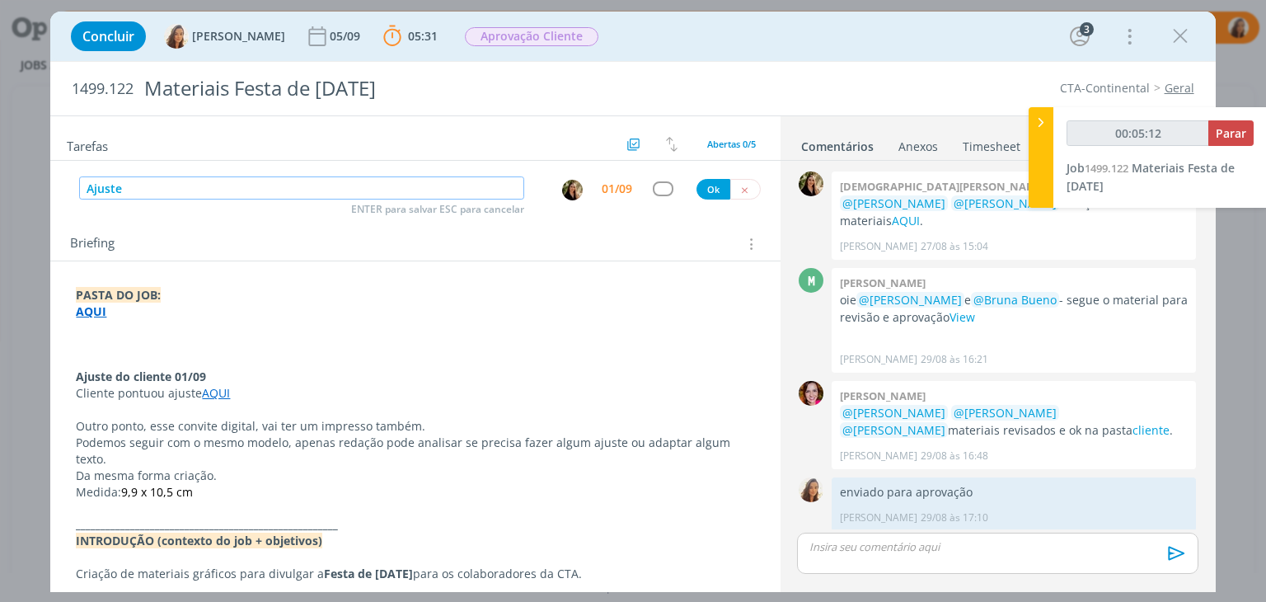
type input "Ajuste"
type input "00:05:13"
type input "Ajuste ("
type input "00:05:14"
type input "Ajuste (ve"
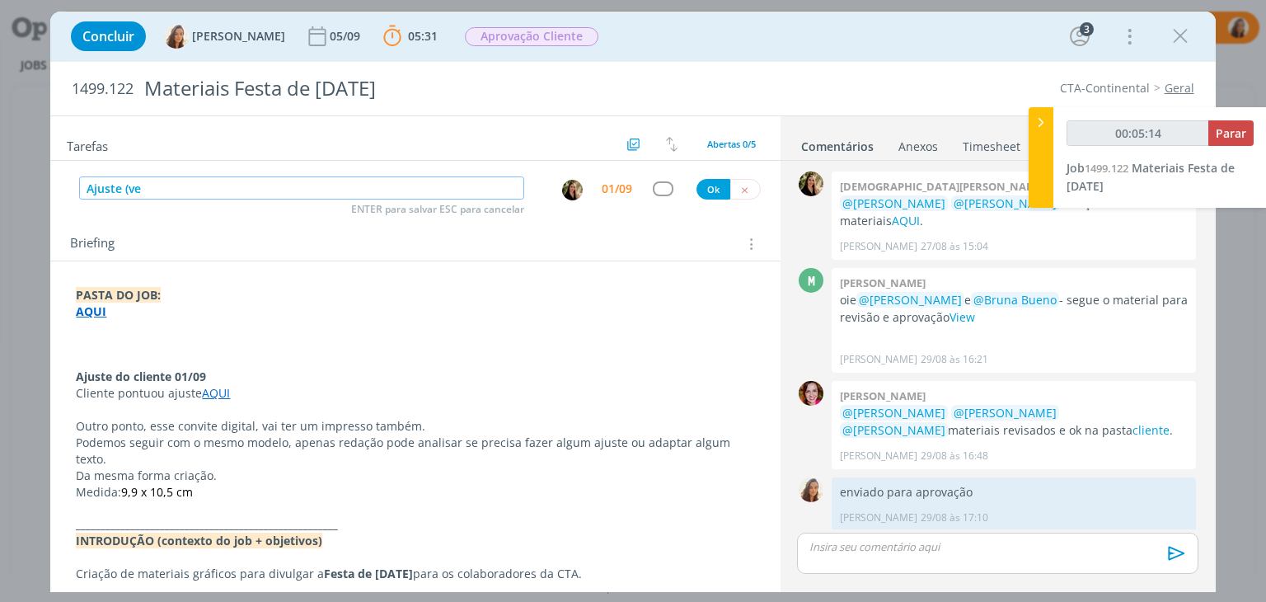
type input "00:05:15"
type input "Ajuste (ver possi"
type input "00:05:16"
type input "Ajuste (ver possi"
type input "00:05:17"
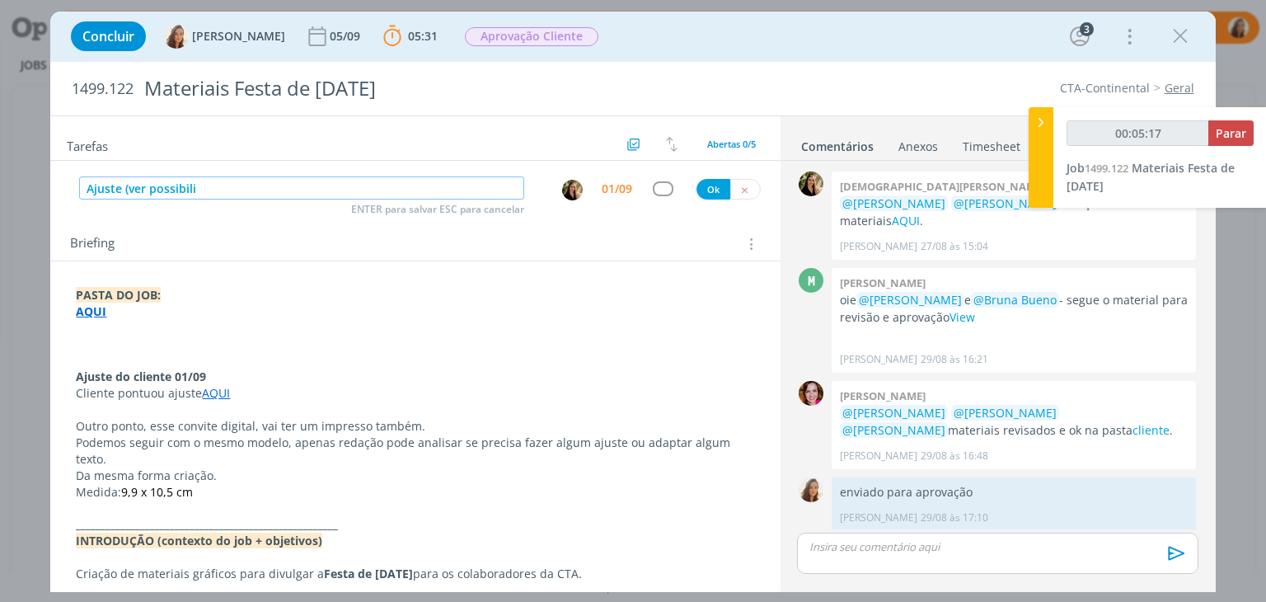
type input "Ajuste (ver possibilid"
type input "00:05:18"
type input "Ajuste (ver possibilidade de"
type input "00:05:19"
type input "Ajuste (ver possibilidade de encaix"
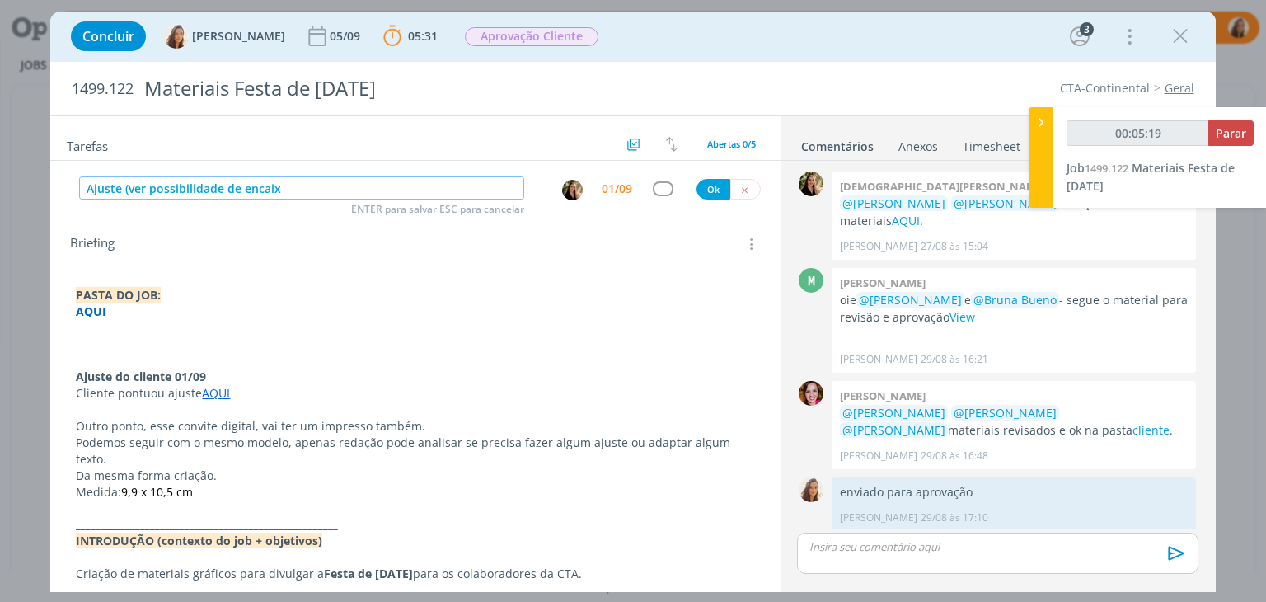
type input "00:05:20"
type input "Ajuste (ver possibilidade de encaixe na pau"
type input "00:05:21"
type input "Ajuste (ver possibilidade de encaixe na pauta)"
type input "00:05:22"
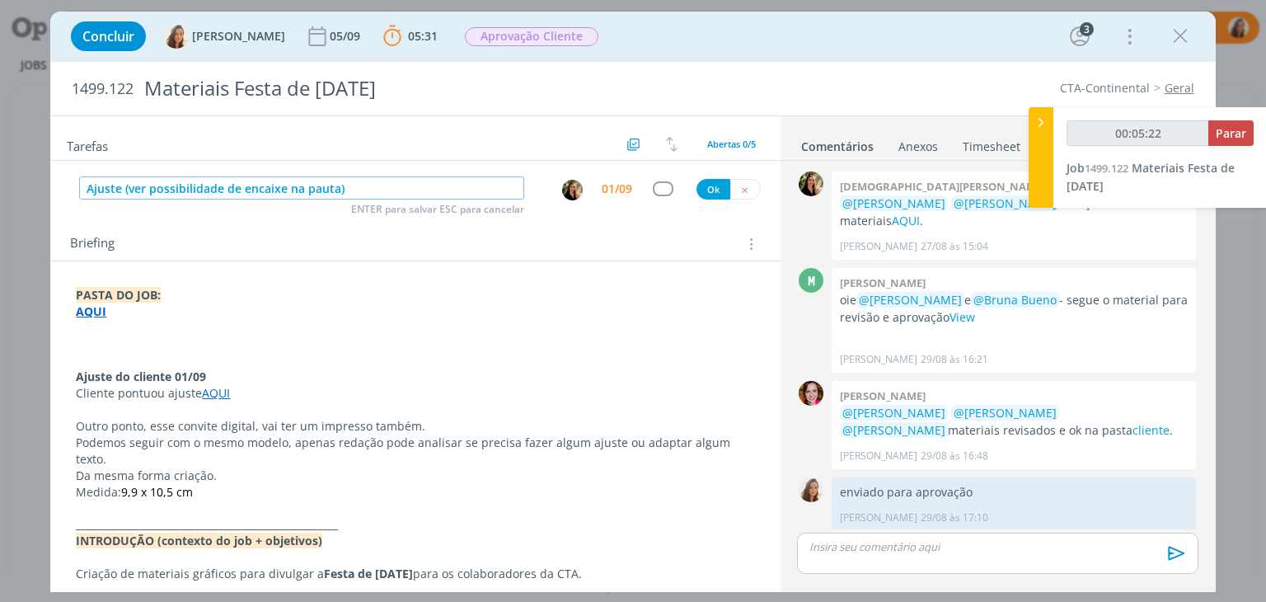
type input "Ajuste (ver possibilidade de encaixe na pauta)"
drag, startPoint x: 733, startPoint y: 187, endPoint x: 714, endPoint y: 192, distance: 19.6
click at [730, 189] on button "dialog" at bounding box center [745, 189] width 30 height 21
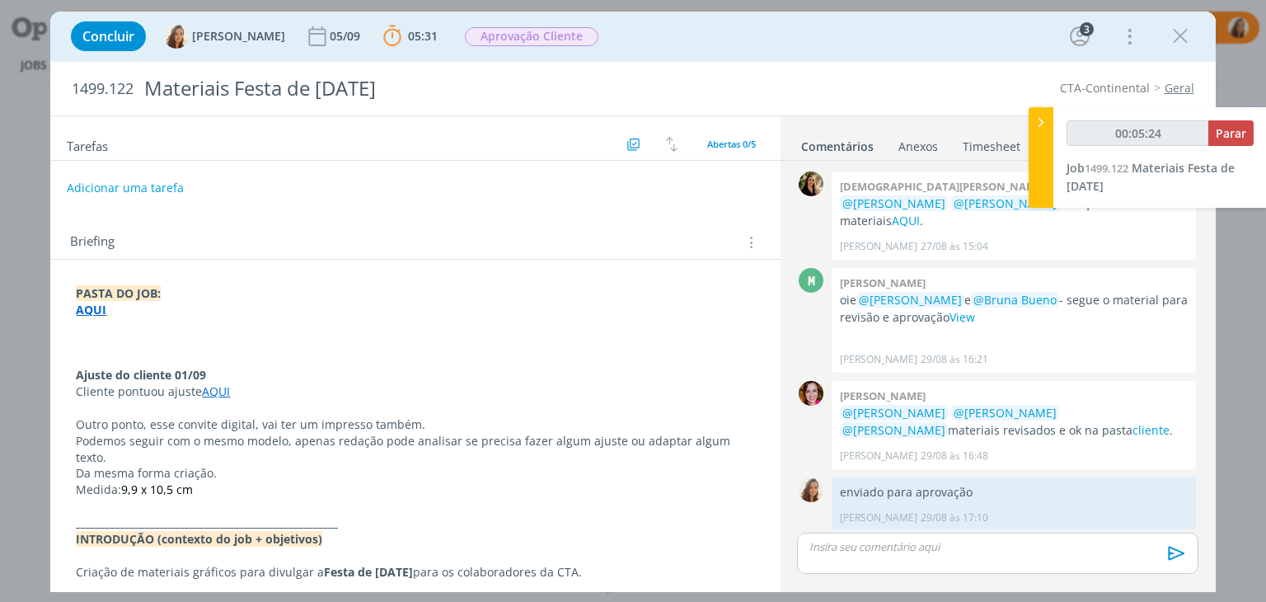
click at [131, 185] on button "Adicionar uma tarefa" at bounding box center [125, 188] width 117 height 28
type input "00:05:25"
type input "Aj"
type input "00:05:26"
type input "Ajuste"
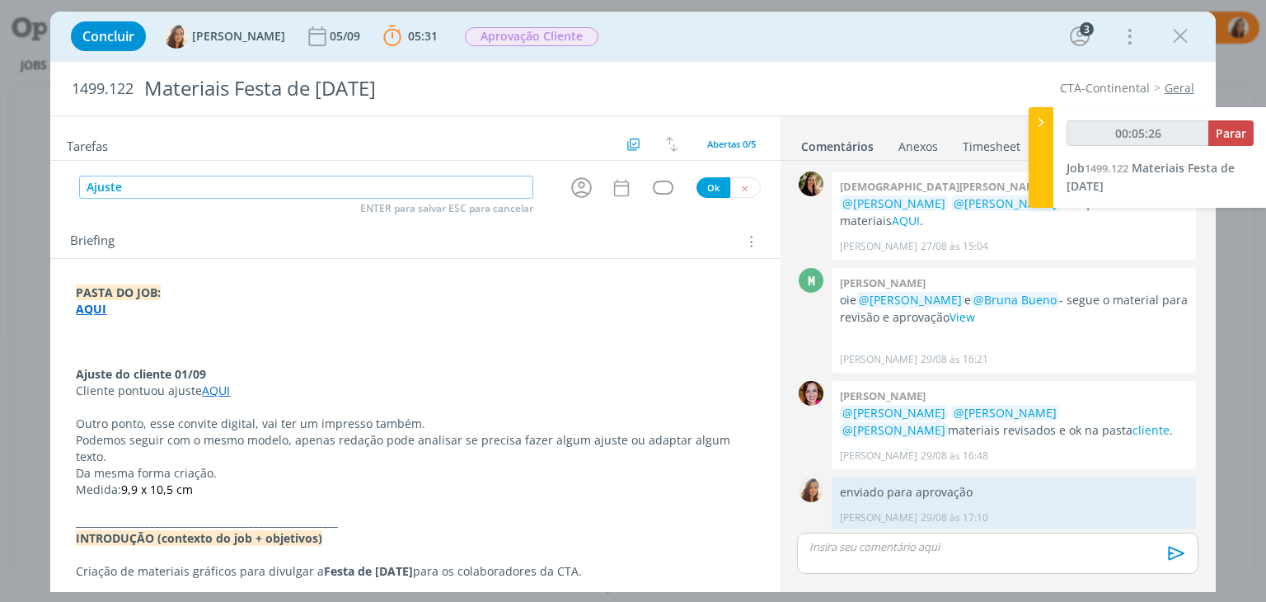
type input "00:05:27"
type input "Ajuste (ver"
type input "00:05:28"
type input "Ajuste (ver poss"
type input "00:05:29"
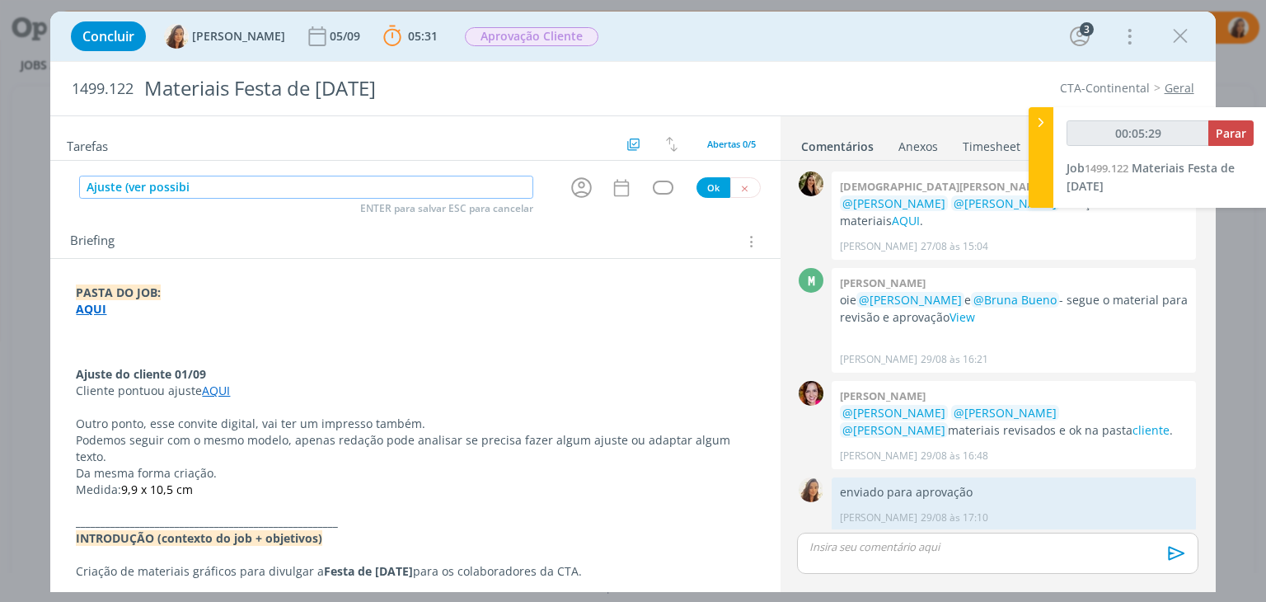
type input "Ajuste (ver possibil"
type input "00:05:30"
type input "Ajuste (ver possibilidade"
type input "00:05:31"
type input "Ajuste (ver possibilidade de en"
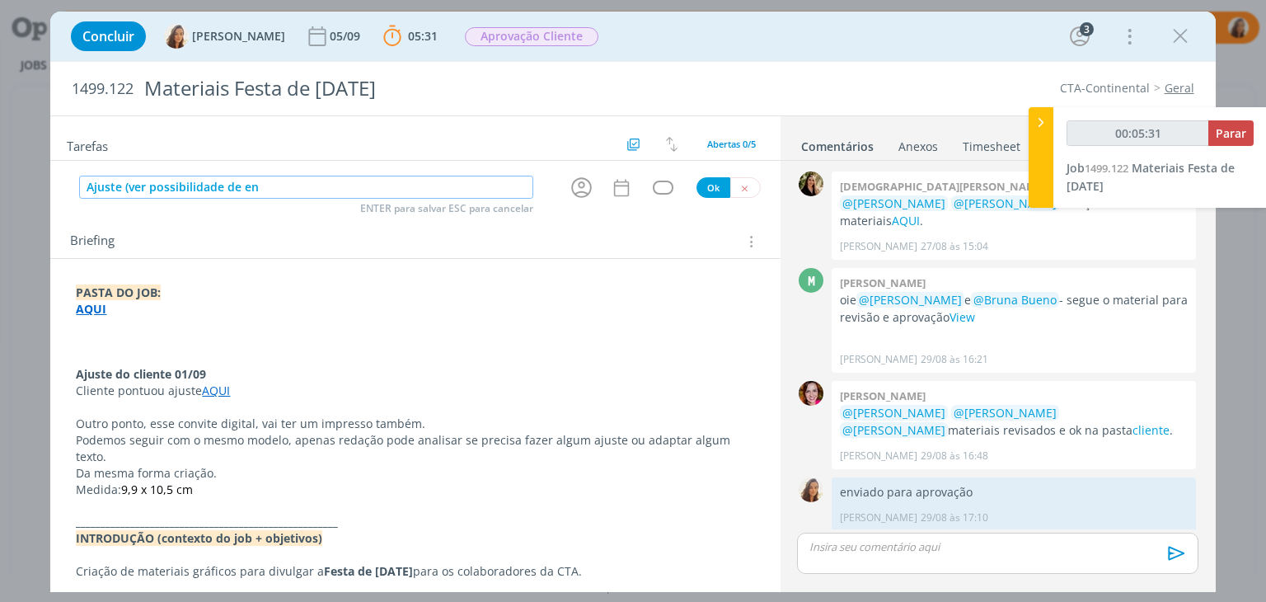
type input "00:05:32"
type input "Ajuste (ver possibilidade de encaixe"
type input "00:05:33"
type input "Ajuste (ver possibilidade de encaixe na pa"
type input "00:05:34"
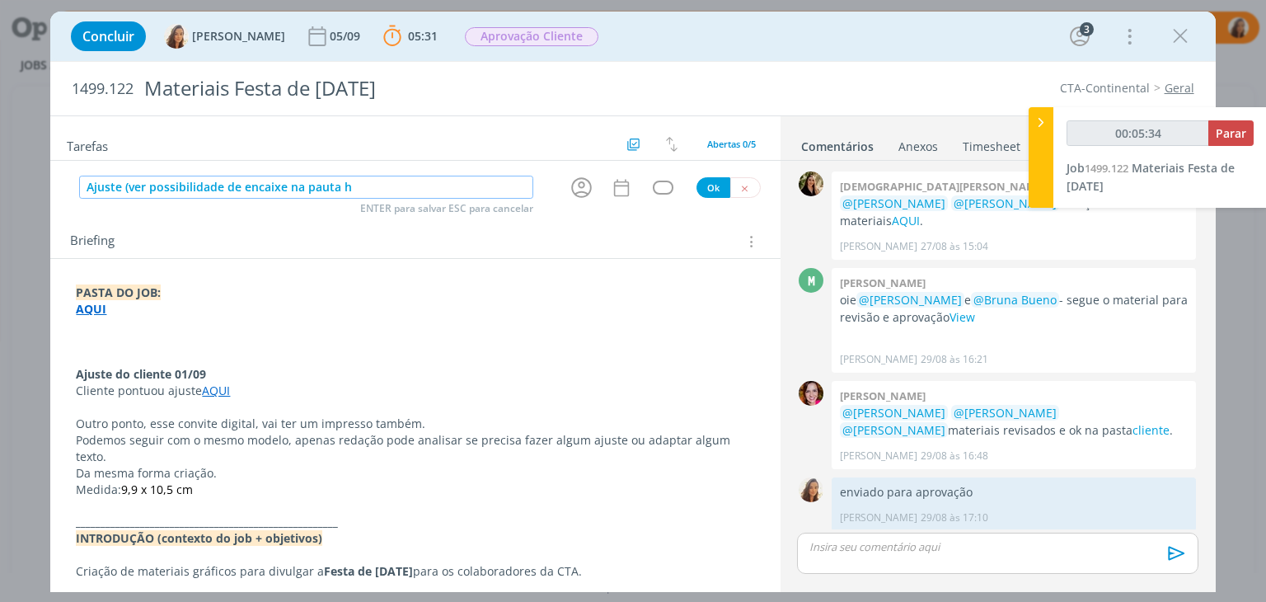
type input "Ajuste (ver possibilidade de encaixe na pauta ho"
type input "00:05:35"
type input "Ajuste (ver possibilidade de encaixe na pauta hoje)"
type input "00:05:37"
click at [583, 185] on icon "dialog" at bounding box center [581, 187] width 21 height 21
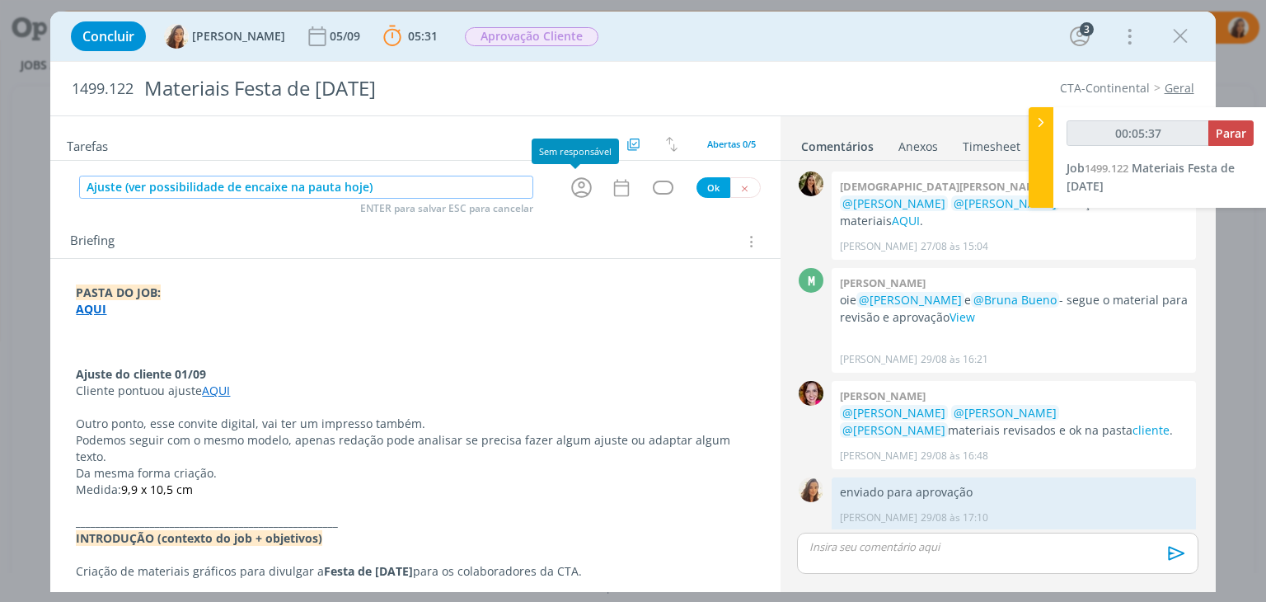
type input "Ajuste (ver possibilidade de encaixe na pauta hoje)"
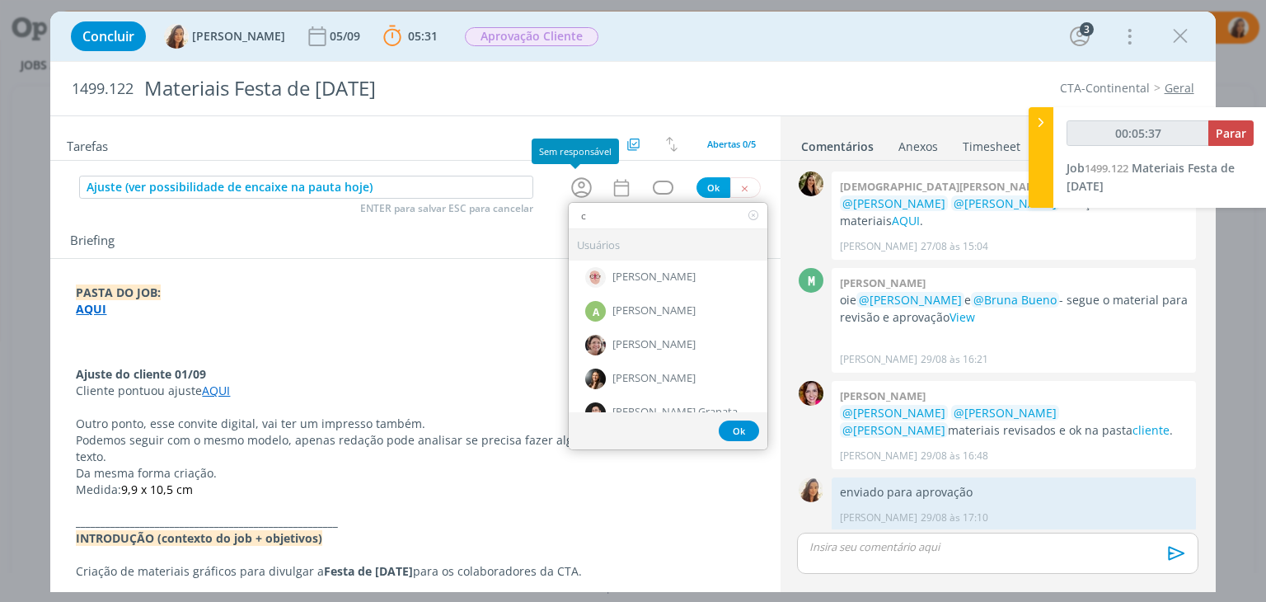
type input "cr"
type input "00:05:38"
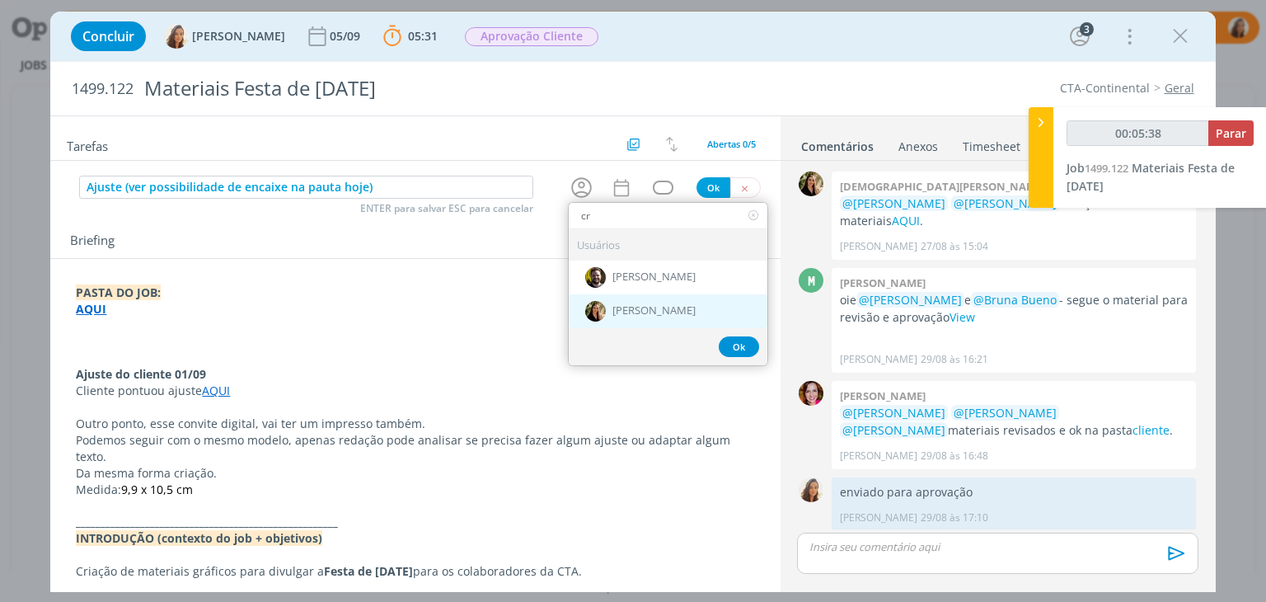
type input "cr"
click at [633, 311] on span "[PERSON_NAME]" at bounding box center [653, 311] width 83 height 13
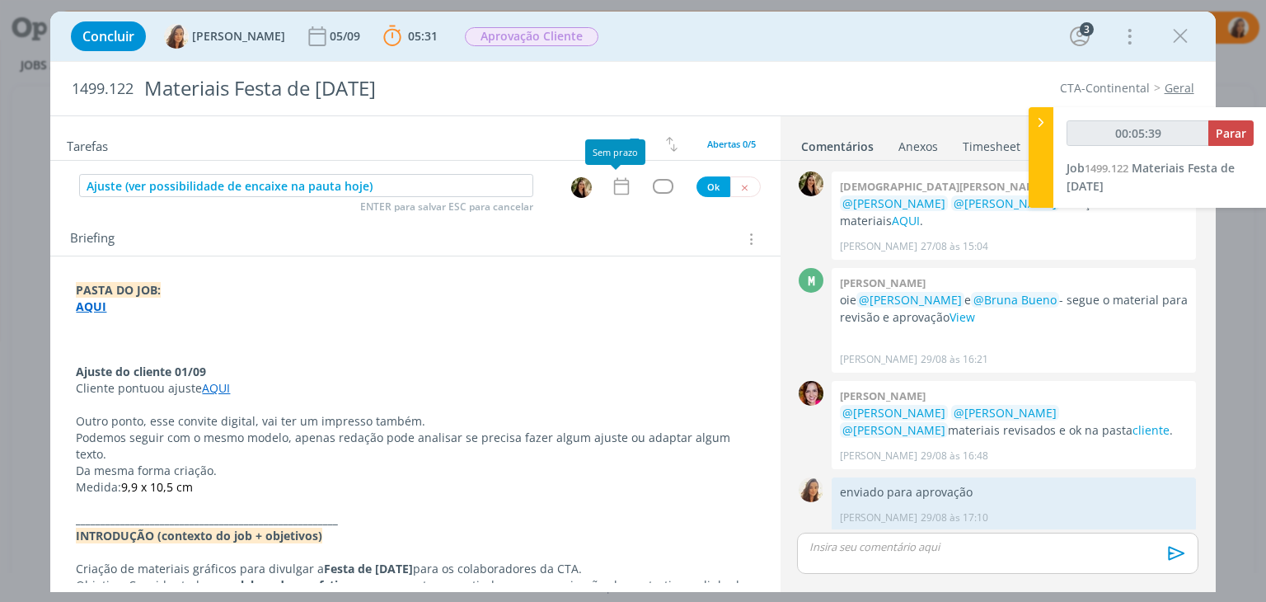
click at [617, 188] on icon "dialog" at bounding box center [621, 186] width 21 height 21
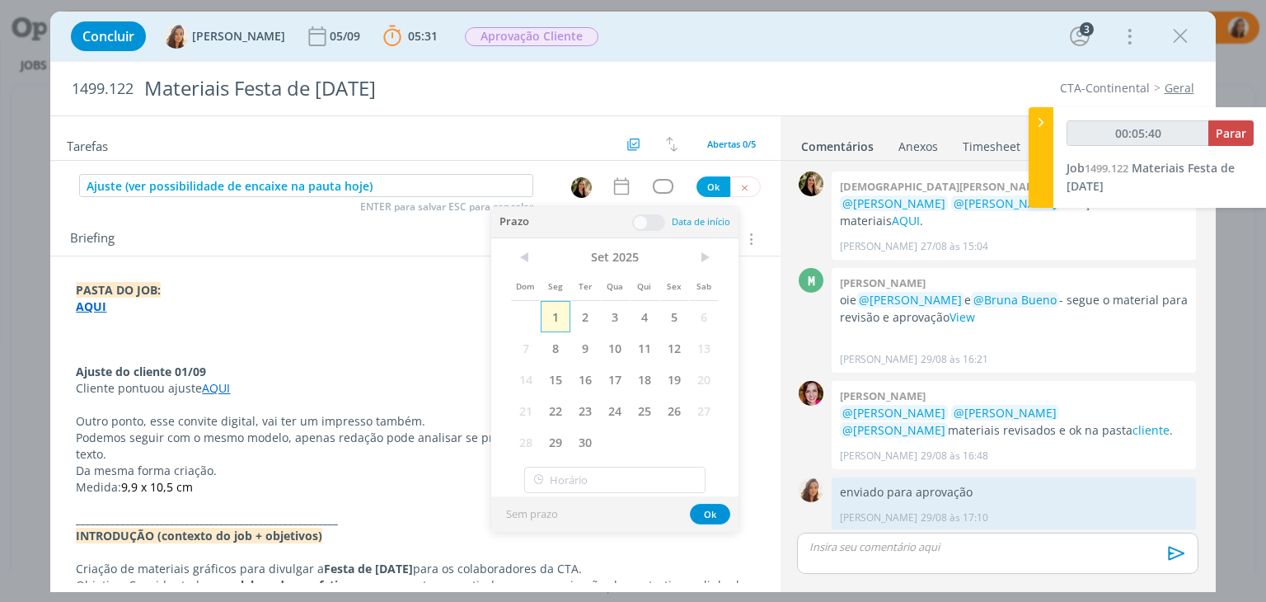
click at [560, 322] on span "1" at bounding box center [556, 316] width 30 height 31
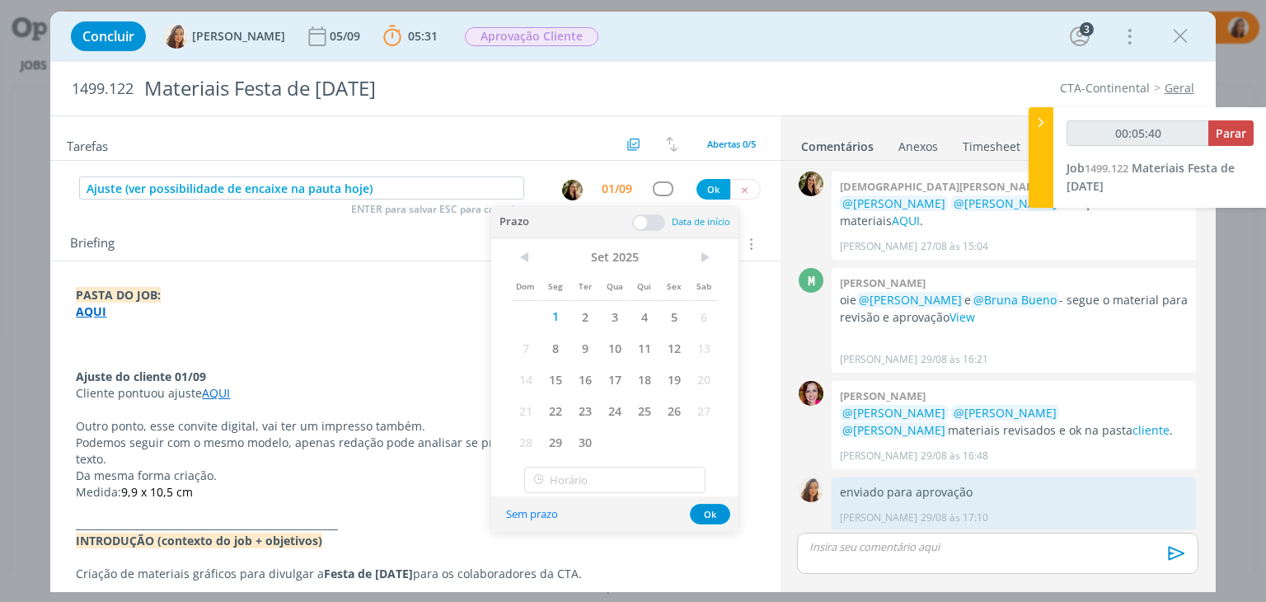
type input "00:05:41"
click at [702, 188] on button "Ok" at bounding box center [713, 189] width 34 height 21
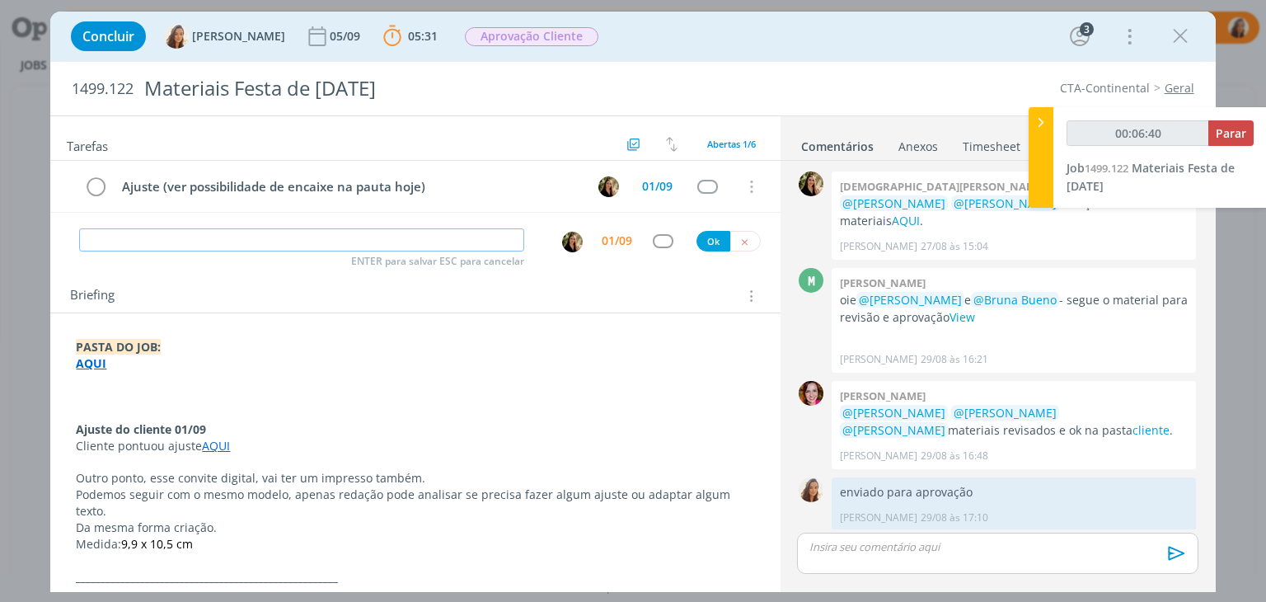
click at [228, 235] on input "dialog" at bounding box center [301, 239] width 445 height 23
type input "00:06:41"
type input "Aj"
type input "00:06:42"
type input "Ajuste"
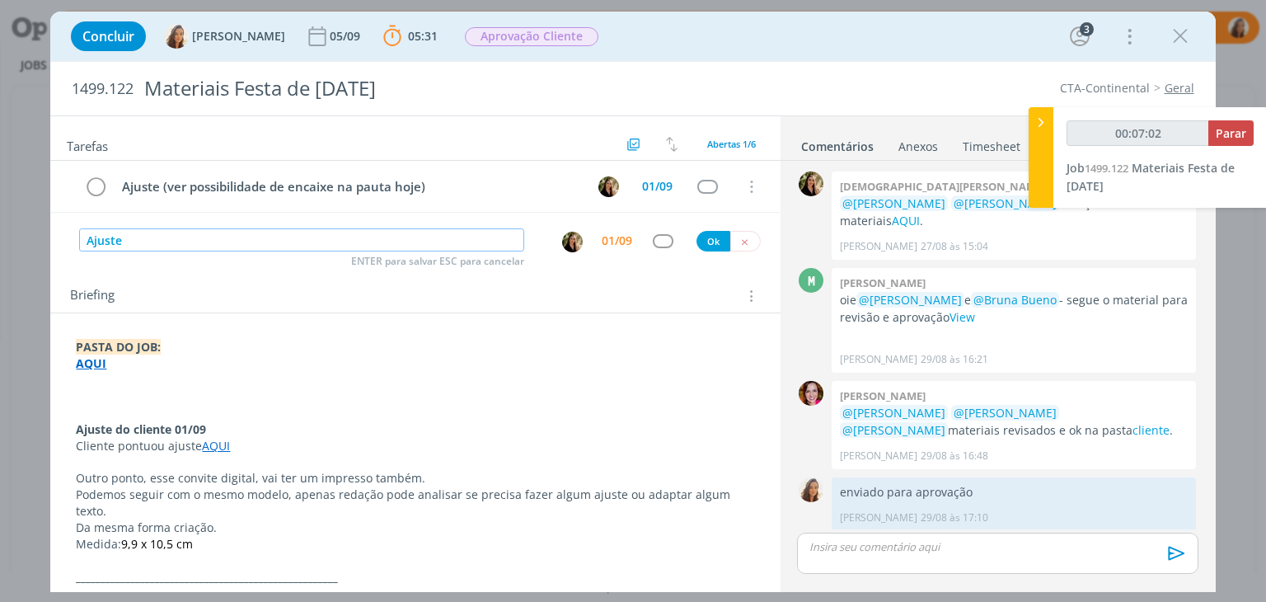
type input "00:07:03"
click at [576, 241] on button "dialog" at bounding box center [572, 242] width 22 height 22
type input "Ajuste"
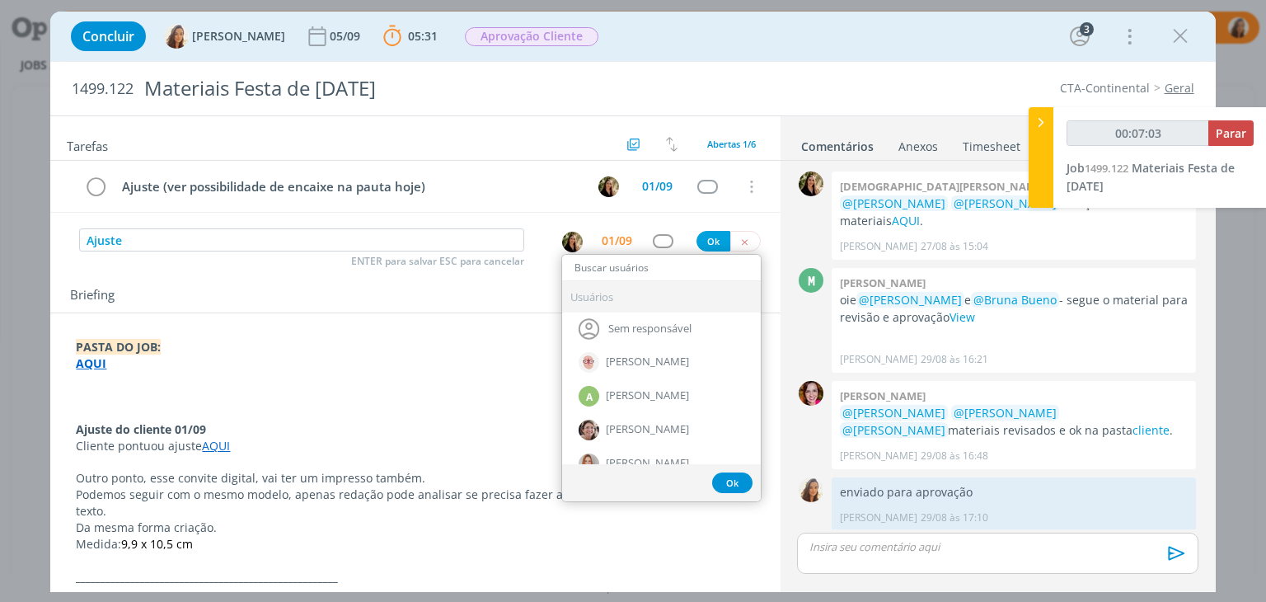
type input "00:07:04"
type input "nat"
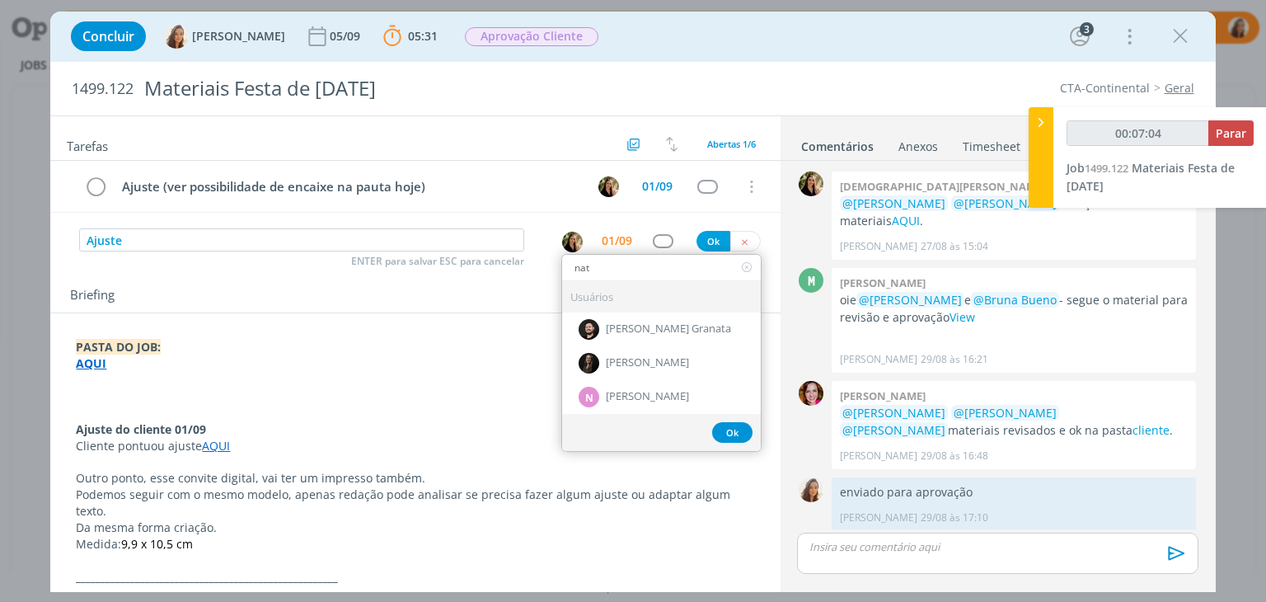
type input "00:07:05"
type input "nat"
click at [640, 395] on span "[PERSON_NAME]" at bounding box center [647, 397] width 83 height 13
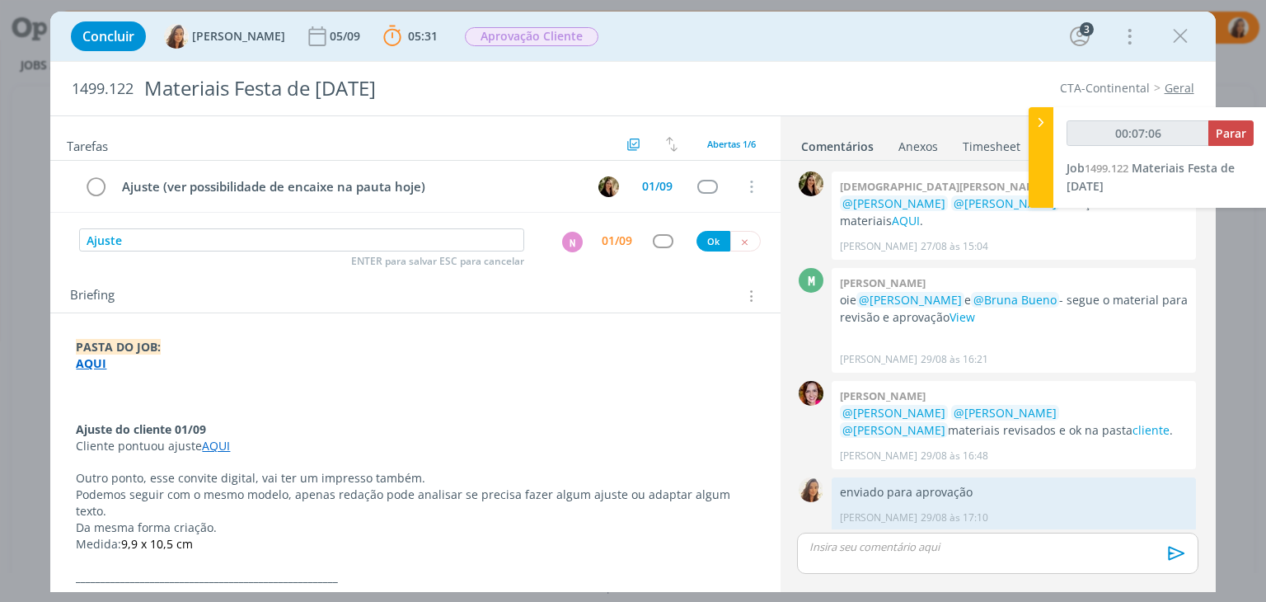
click at [613, 236] on div "01/09" at bounding box center [617, 241] width 30 height 12
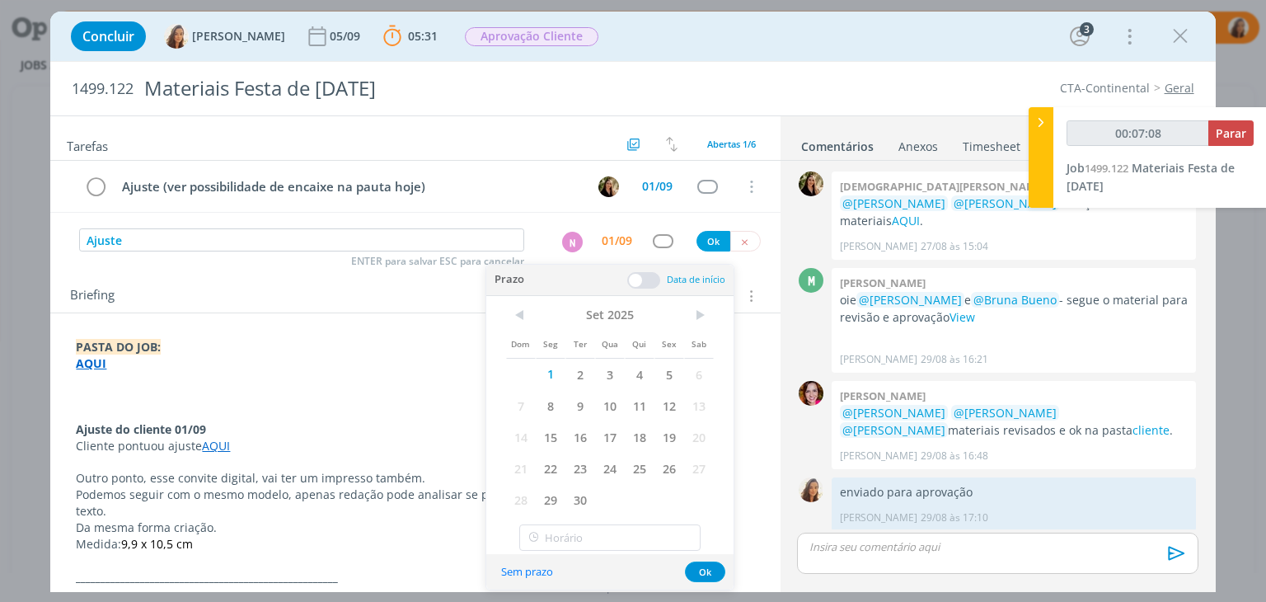
click at [652, 274] on span at bounding box center [643, 280] width 33 height 16
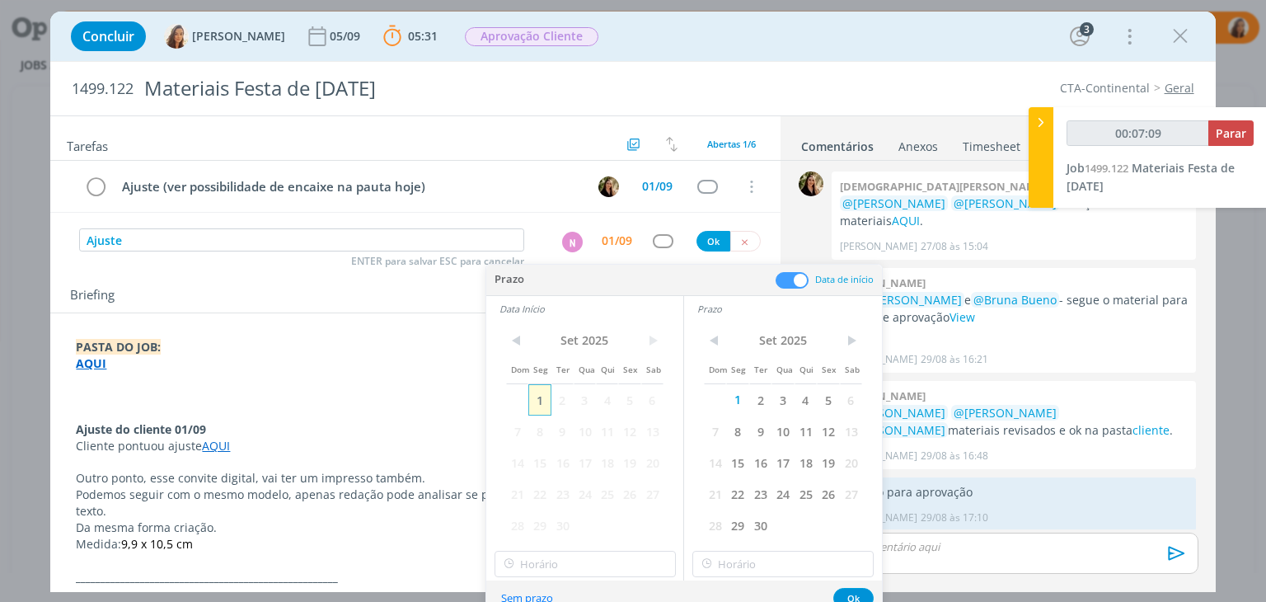
click at [534, 400] on span "1" at bounding box center [539, 399] width 22 height 31
type input "00:07:10"
type input "12:00"
click at [630, 571] on input "12:00" at bounding box center [584, 563] width 181 height 26
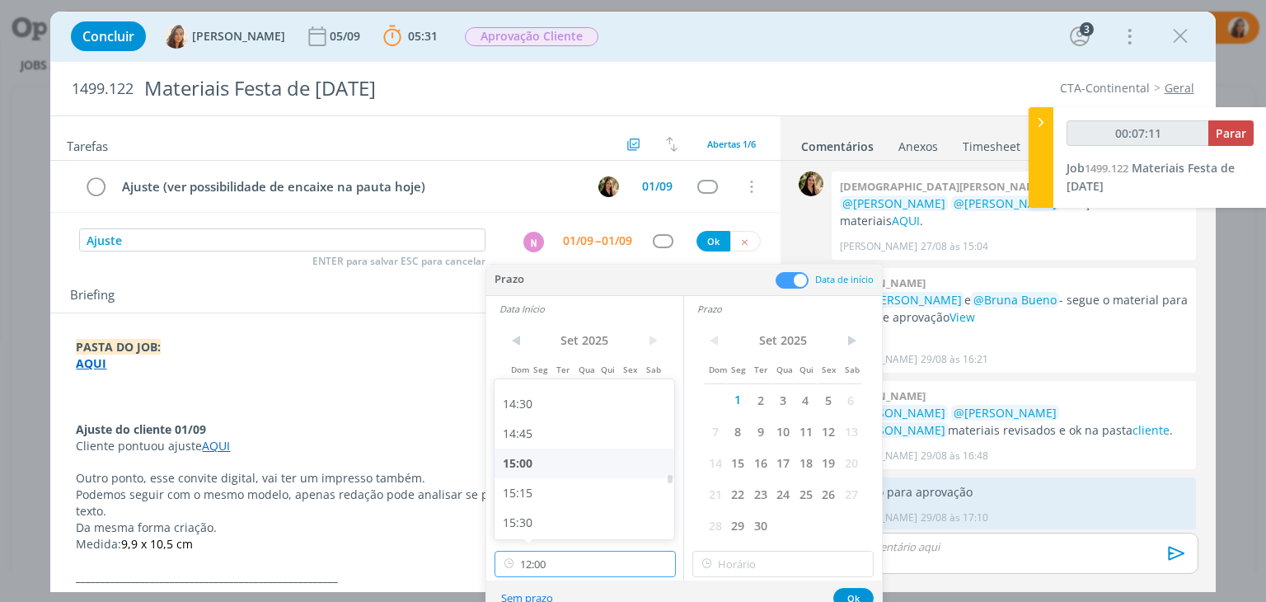
type input "00:07:12"
click at [630, 462] on div "15:00" at bounding box center [586, 463] width 185 height 30
type input "15:00"
type input "00:07:13"
type input "15:00"
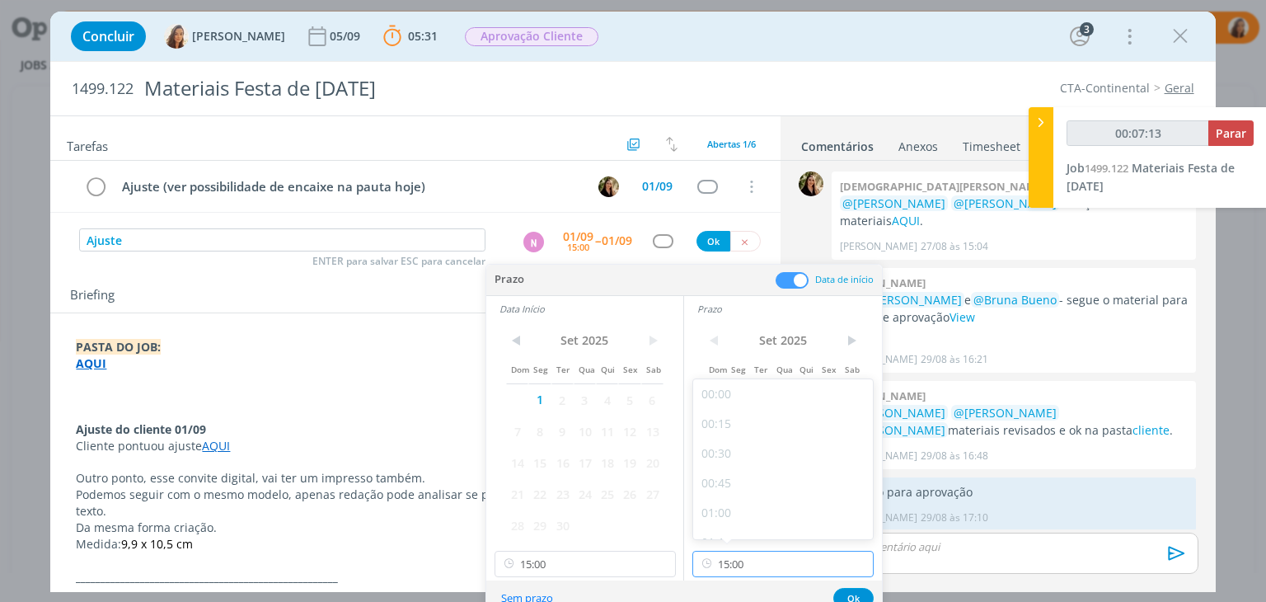
click at [751, 559] on input "15:00" at bounding box center [782, 563] width 181 height 26
type input "00:07:17"
click at [765, 476] on div "16:00" at bounding box center [785, 473] width 185 height 30
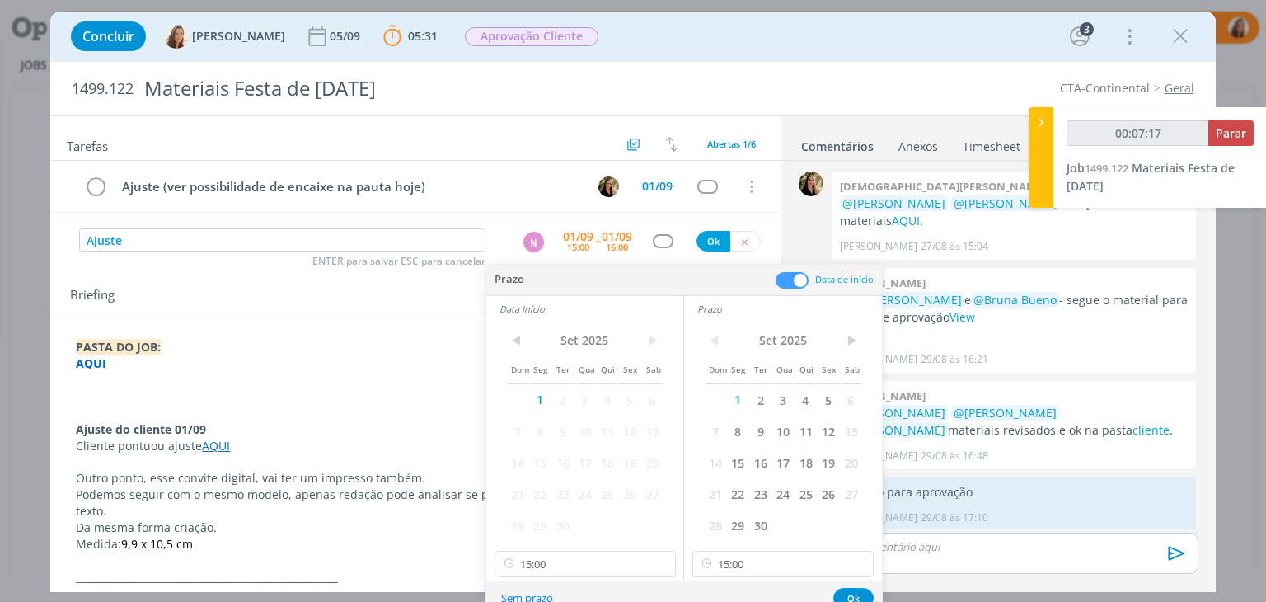
type input "16:00"
click at [847, 591] on button "Ok" at bounding box center [853, 598] width 40 height 21
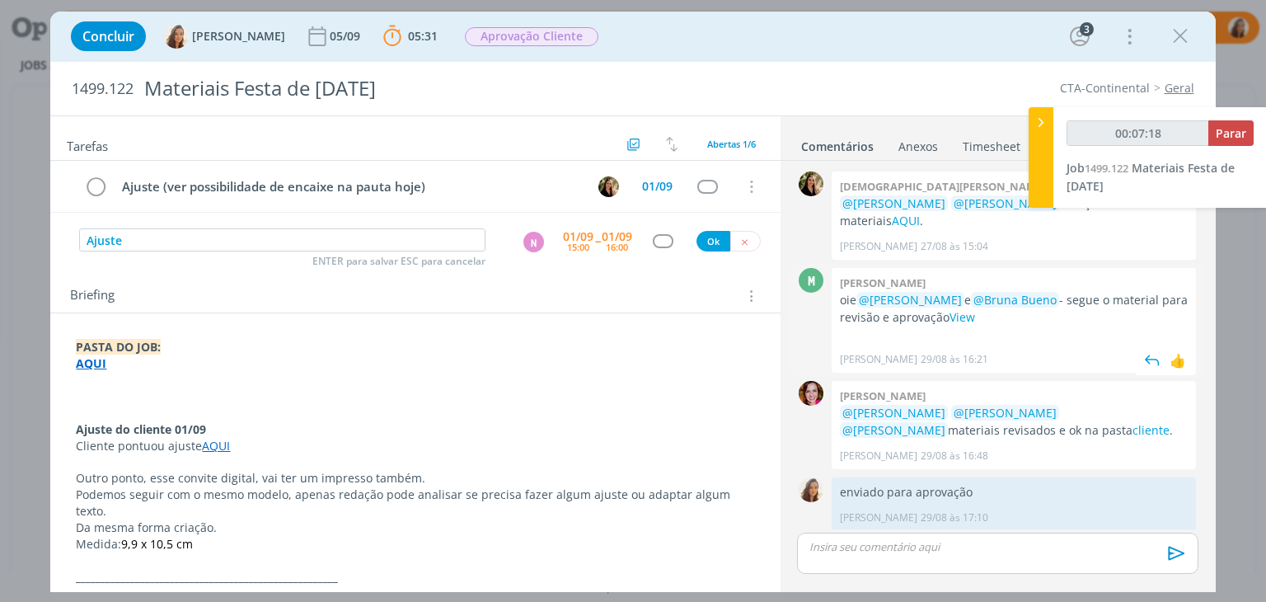
type input "00:07:19"
click at [708, 235] on button "Ok" at bounding box center [713, 241] width 34 height 21
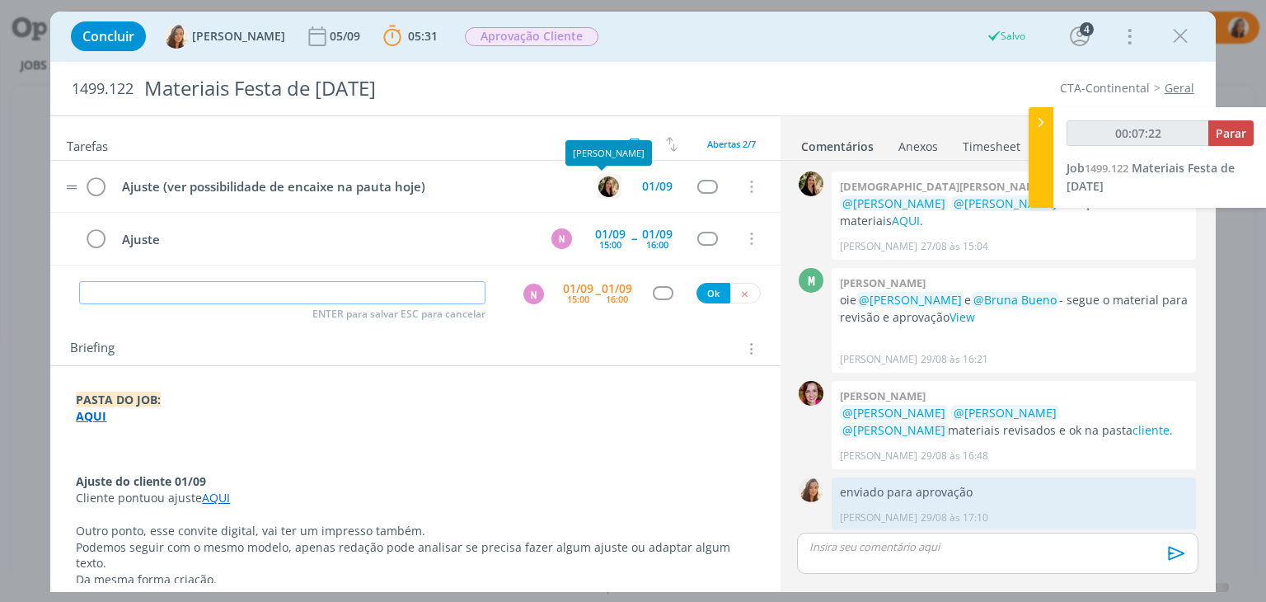
type input "00:07:23"
type input "Rev"
type input "00:07:24"
type input "Revisão a"
type input "00:07:25"
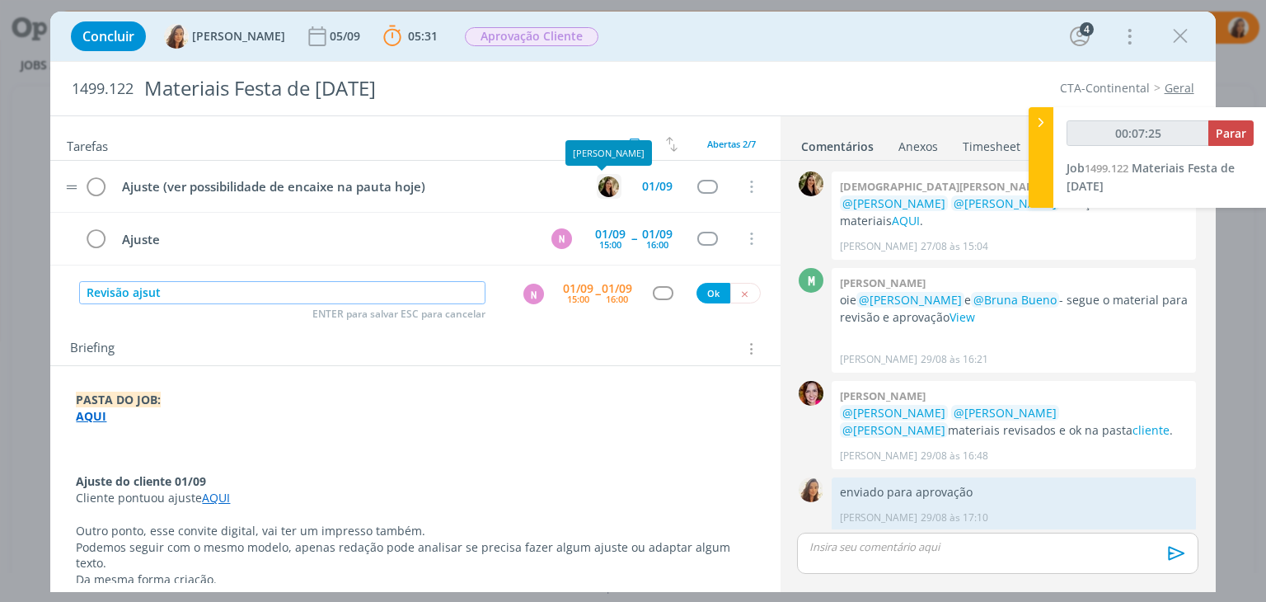
type input "Revisão ajsute"
type input "00:07:26"
type input "Revisão aj"
type input "00:07:27"
type input "Revisão ajus"
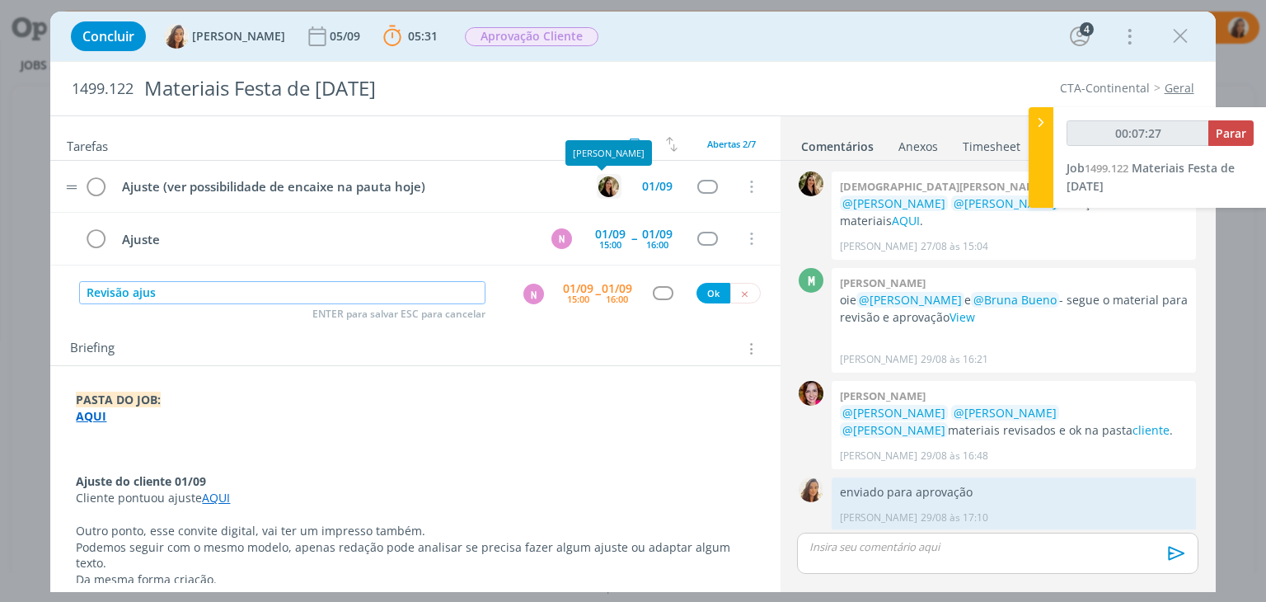
type input "00:07:28"
type input "Revisão ajuste"
type input "00:07:29"
click at [527, 297] on div "N" at bounding box center [533, 293] width 21 height 21
type input "Revisão ajuste"
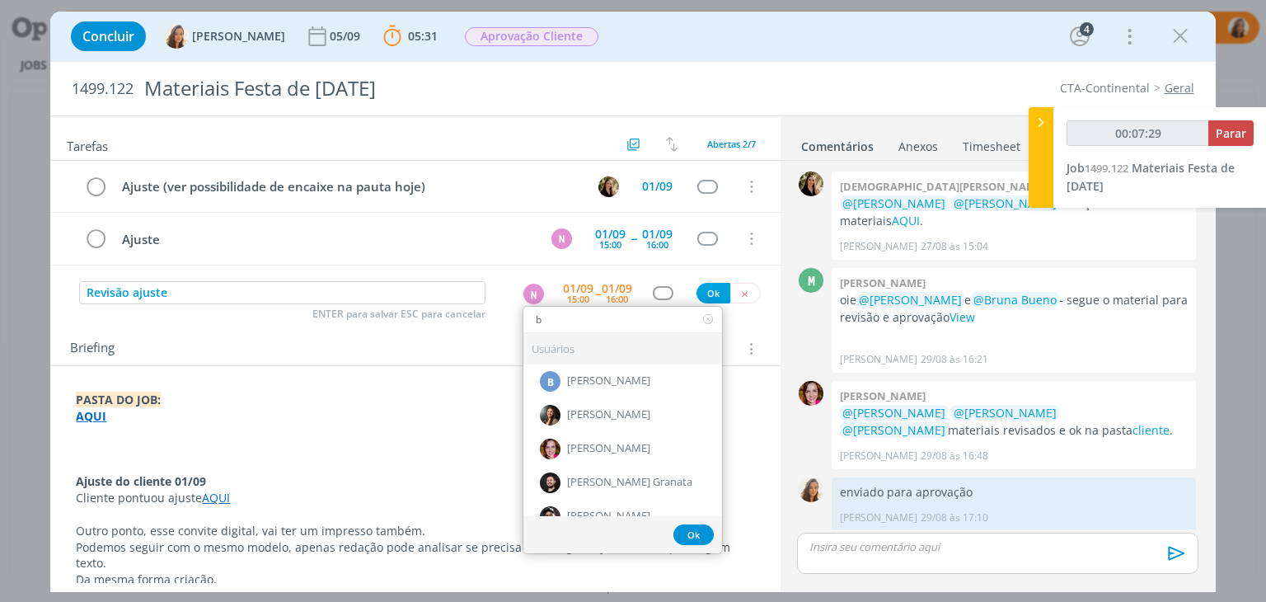
type input "br"
type input "00:07:30"
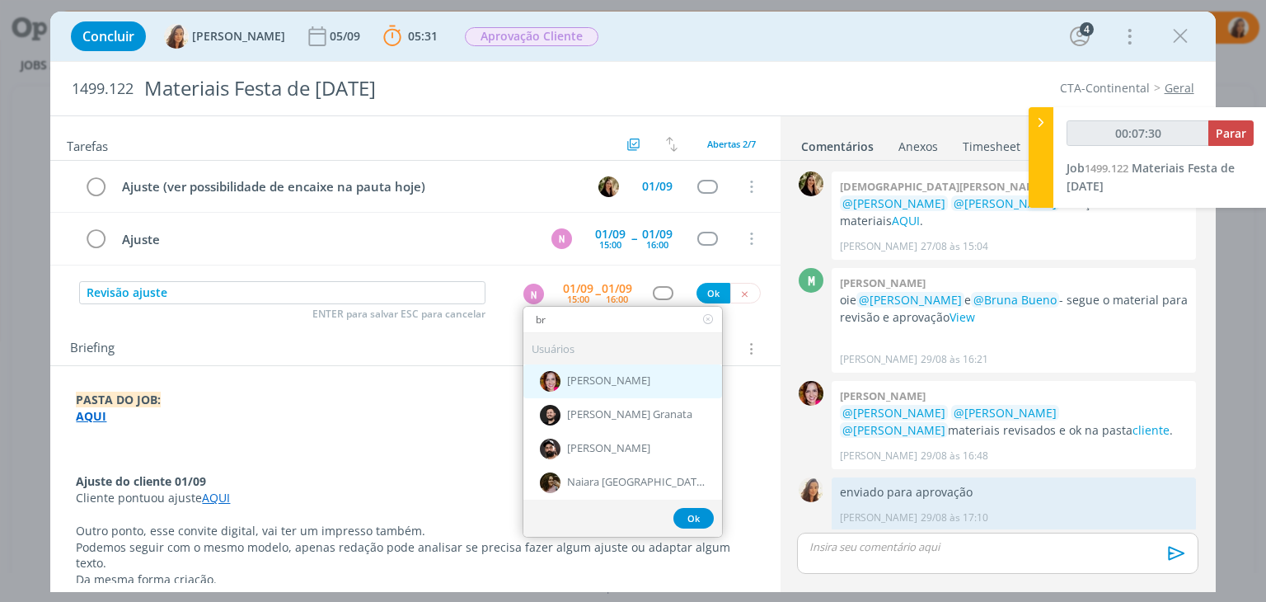
type input "br"
click at [581, 379] on span "[PERSON_NAME]" at bounding box center [608, 381] width 83 height 13
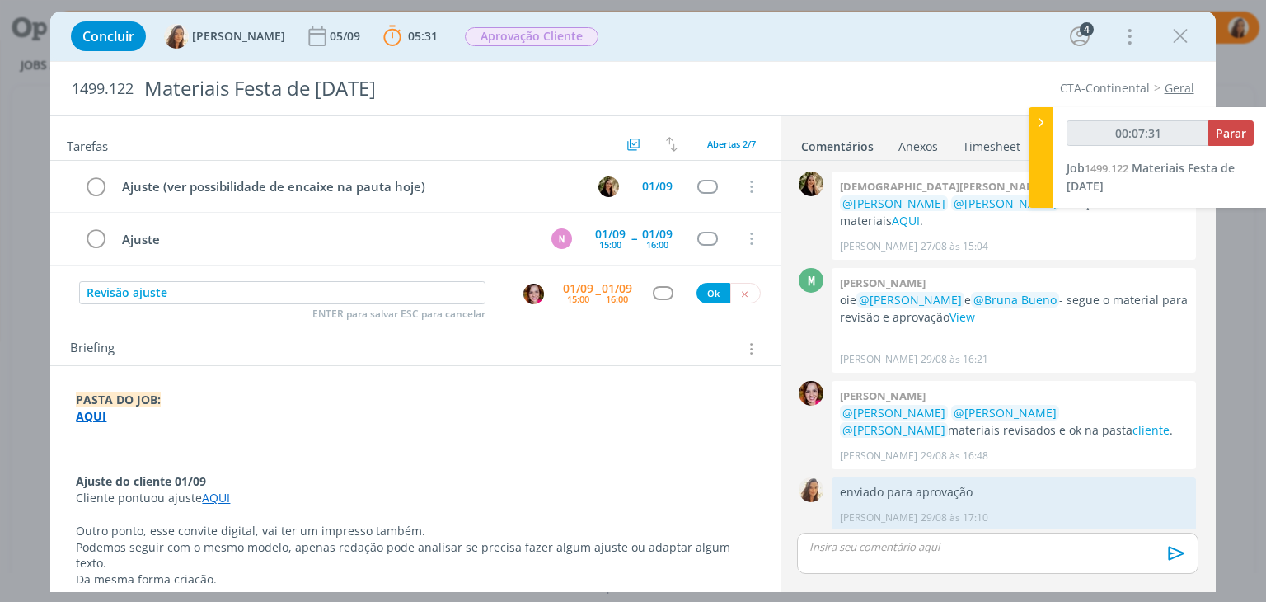
click at [571, 294] on div "15:00" at bounding box center [578, 298] width 22 height 9
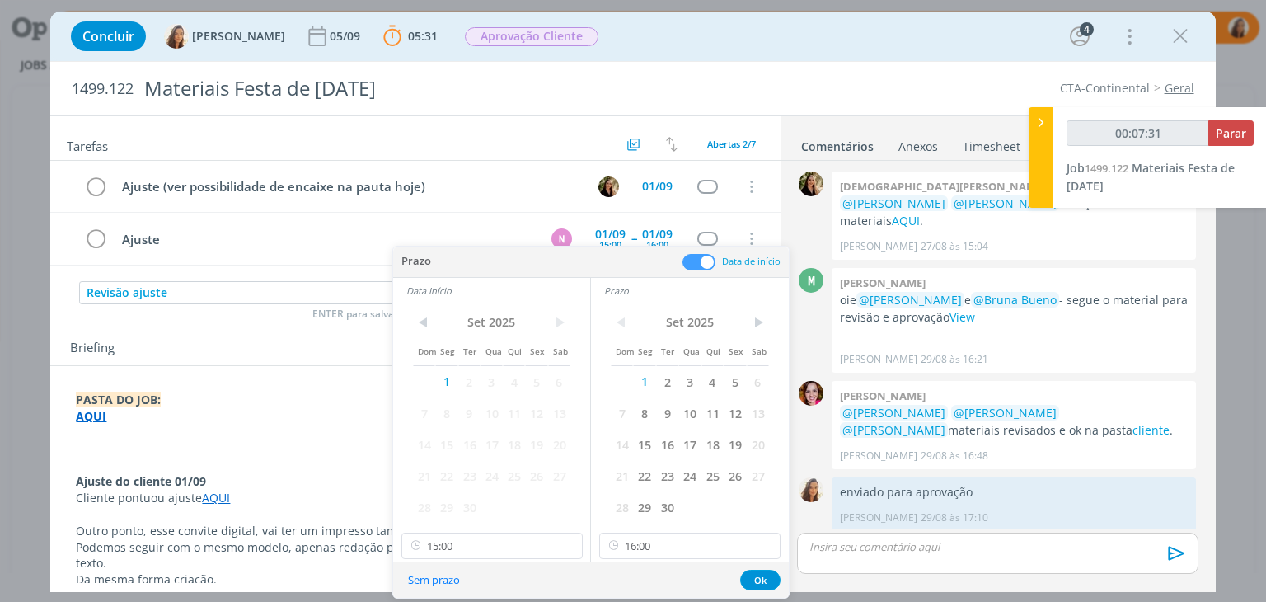
type input "00:07:32"
click at [438, 571] on button "Sem prazo" at bounding box center [433, 580] width 73 height 22
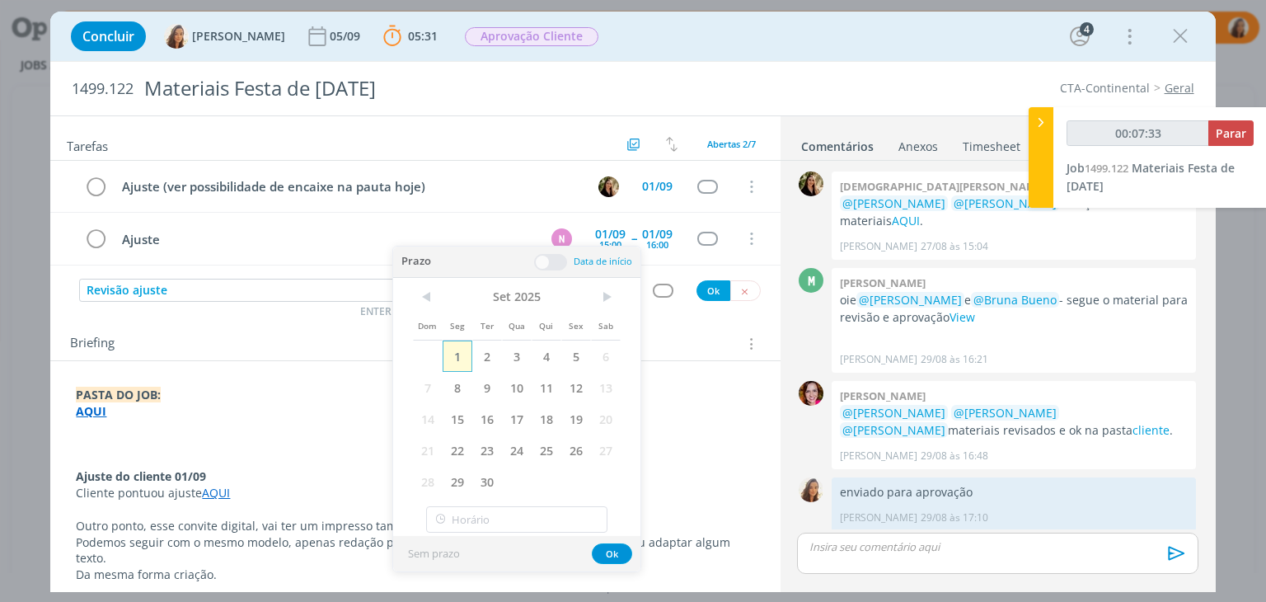
click at [461, 360] on span "1" at bounding box center [457, 355] width 30 height 31
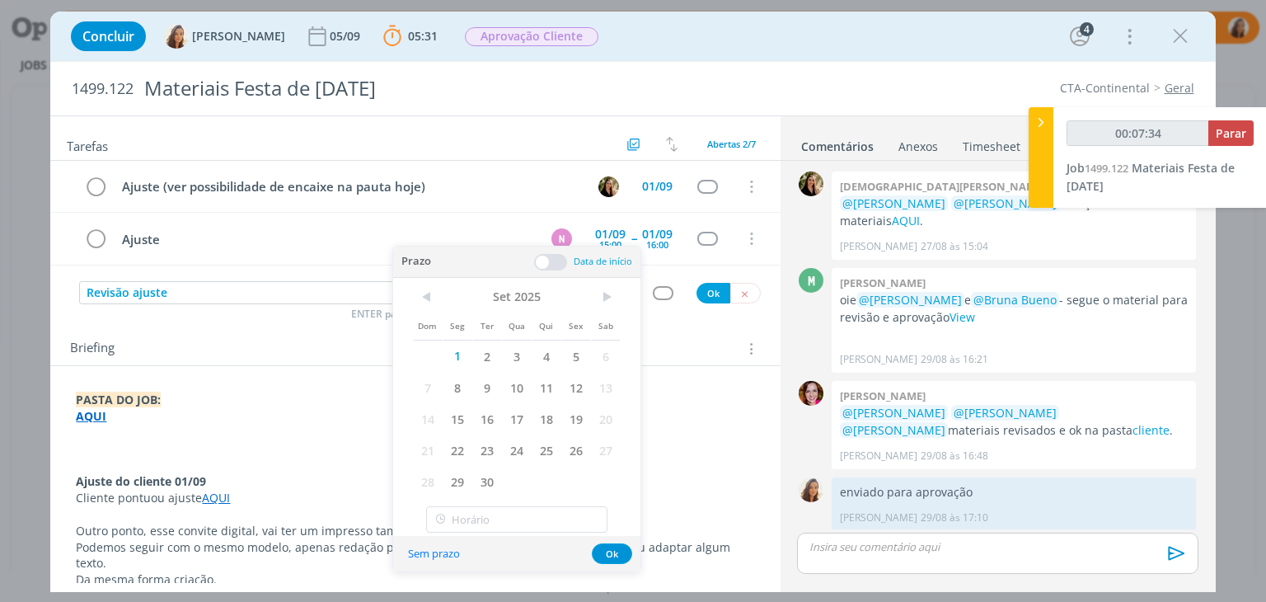
click at [363, 342] on div "Briefing Briefings Predefinidos Versões do Briefing Ver Briefing do Projeto" at bounding box center [417, 348] width 694 height 21
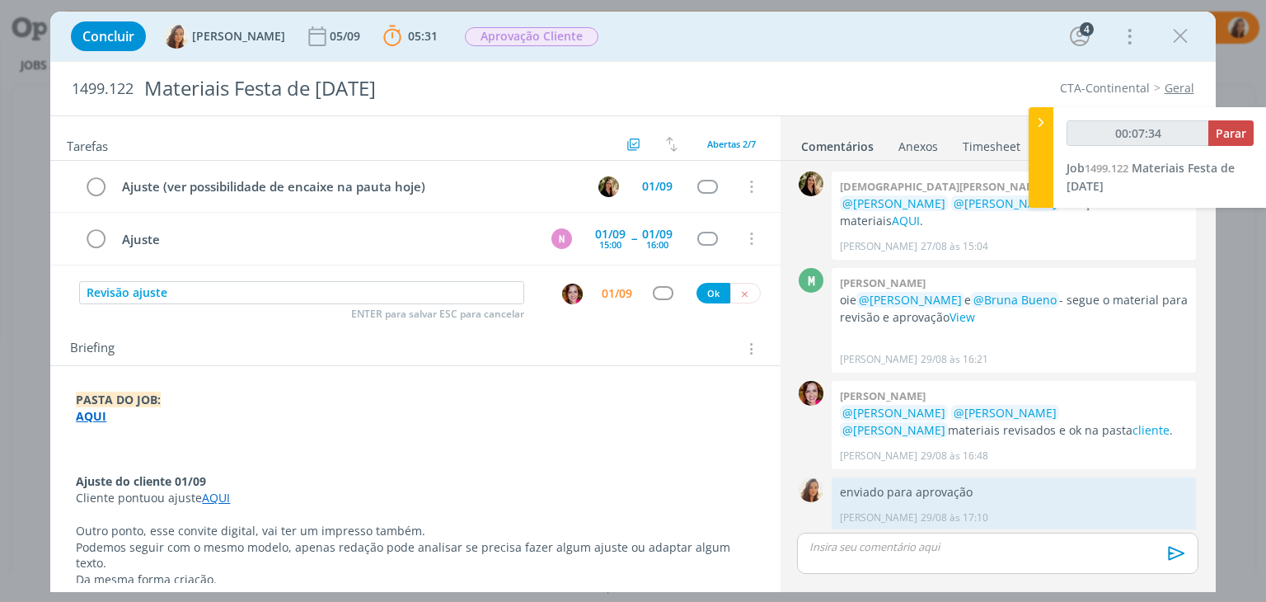
type input "00:07:35"
click at [696, 291] on button "Ok" at bounding box center [713, 293] width 34 height 21
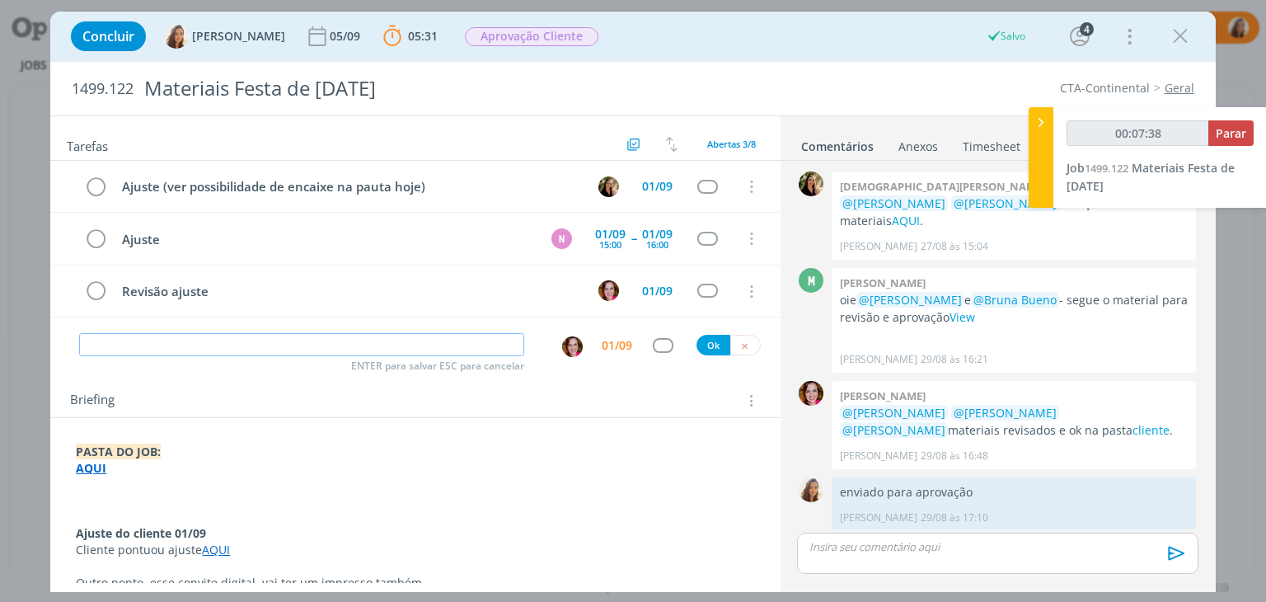
type input "00:07:39"
click at [1234, 133] on span "Parar" at bounding box center [1230, 133] width 30 height 16
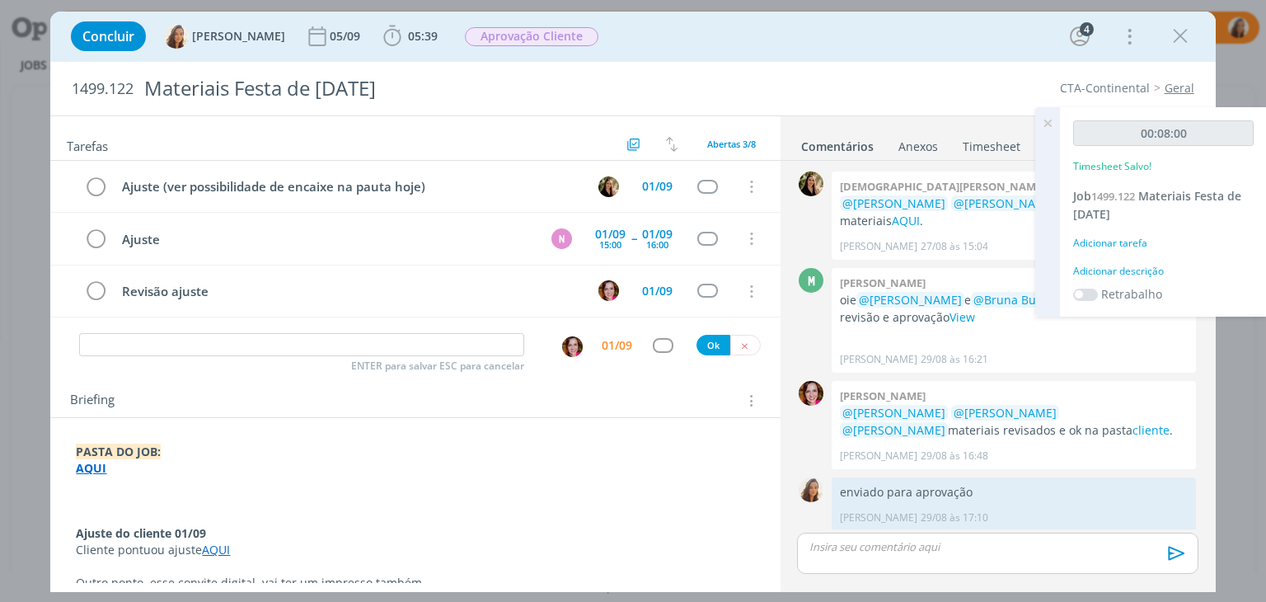
click at [1117, 270] on div "Adicionar descrição" at bounding box center [1163, 271] width 180 height 15
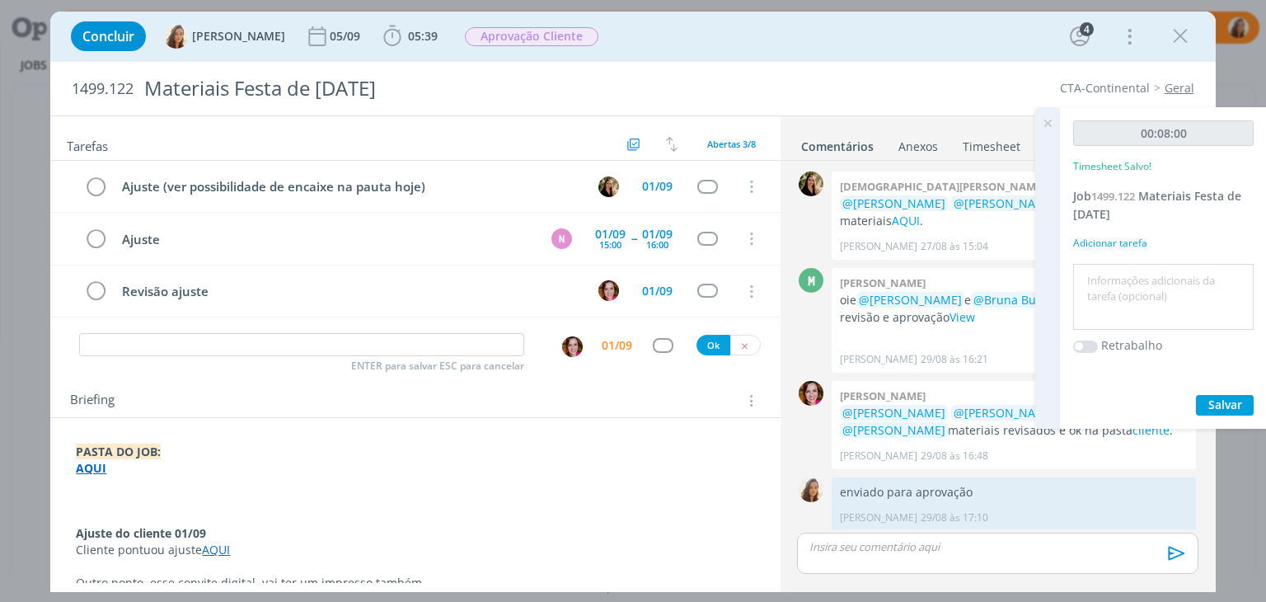
click at [1117, 270] on textarea at bounding box center [1163, 297] width 172 height 59
type textarea "pautar ajuste"
click at [1243, 396] on button "Salvar" at bounding box center [1225, 405] width 58 height 21
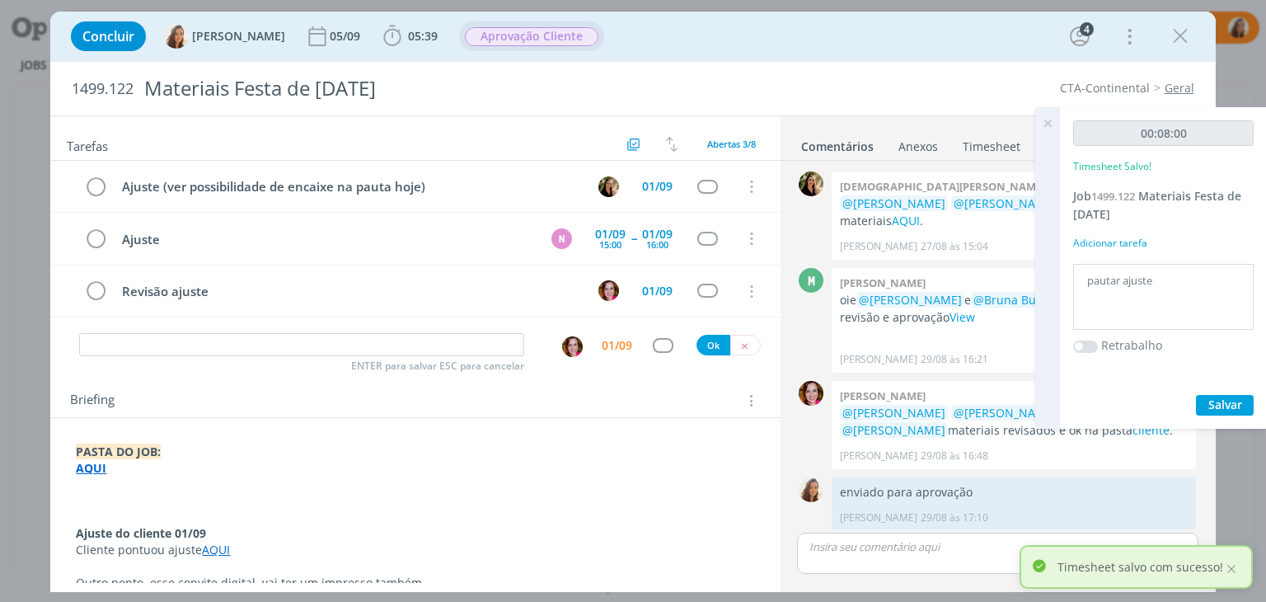
click at [531, 32] on span "Aprovação Cliente" at bounding box center [531, 36] width 133 height 19
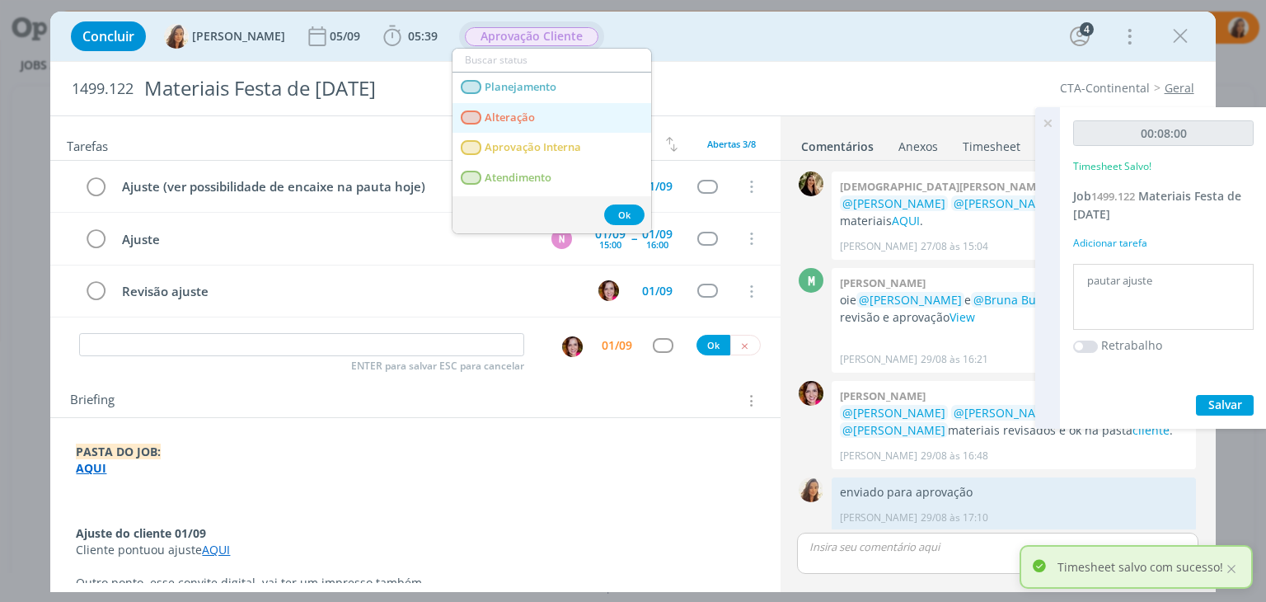
click at [545, 115] on link "Alteração" at bounding box center [551, 118] width 199 height 30
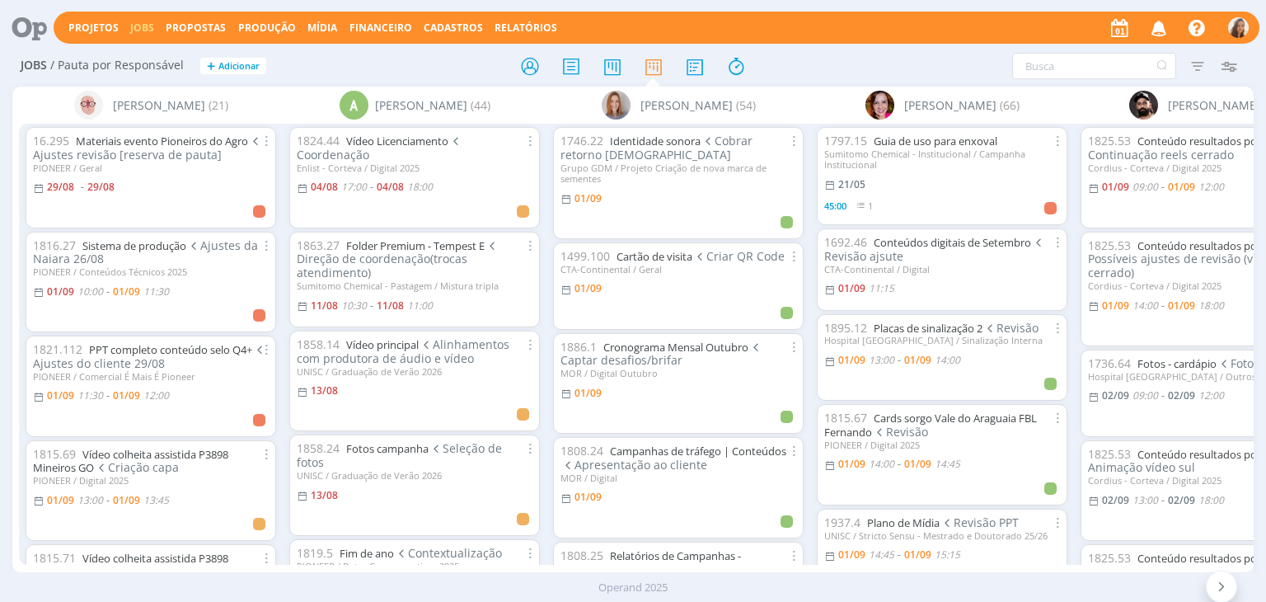
click at [30, 33] on icon at bounding box center [24, 28] width 34 height 32
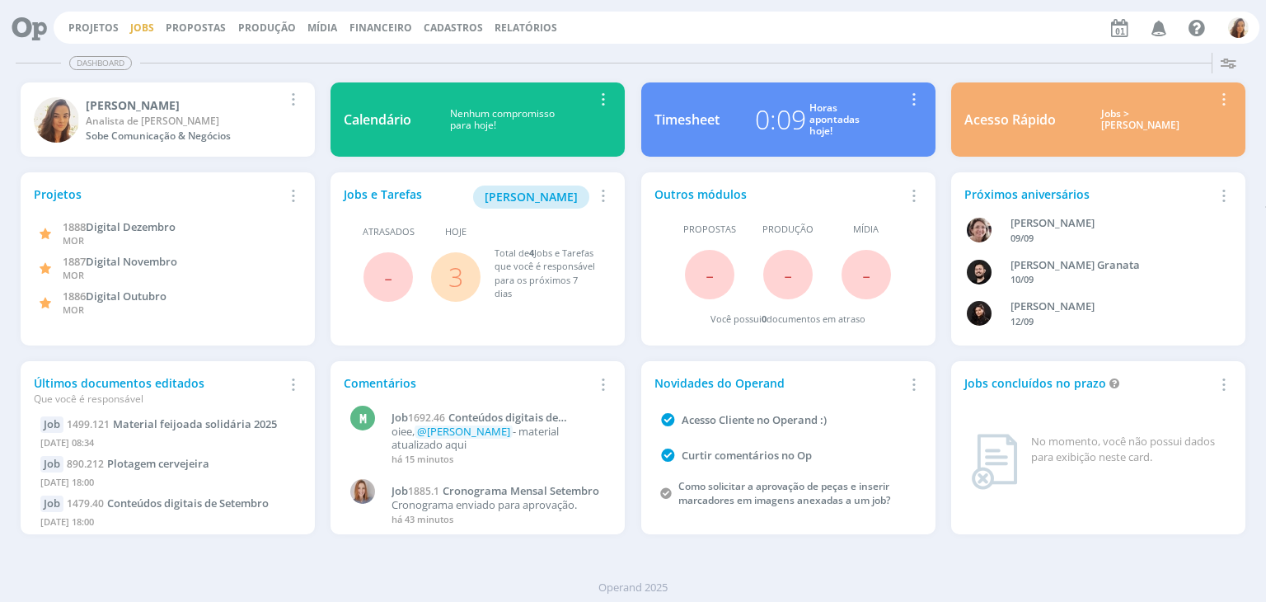
click at [130, 31] on link "Jobs" at bounding box center [142, 28] width 24 height 14
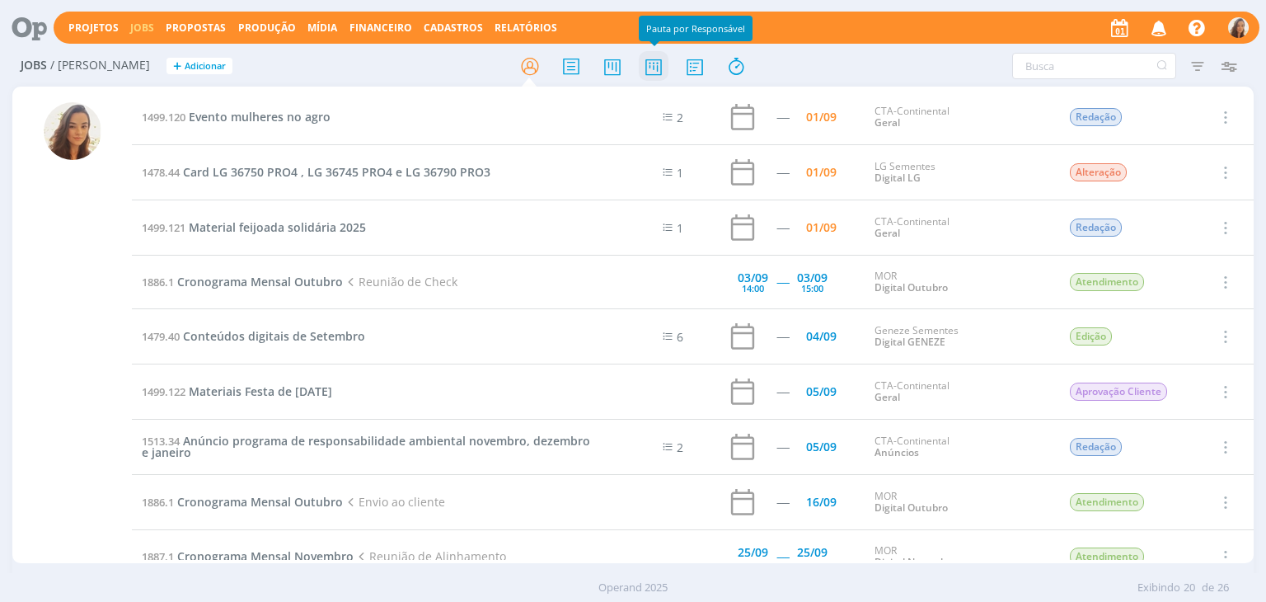
click at [648, 63] on icon at bounding box center [654, 66] width 30 height 32
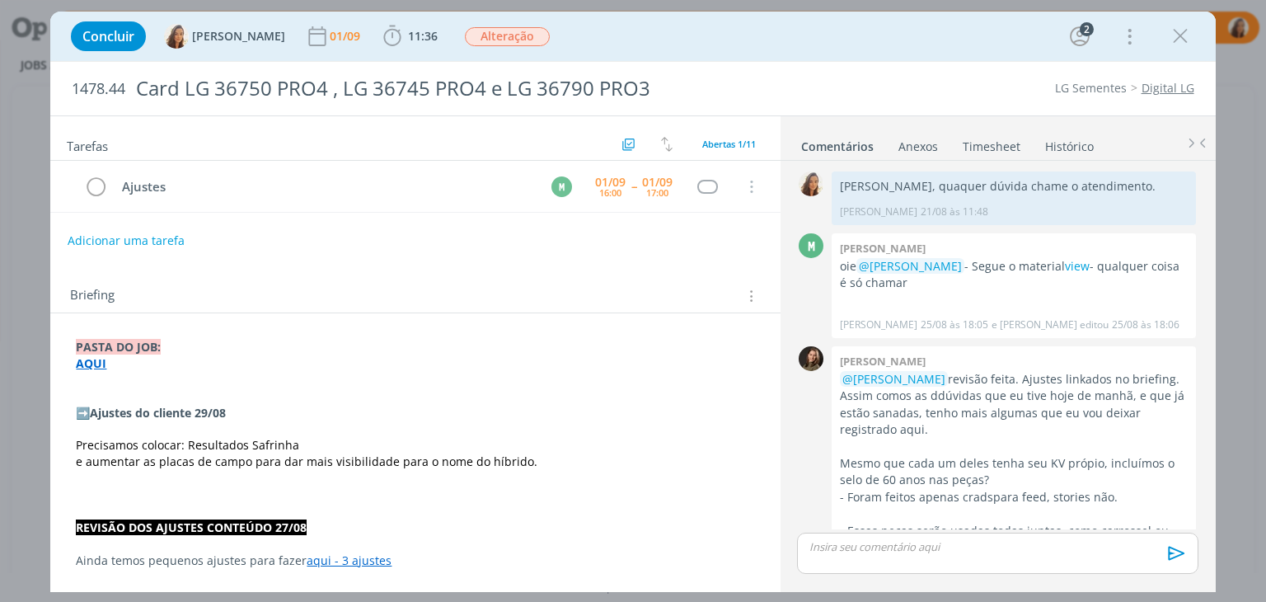
scroll to position [916, 0]
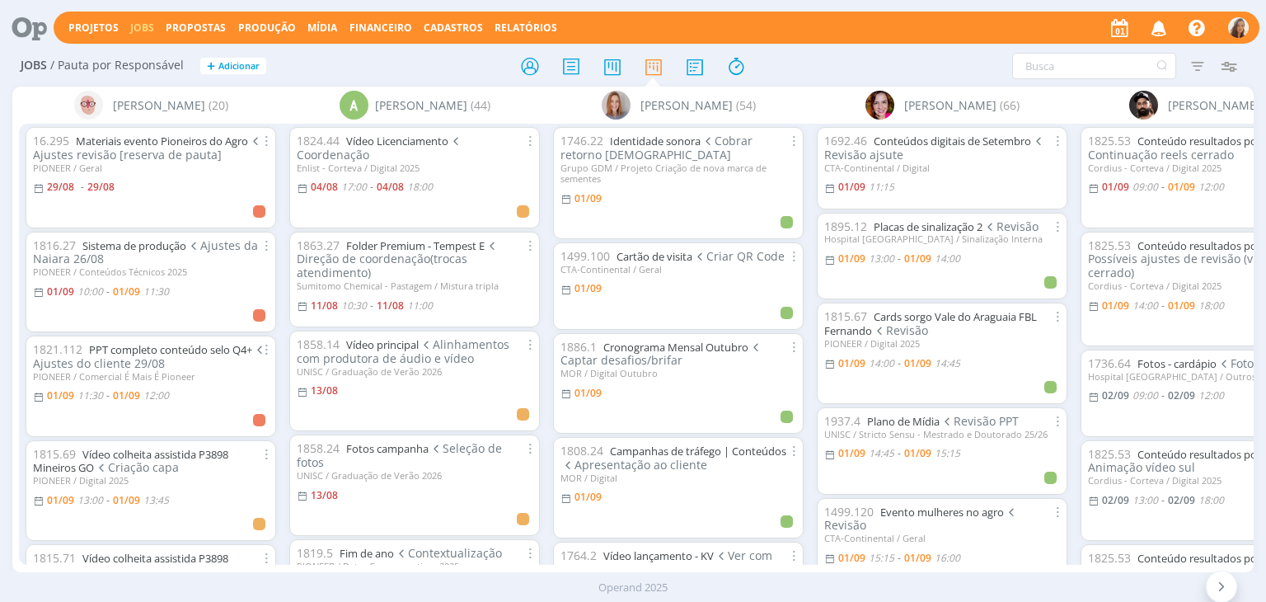
click at [26, 24] on icon at bounding box center [24, 28] width 34 height 32
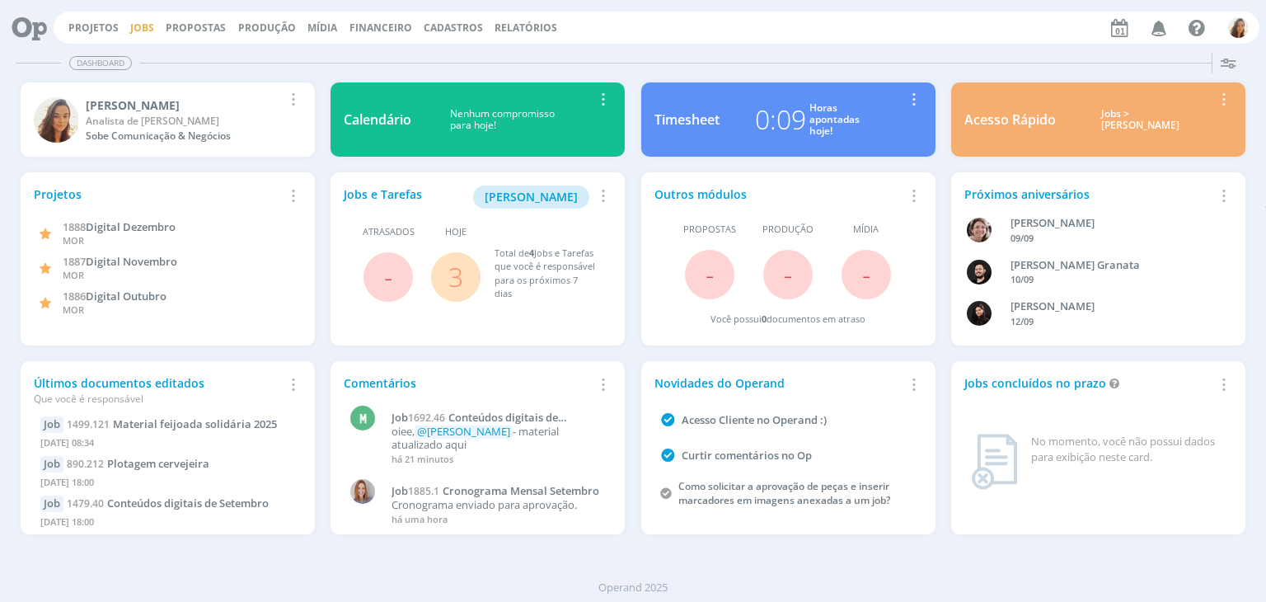
click at [142, 27] on link "Jobs" at bounding box center [142, 28] width 24 height 14
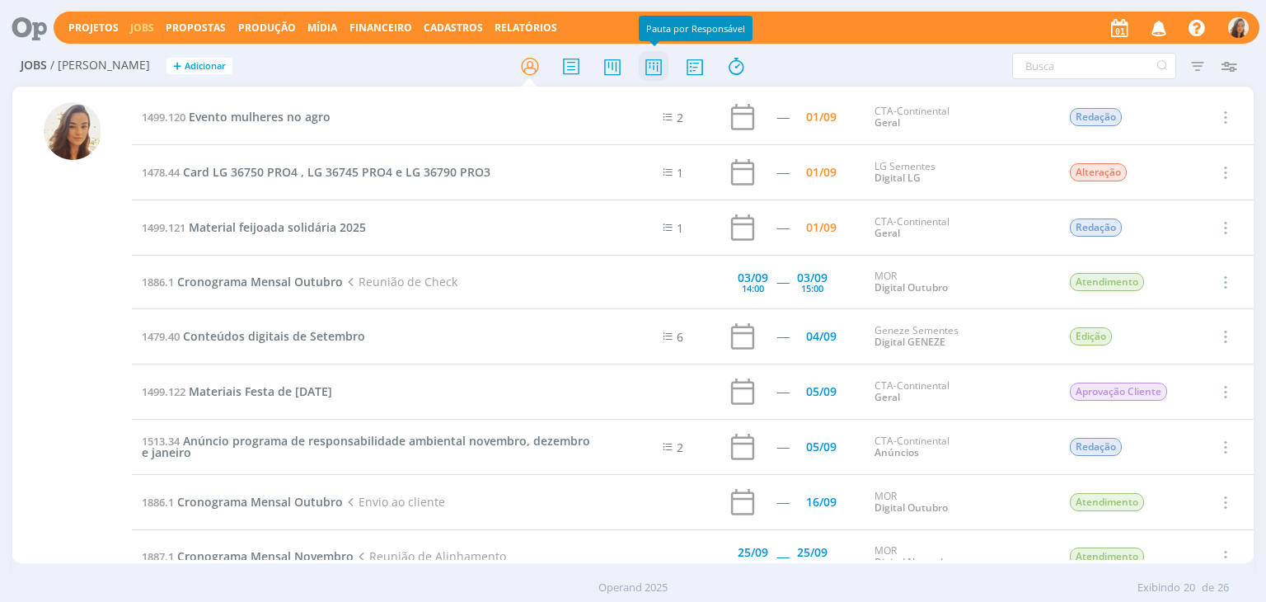
click at [654, 67] on icon at bounding box center [654, 66] width 30 height 32
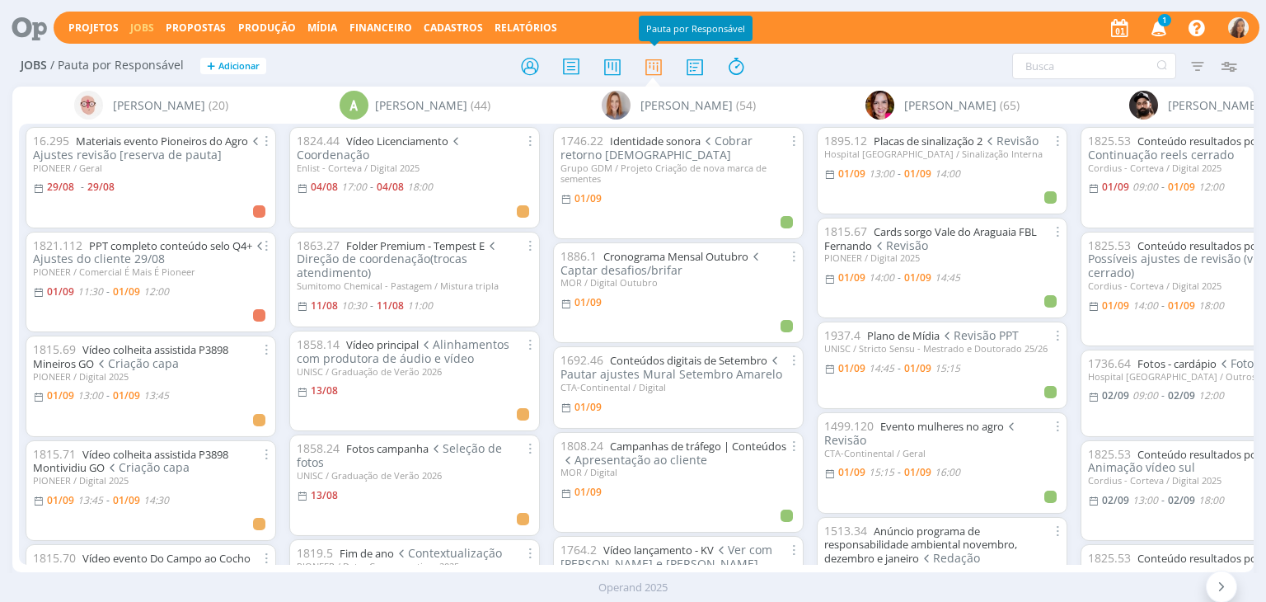
click at [1160, 29] on icon "button" at bounding box center [1159, 27] width 29 height 28
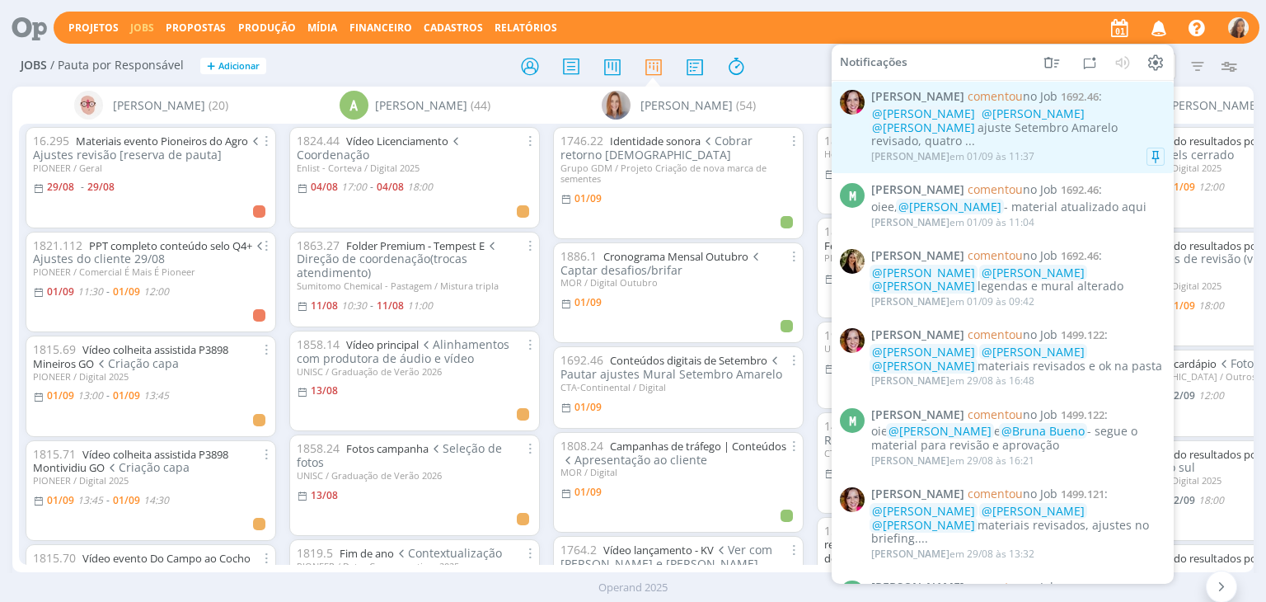
click at [1085, 134] on div "@Marcel Ali @Vanessa Feron @Amanda Oliveira ajuste Setembro Amarelo revisado, q…" at bounding box center [1017, 127] width 293 height 41
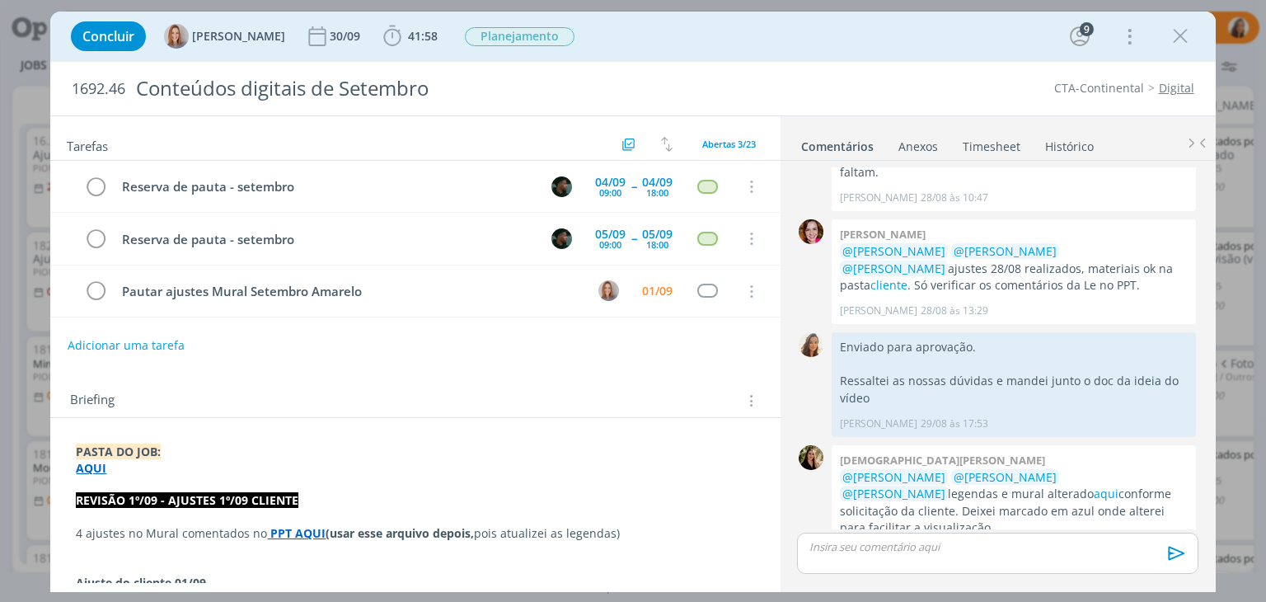
scroll to position [2624, 0]
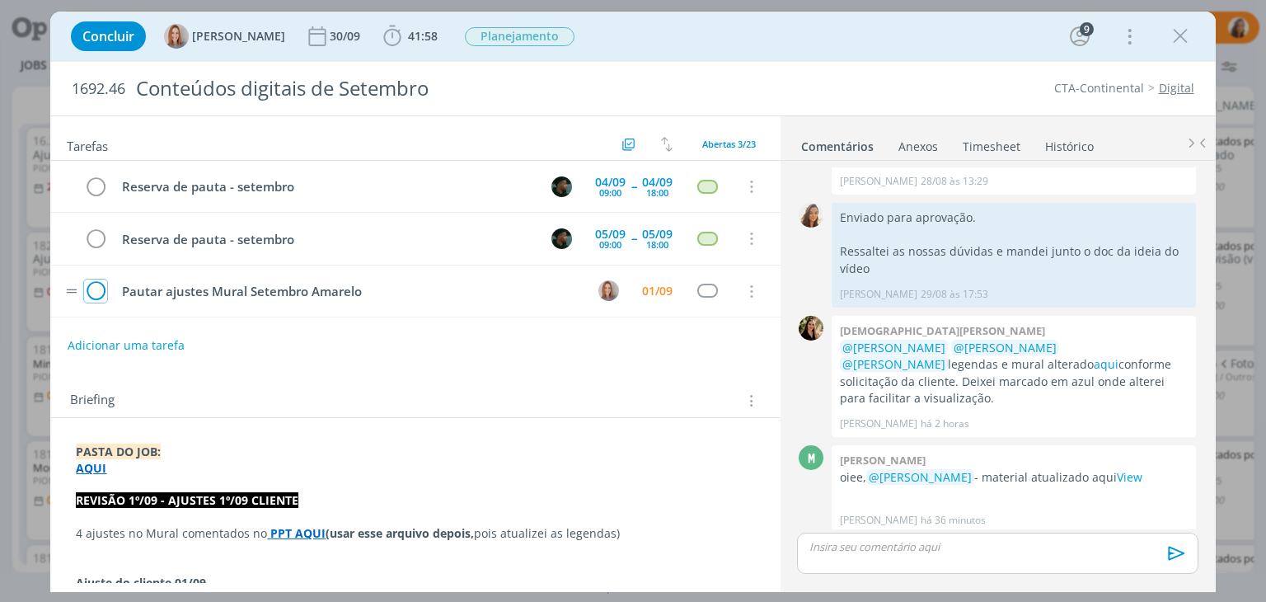
click at [97, 287] on icon "dialog" at bounding box center [95, 291] width 23 height 25
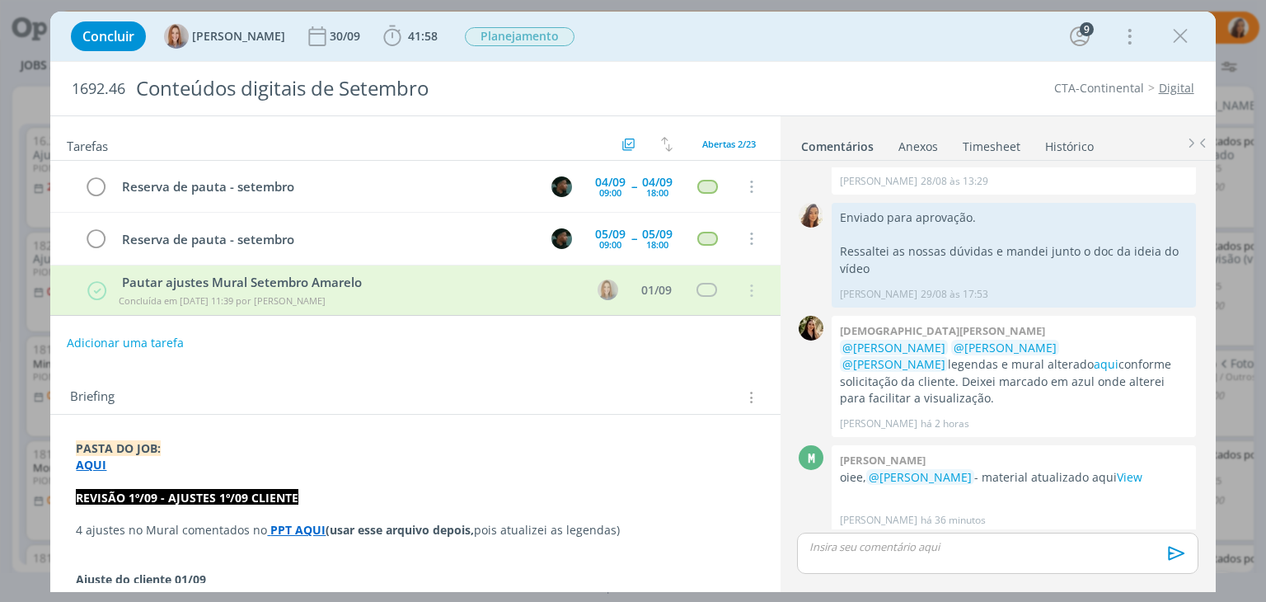
click at [133, 333] on button "Adicionar uma tarefa" at bounding box center [125, 343] width 117 height 28
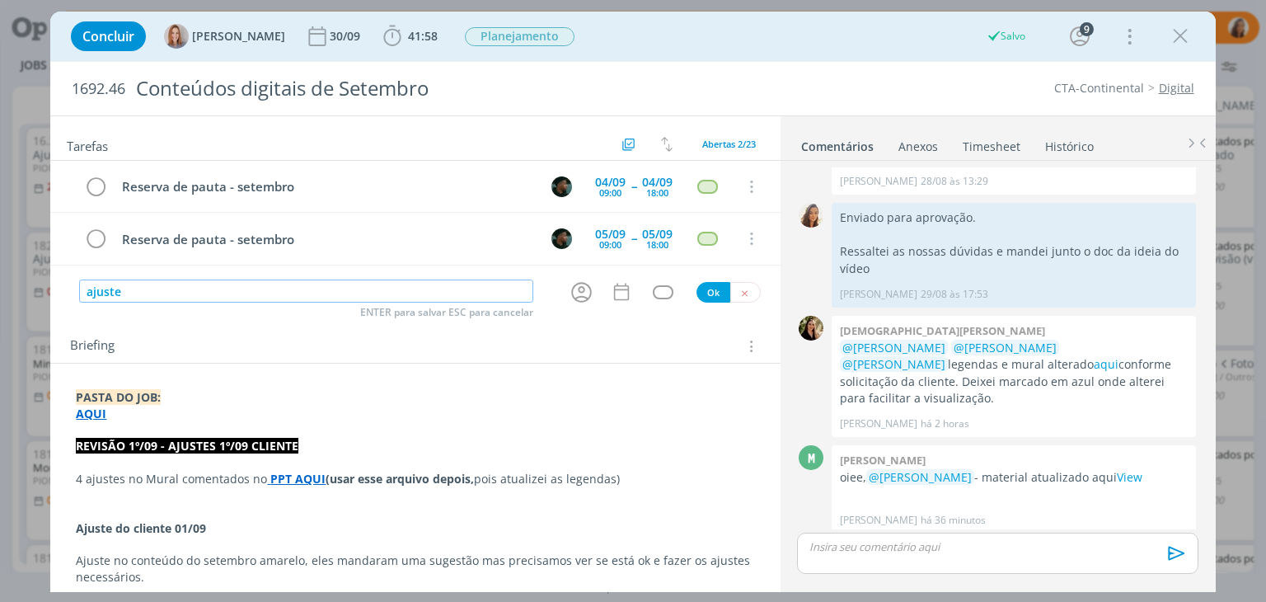
click at [569, 288] on icon "dialog" at bounding box center [582, 292] width 26 height 26
type input "ajustema"
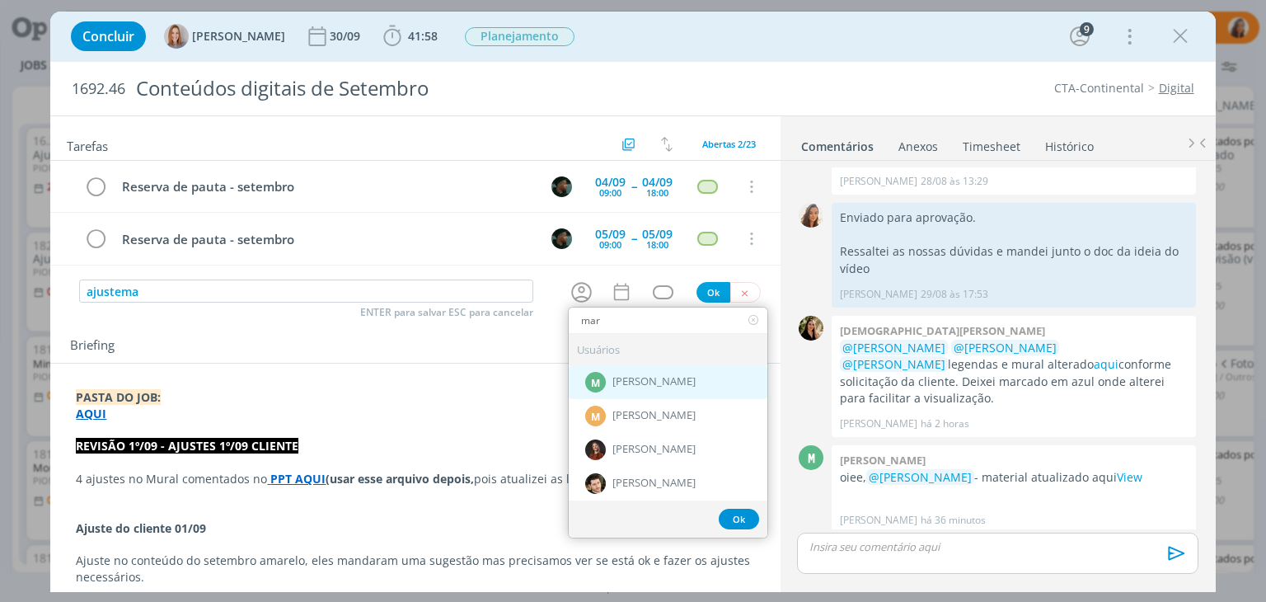
type input "mar"
click at [684, 367] on div "M Marcel Ali" at bounding box center [668, 381] width 199 height 34
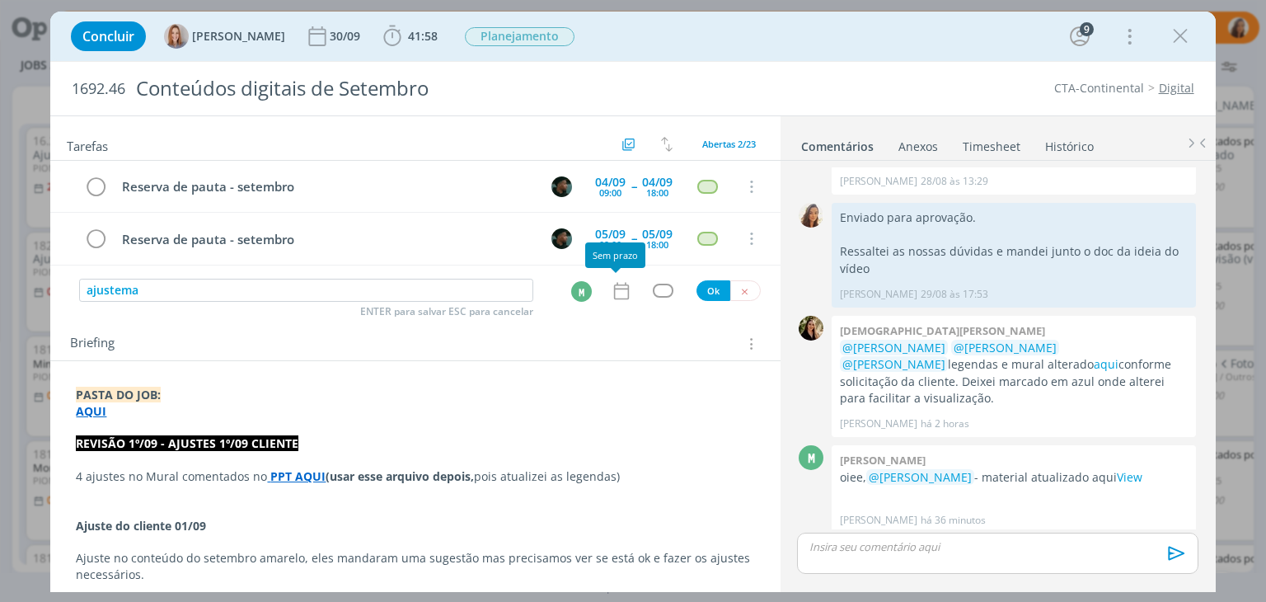
click at [619, 293] on icon "dialog" at bounding box center [621, 290] width 21 height 21
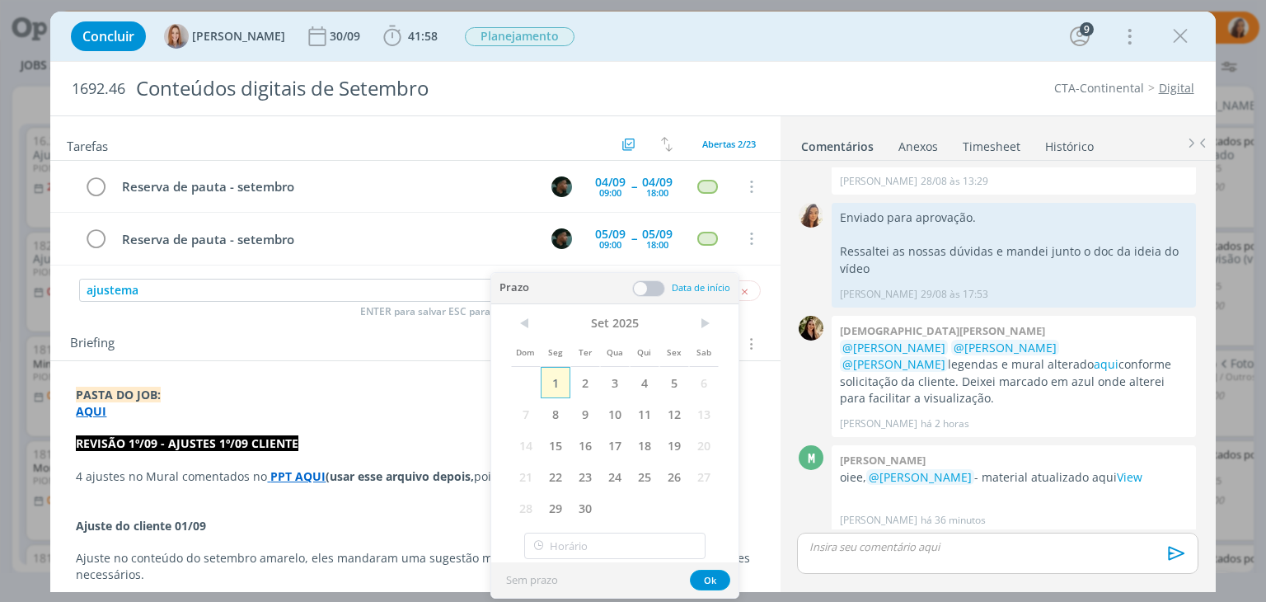
click at [555, 382] on span "1" at bounding box center [556, 382] width 30 height 31
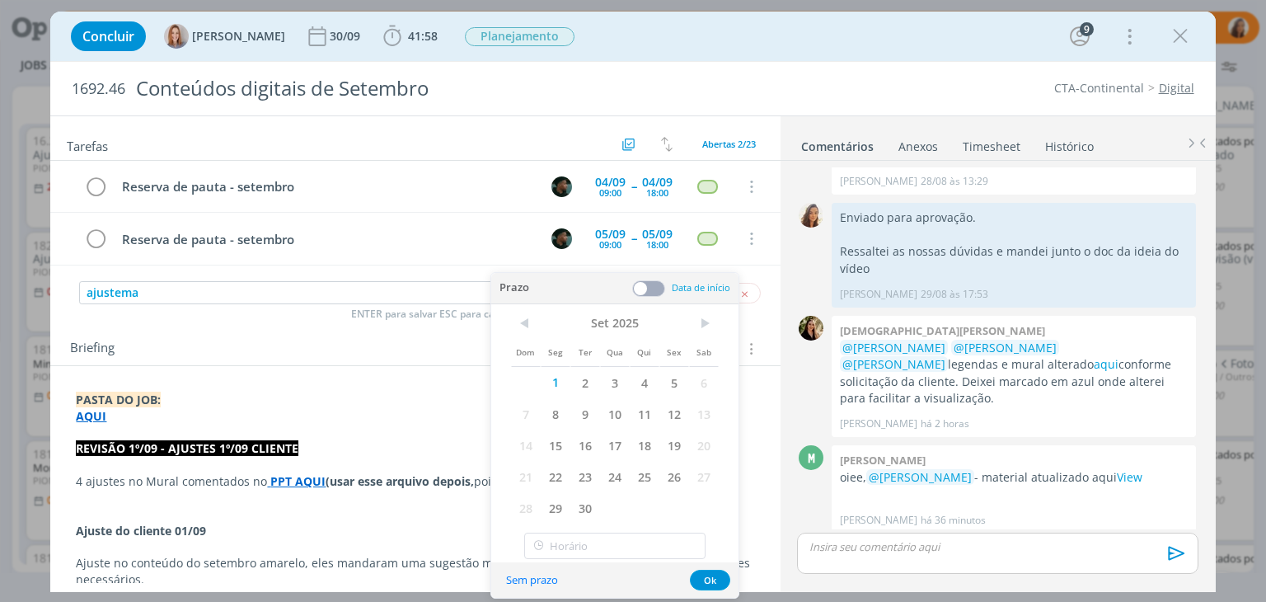
click at [437, 329] on div "Briefing Briefings Predefinidos Versões do Briefing Ver Briefing do Projeto" at bounding box center [414, 343] width 729 height 44
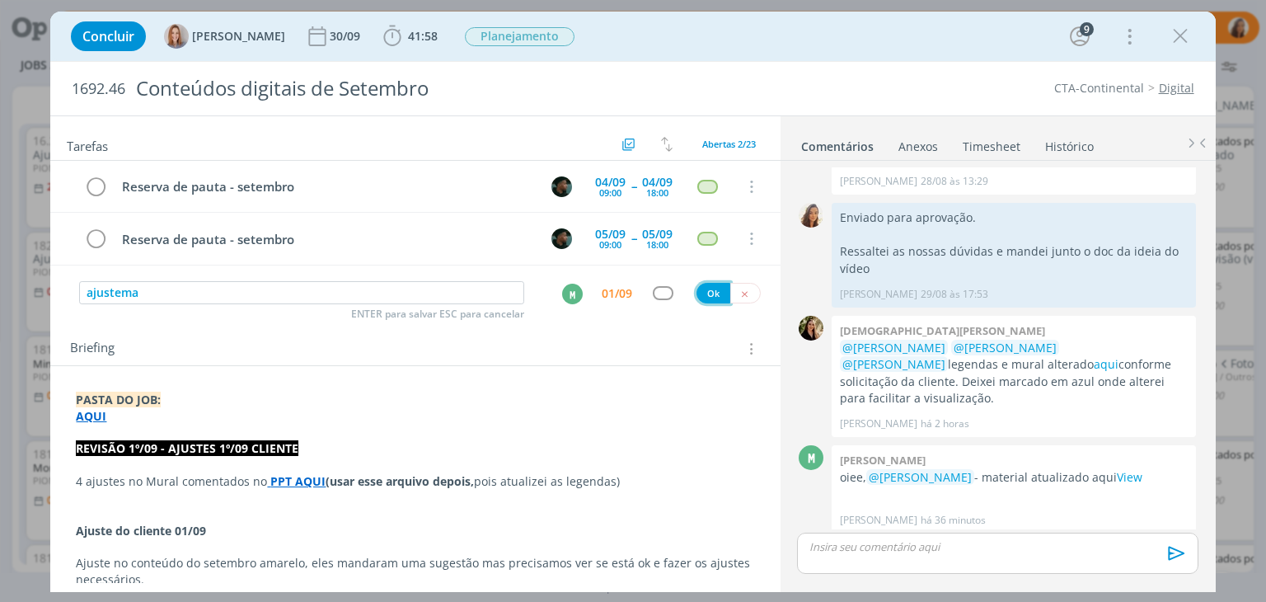
click at [709, 290] on button "Ok" at bounding box center [713, 293] width 34 height 21
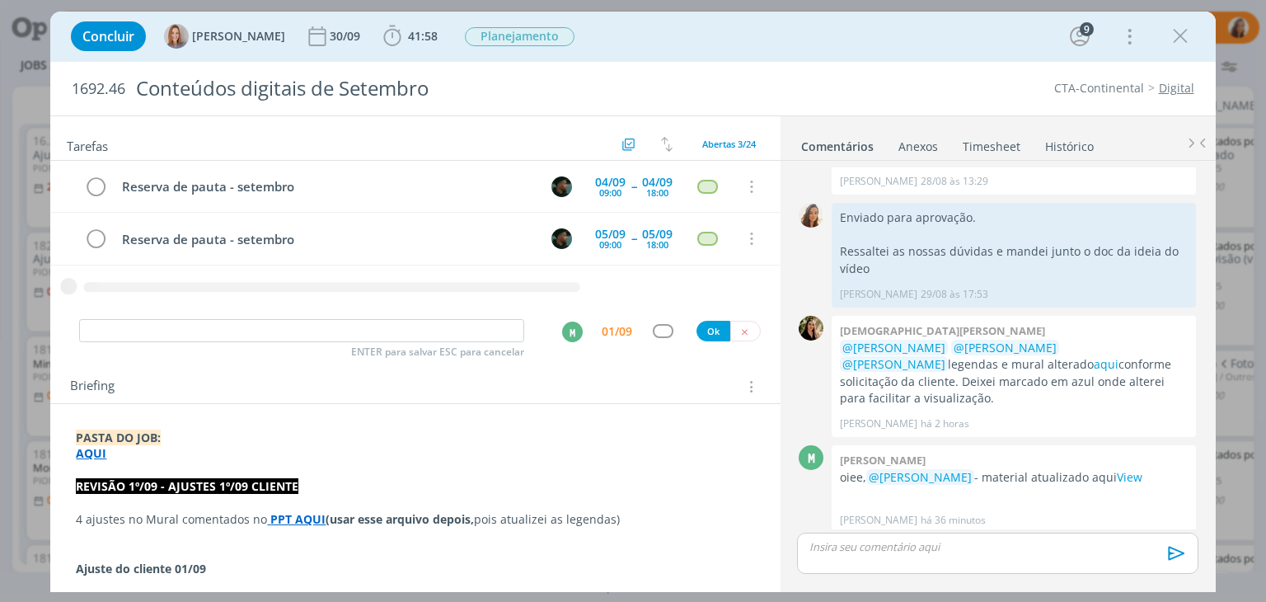
click at [300, 513] on strong "PPT AQUI" at bounding box center [297, 519] width 55 height 16
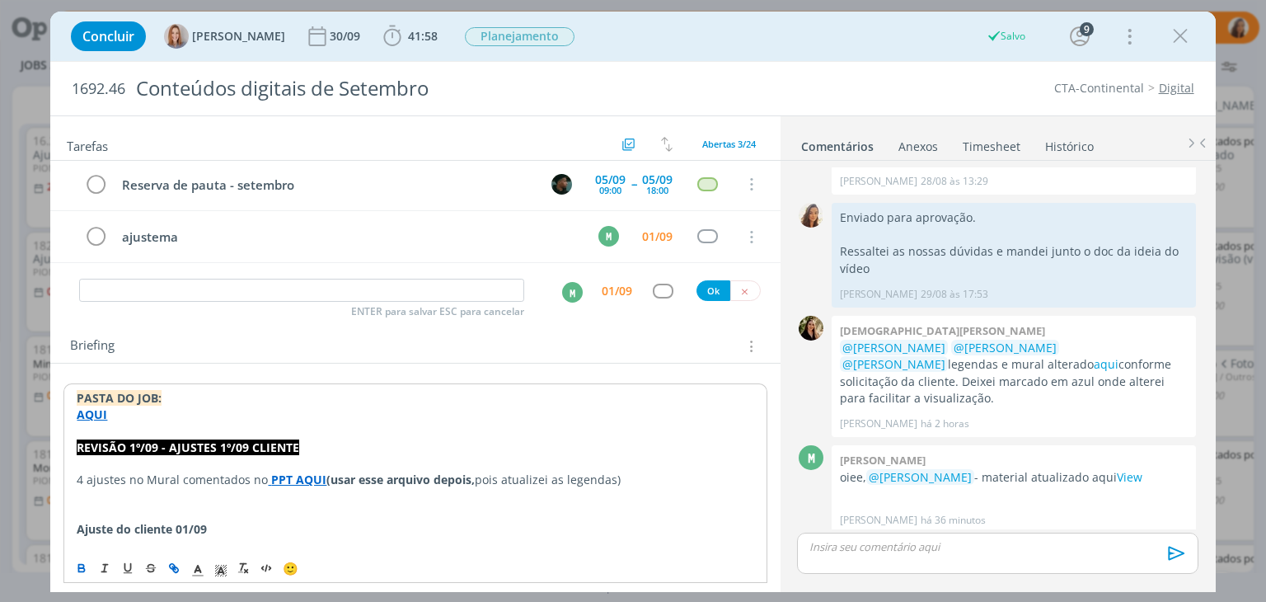
scroll to position [82, 0]
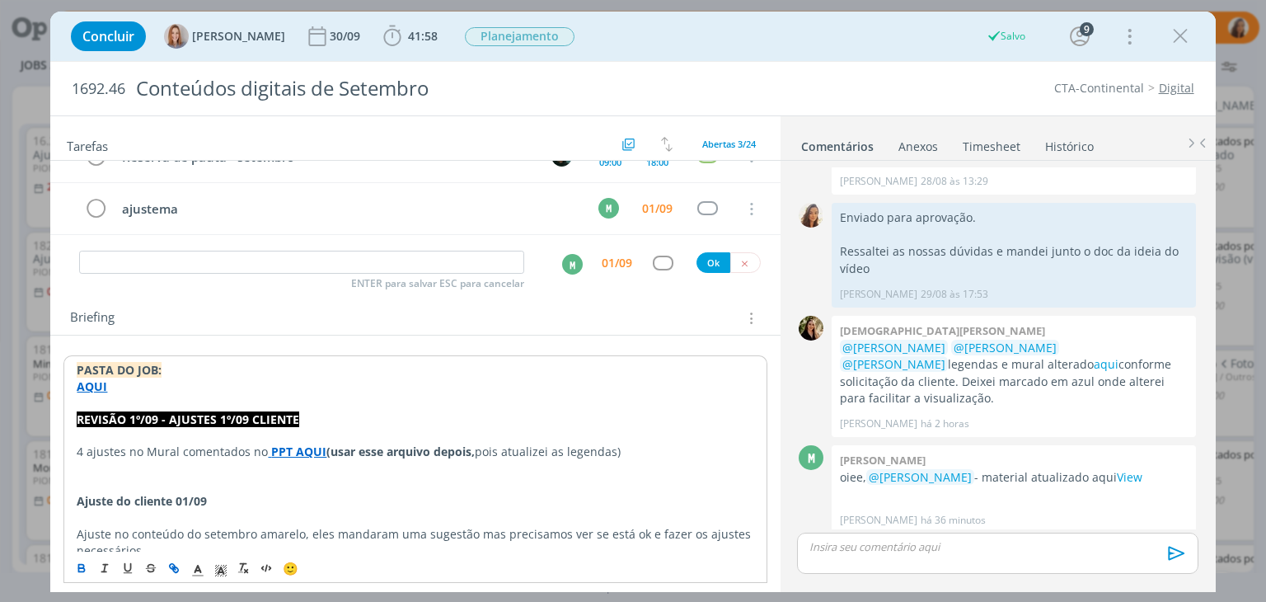
click at [305, 443] on strong "PPT AQUI" at bounding box center [298, 451] width 55 height 16
click at [302, 482] on link "https://sobeae.sharepoint.com/sites/SOBEAE/Documentos%20Compartilhados/Forms/Al…" at bounding box center [262, 482] width 162 height 21
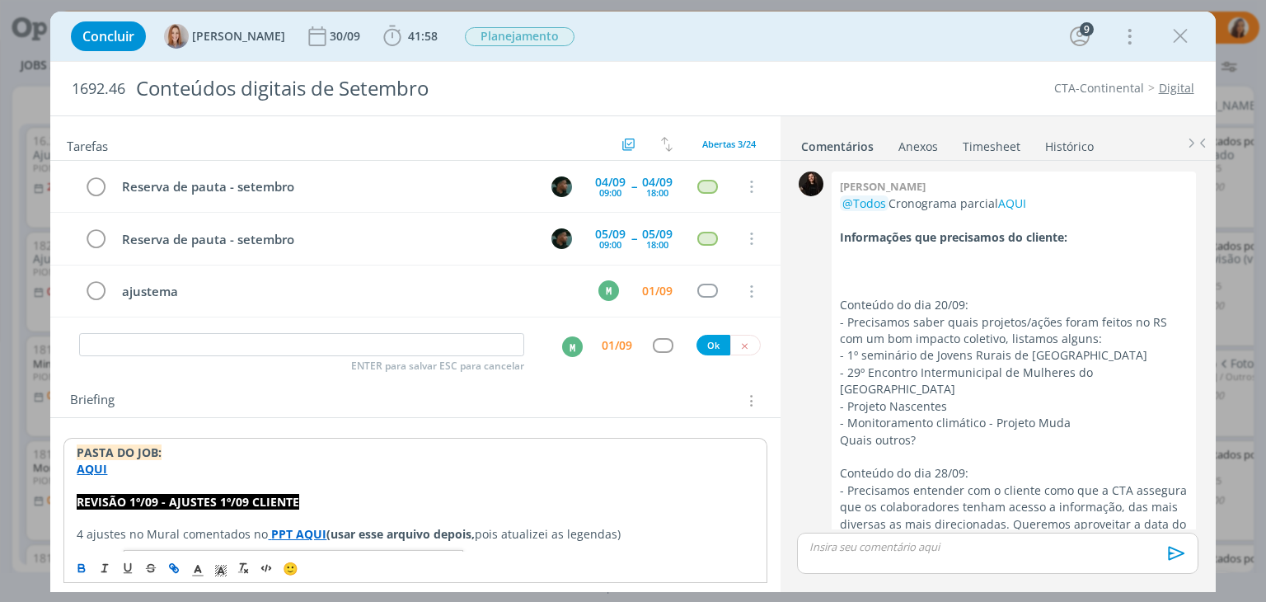
scroll to position [2624, 0]
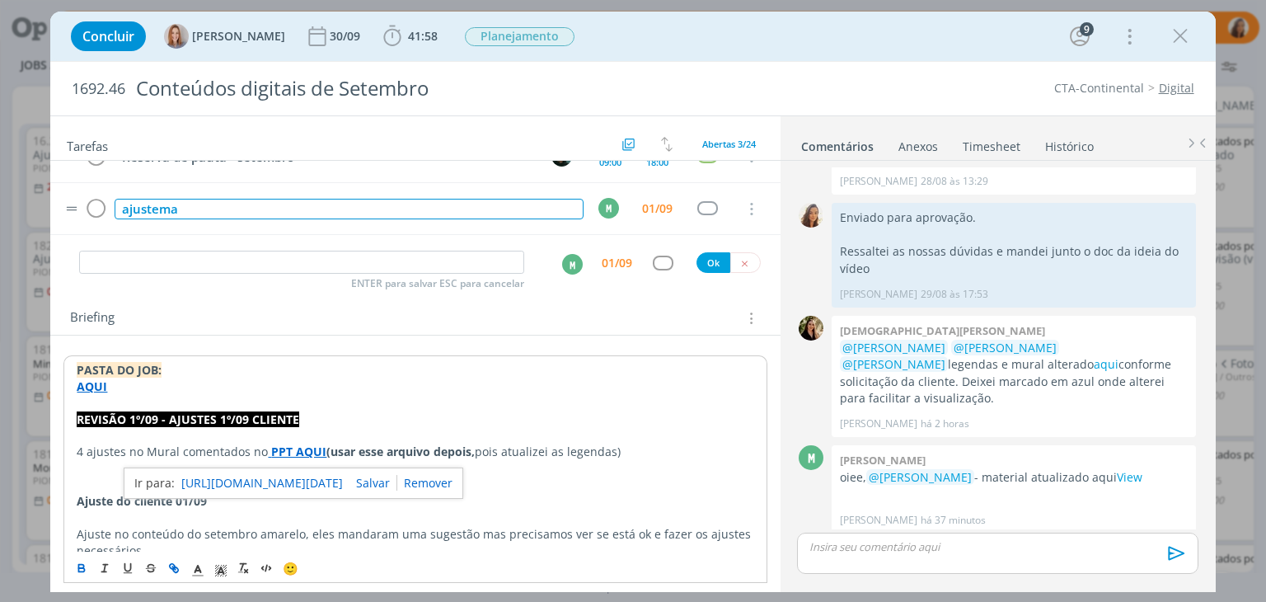
click at [185, 205] on div "ajustema" at bounding box center [349, 209] width 468 height 21
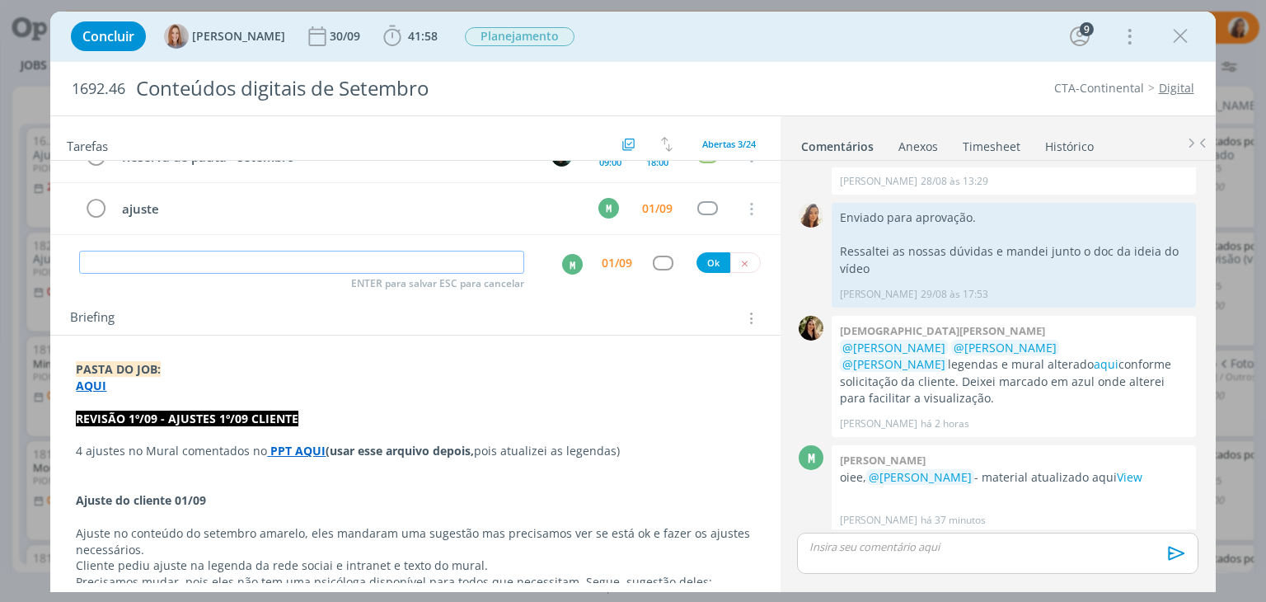
click at [297, 266] on input "dialog" at bounding box center [301, 261] width 445 height 23
click at [571, 265] on div "M" at bounding box center [572, 264] width 21 height 21
type input "revisão ajuste"
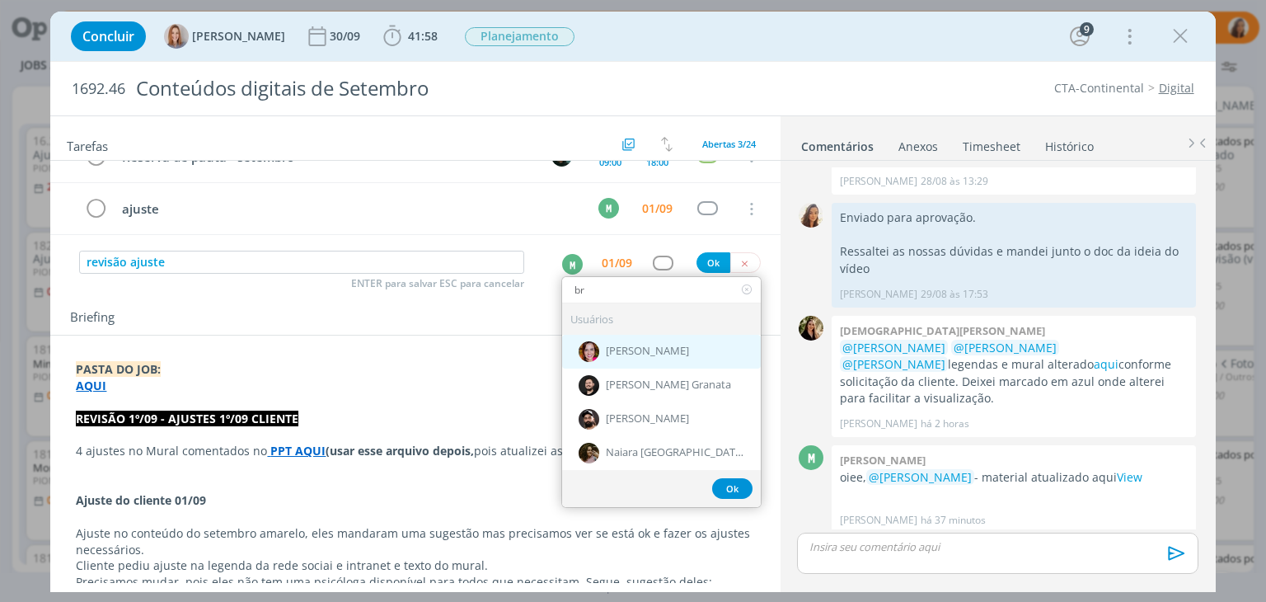
type input "br"
click at [621, 336] on div "[PERSON_NAME]" at bounding box center [661, 351] width 199 height 34
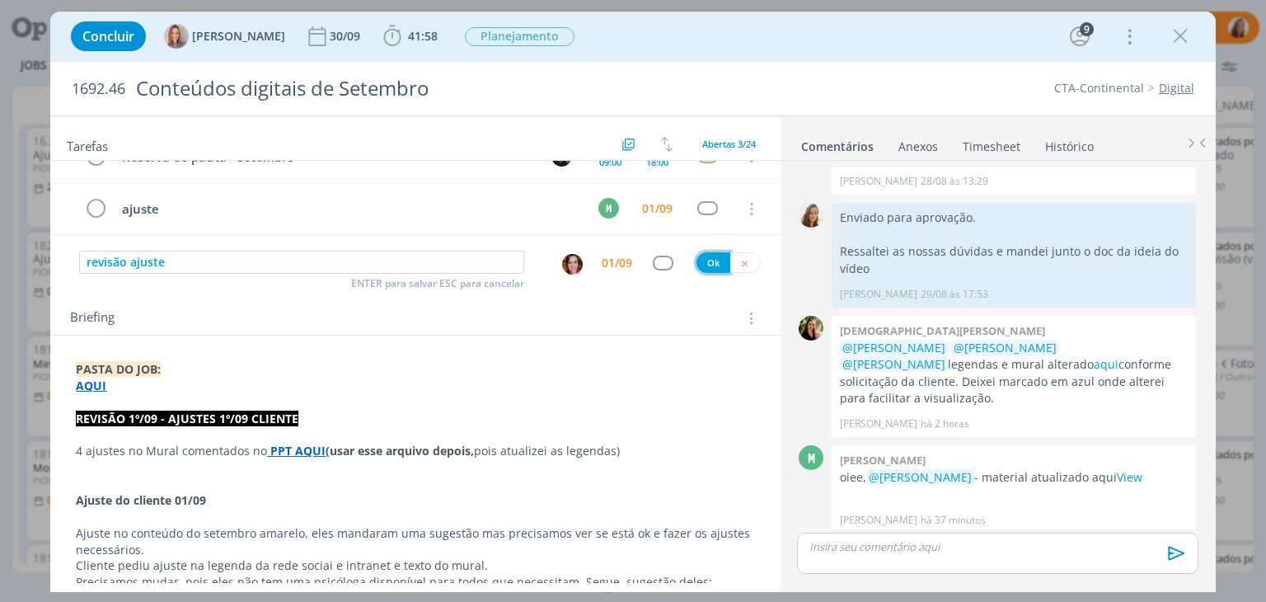
click at [706, 258] on button "Ok" at bounding box center [713, 262] width 34 height 21
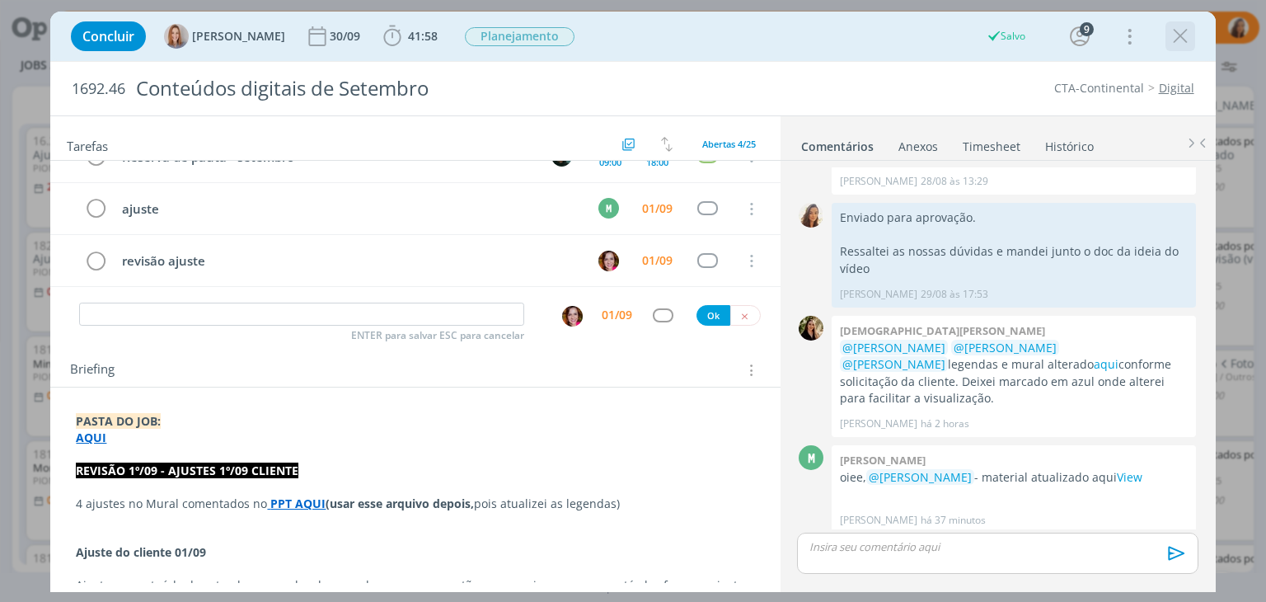
click at [1177, 32] on icon "dialog" at bounding box center [1180, 36] width 25 height 25
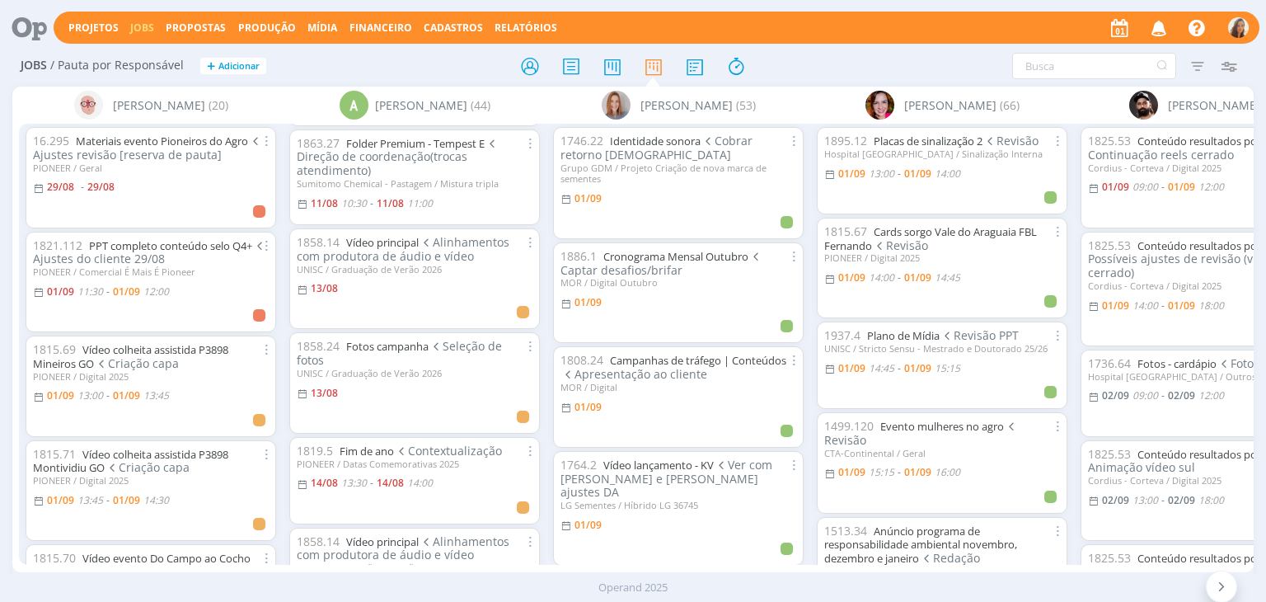
scroll to position [121, 0]
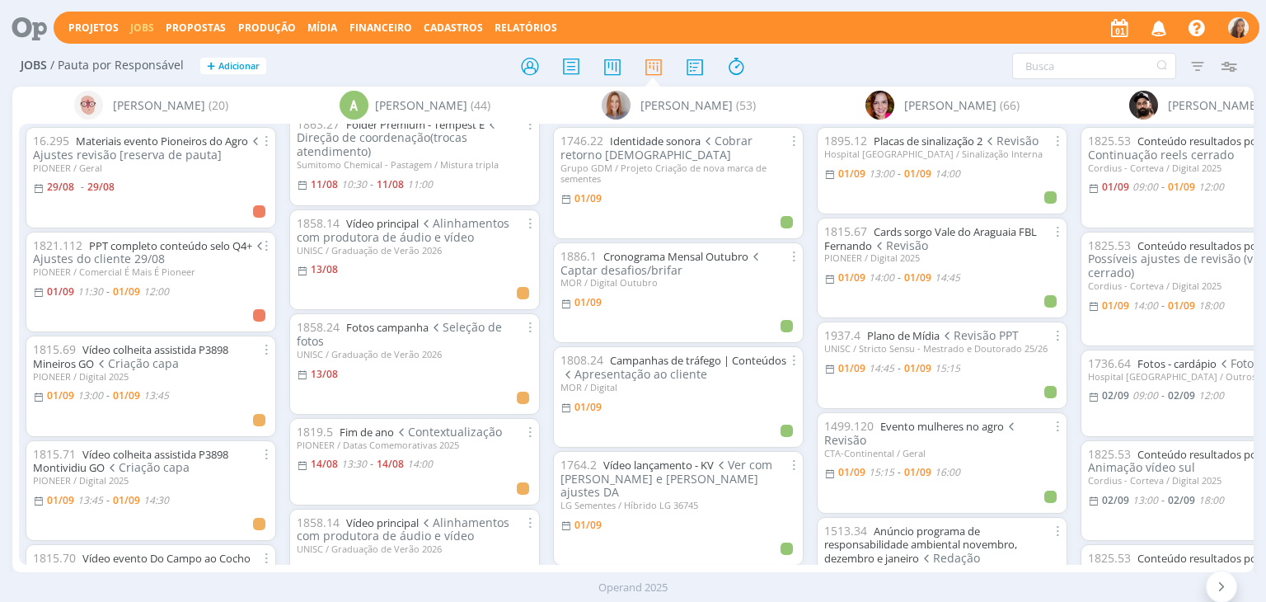
drag, startPoint x: 331, startPoint y: 555, endPoint x: 531, endPoint y: 545, distance: 200.5
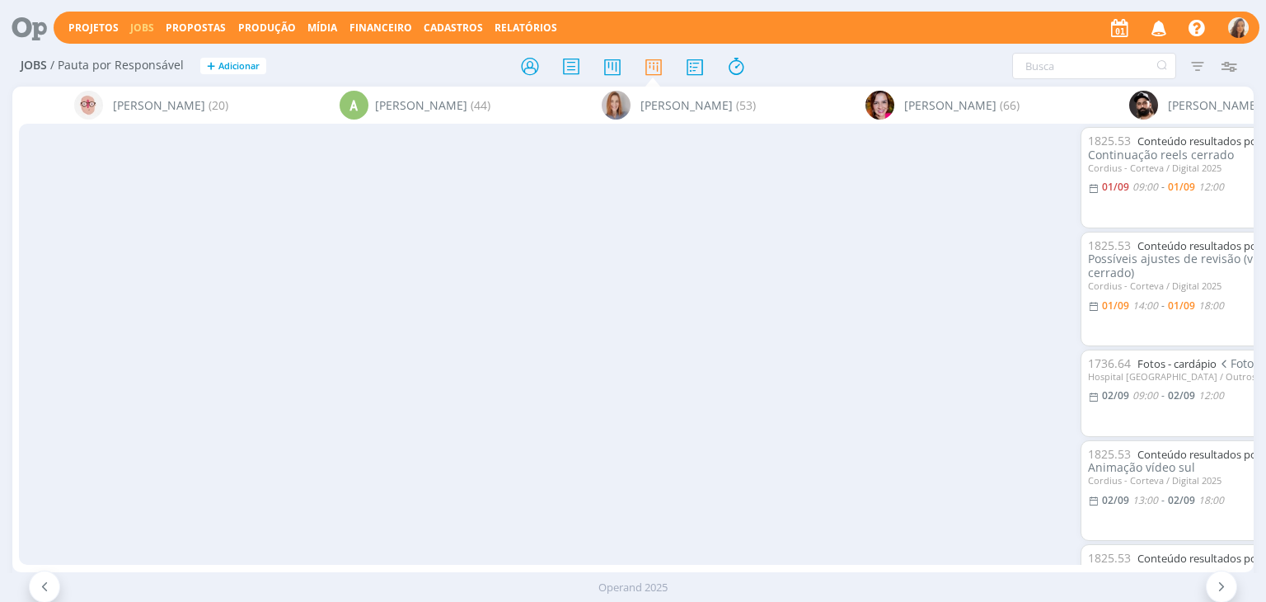
scroll to position [0, 1085]
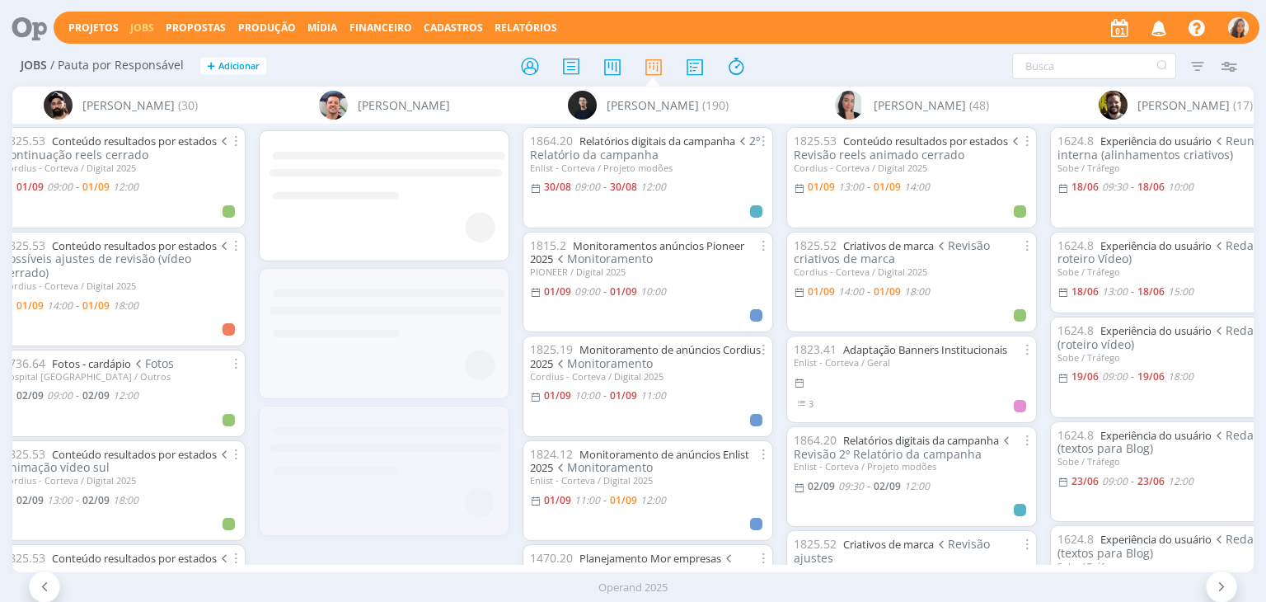
click at [386, 52] on h2 "Jobs / Pauta por Responsável + Adicionar" at bounding box center [219, 63] width 397 height 35
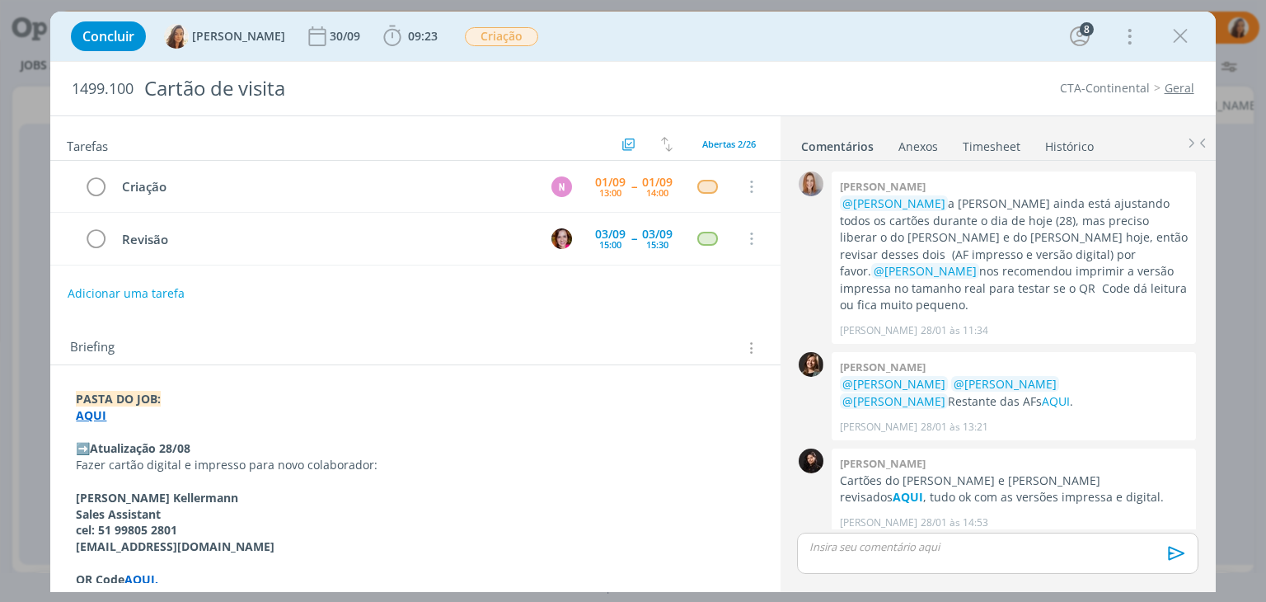
scroll to position [1457, 0]
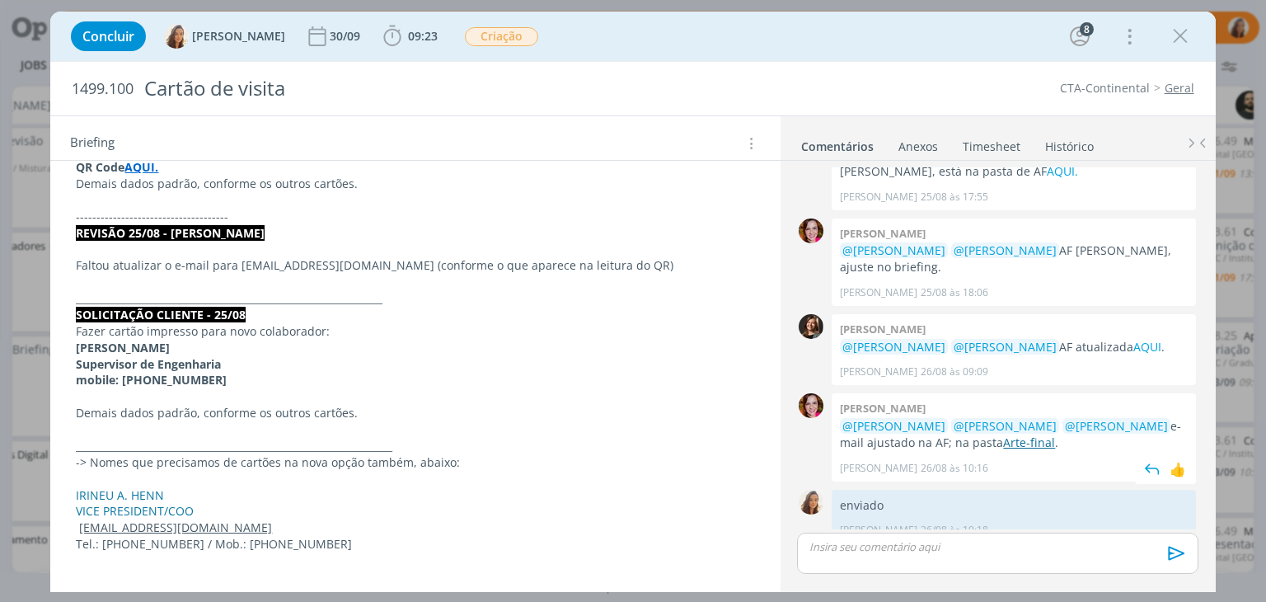
click at [1006, 434] on link "Arte-final" at bounding box center [1029, 442] width 52 height 16
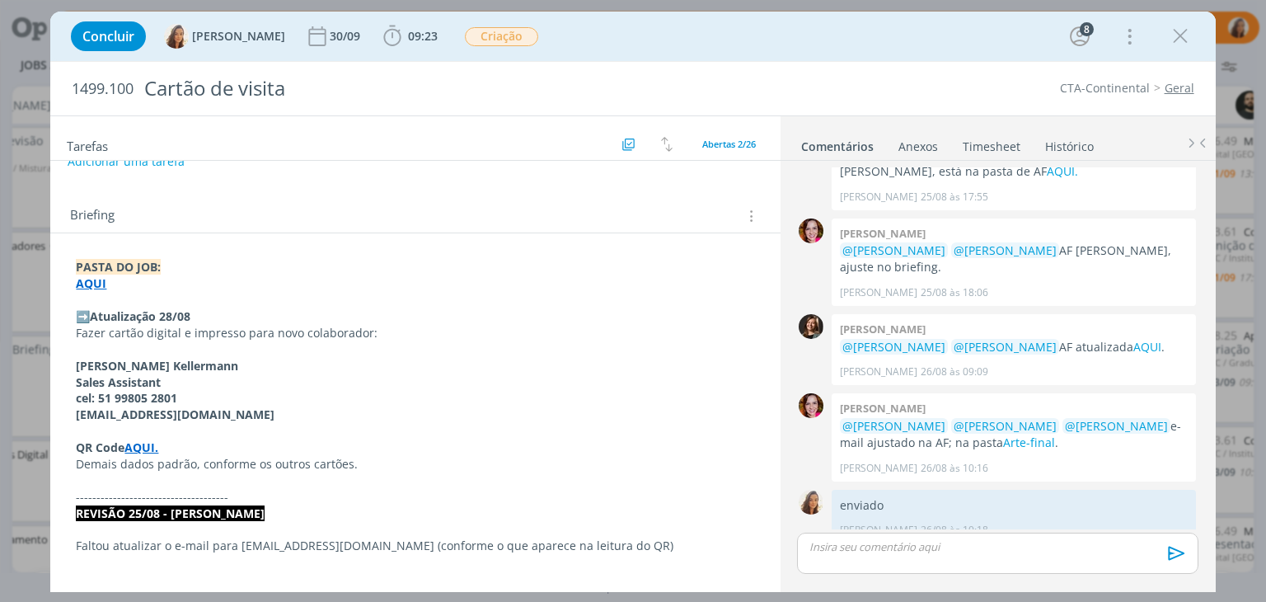
scroll to position [0, 0]
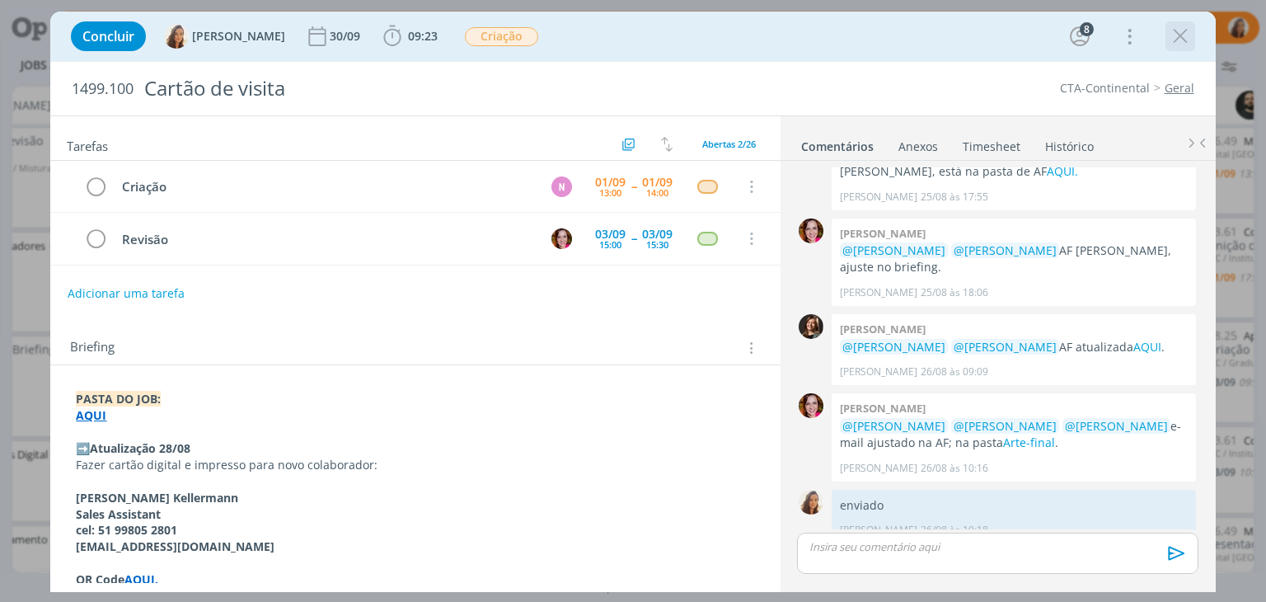
click at [1168, 34] on button "dialog" at bounding box center [1180, 36] width 25 height 25
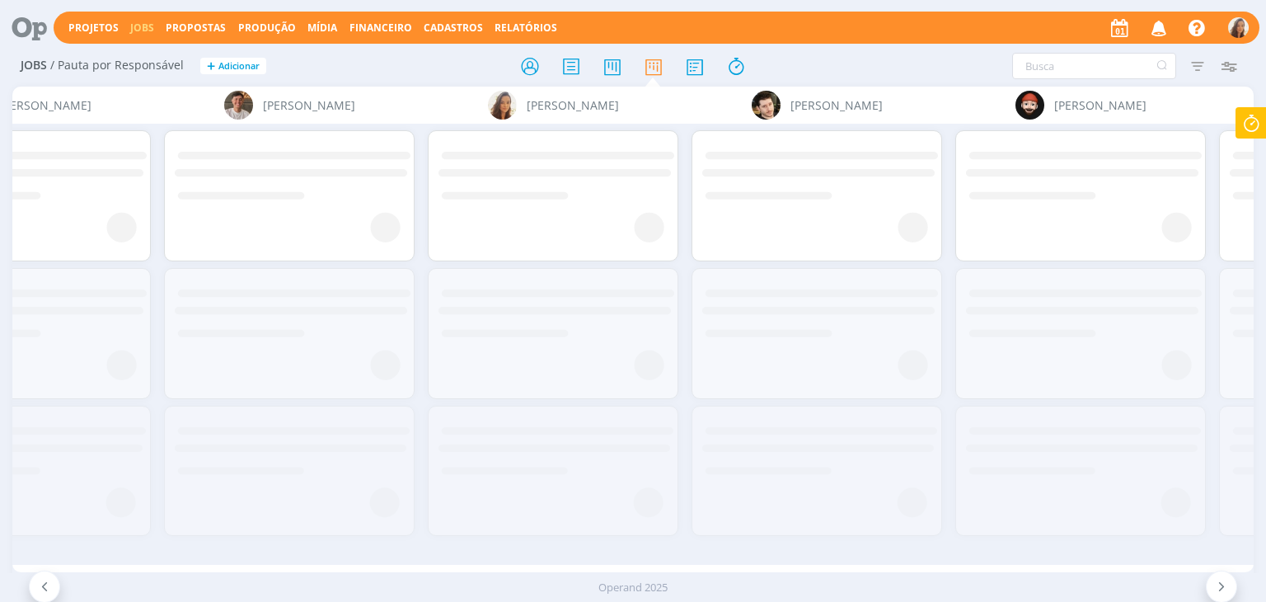
scroll to position [0, 7527]
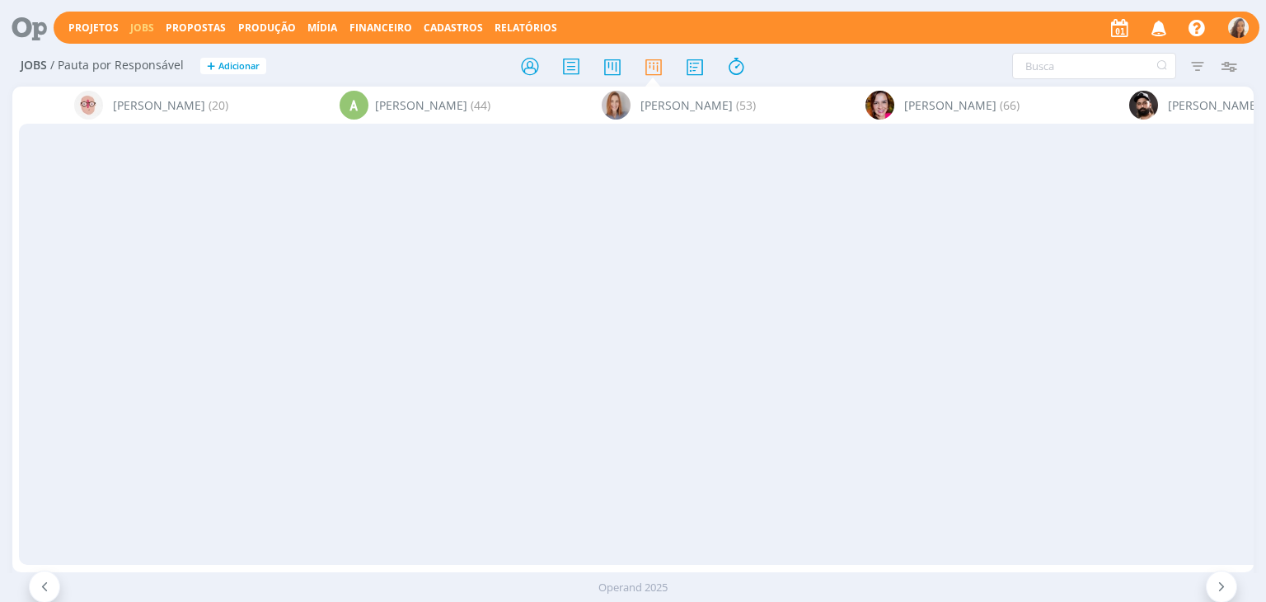
scroll to position [0, 5305]
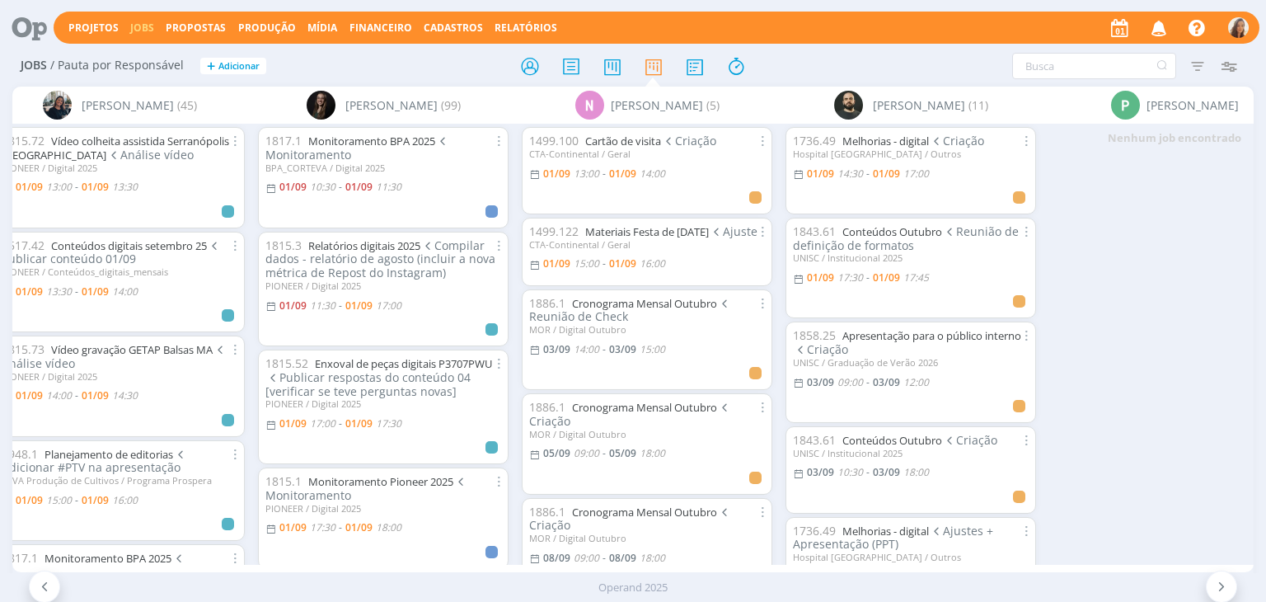
click at [40, 17] on icon at bounding box center [24, 28] width 34 height 32
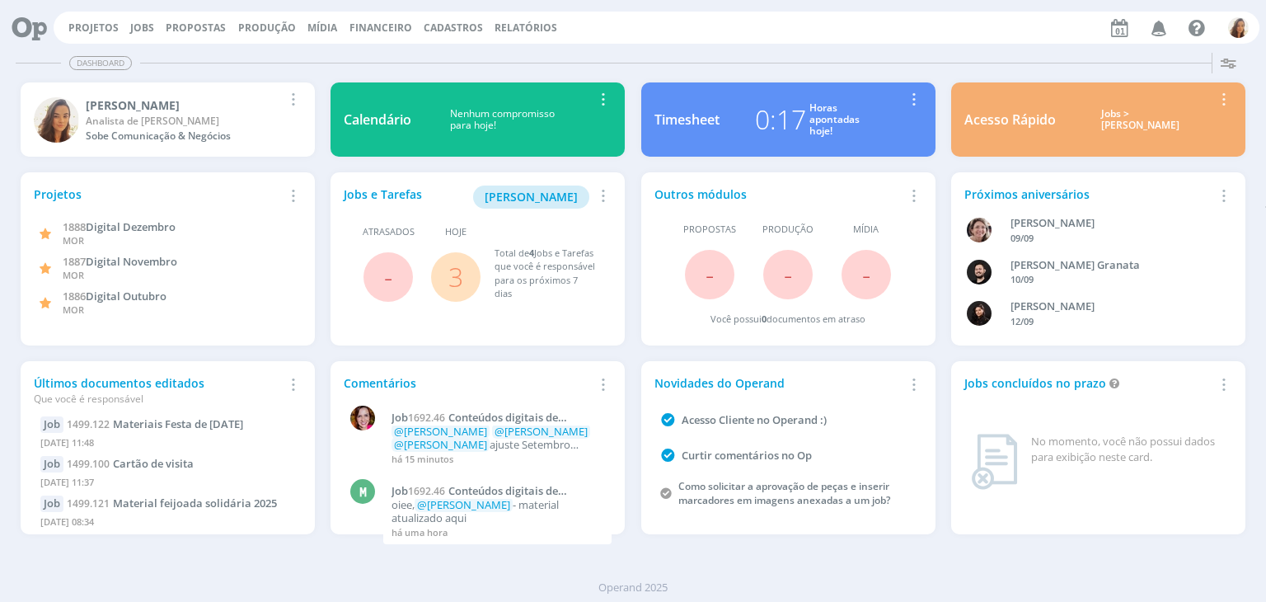
click at [127, 23] on button "Jobs" at bounding box center [142, 27] width 34 height 13
click at [133, 27] on link "Jobs" at bounding box center [142, 28] width 24 height 14
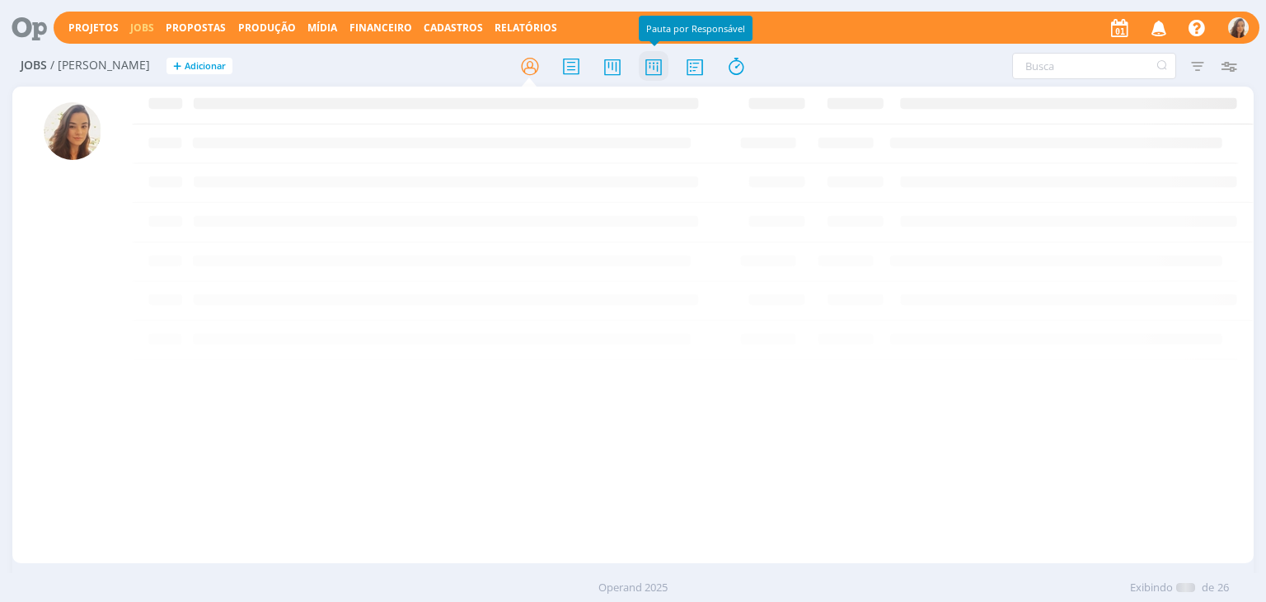
click at [648, 59] on icon at bounding box center [654, 66] width 30 height 32
